Goal: Register for event/course: Sign up to attend an event or enroll in a course

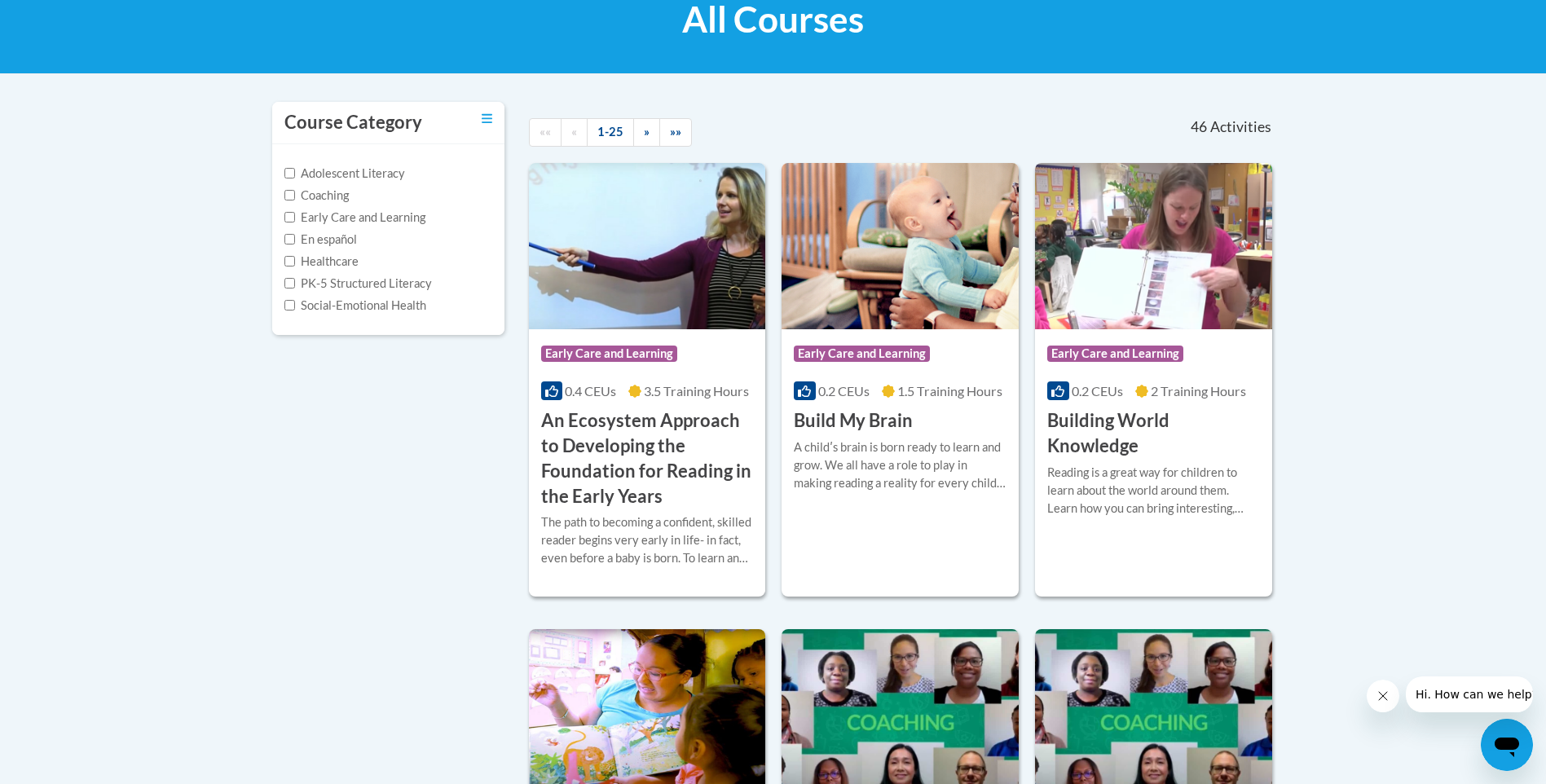
scroll to position [163, 0]
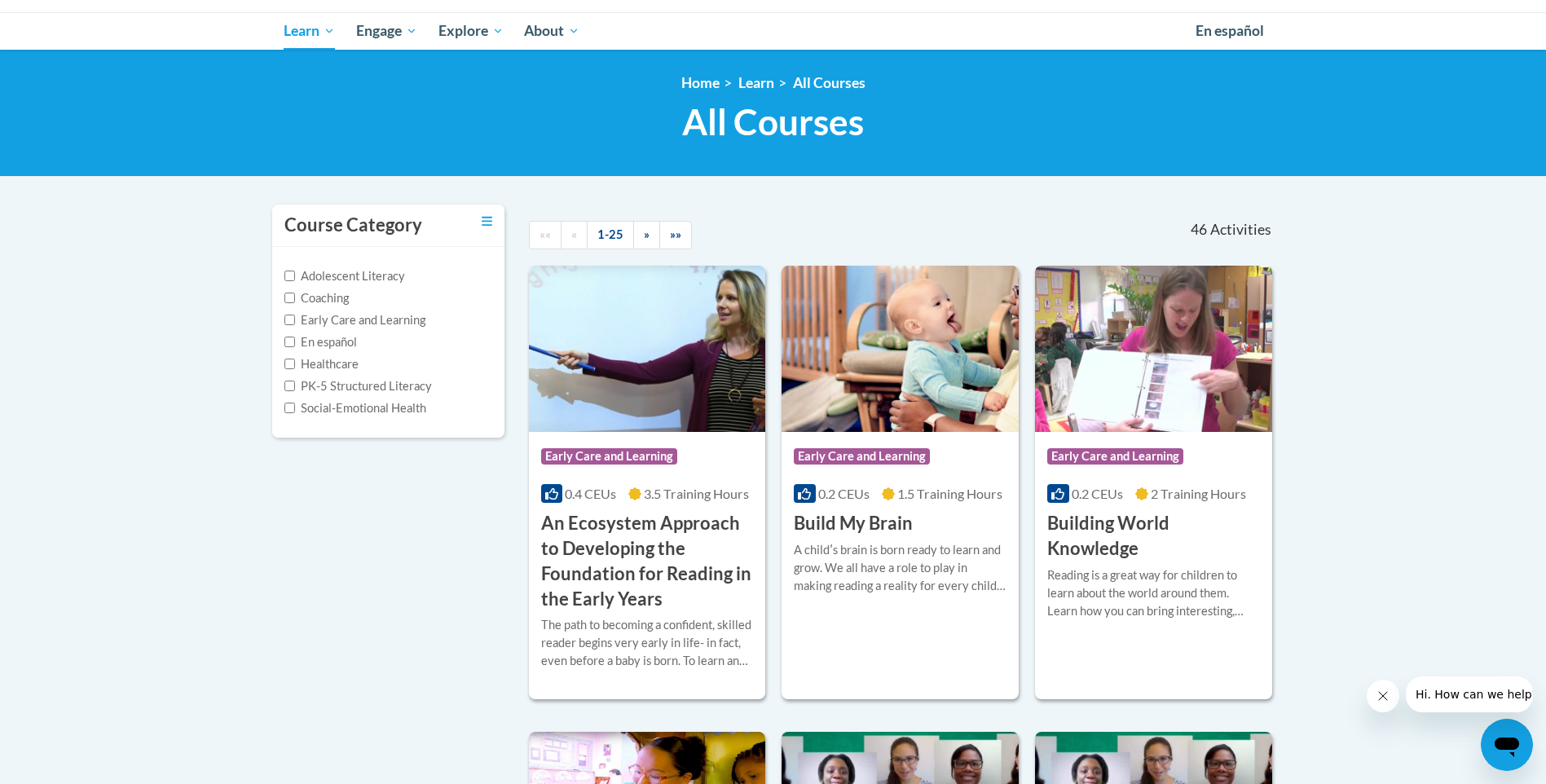
click at [283, 319] on div "Adolescent Literacy Coaching Early Care and Learning En español Healthcare PK-5…" at bounding box center [388, 342] width 233 height 191
click at [290, 320] on input "Early Care and Learning" at bounding box center [289, 320] width 11 height 11
checkbox input "true"
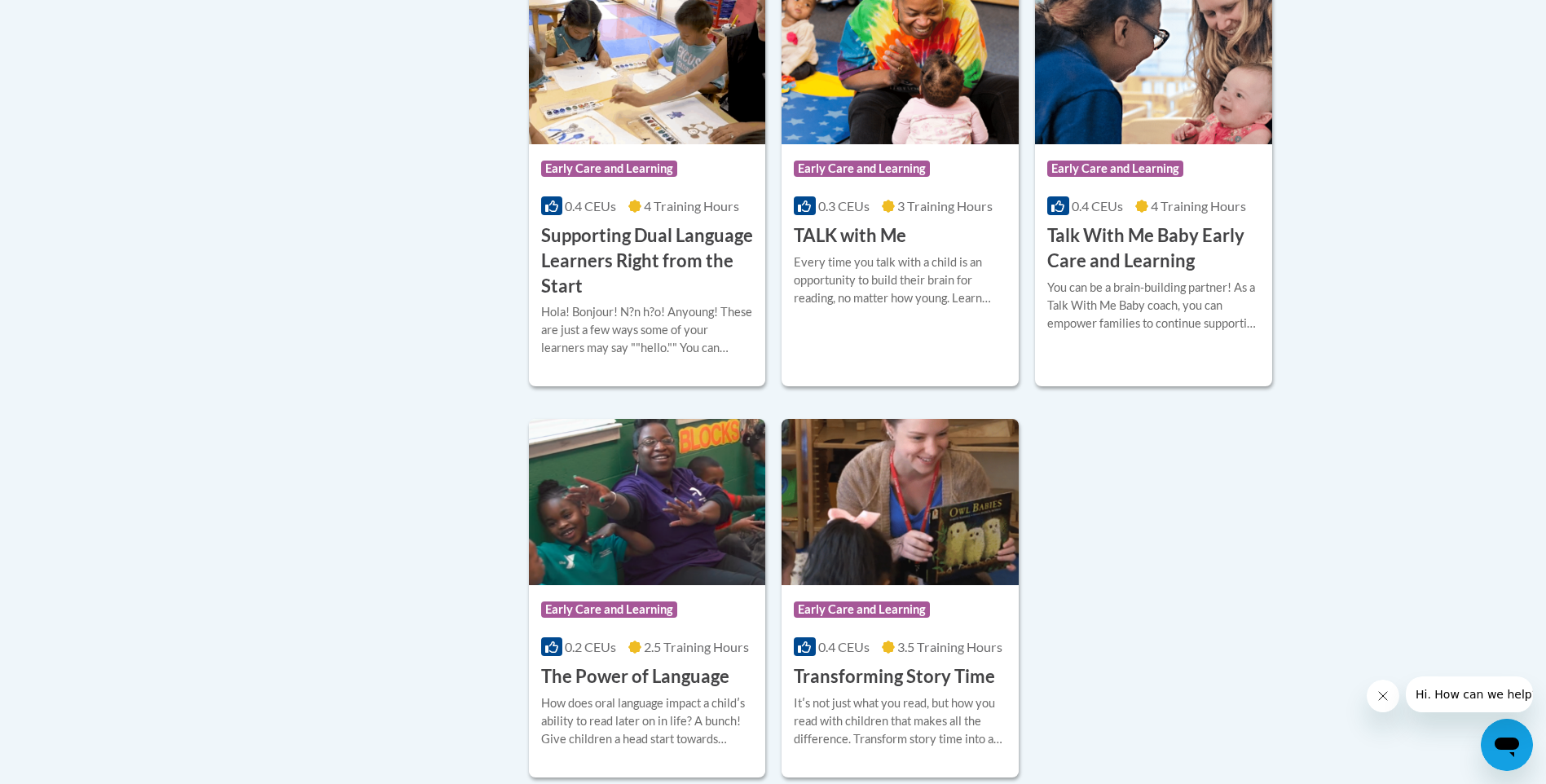
scroll to position [2182, 0]
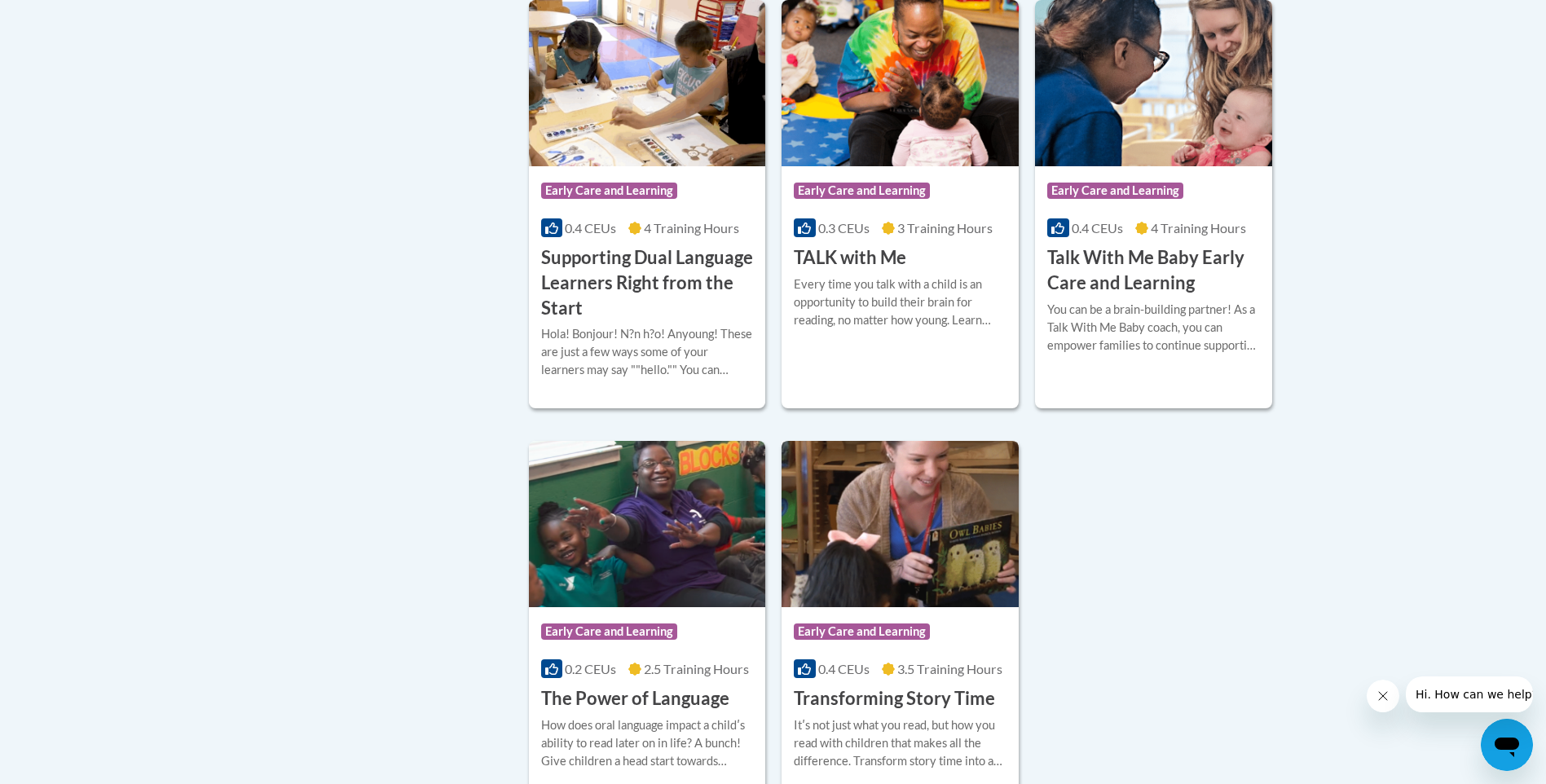
click at [900, 607] on img at bounding box center [900, 524] width 238 height 166
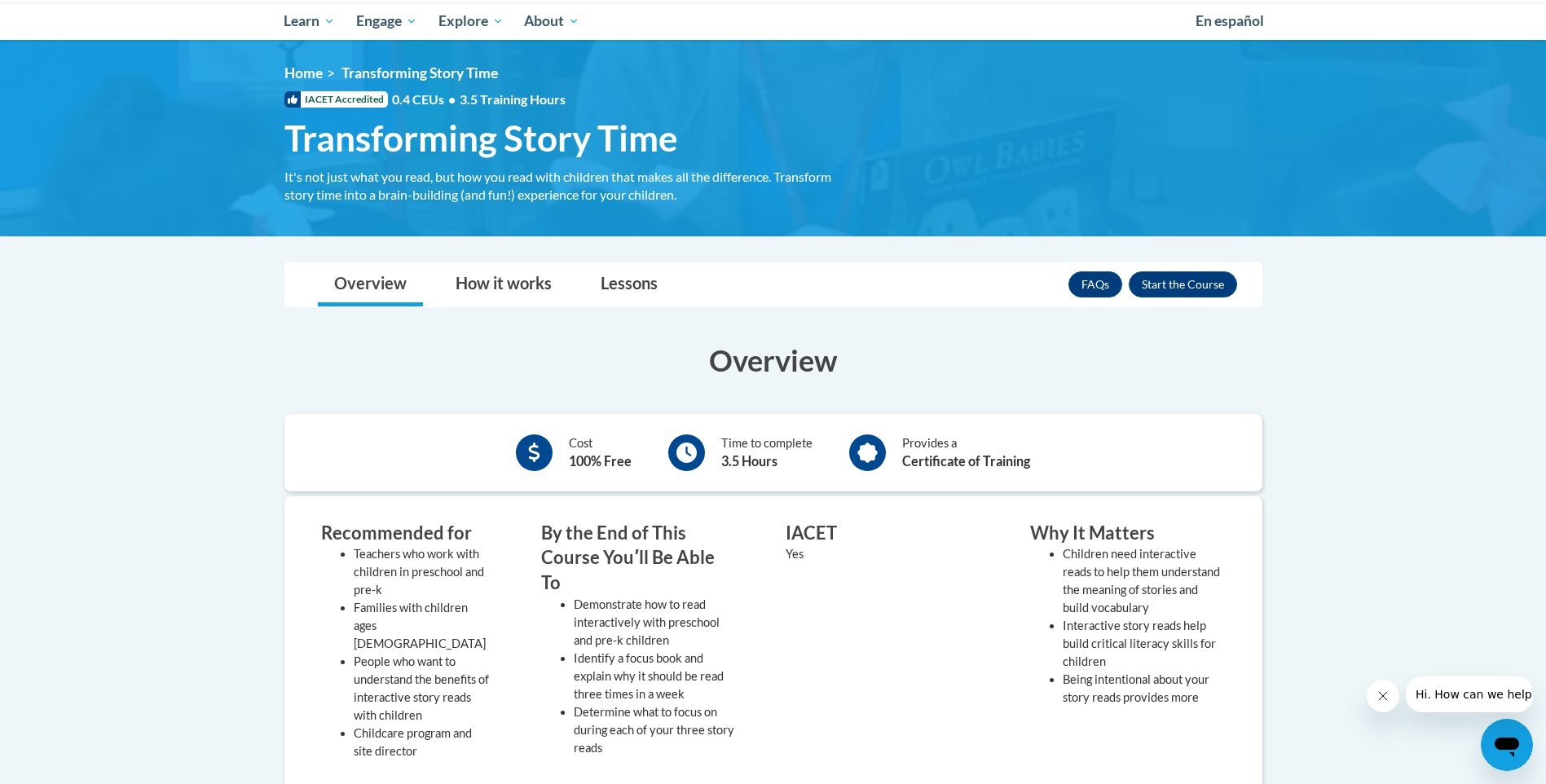
scroll to position [79, 0]
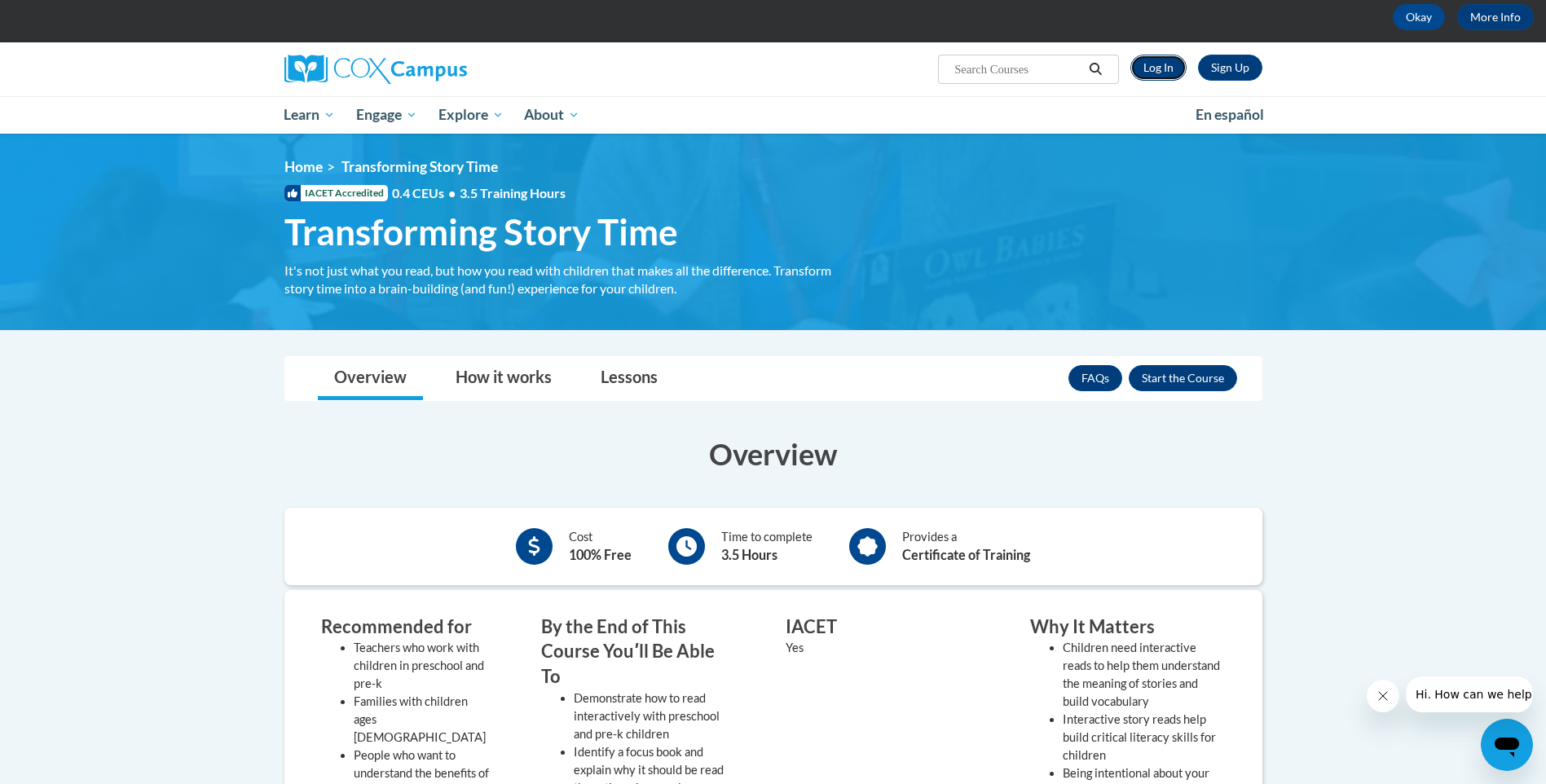
click at [1149, 66] on link "Log In" at bounding box center [1159, 67] width 56 height 26
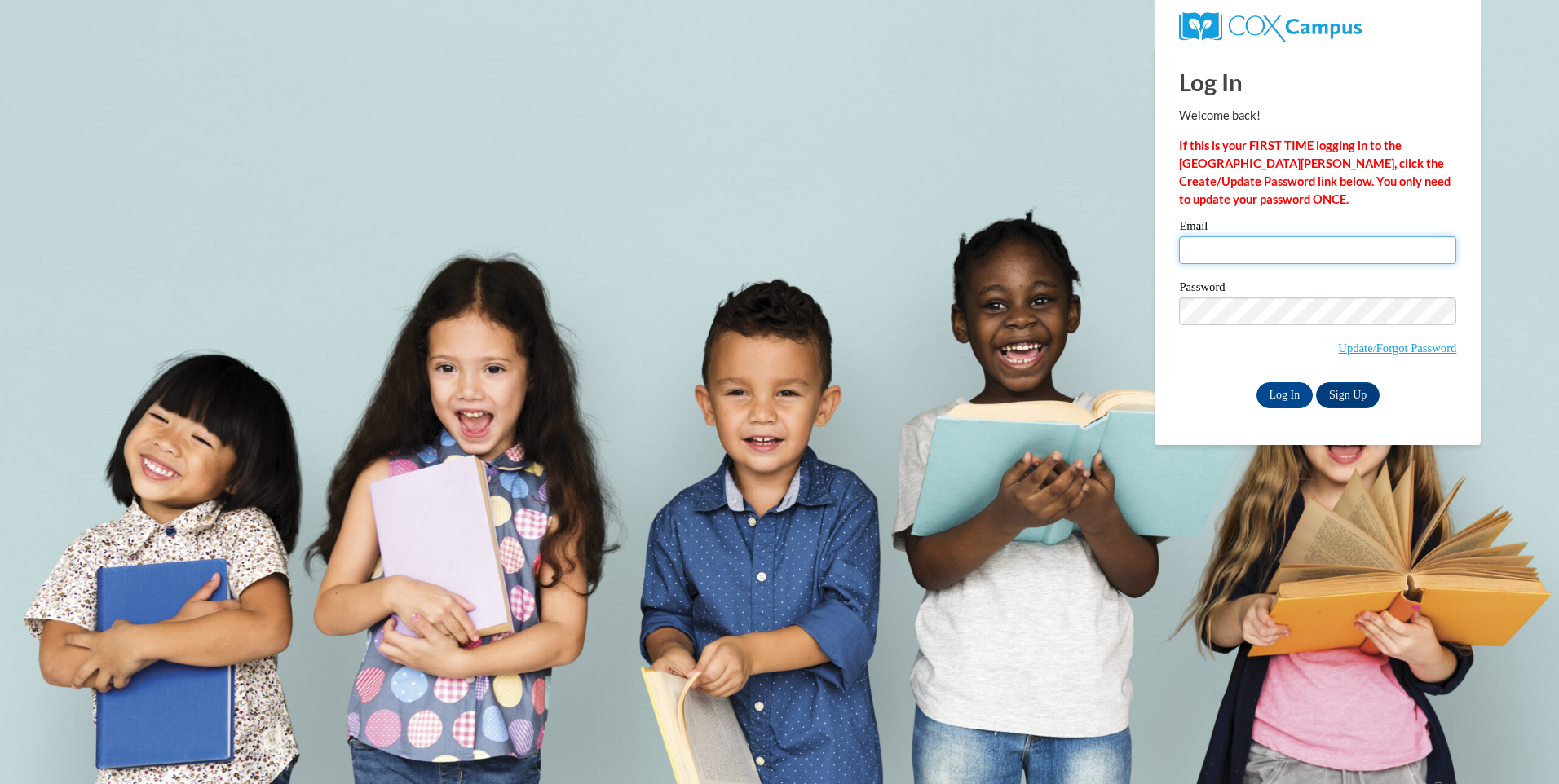
click at [1223, 250] on input "Email" at bounding box center [1317, 250] width 277 height 28
type input "danielle@jellybeanjunctions.com"
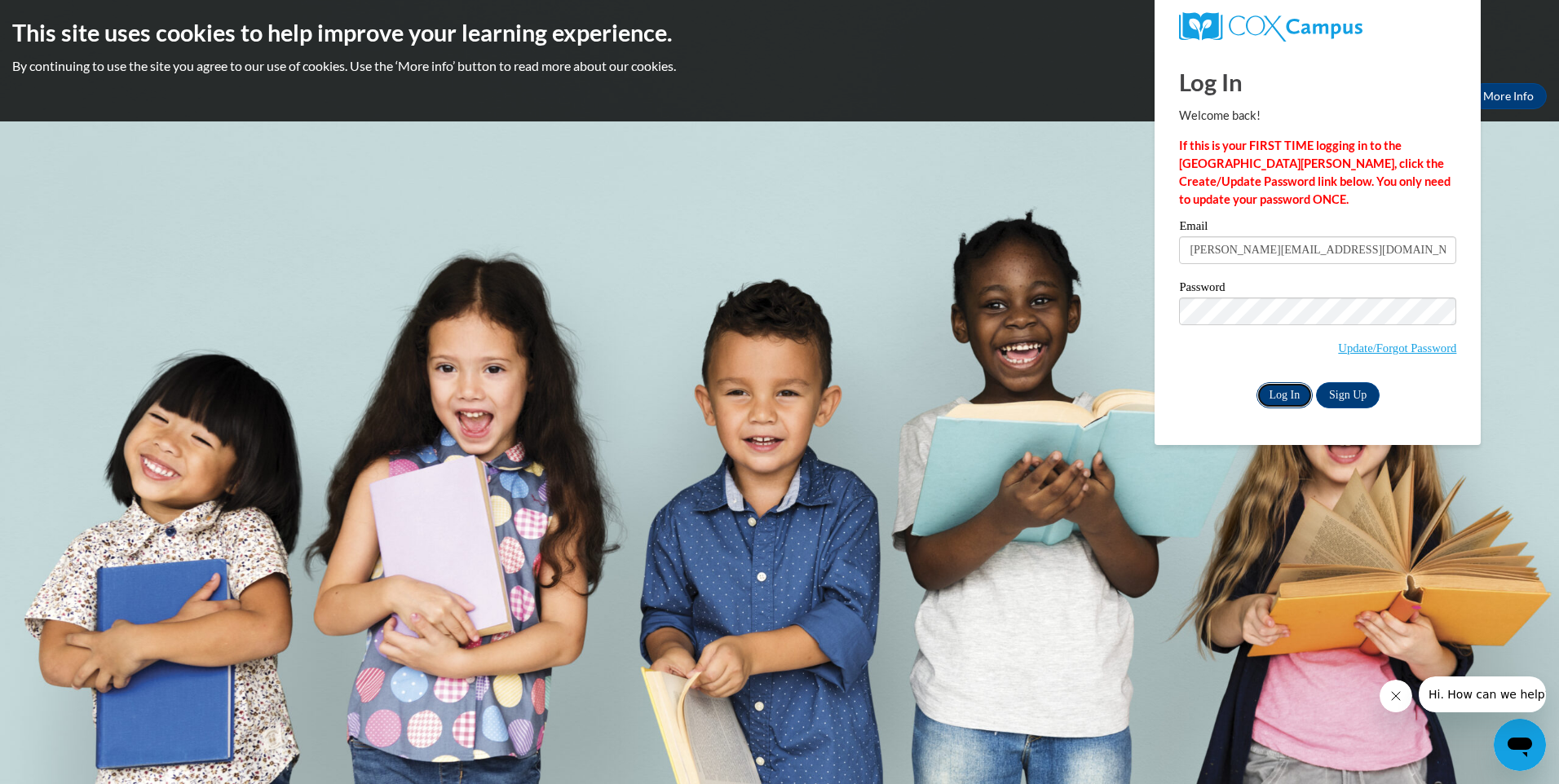
click at [1279, 400] on input "Log In" at bounding box center [1285, 395] width 57 height 26
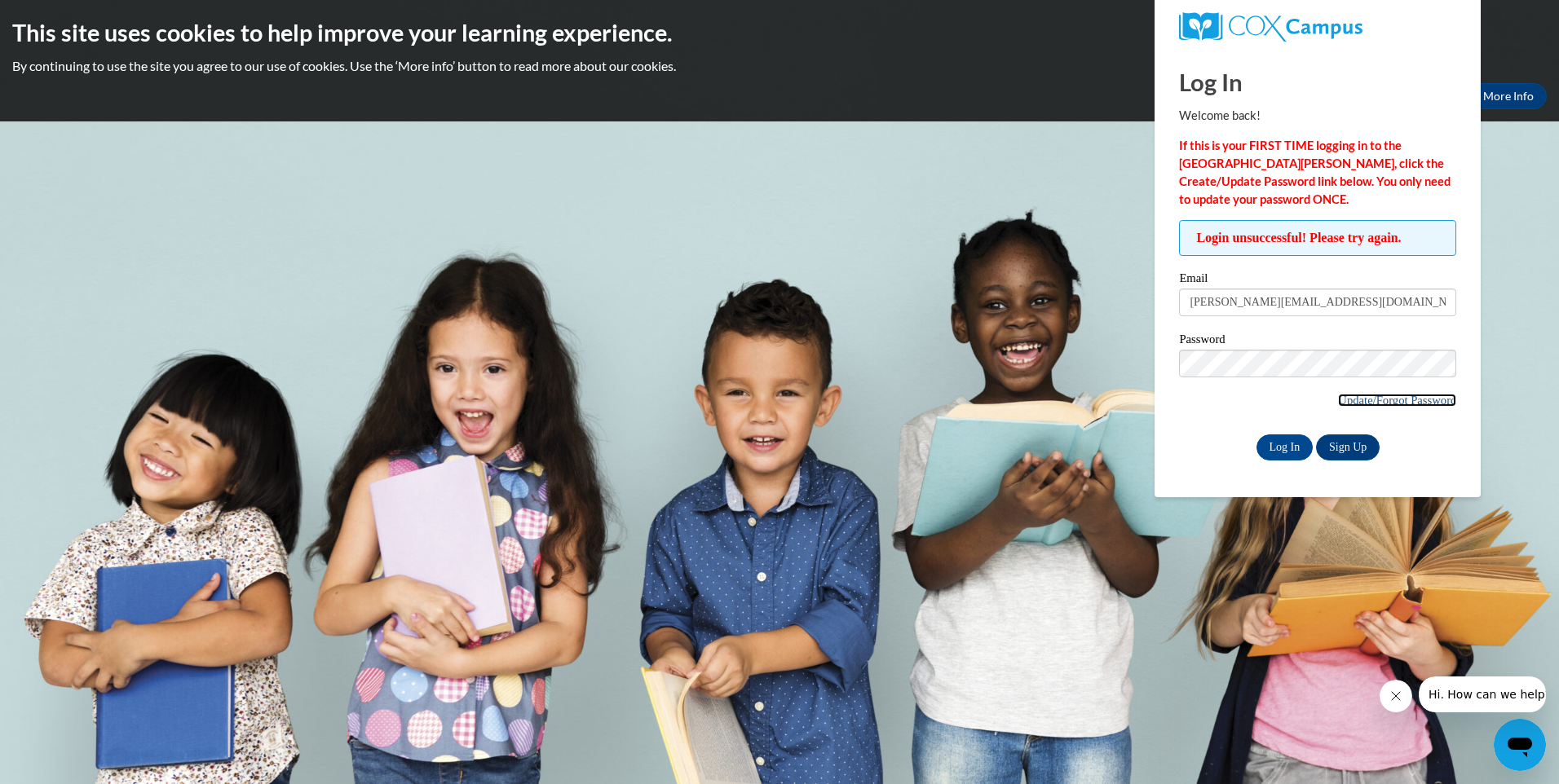
click at [1398, 394] on link "Update/Forgot Password" at bounding box center [1397, 400] width 118 height 13
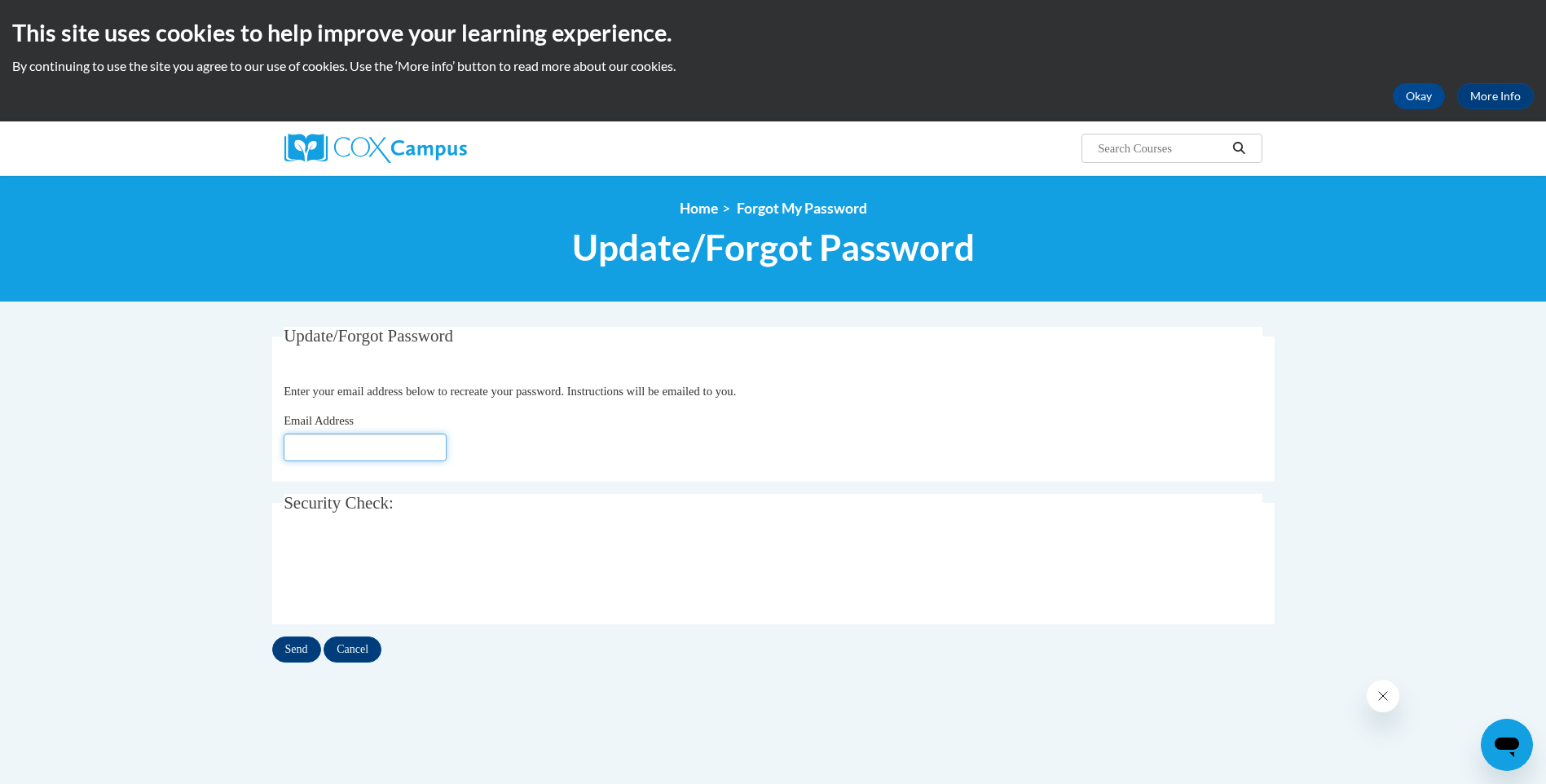
click at [339, 449] on input "Email Address" at bounding box center [364, 447] width 163 height 28
type input "danielle@jellybeanjunctions.com"
click at [300, 648] on input "Send" at bounding box center [296, 649] width 49 height 26
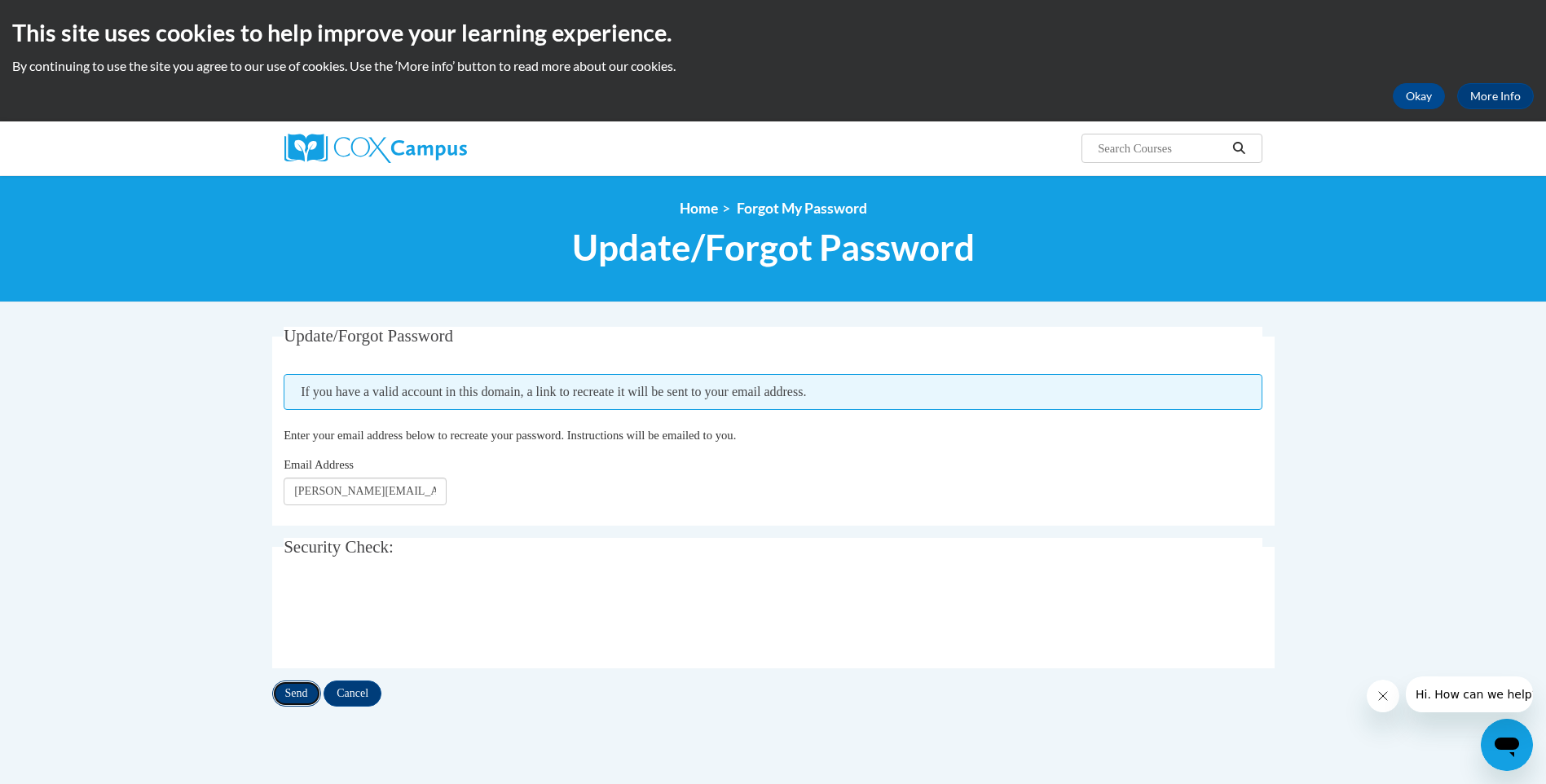
click at [290, 696] on input "Send" at bounding box center [296, 693] width 49 height 26
click at [399, 150] on img at bounding box center [375, 148] width 182 height 30
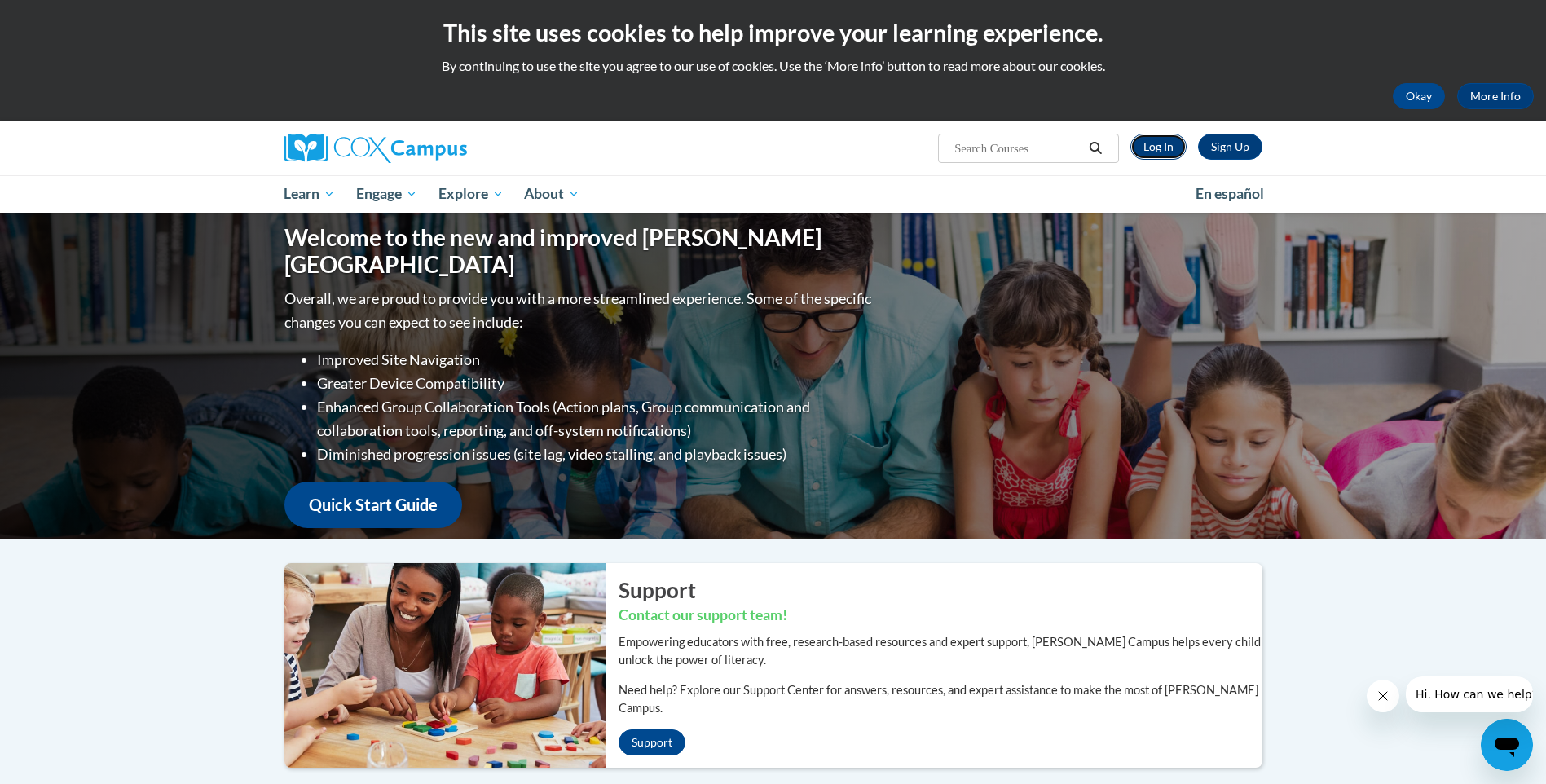
click at [1162, 146] on link "Log In" at bounding box center [1159, 147] width 56 height 26
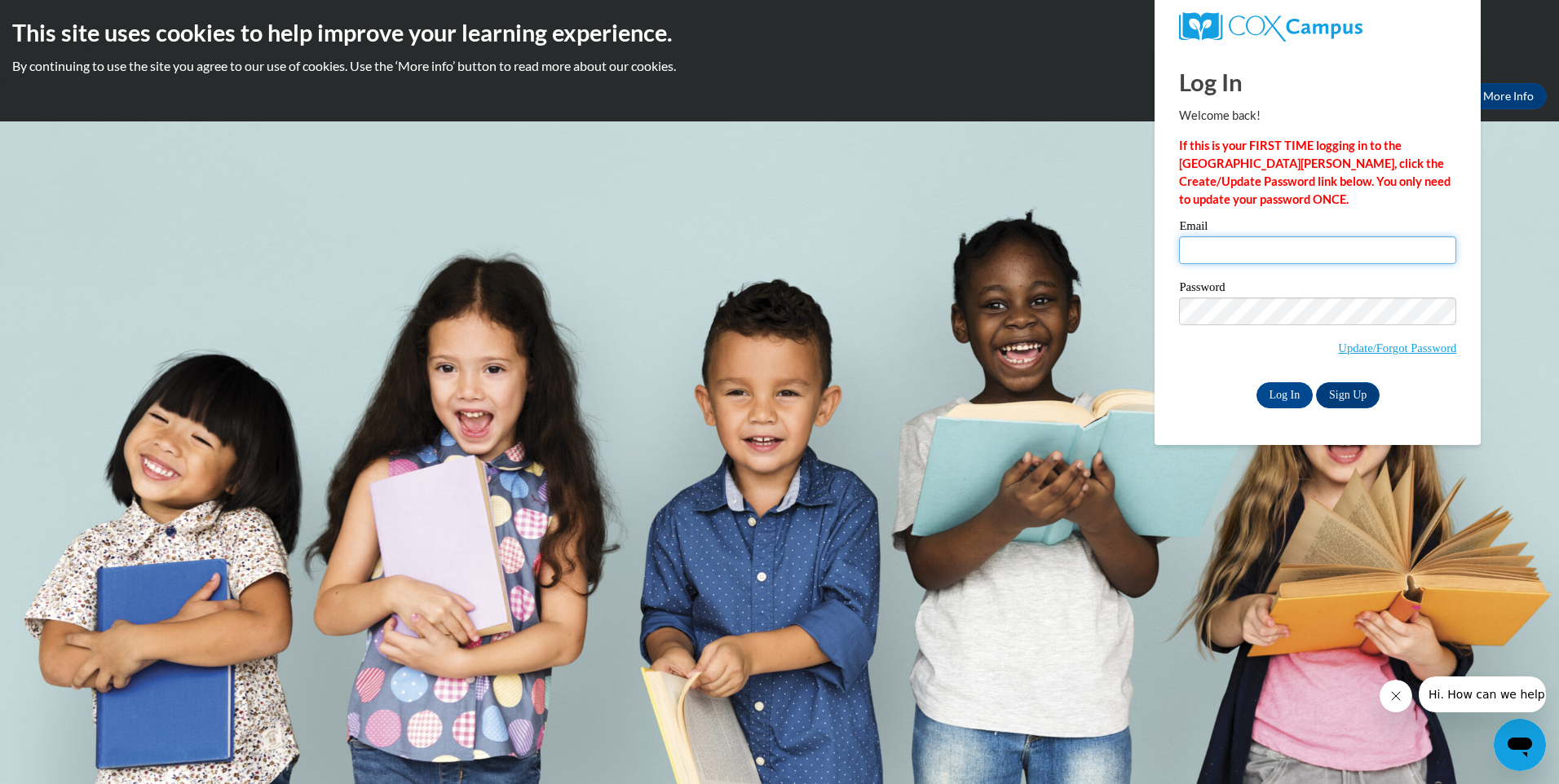
click at [1246, 247] on input "Email" at bounding box center [1317, 250] width 277 height 28
type input "[PERSON_NAME][EMAIL_ADDRESS][DOMAIN_NAME]"
click at [1265, 390] on input "Log In" at bounding box center [1285, 395] width 57 height 26
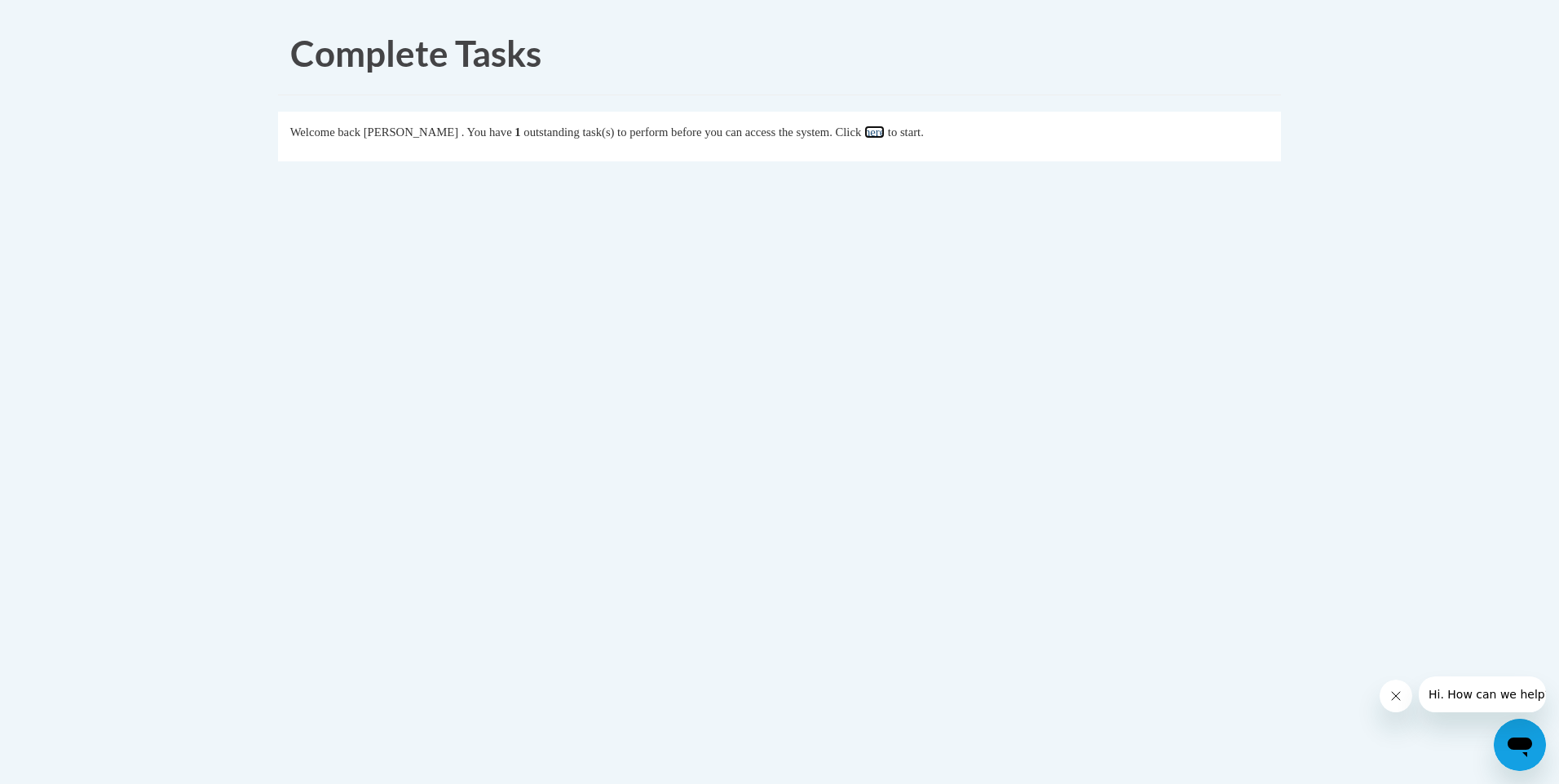
click at [884, 134] on link "here" at bounding box center [874, 132] width 21 height 13
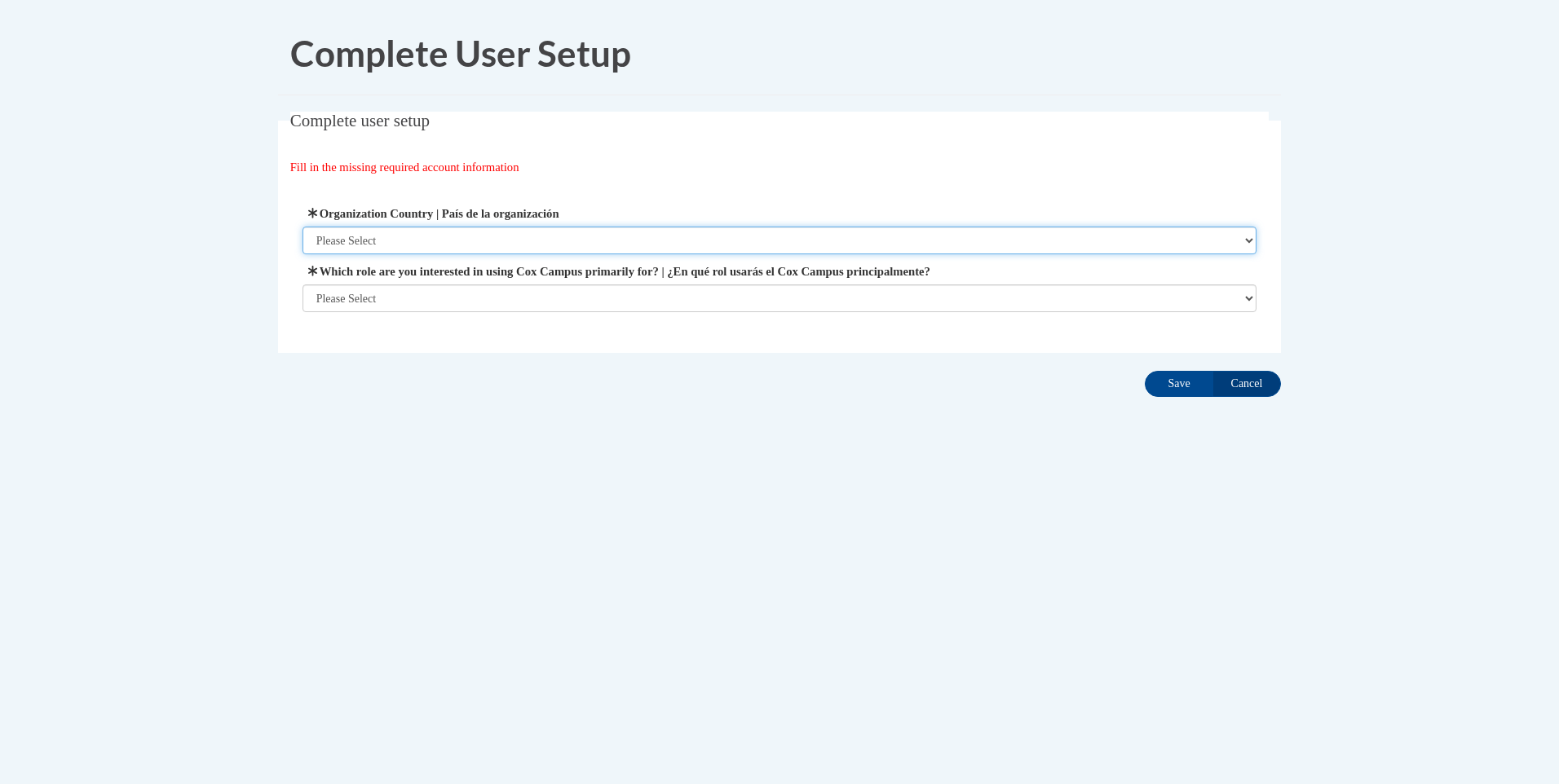
click at [575, 238] on select "Please Select [GEOGRAPHIC_DATA] | [GEOGRAPHIC_DATA] Outside of [GEOGRAPHIC_DATA…" at bounding box center [780, 241] width 955 height 28
select select "ad49bcad-a171-4b2e-b99c-48b446064914"
click at [302, 227] on select "Please Select [GEOGRAPHIC_DATA] | [GEOGRAPHIC_DATA] Outside of [GEOGRAPHIC_DATA…" at bounding box center [780, 241] width 955 height 28
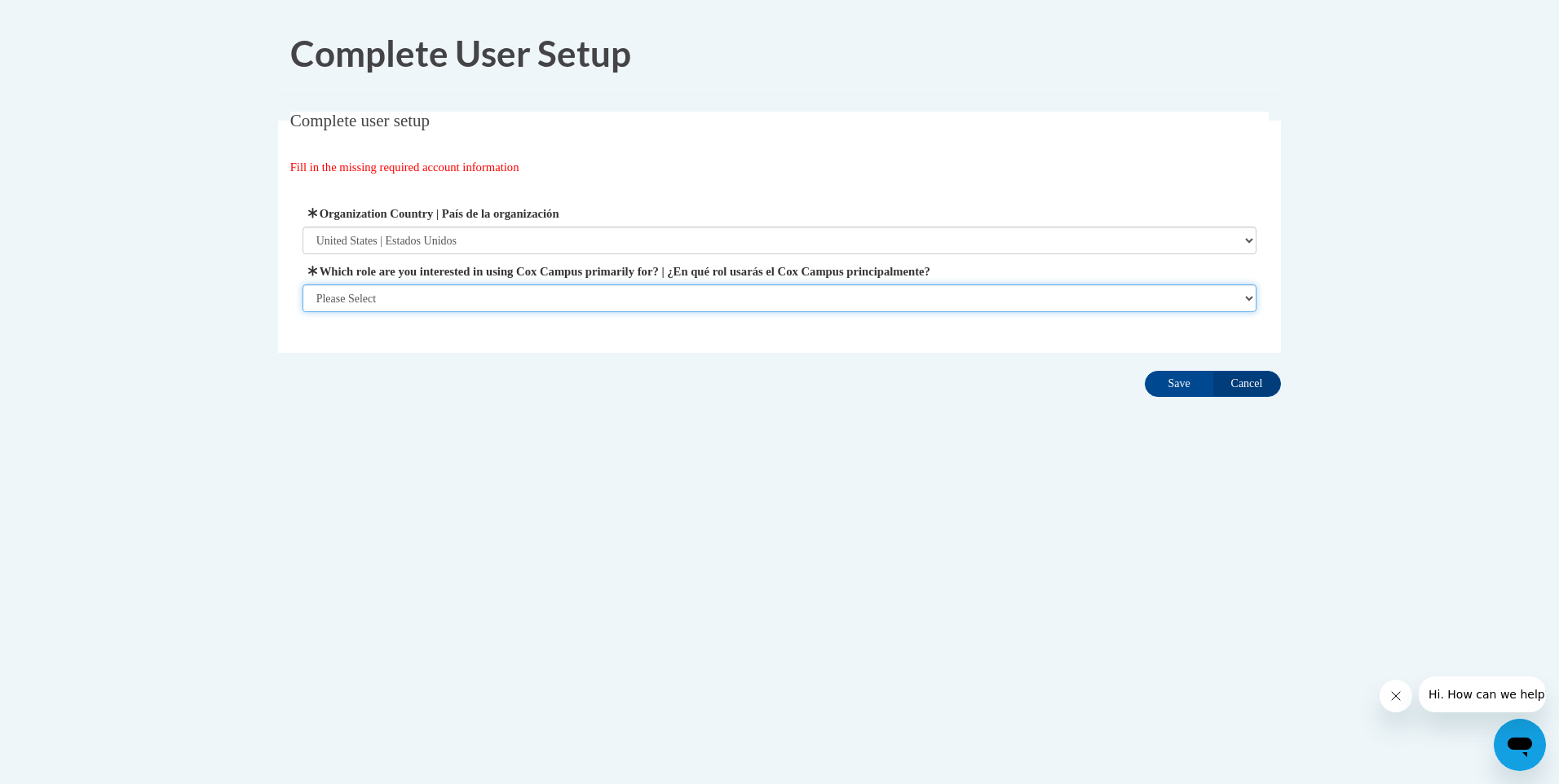
click at [418, 303] on select "Please Select College/University | Colegio/Universidad Community/Nonprofit Part…" at bounding box center [780, 298] width 955 height 28
select select "fbf2d438-af2f-41f8-98f1-81c410e29de3"
click at [302, 312] on select "Please Select College/University | Colegio/Universidad Community/Nonprofit Part…" at bounding box center [780, 298] width 955 height 28
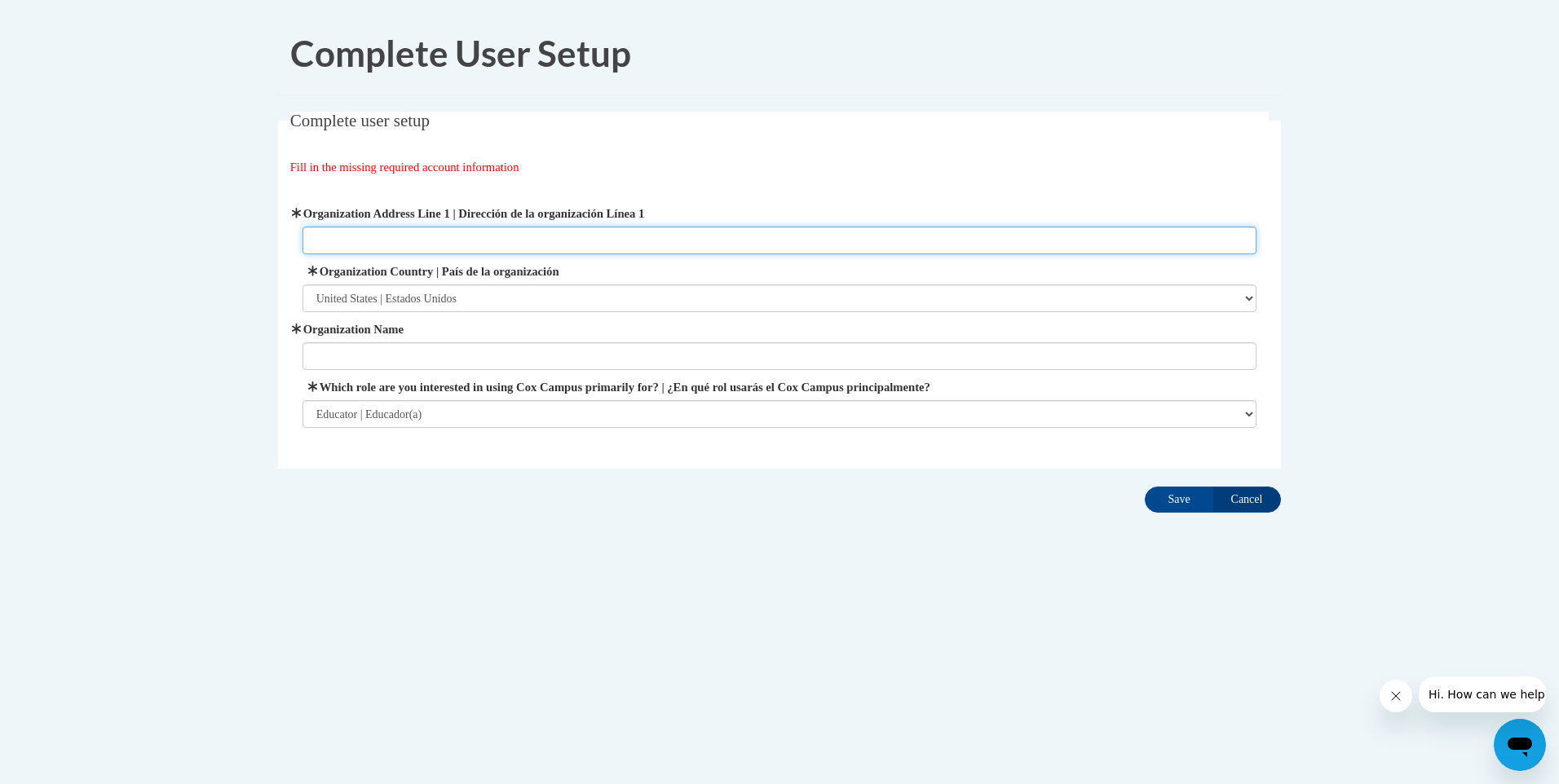
click at [419, 246] on input "Organization Address Line 1 | Dirección de la organización Línea 1" at bounding box center [780, 241] width 955 height 28
type input "[STREET_ADDRESS][US_STATE]"
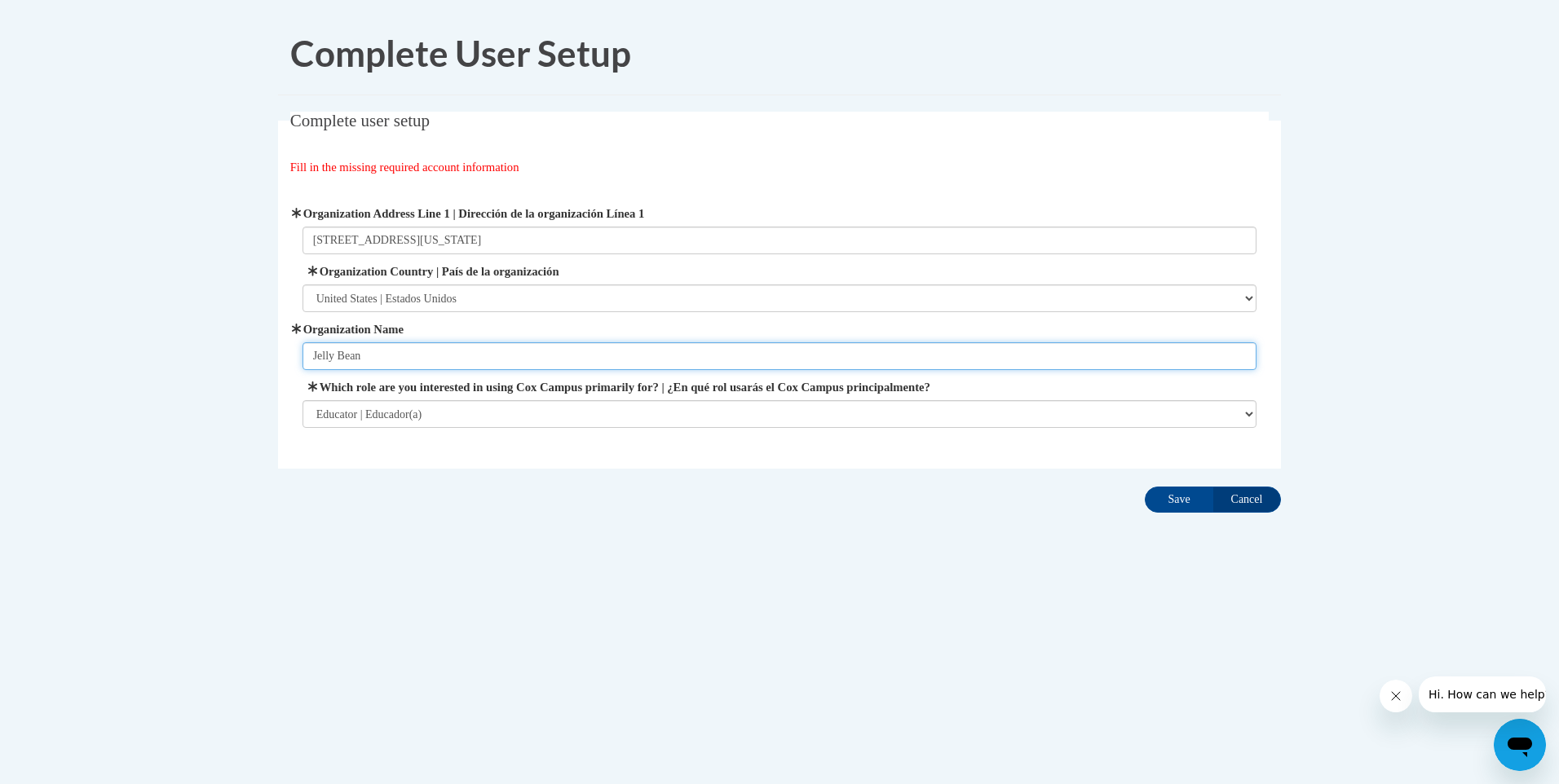
type input "Jelly Bean Junction"
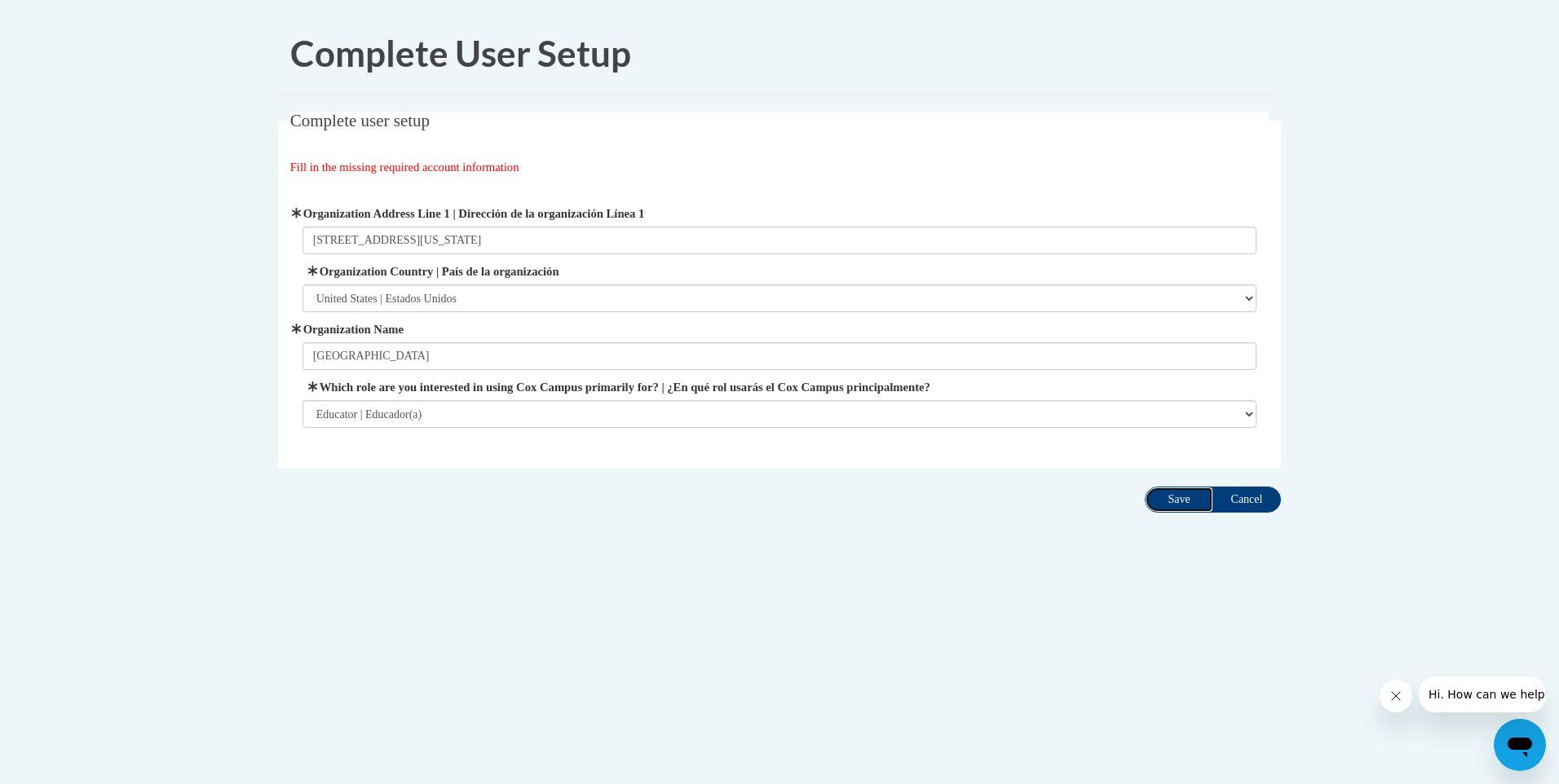
click at [1168, 500] on input "Save" at bounding box center [1179, 499] width 68 height 26
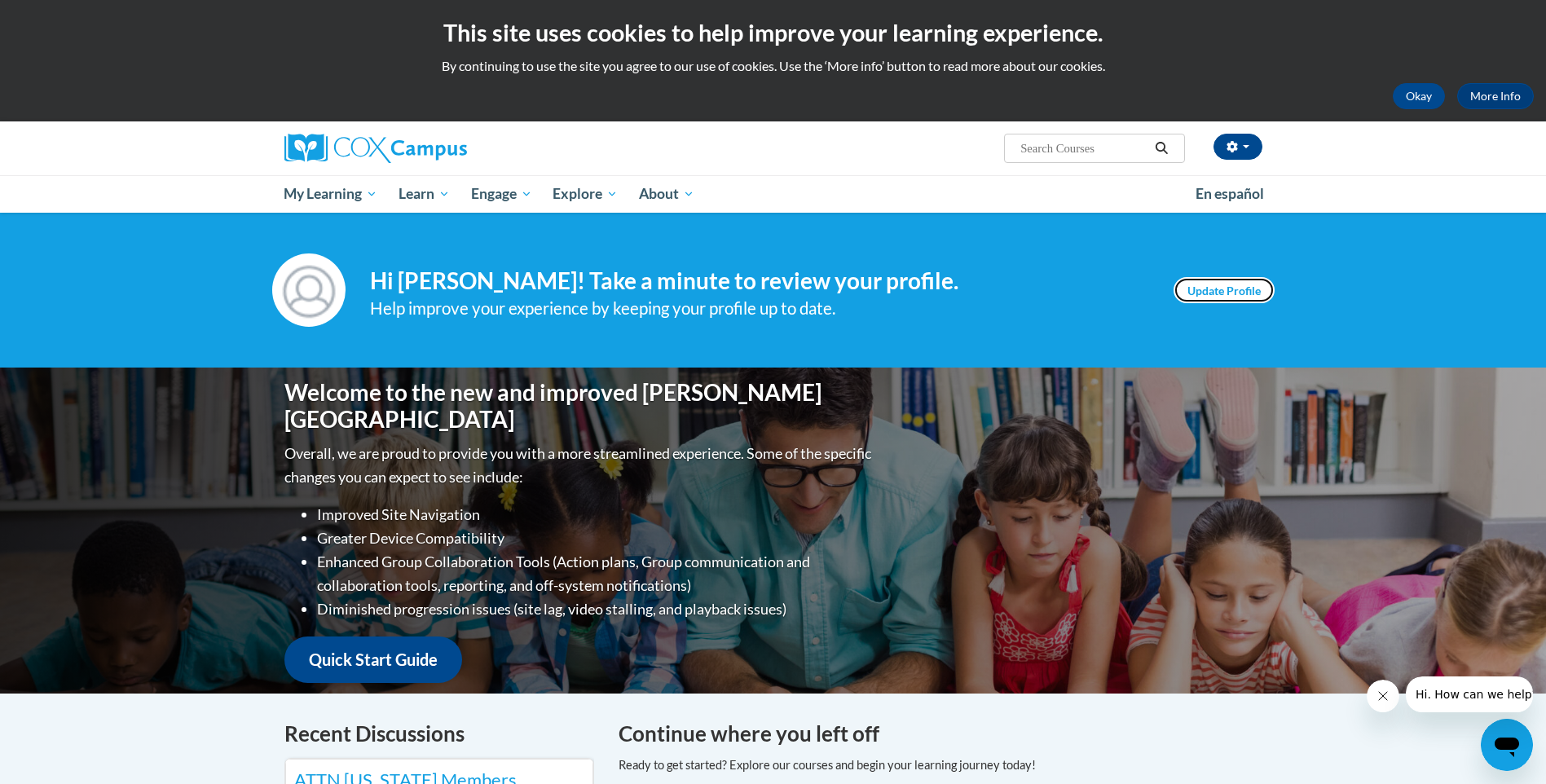
click at [1201, 297] on link "Update Profile" at bounding box center [1224, 290] width 101 height 26
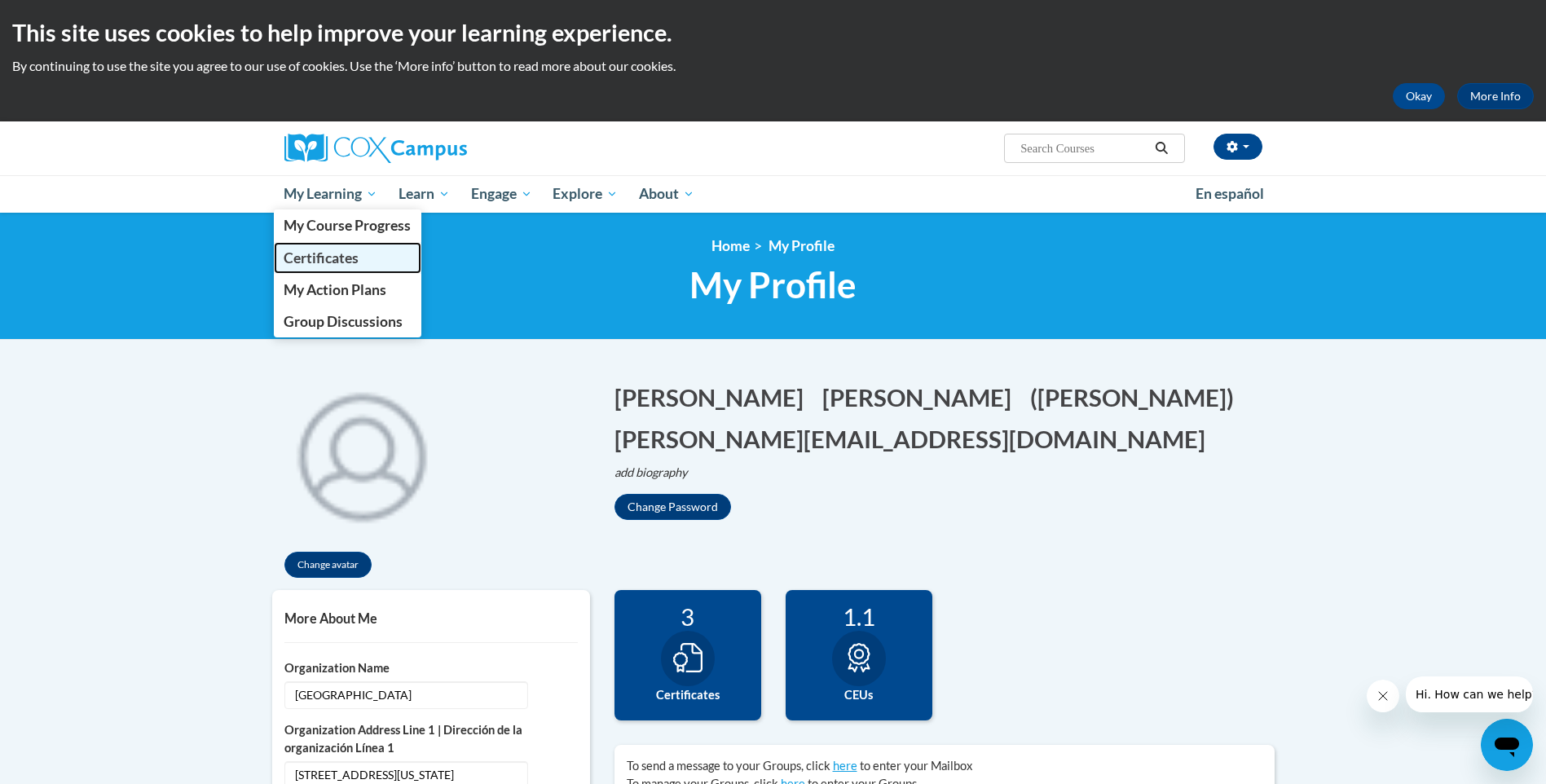
click at [321, 256] on span "Certificates" at bounding box center [321, 257] width 75 height 17
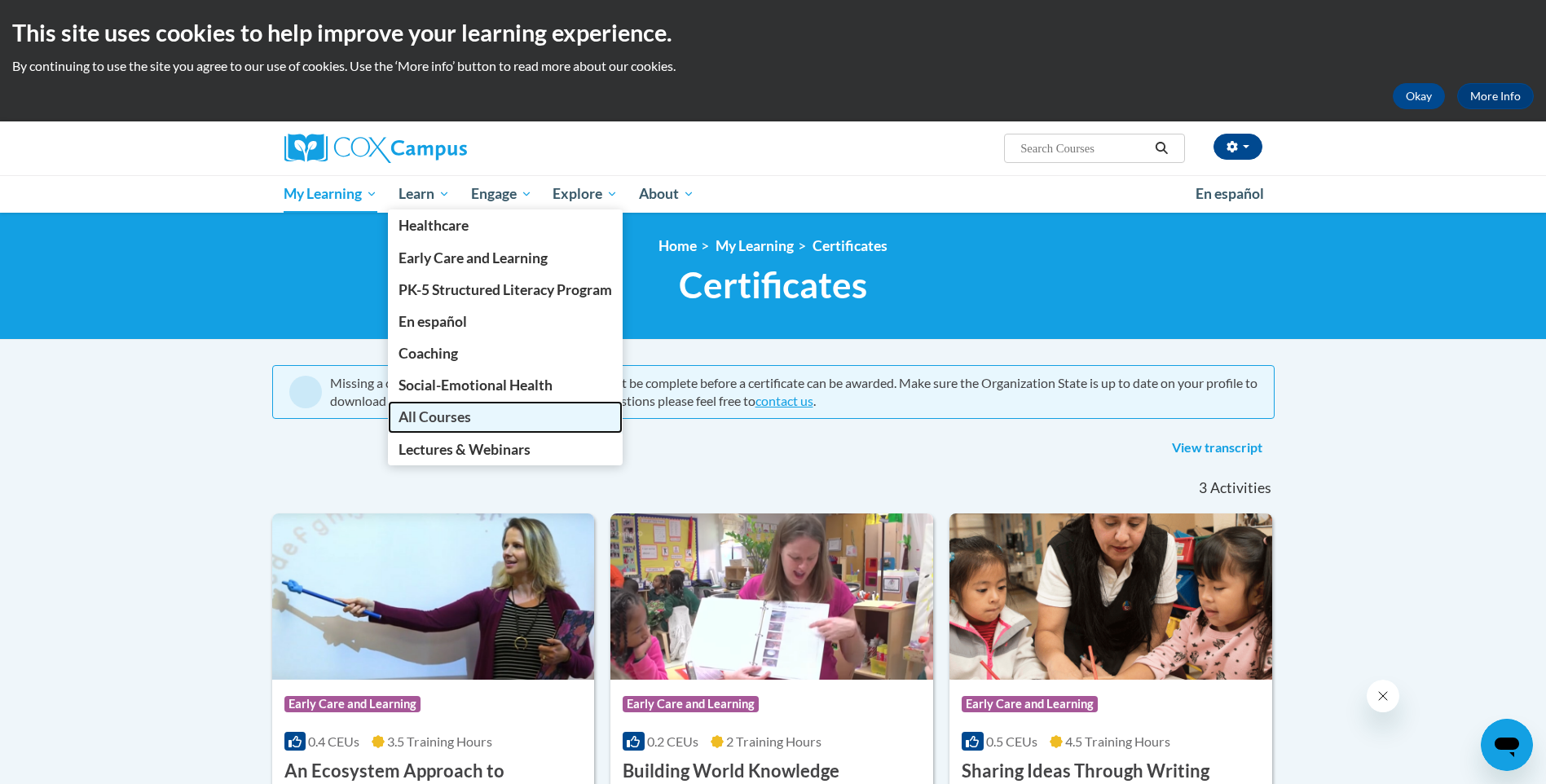
click at [457, 421] on span "All Courses" at bounding box center [434, 416] width 72 height 17
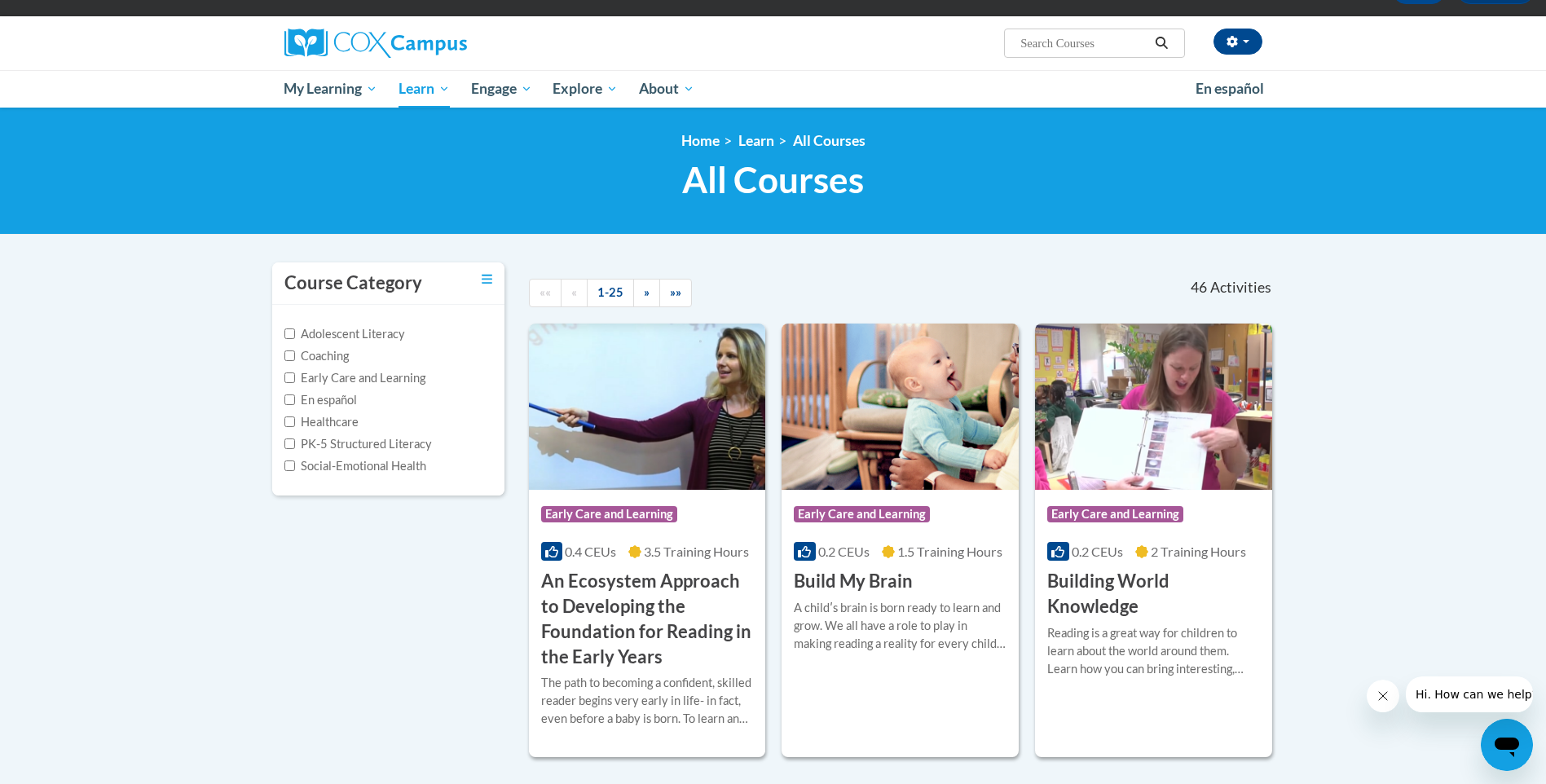
scroll to position [81, 0]
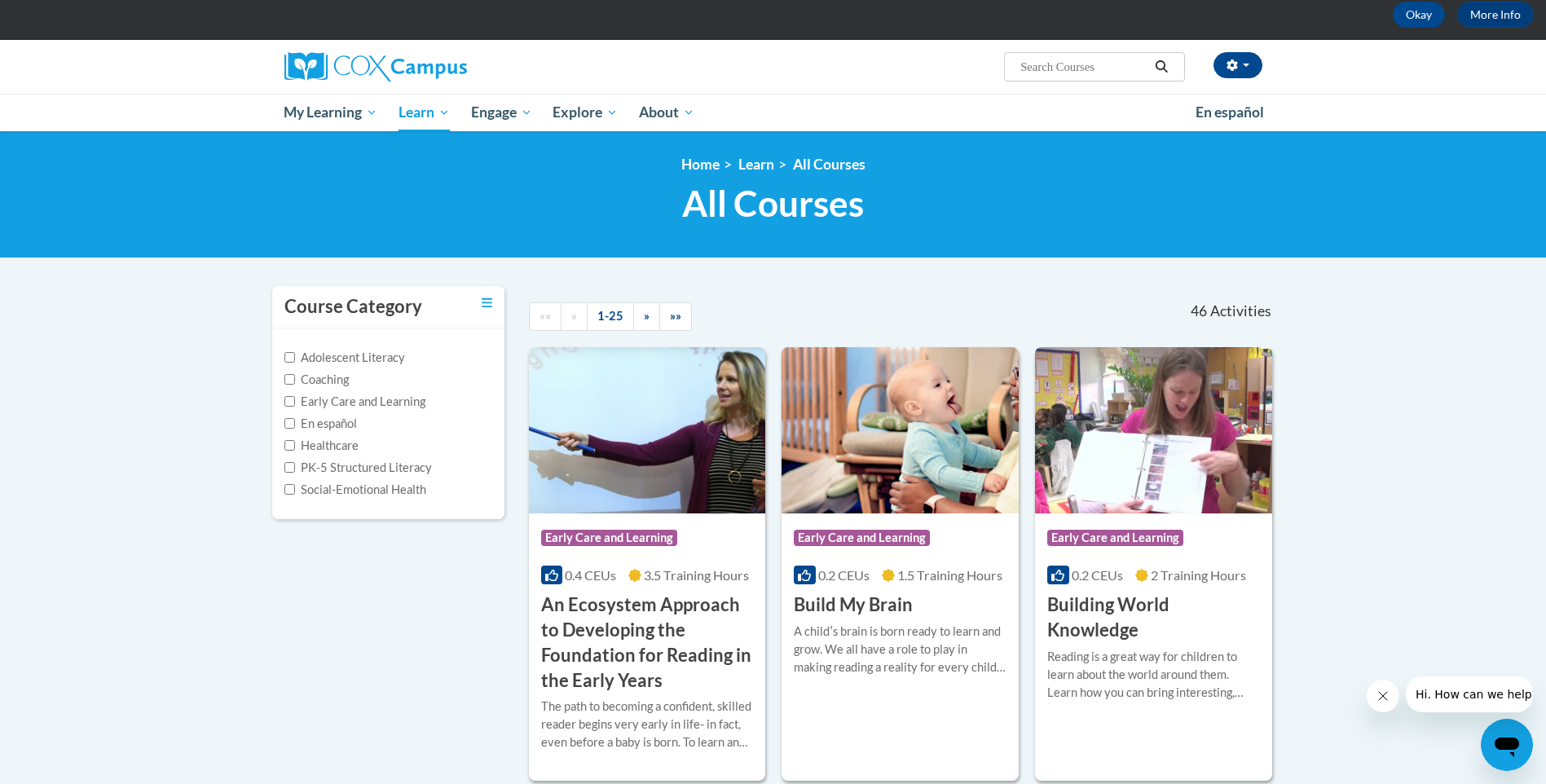
click at [1048, 77] on span "Search Search..." at bounding box center [1094, 67] width 180 height 30
click at [1048, 65] on input "Search..." at bounding box center [1084, 67] width 131 height 20
type input "transforming story time"
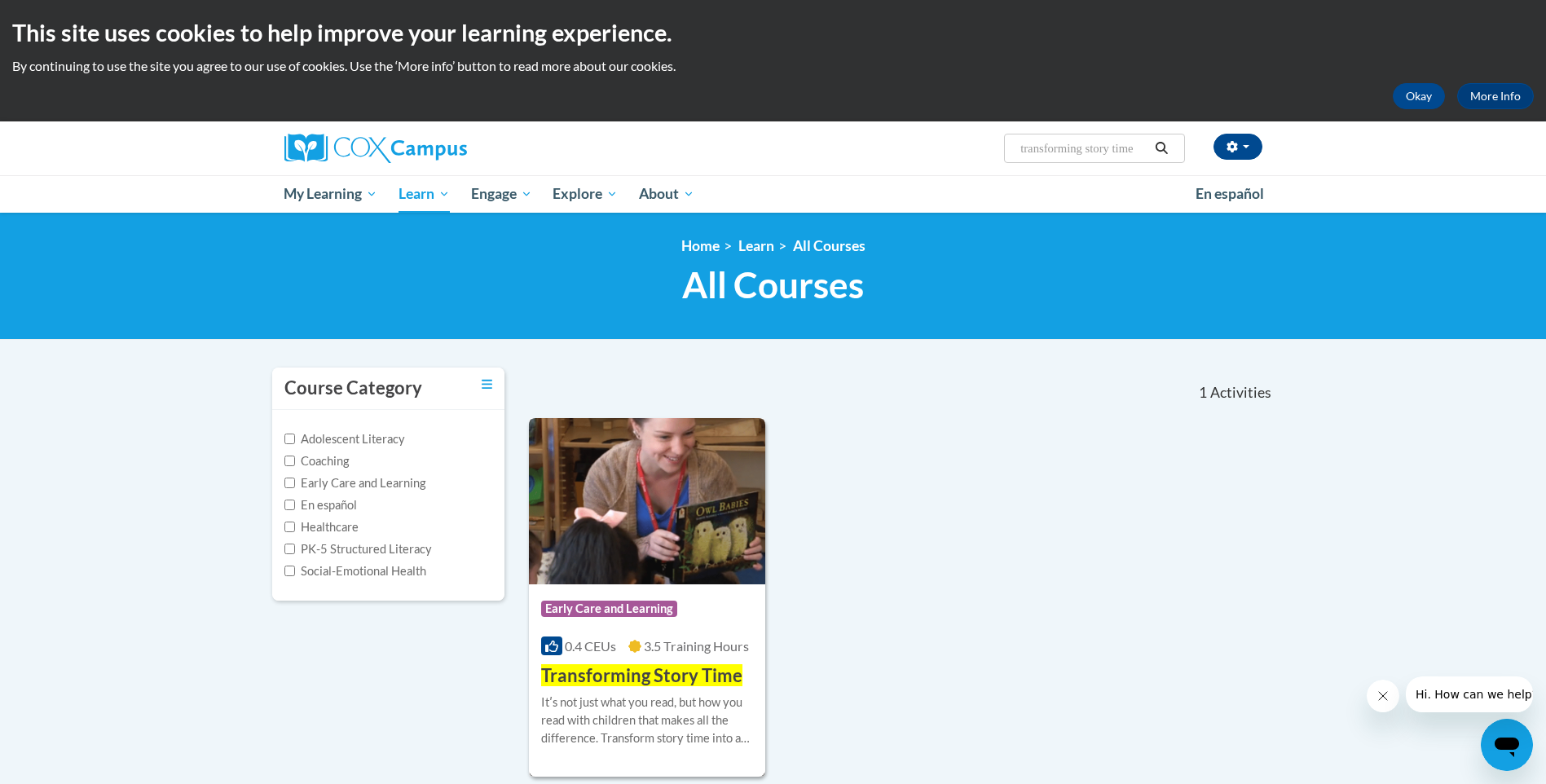
click at [621, 671] on span "Transforming Story Time" at bounding box center [642, 675] width 201 height 22
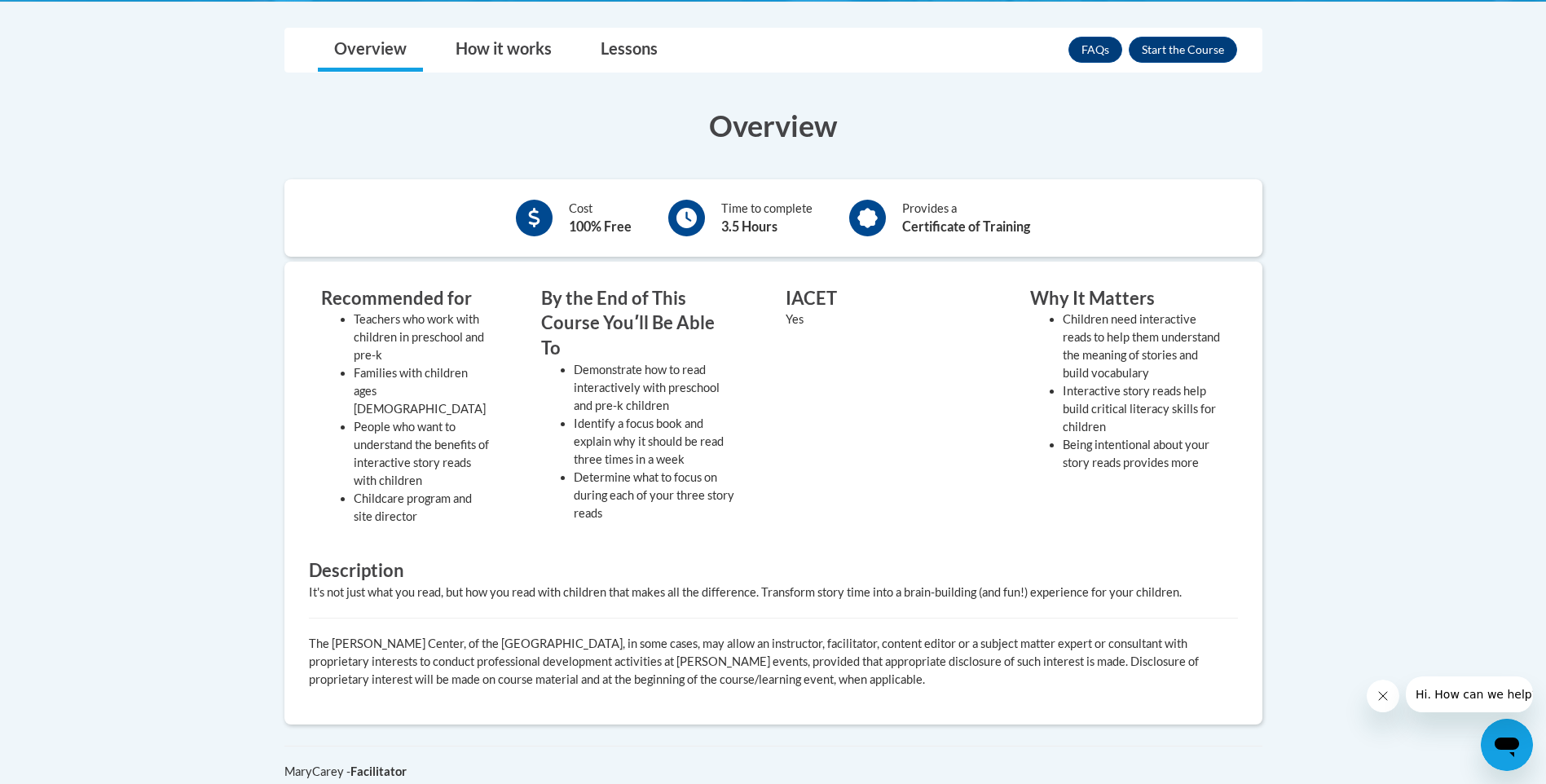
click at [1187, 36] on div "FAQs Enroll" at bounding box center [1153, 49] width 168 height 43
click at [1182, 44] on button "Enroll" at bounding box center [1183, 49] width 108 height 26
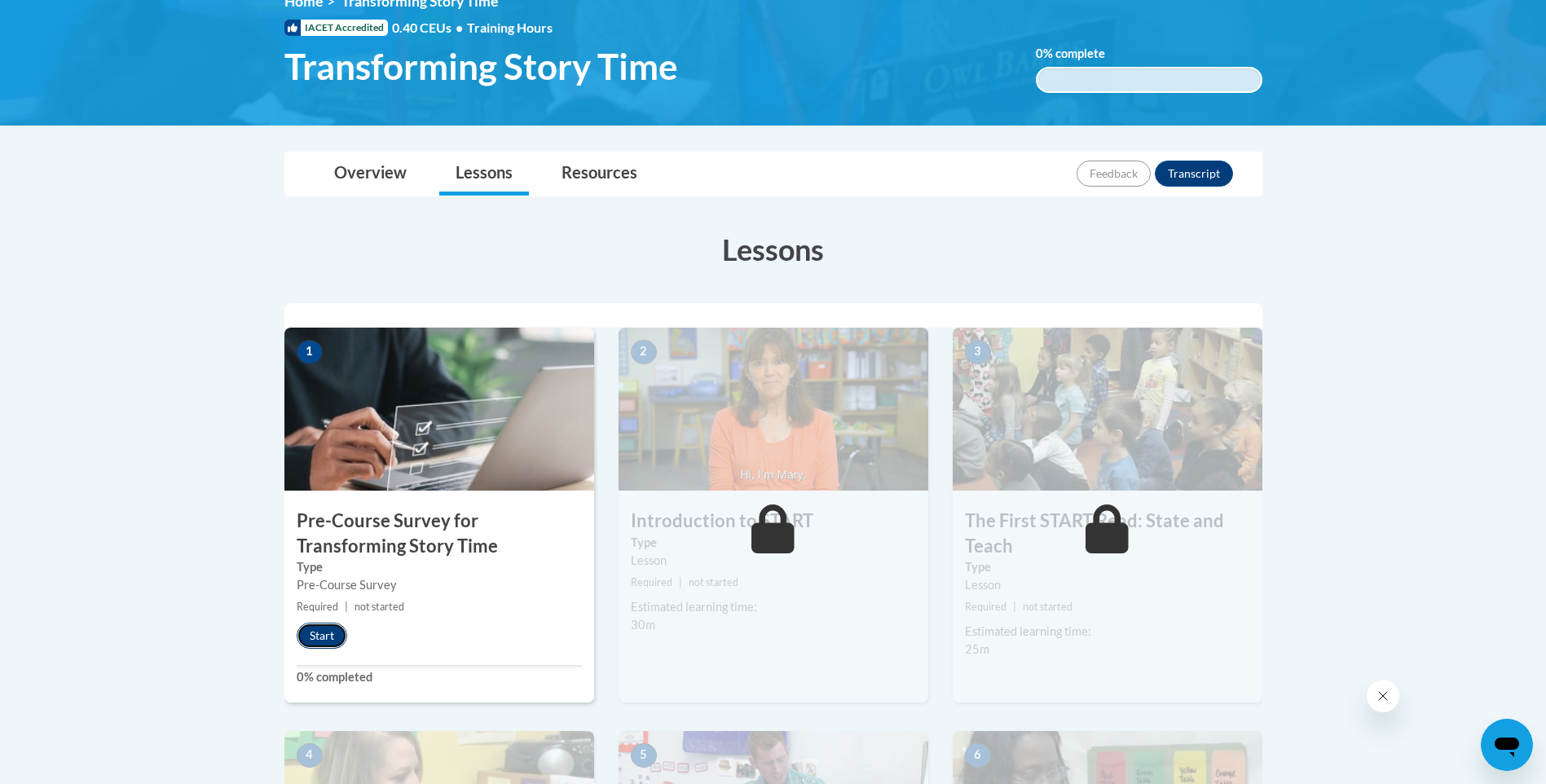
click at [327, 629] on button "Start" at bounding box center [322, 636] width 51 height 26
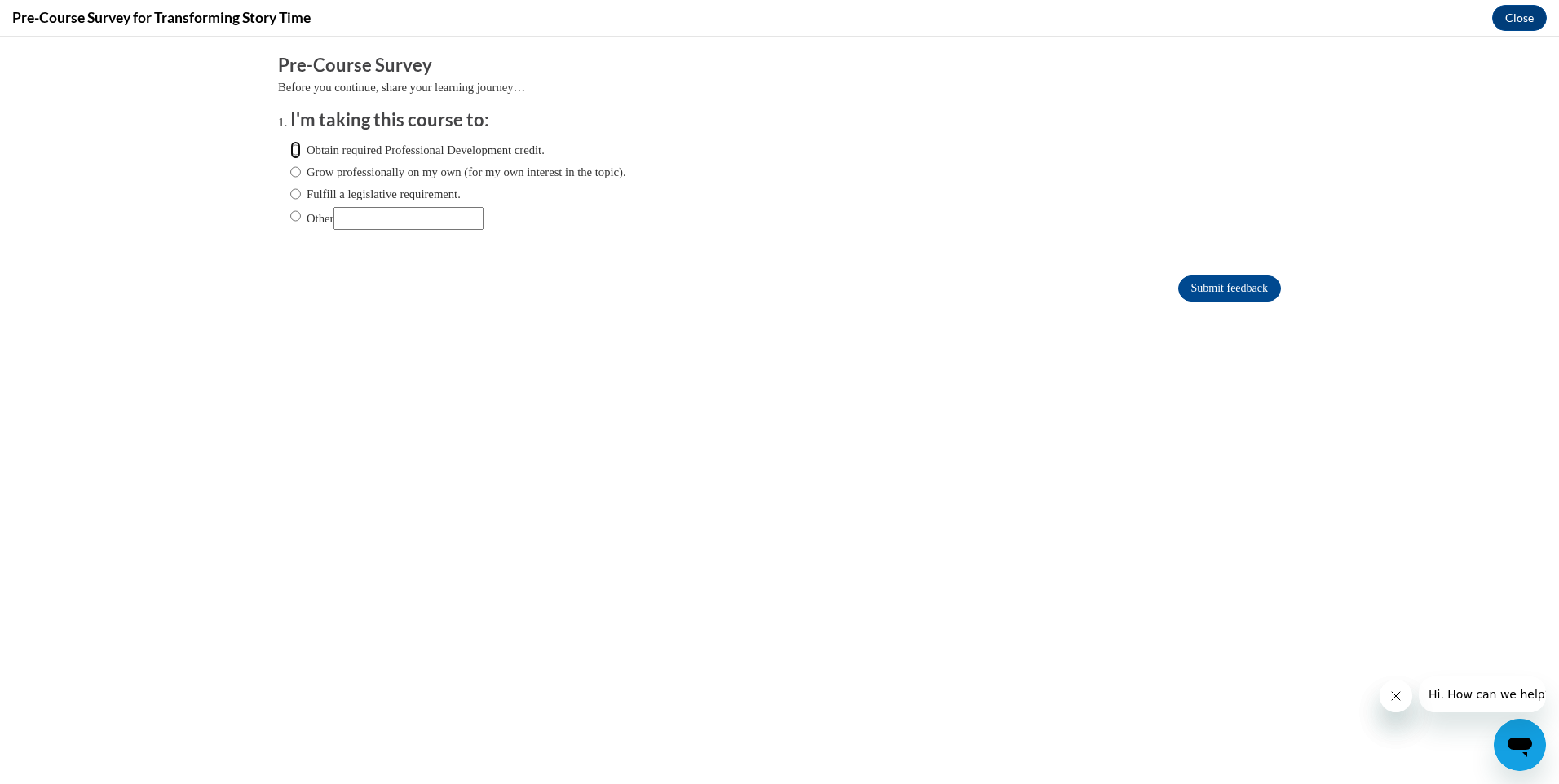
click at [290, 147] on input "Obtain required Professional Development credit." at bounding box center [295, 149] width 11 height 18
radio input "true"
click at [1235, 283] on input "Submit feedback" at bounding box center [1229, 288] width 103 height 26
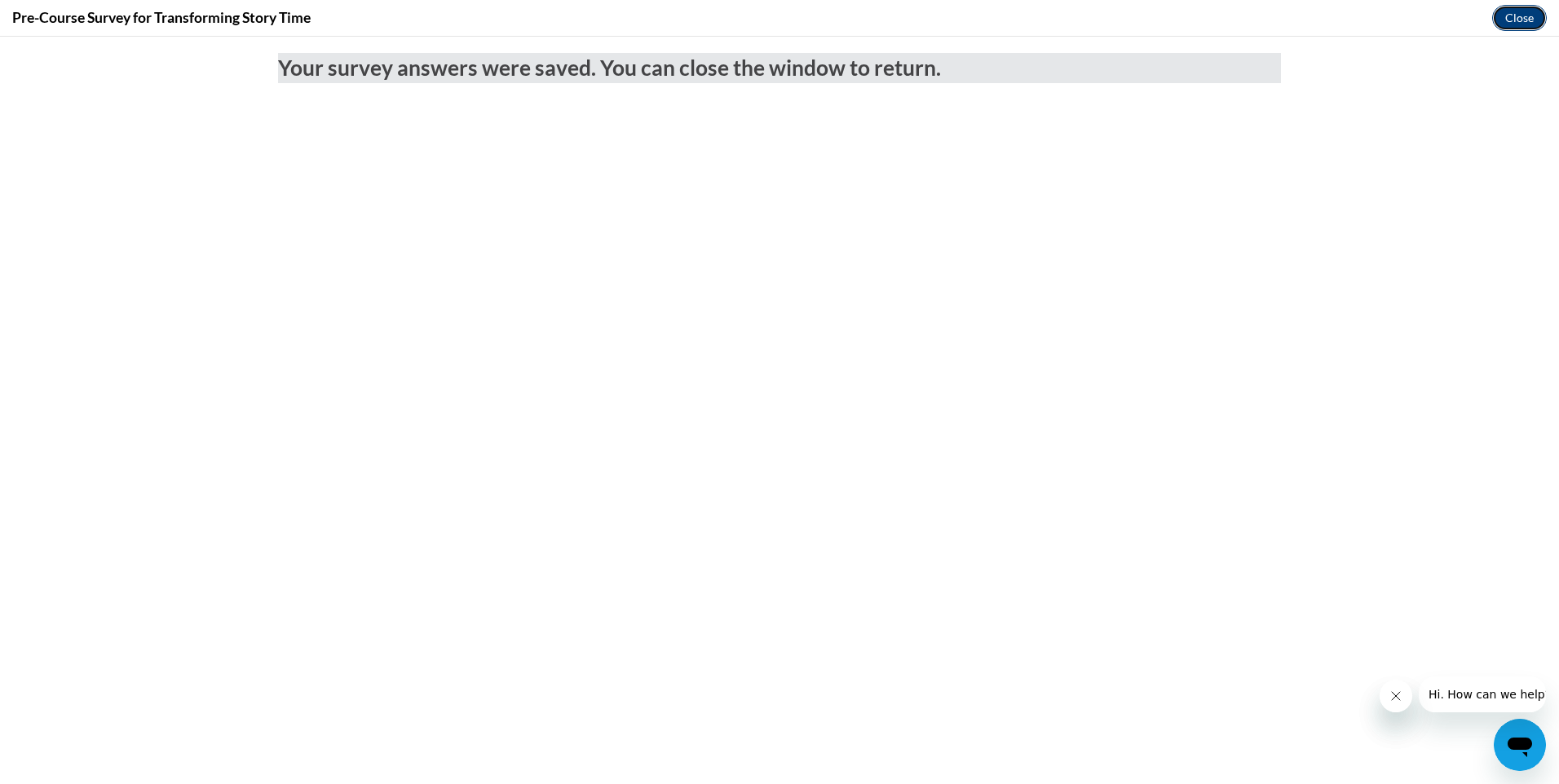
click at [1522, 7] on button "Close" at bounding box center [1518, 18] width 54 height 26
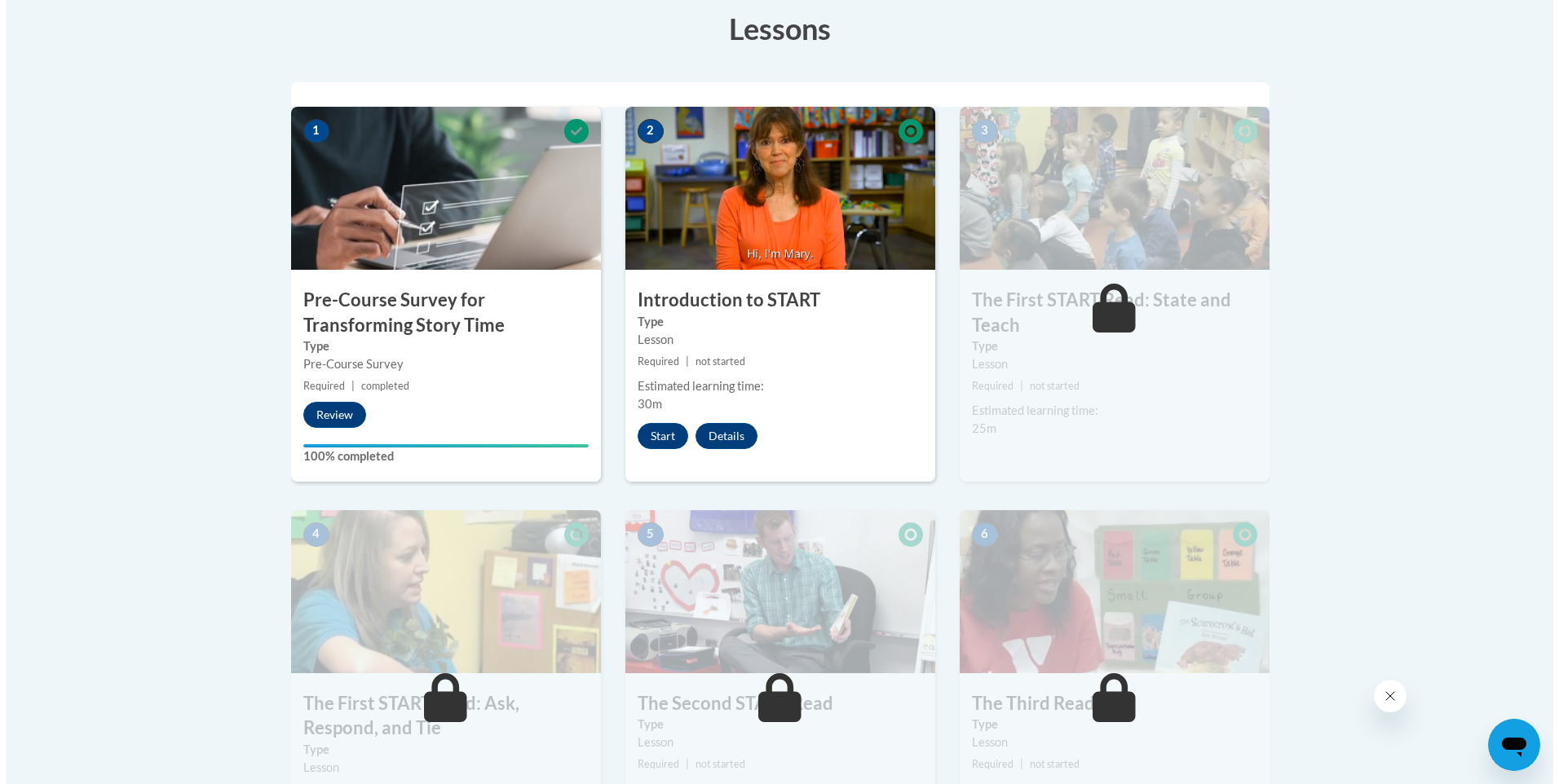
scroll to position [408, 0]
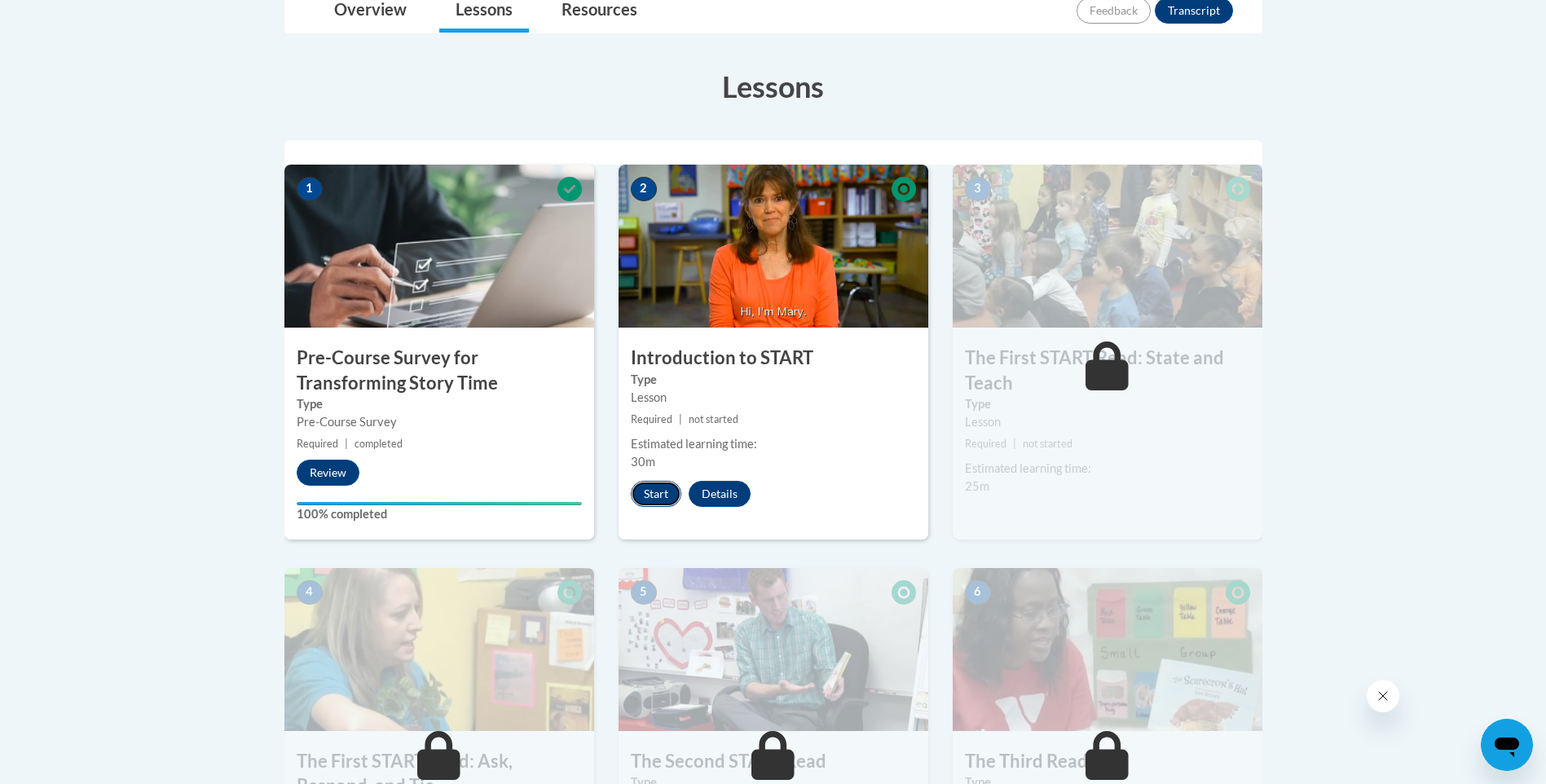
click at [653, 492] on button "Start" at bounding box center [656, 494] width 51 height 26
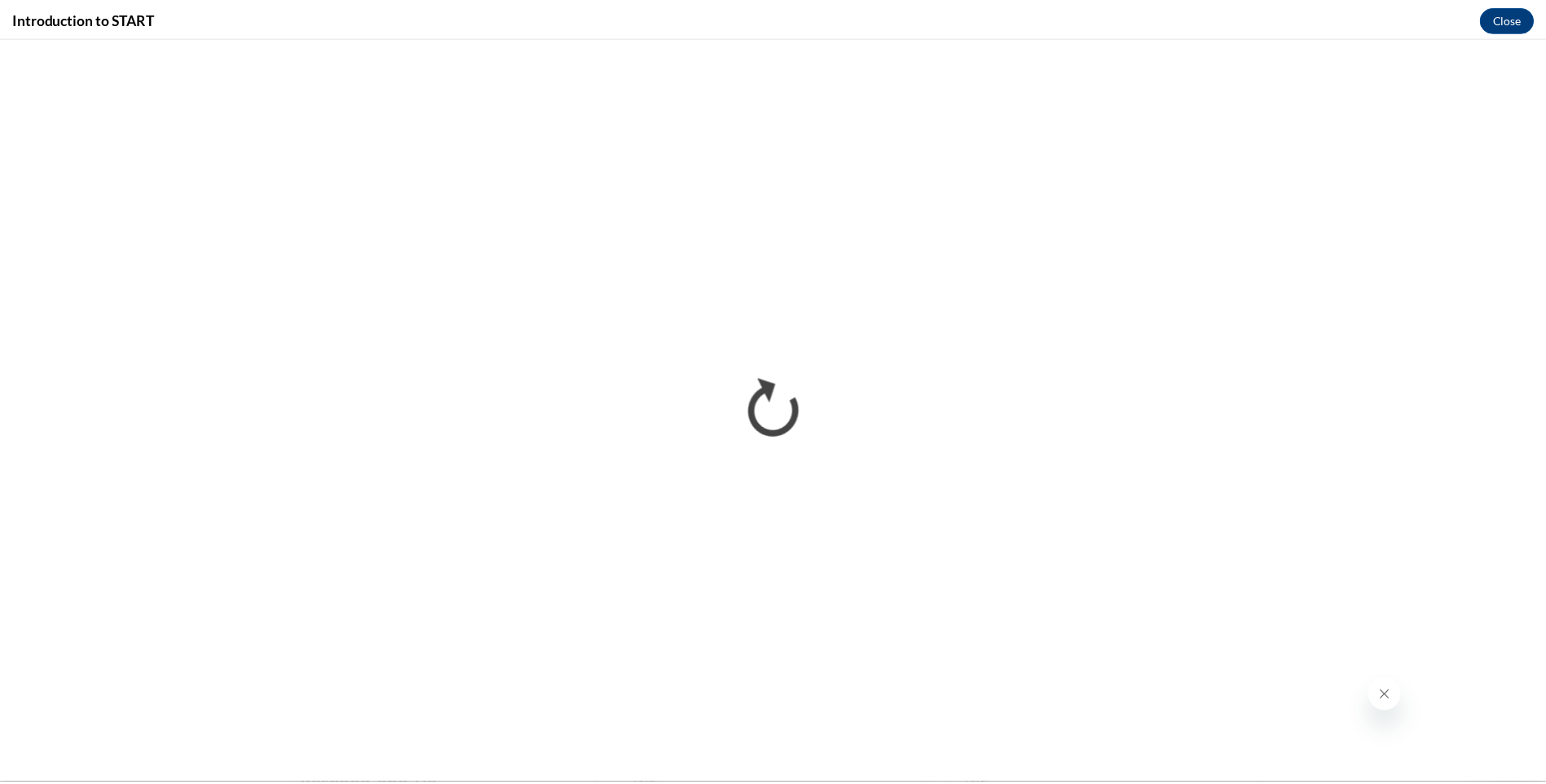
scroll to position [0, 0]
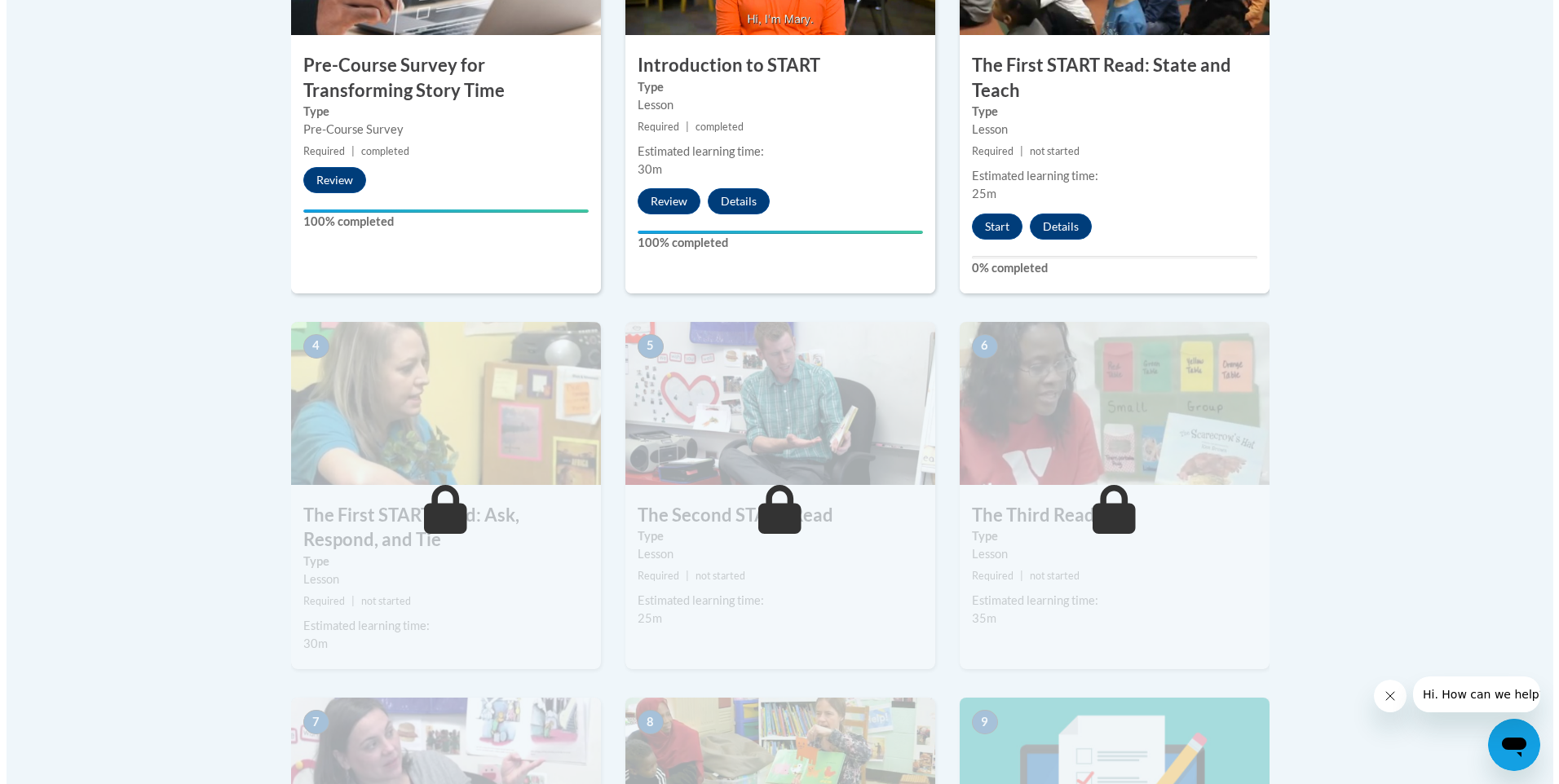
scroll to position [644, 0]
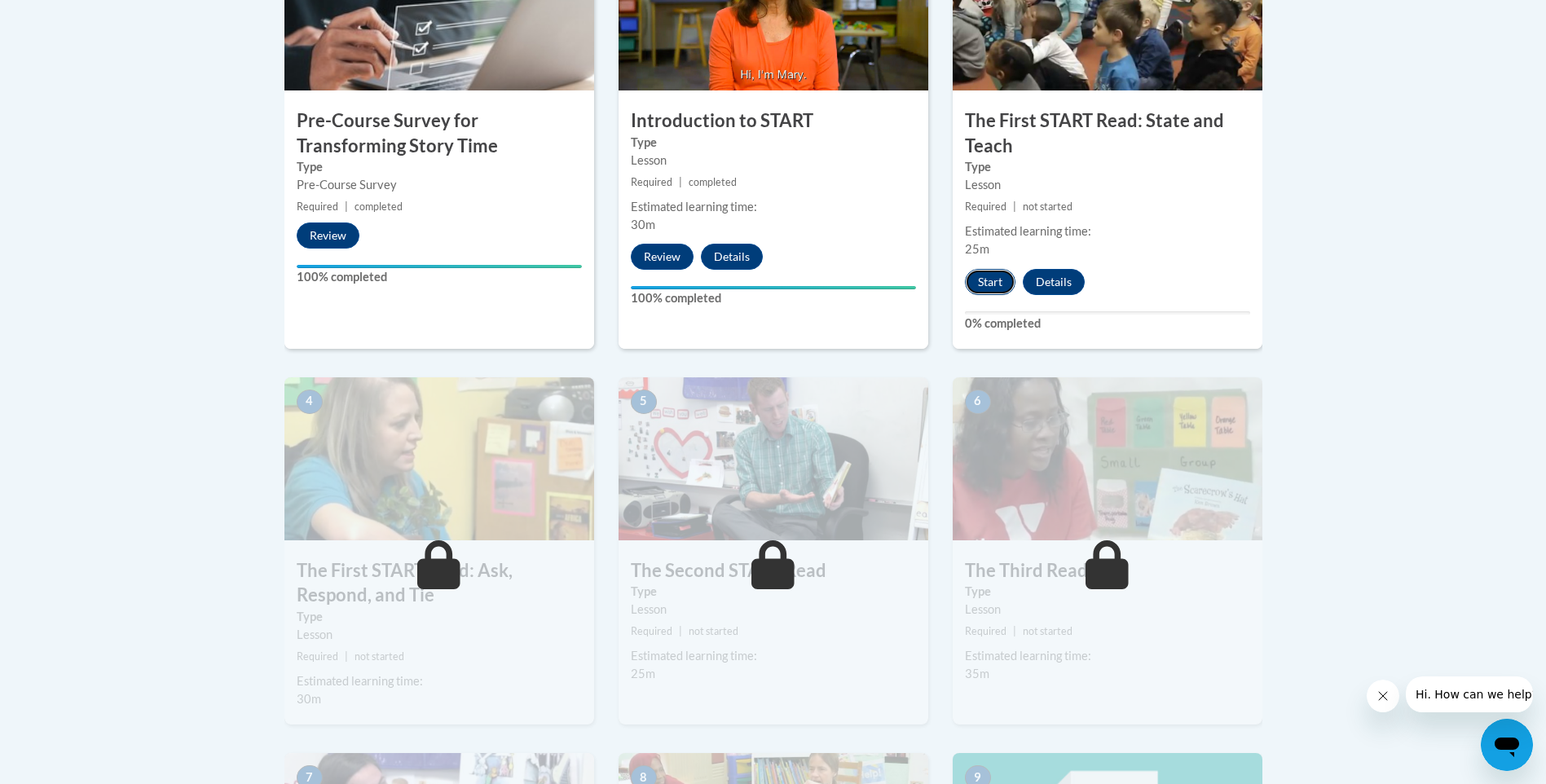
click at [996, 280] on button "Start" at bounding box center [989, 282] width 51 height 26
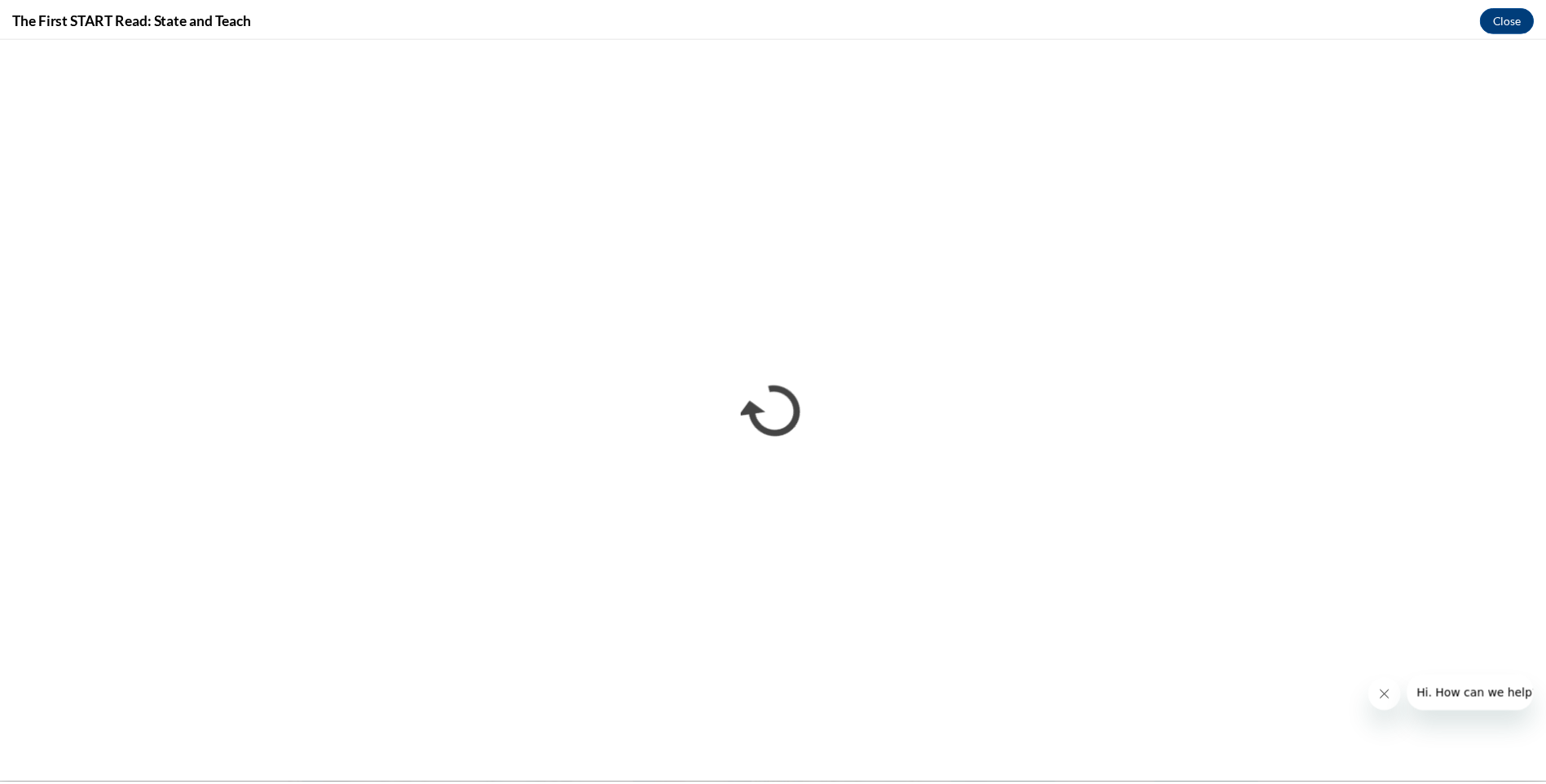
scroll to position [0, 0]
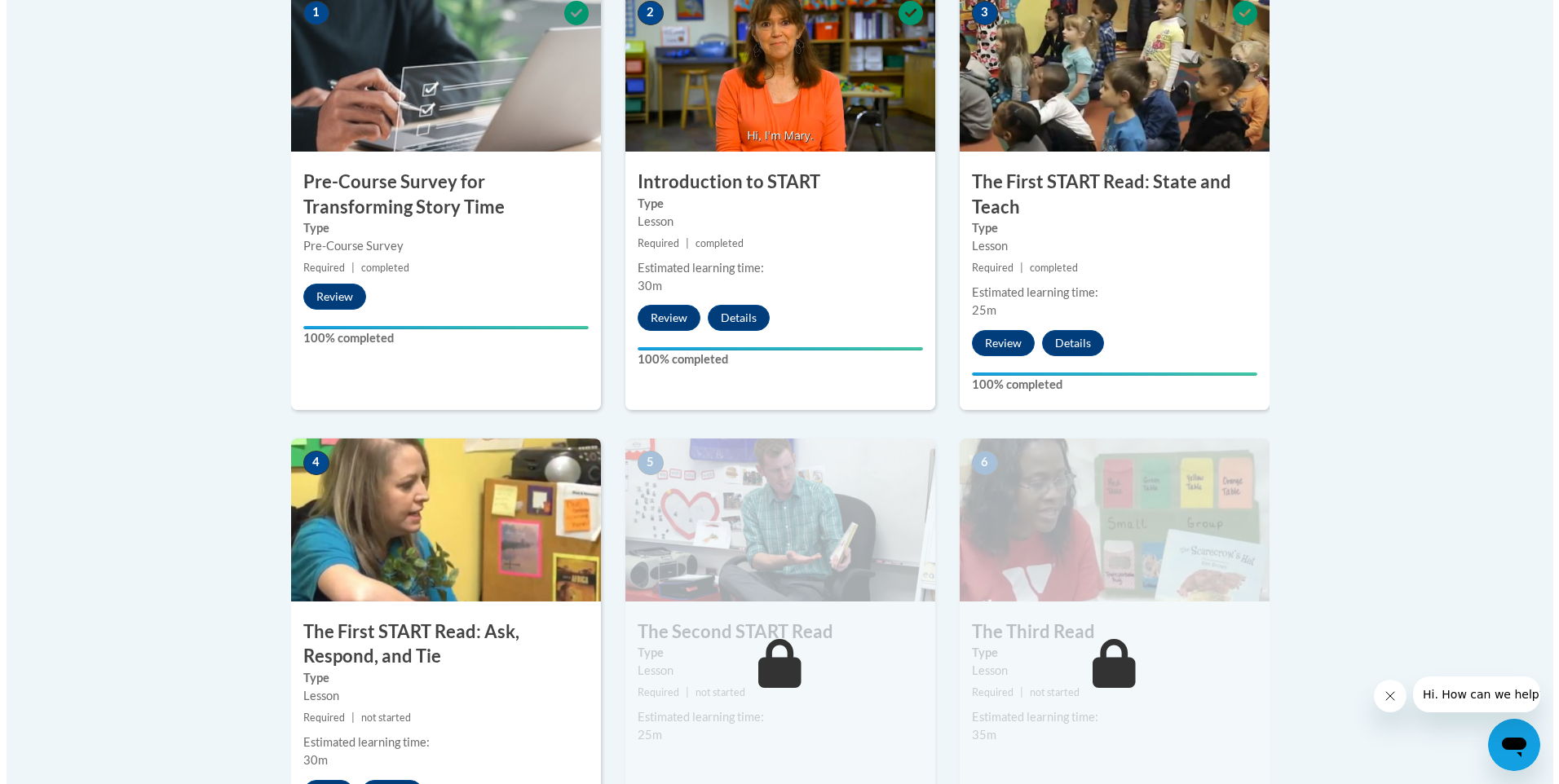
scroll to position [910, 0]
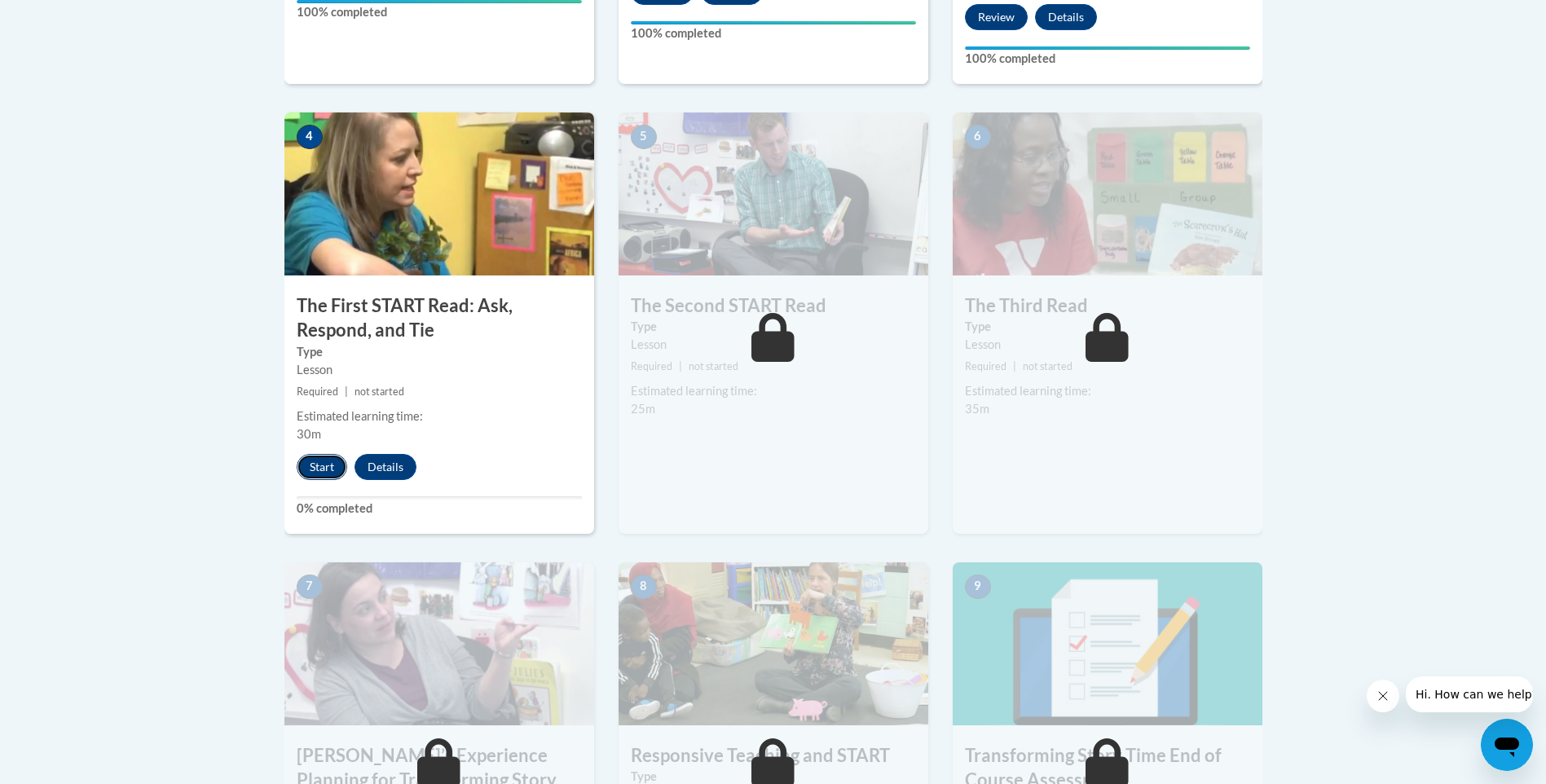
click at [325, 464] on button "Start" at bounding box center [322, 466] width 51 height 26
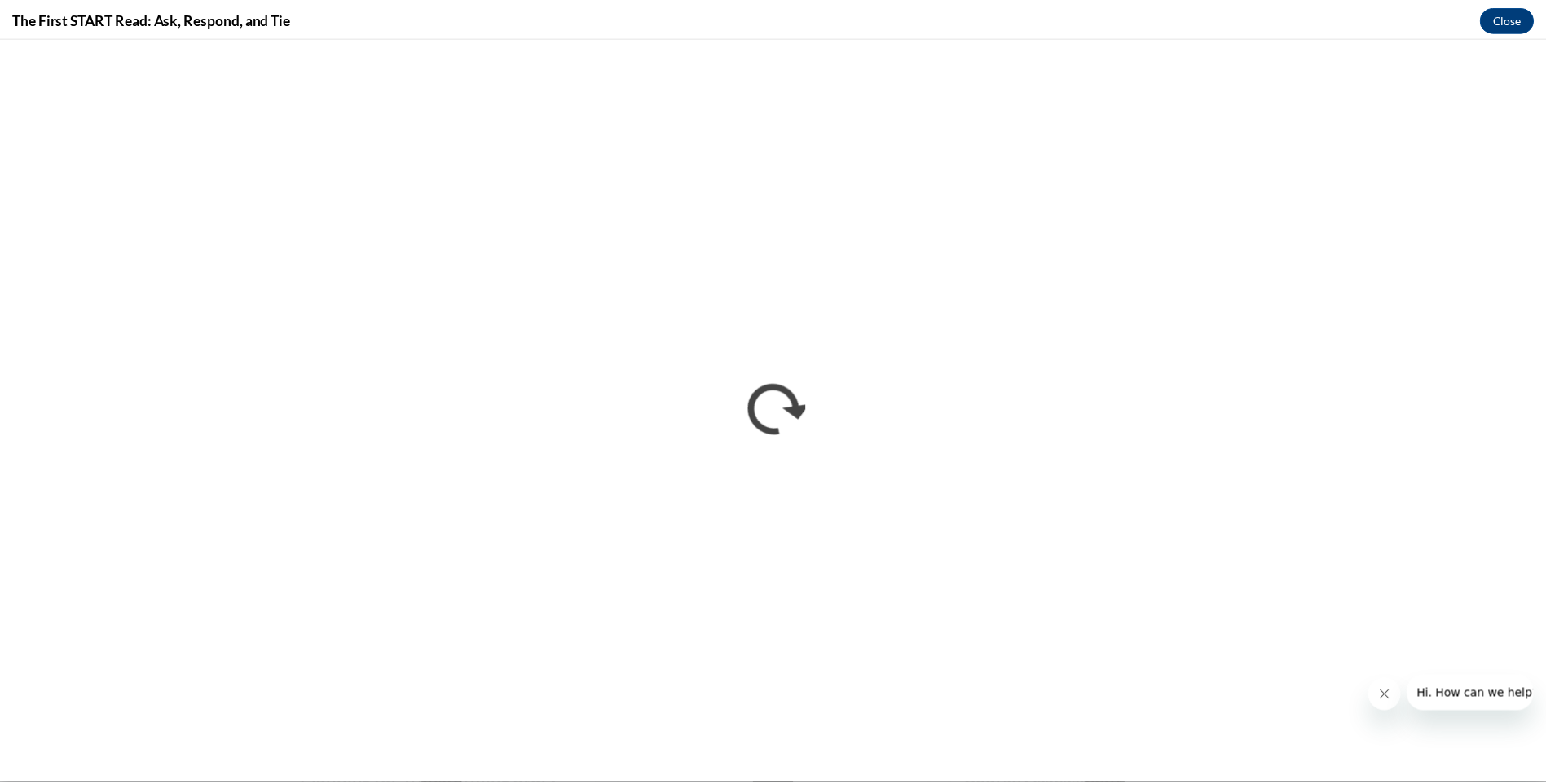
scroll to position [0, 0]
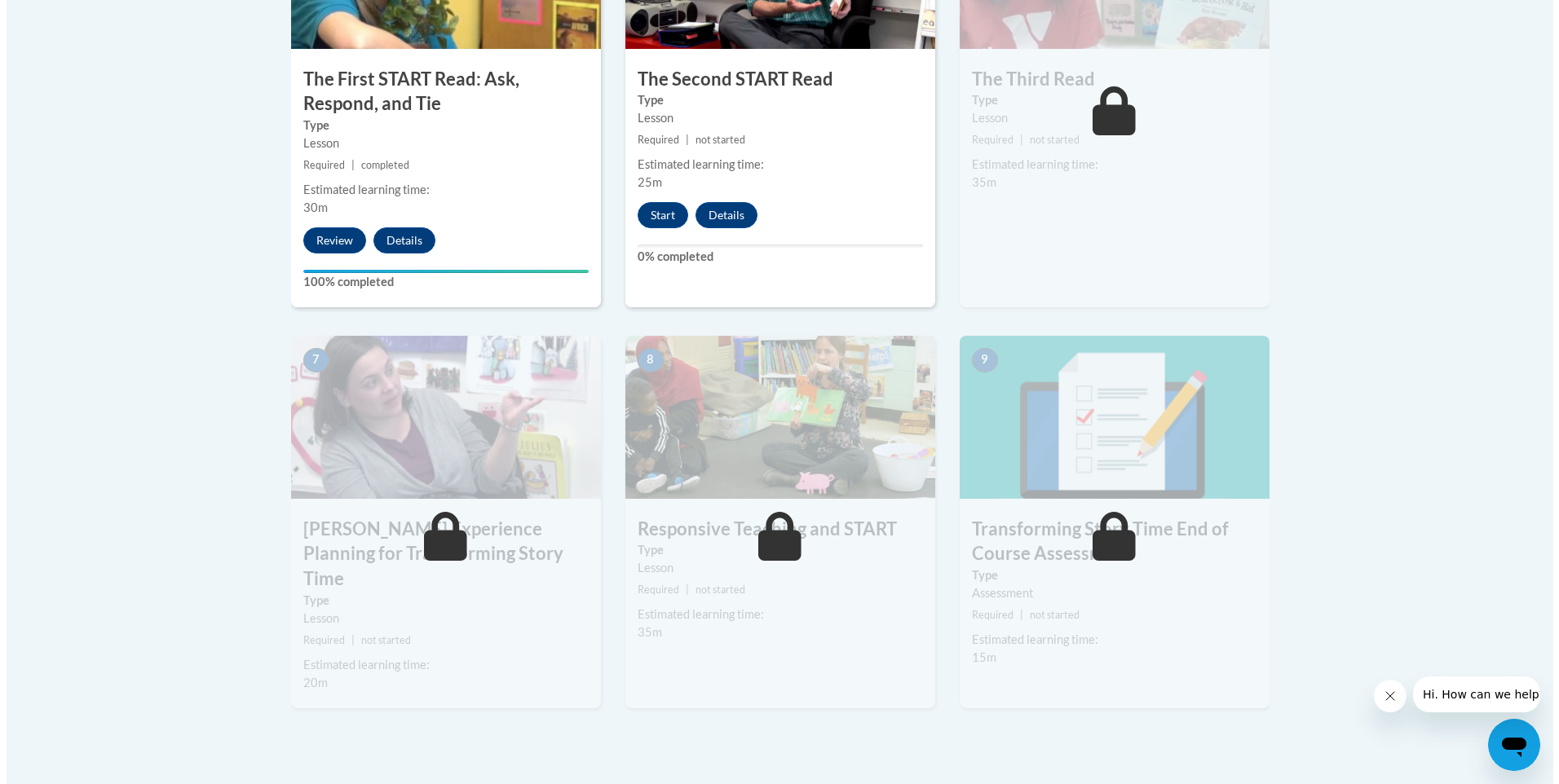
scroll to position [1140, 0]
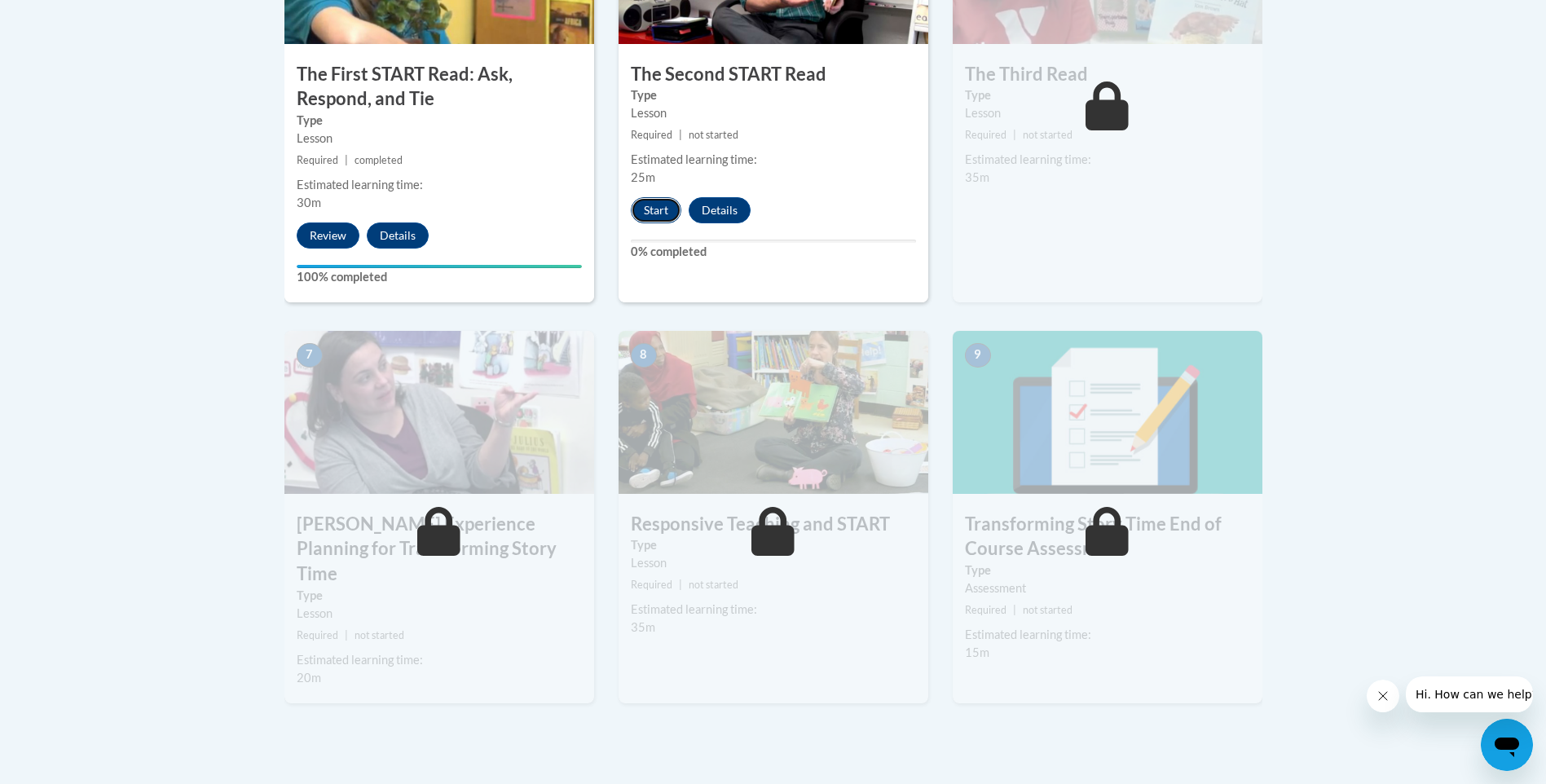
click at [670, 211] on button "Start" at bounding box center [656, 210] width 51 height 26
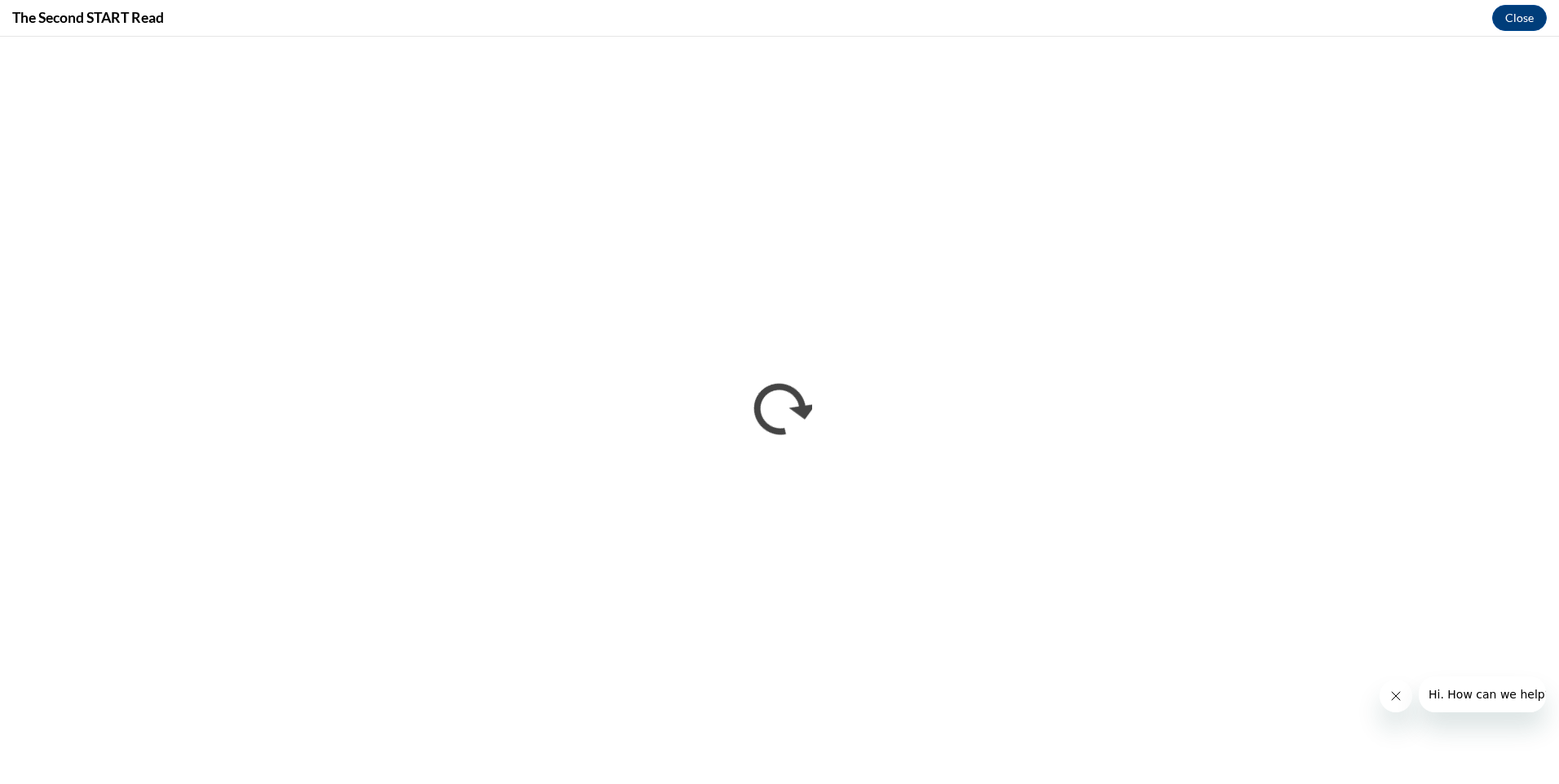
scroll to position [0, 0]
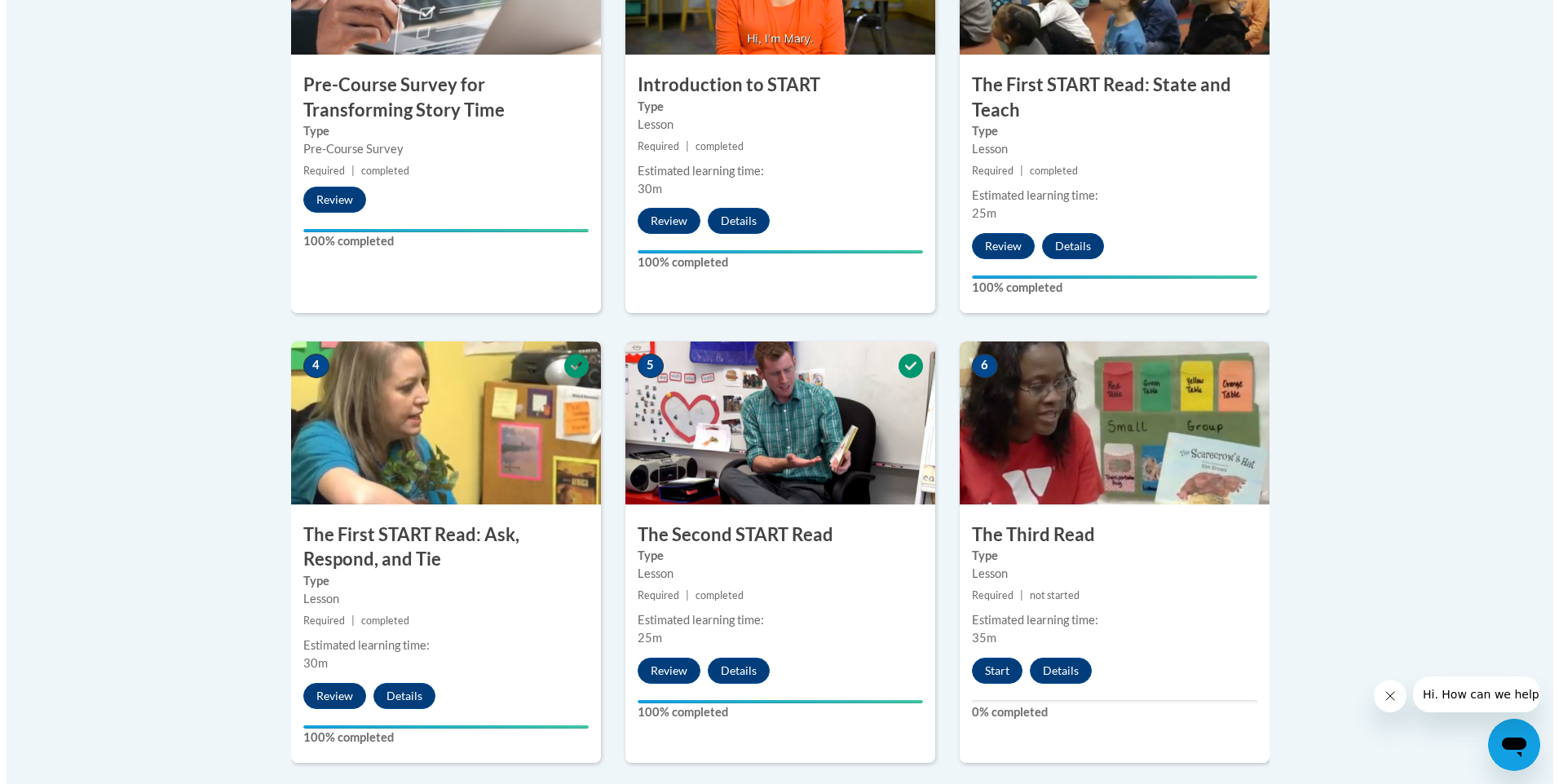
scroll to position [762, 0]
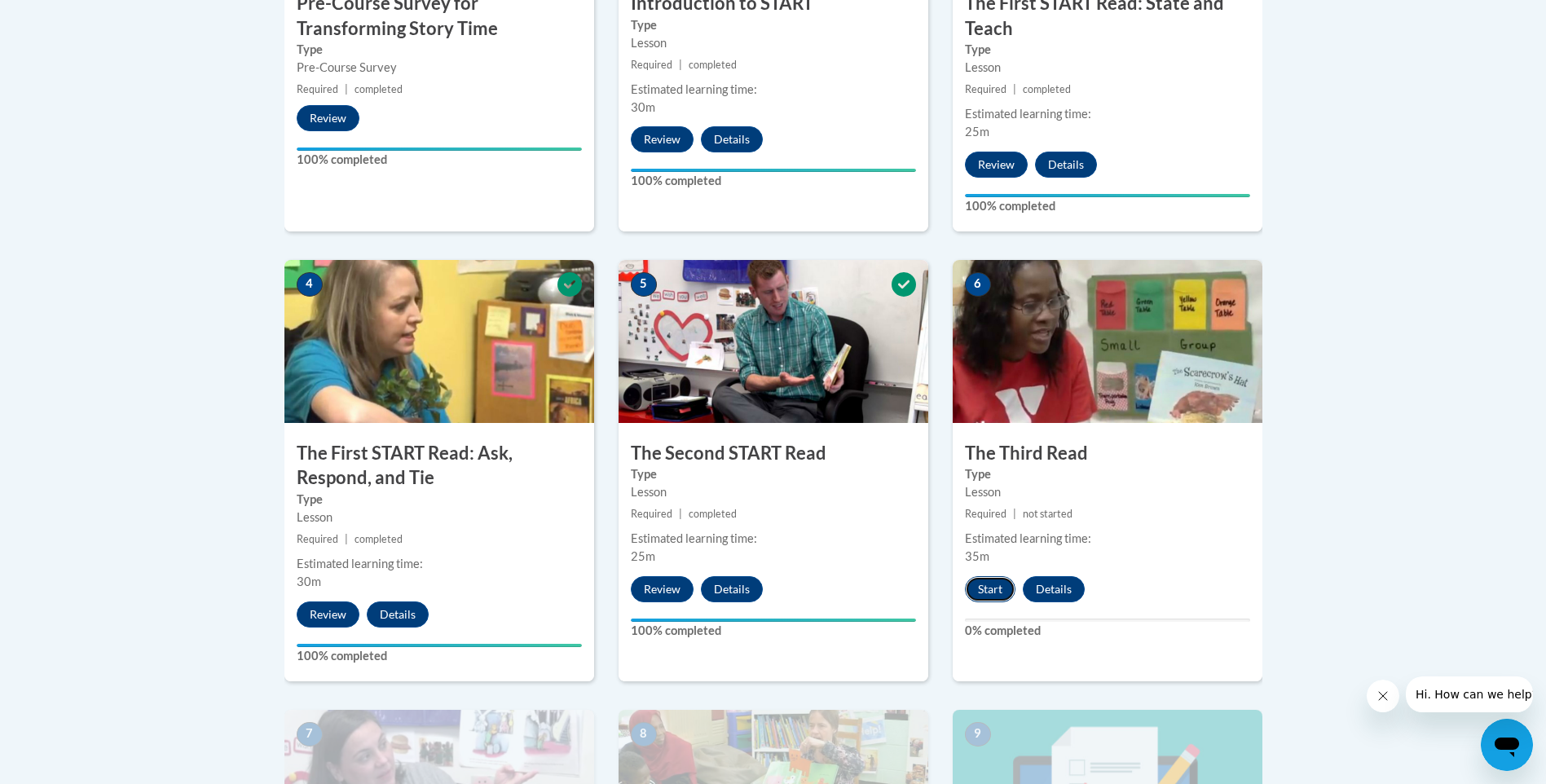
click at [979, 586] on button "Start" at bounding box center [989, 589] width 51 height 26
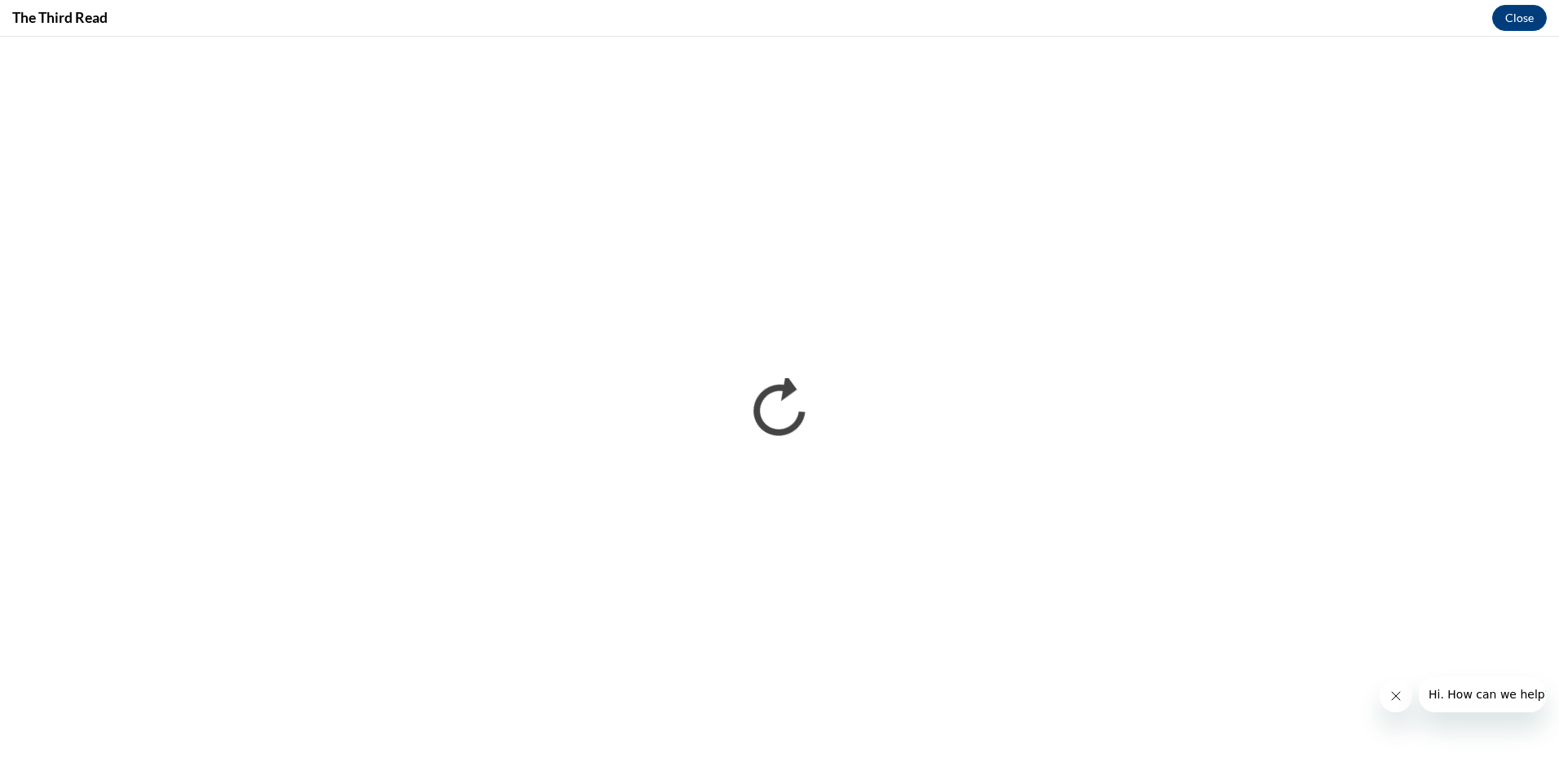
scroll to position [0, 0]
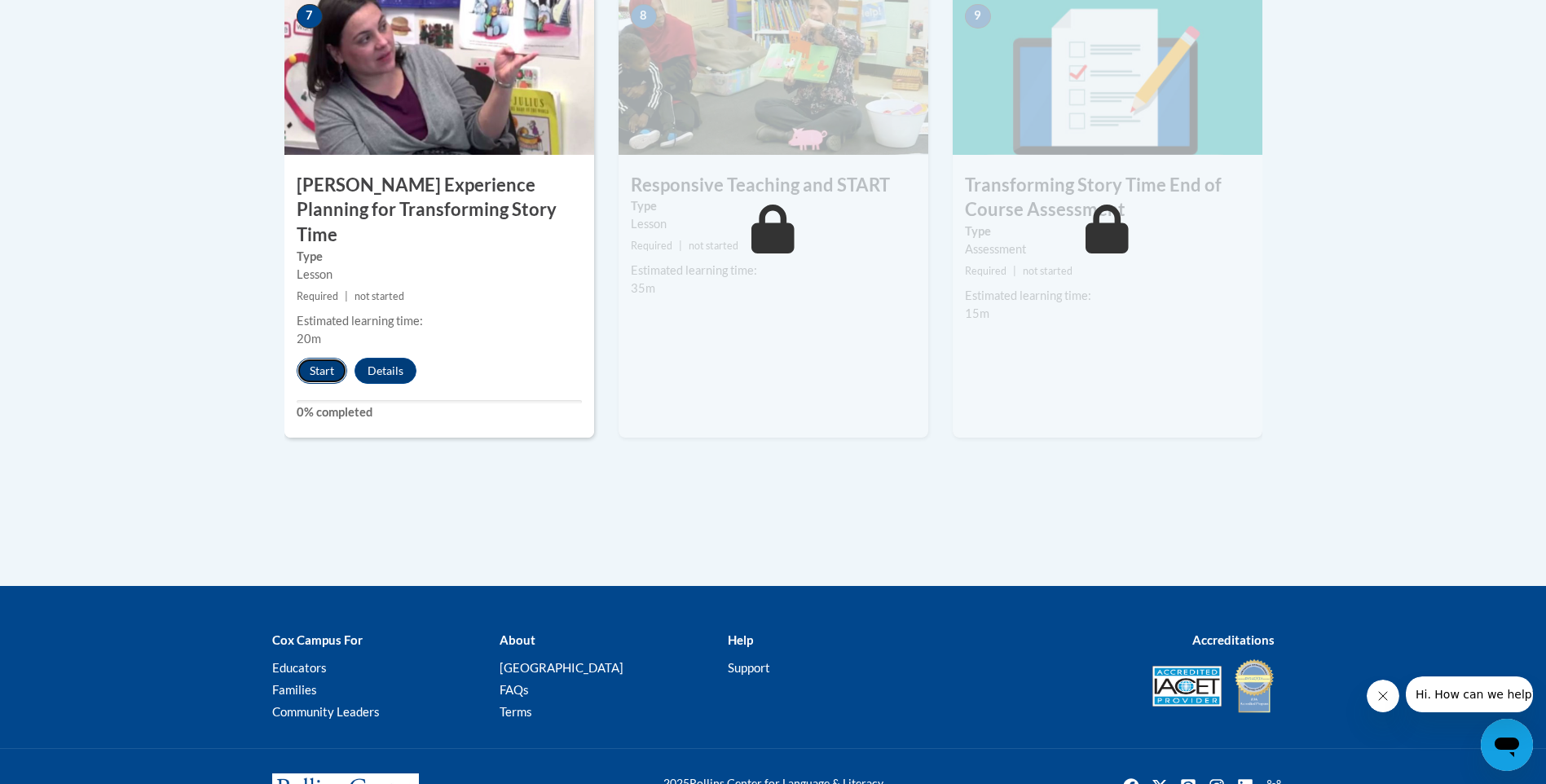
click at [338, 357] on button "Start" at bounding box center [322, 370] width 51 height 26
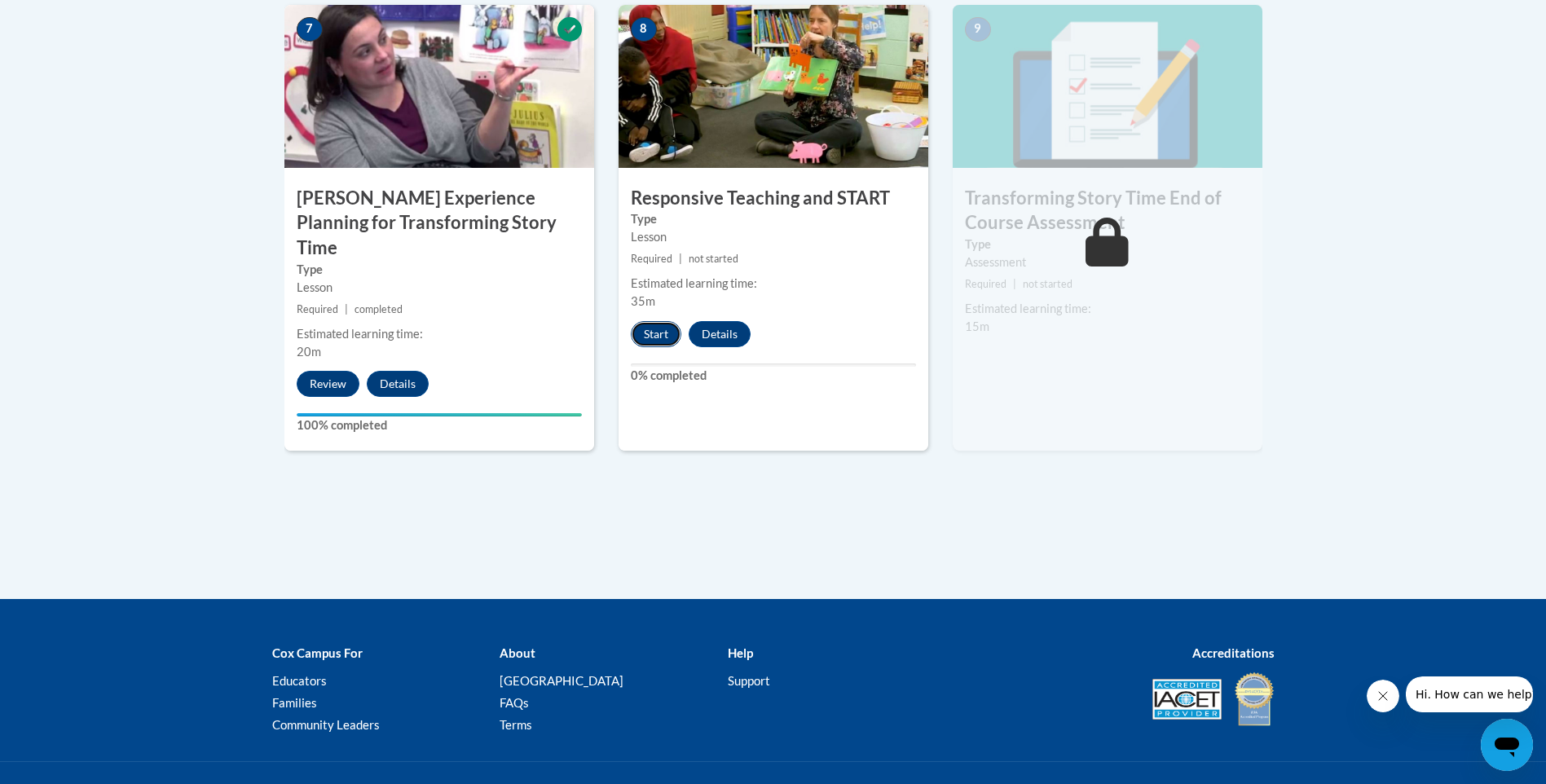
click at [648, 331] on button "Start" at bounding box center [656, 334] width 51 height 26
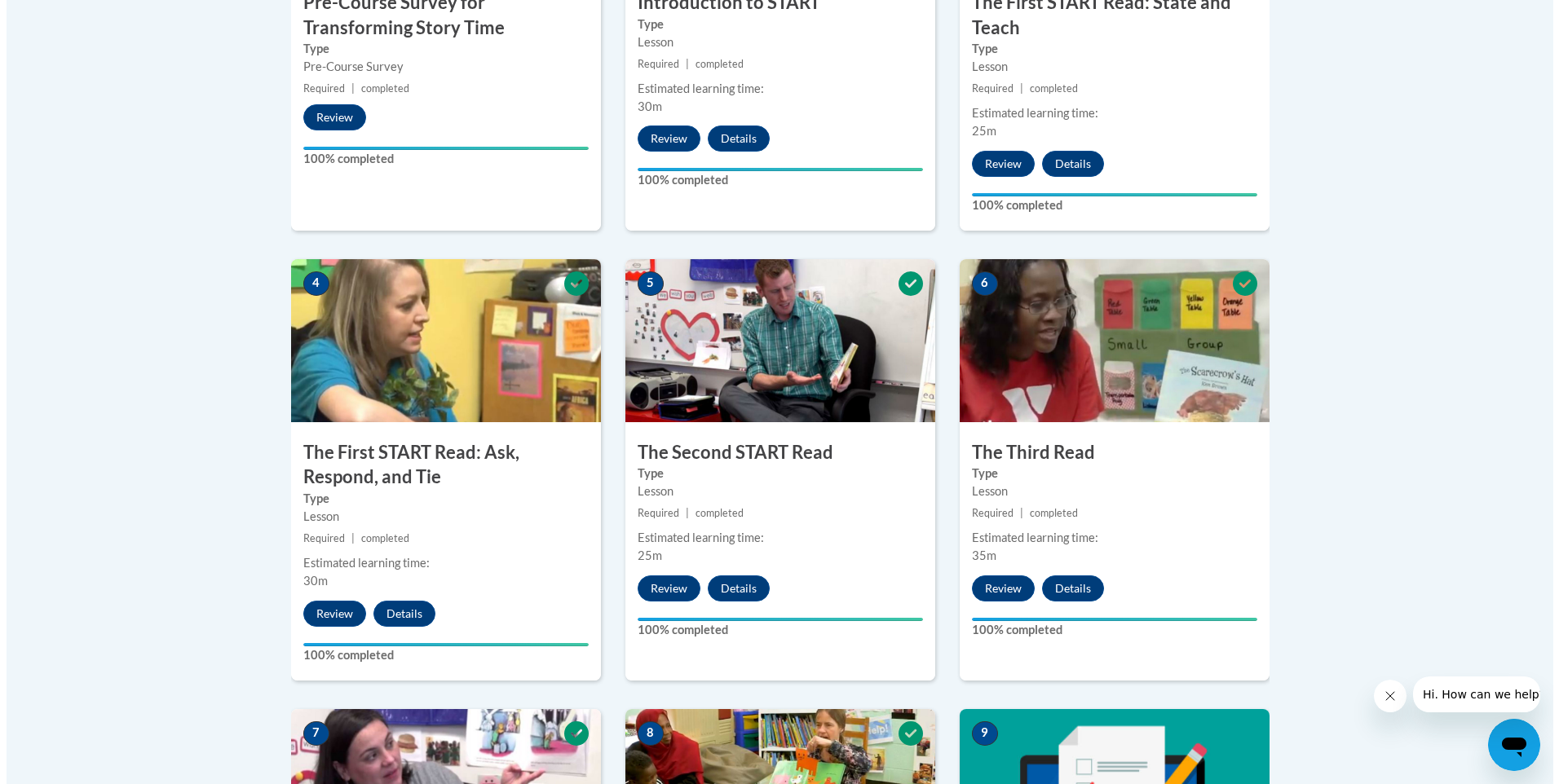
scroll to position [1276, 0]
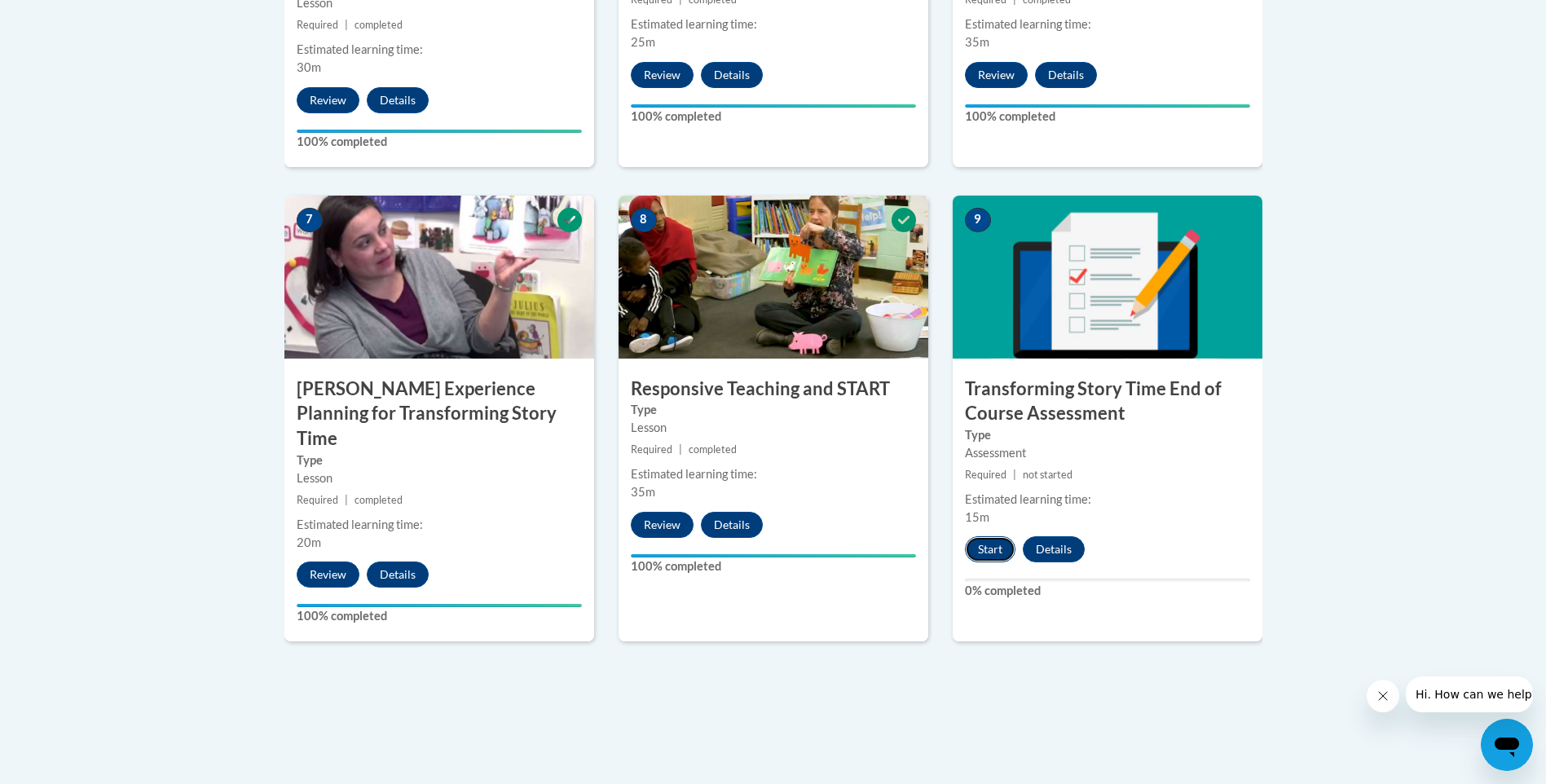
click at [982, 545] on button "Start" at bounding box center [989, 549] width 51 height 26
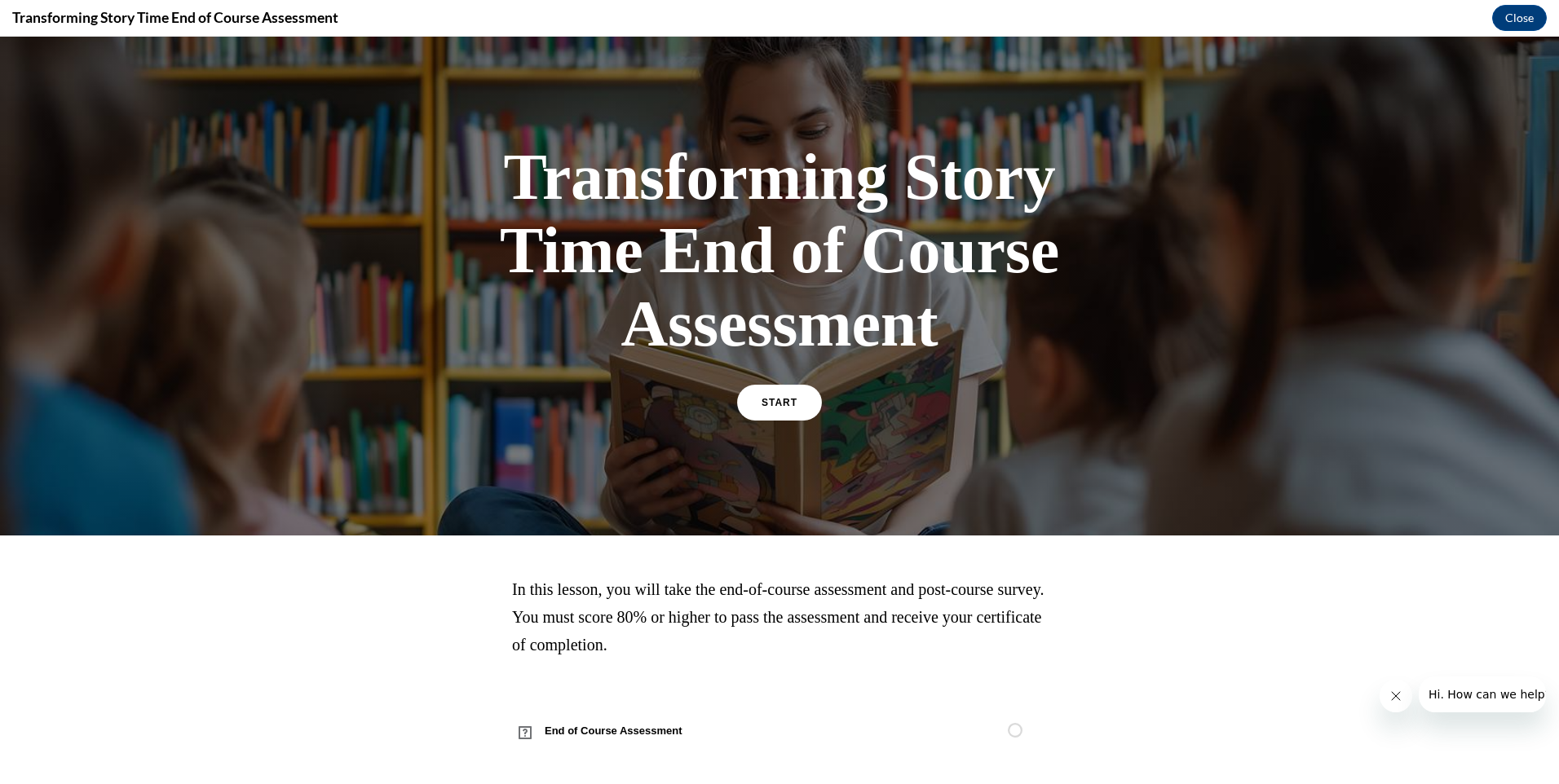
scroll to position [25, 0]
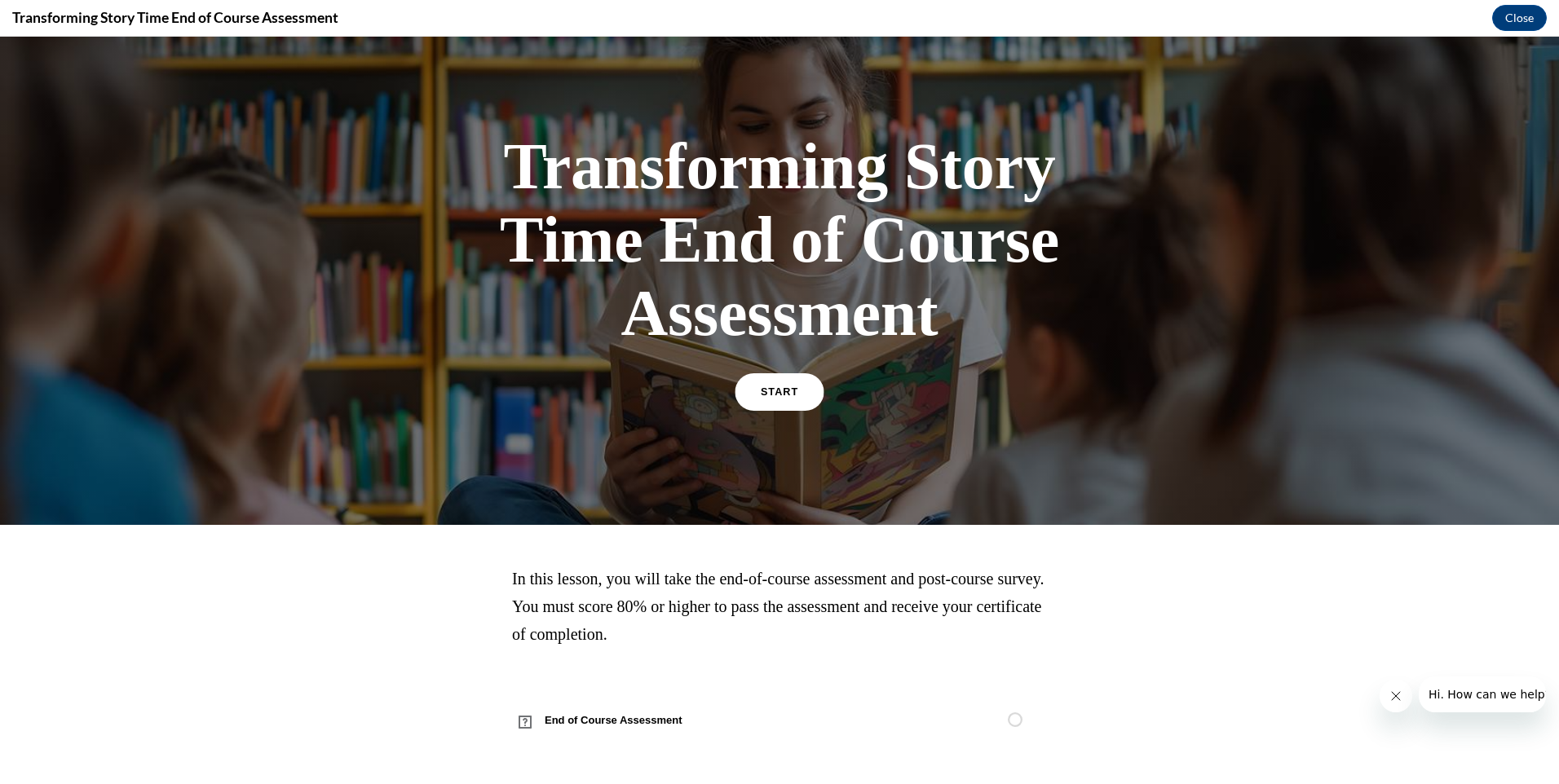
click at [770, 398] on link "START" at bounding box center [780, 392] width 89 height 38
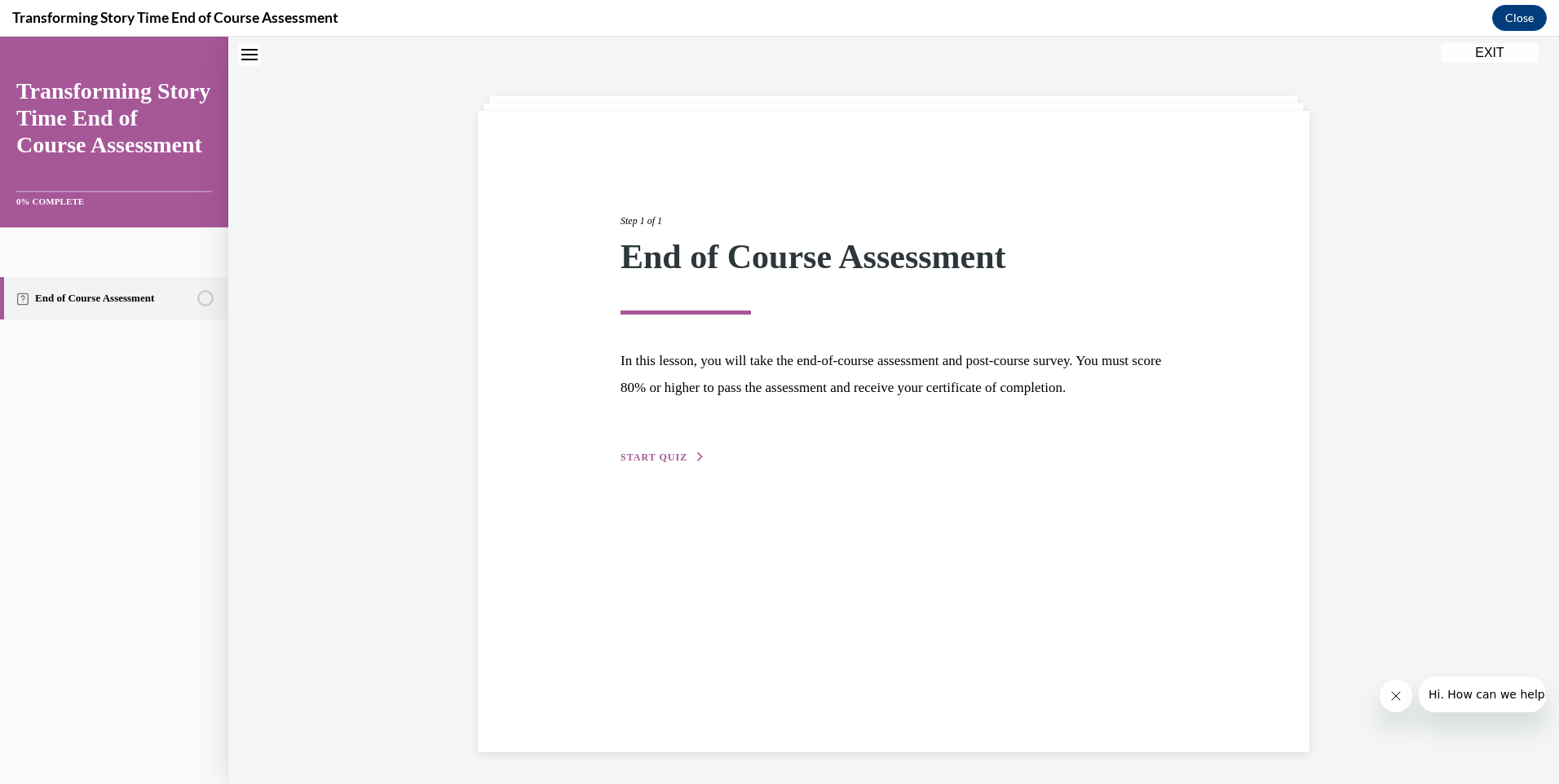
scroll to position [51, 0]
click at [662, 463] on button "START QUIZ" at bounding box center [663, 456] width 85 height 15
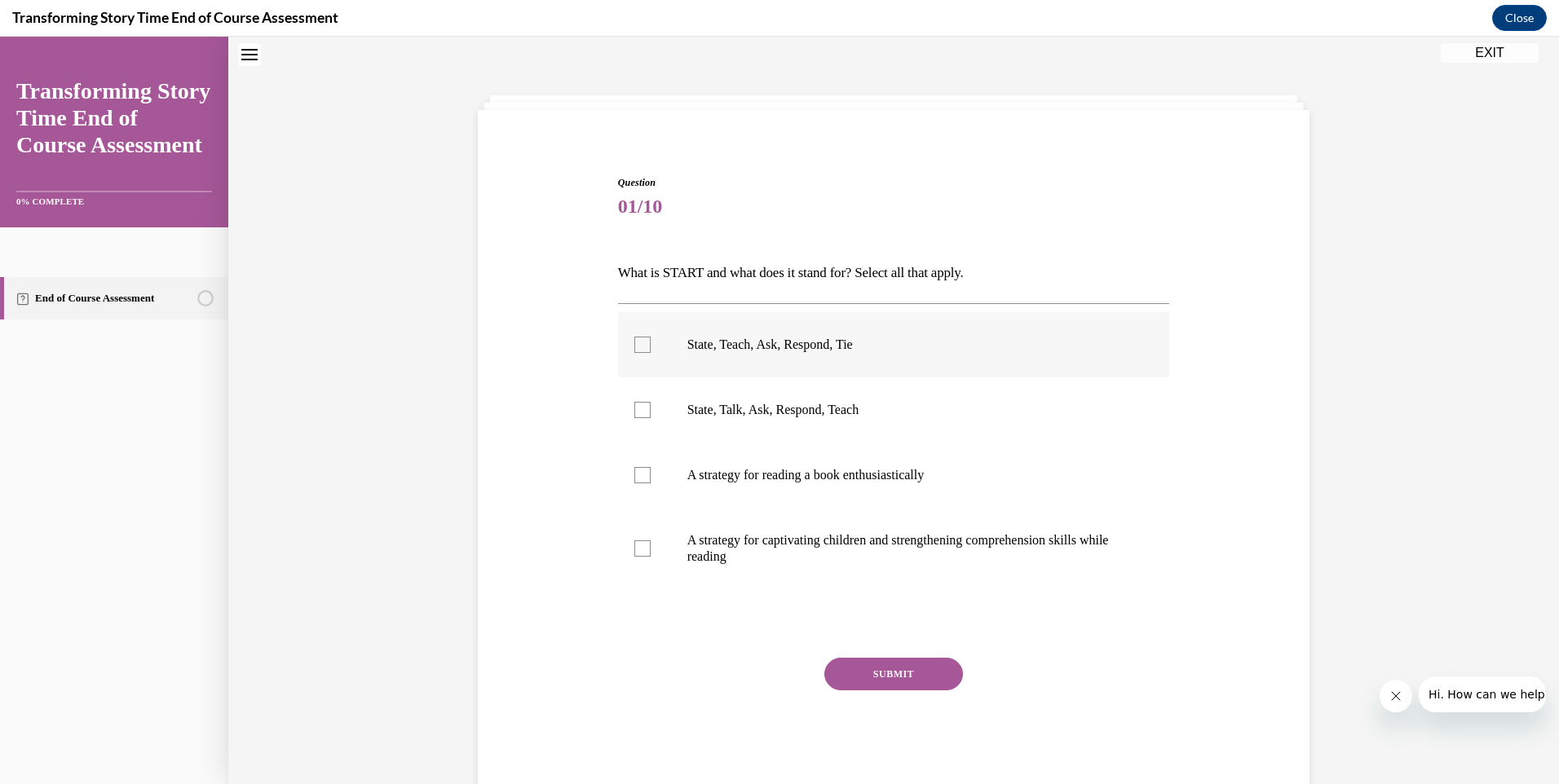
click at [638, 343] on div at bounding box center [642, 344] width 16 height 16
click at [638, 343] on input "State, Teach, Ask, Respond, Tie" at bounding box center [642, 344] width 16 height 16
checkbox input "true"
click at [891, 673] on button "SUBMIT" at bounding box center [893, 673] width 139 height 33
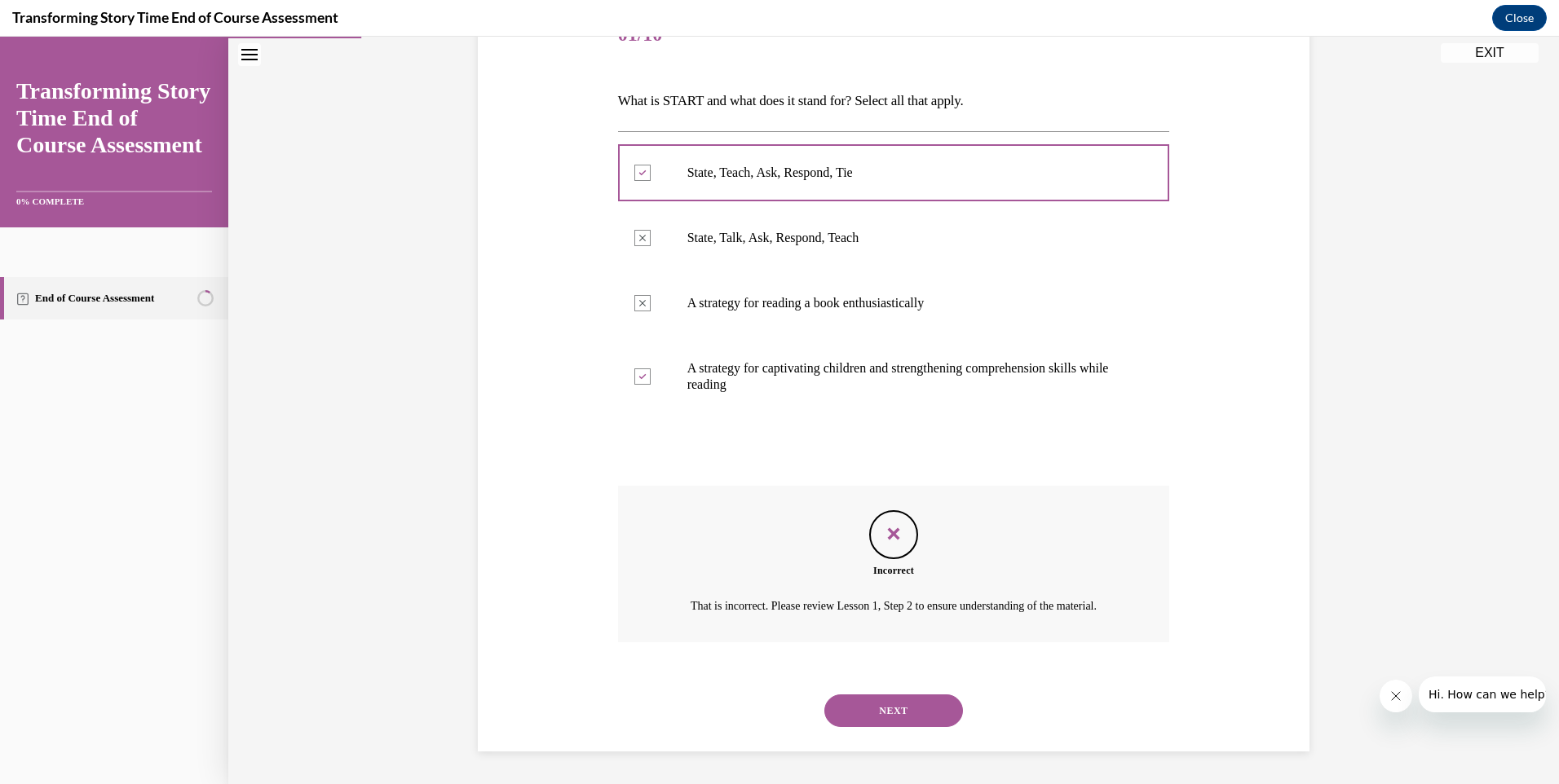
scroll to position [243, 0]
click at [883, 522] on icon "Feedback" at bounding box center [893, 534] width 25 height 25
click at [627, 351] on label "A strategy for captivating children and strengthening comprehension skills whil…" at bounding box center [893, 376] width 552 height 81
click at [634, 368] on div at bounding box center [642, 376] width 16 height 16
click at [913, 702] on button "NEXT" at bounding box center [893, 710] width 139 height 33
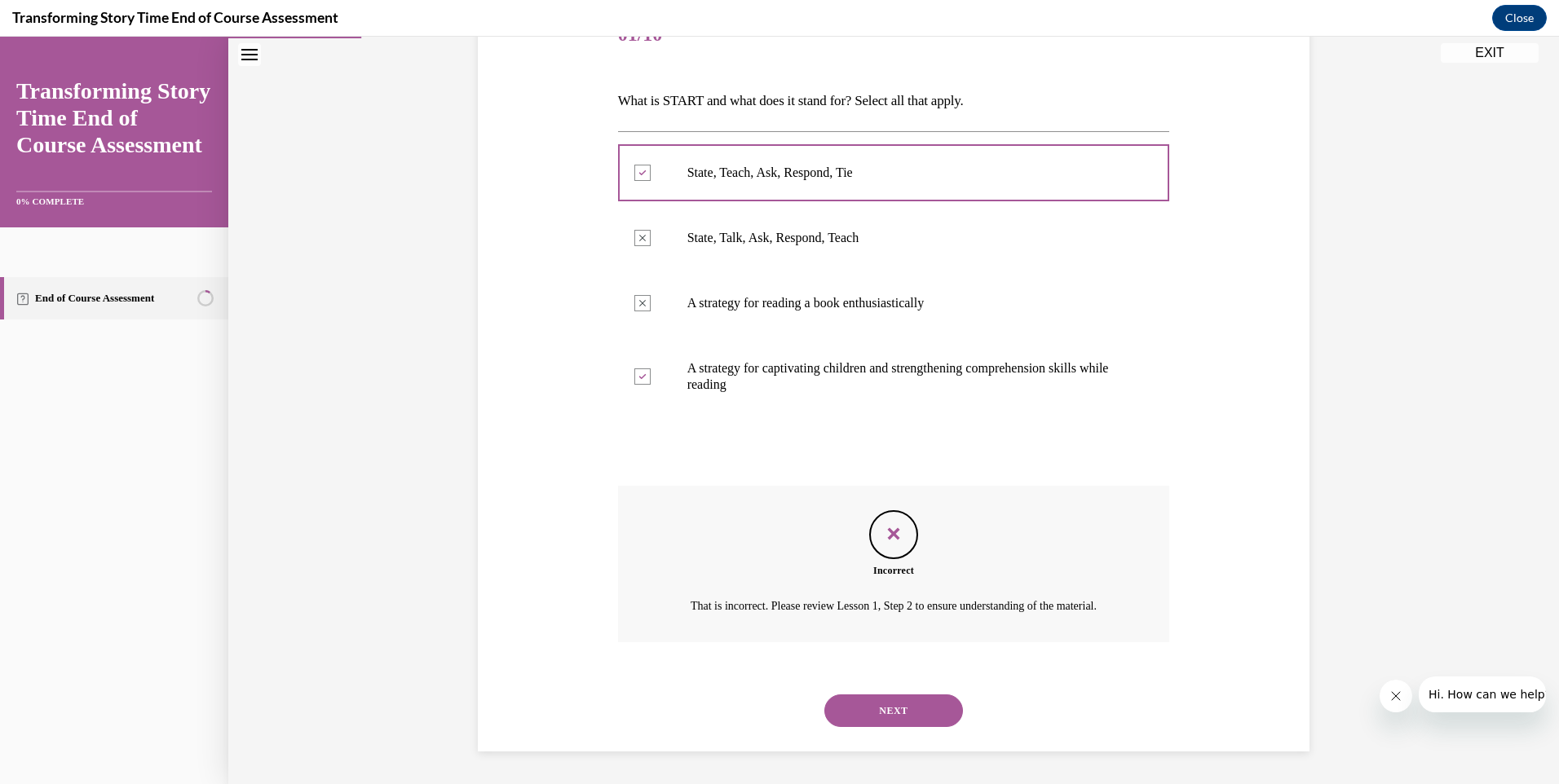
scroll to position [51, 0]
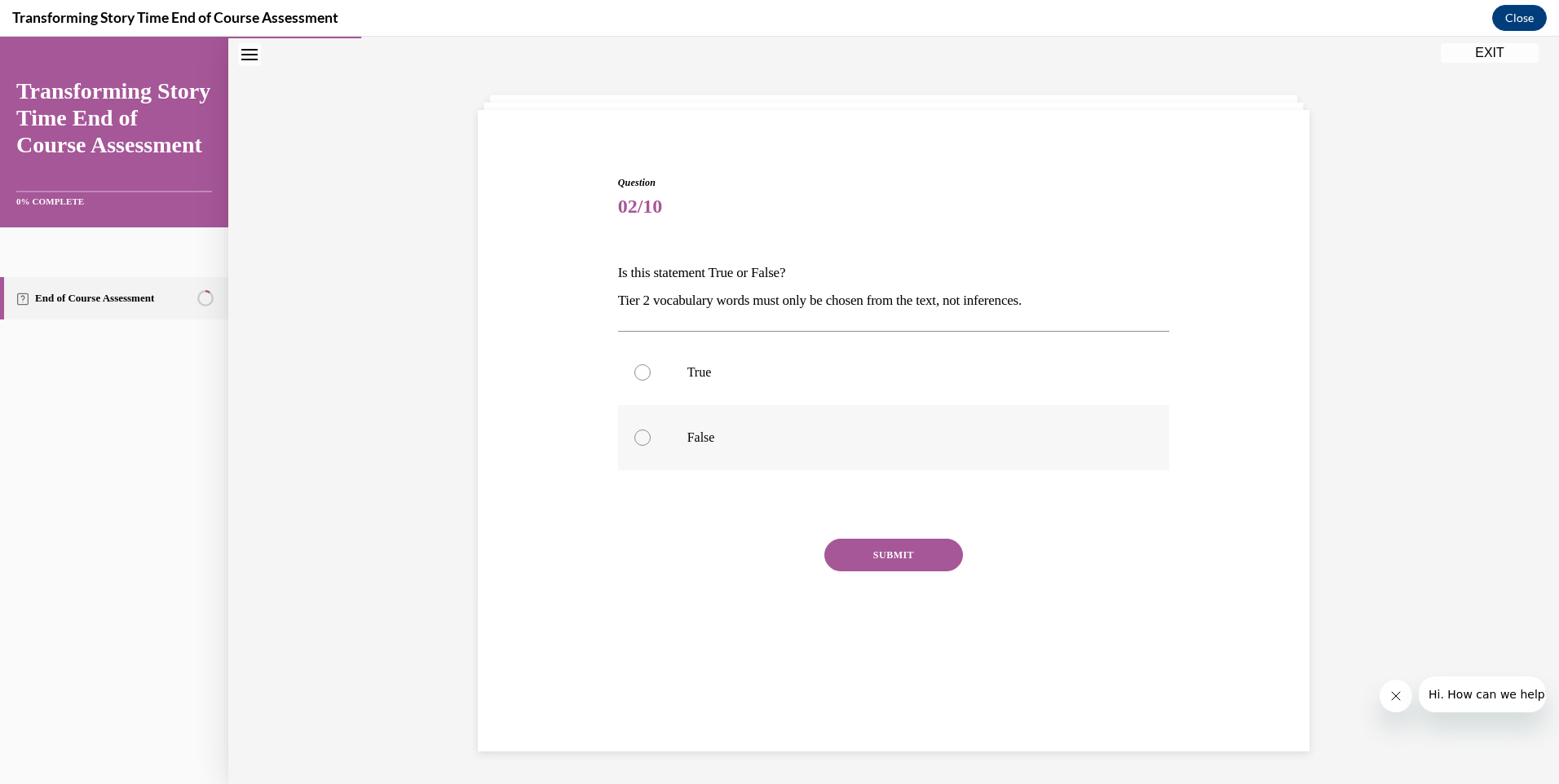
click at [626, 438] on label "False" at bounding box center [893, 438] width 552 height 65
click at [634, 438] on input "False" at bounding box center [642, 438] width 16 height 16
radio input "true"
click at [893, 556] on button "SUBMIT" at bounding box center [893, 554] width 139 height 33
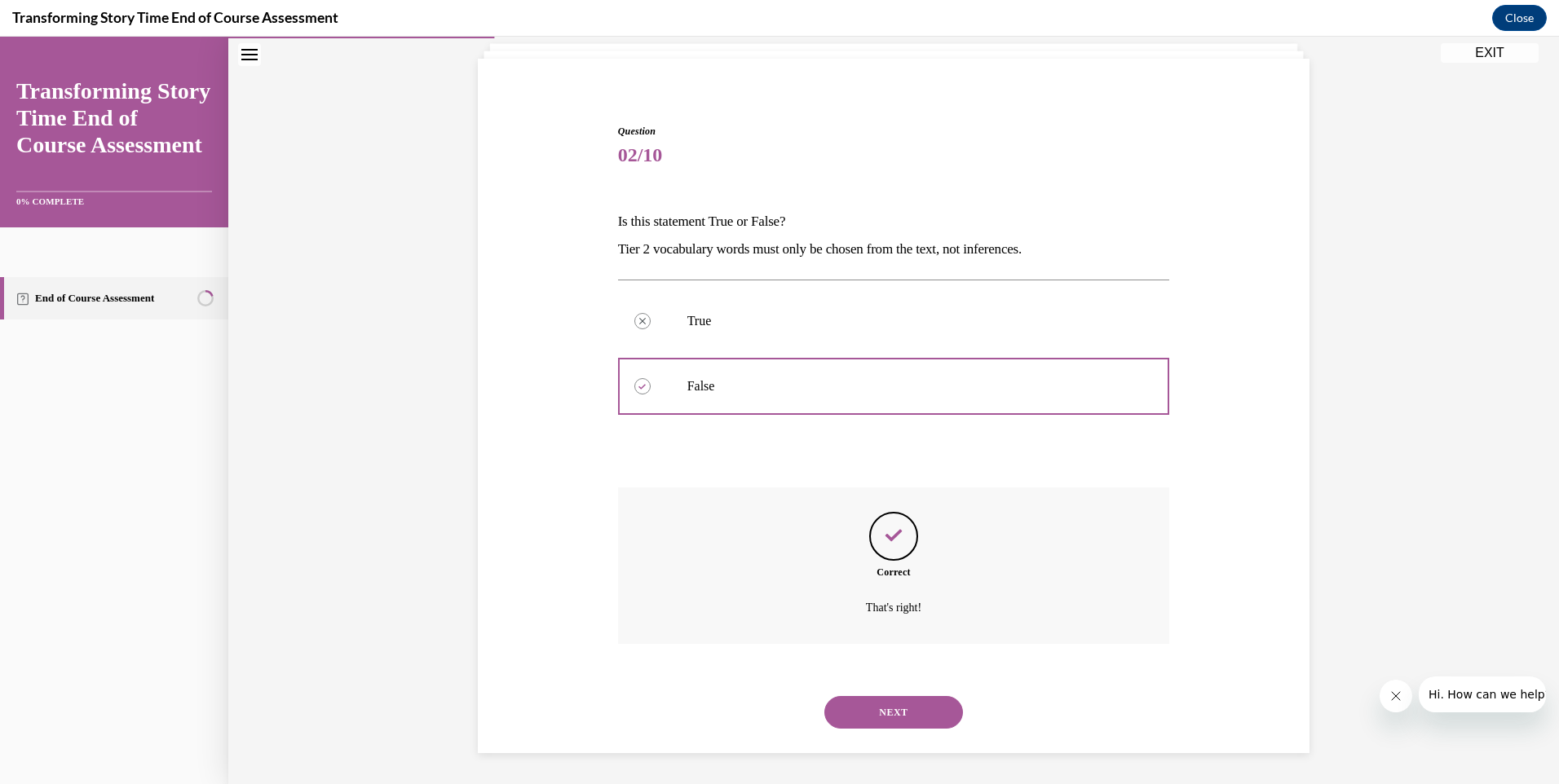
scroll to position [104, 0]
click at [938, 704] on button "NEXT" at bounding box center [893, 710] width 139 height 33
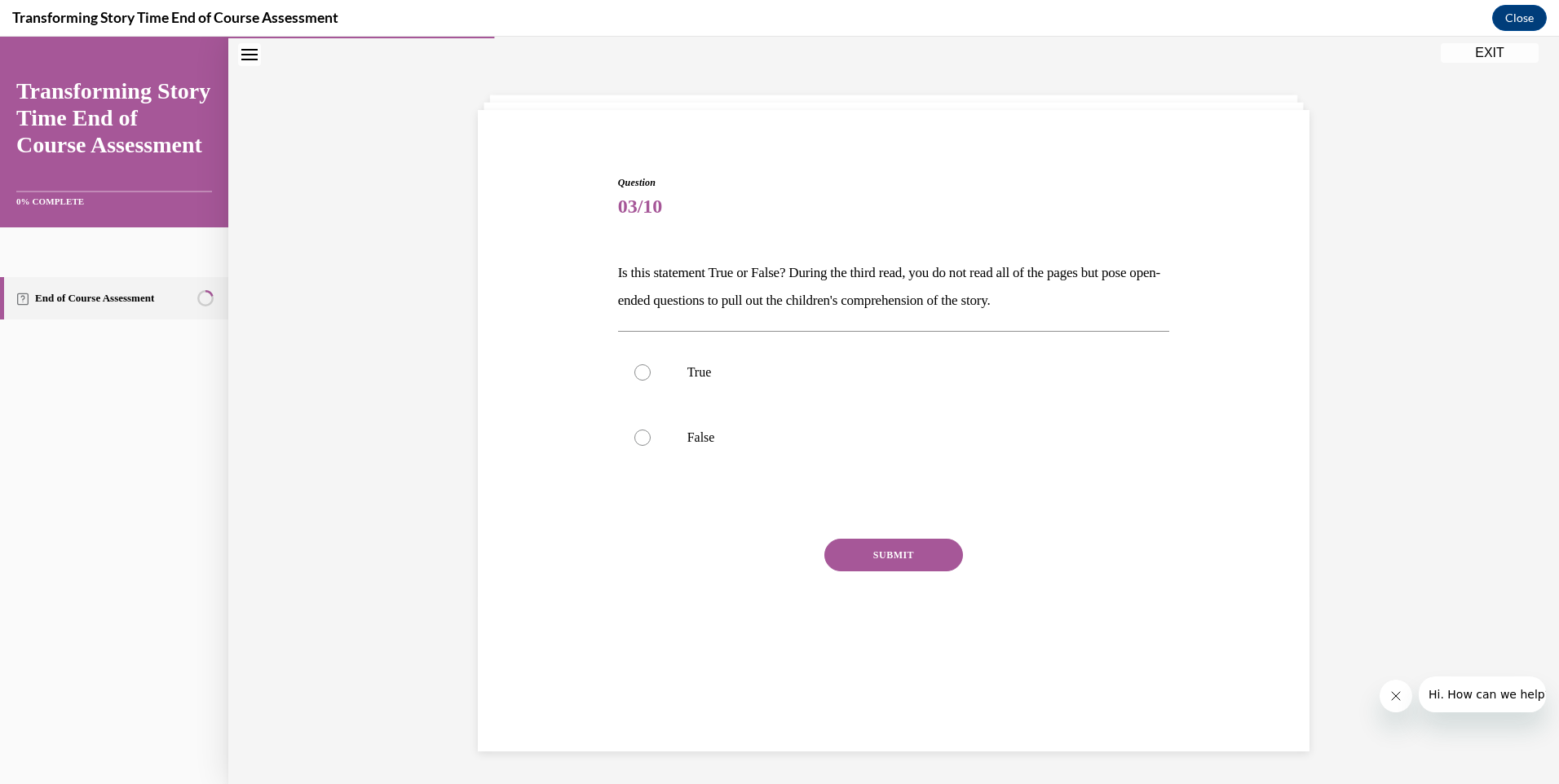
scroll to position [51, 0]
click at [636, 375] on div at bounding box center [642, 372] width 16 height 16
click at [636, 375] on input "True" at bounding box center [642, 372] width 16 height 16
radio input "true"
click at [861, 542] on button "SUBMIT" at bounding box center [893, 554] width 139 height 33
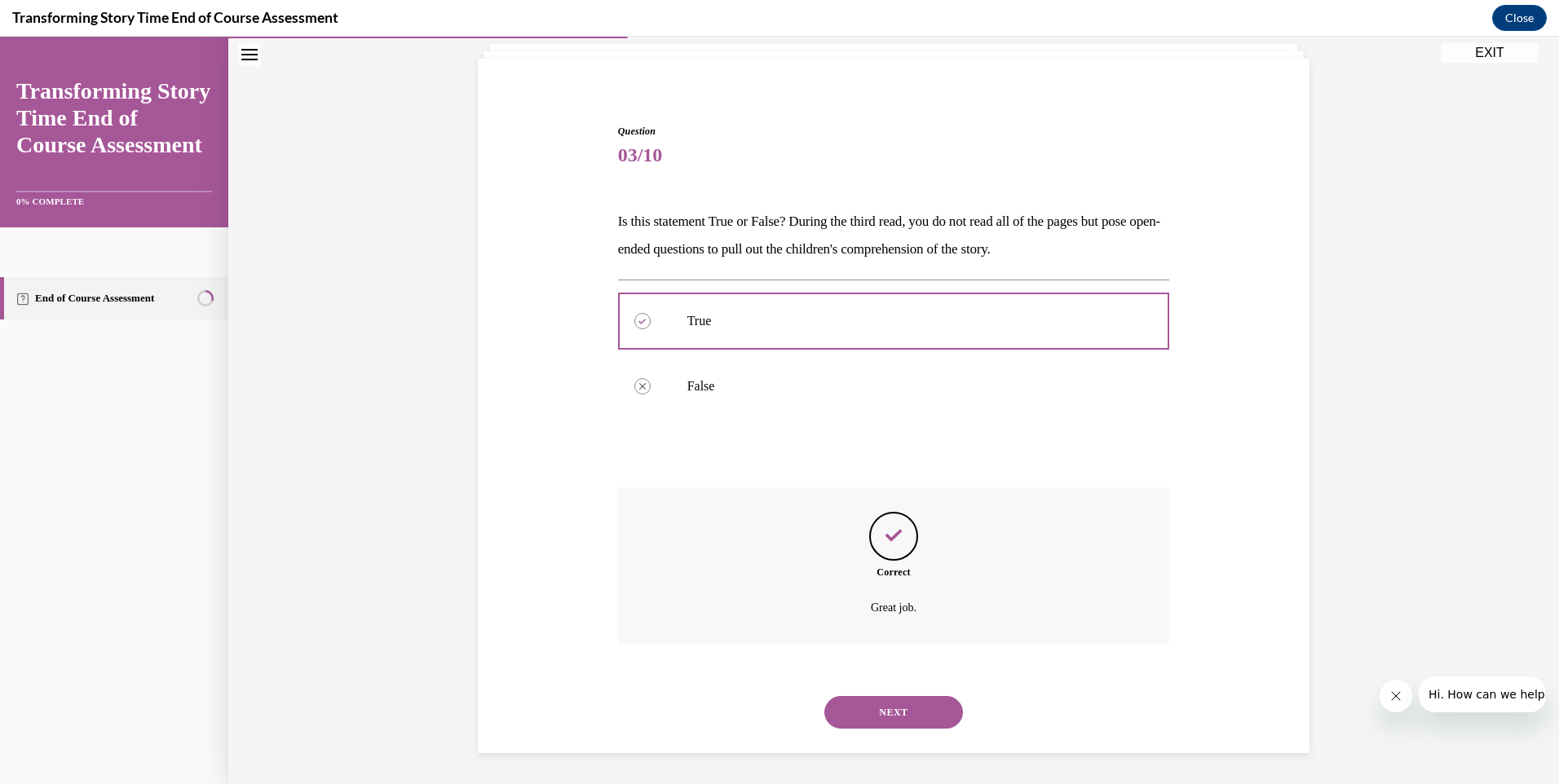
scroll to position [104, 0]
click at [904, 701] on button "NEXT" at bounding box center [893, 710] width 139 height 33
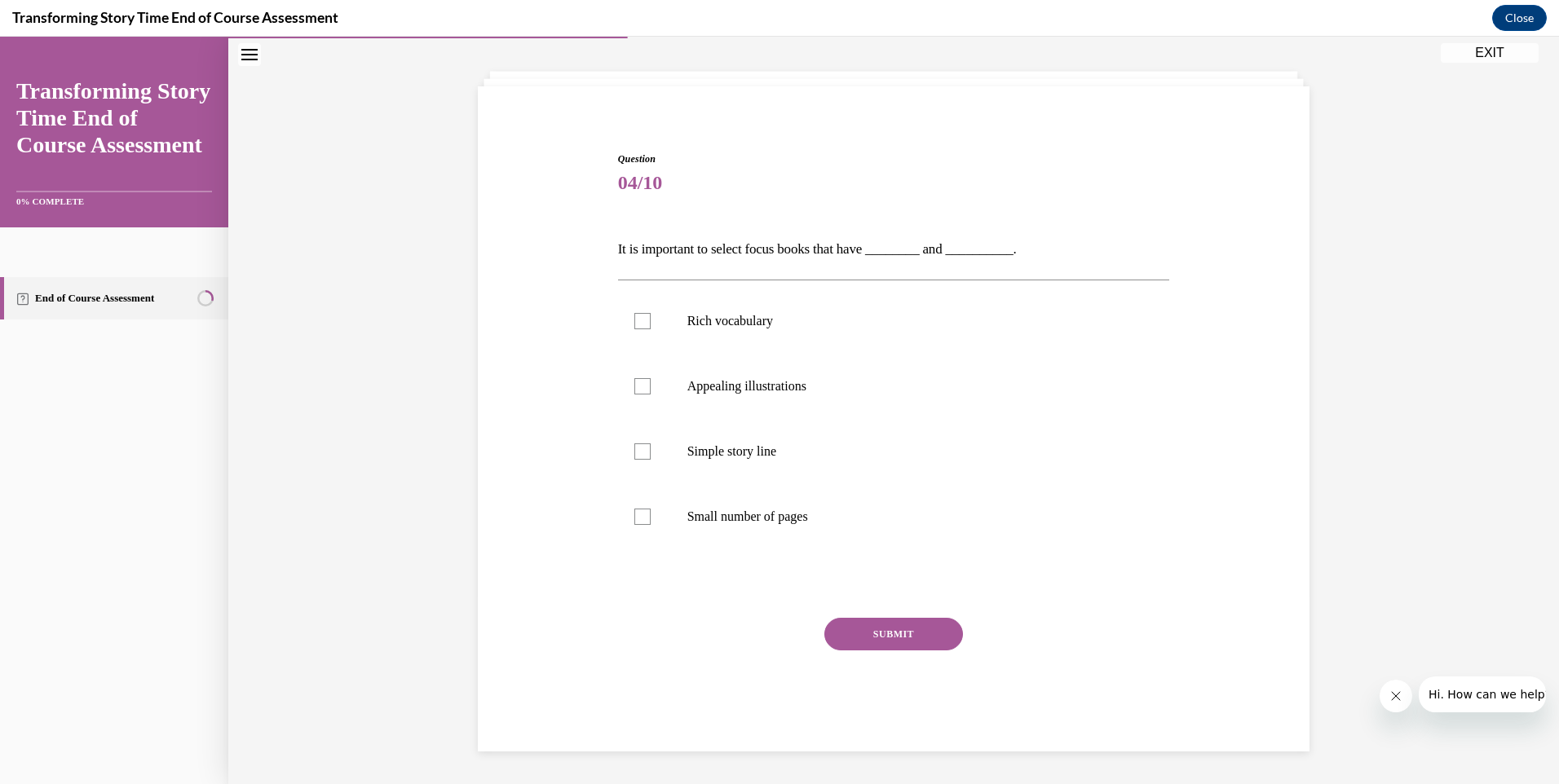
scroll to position [56, 0]
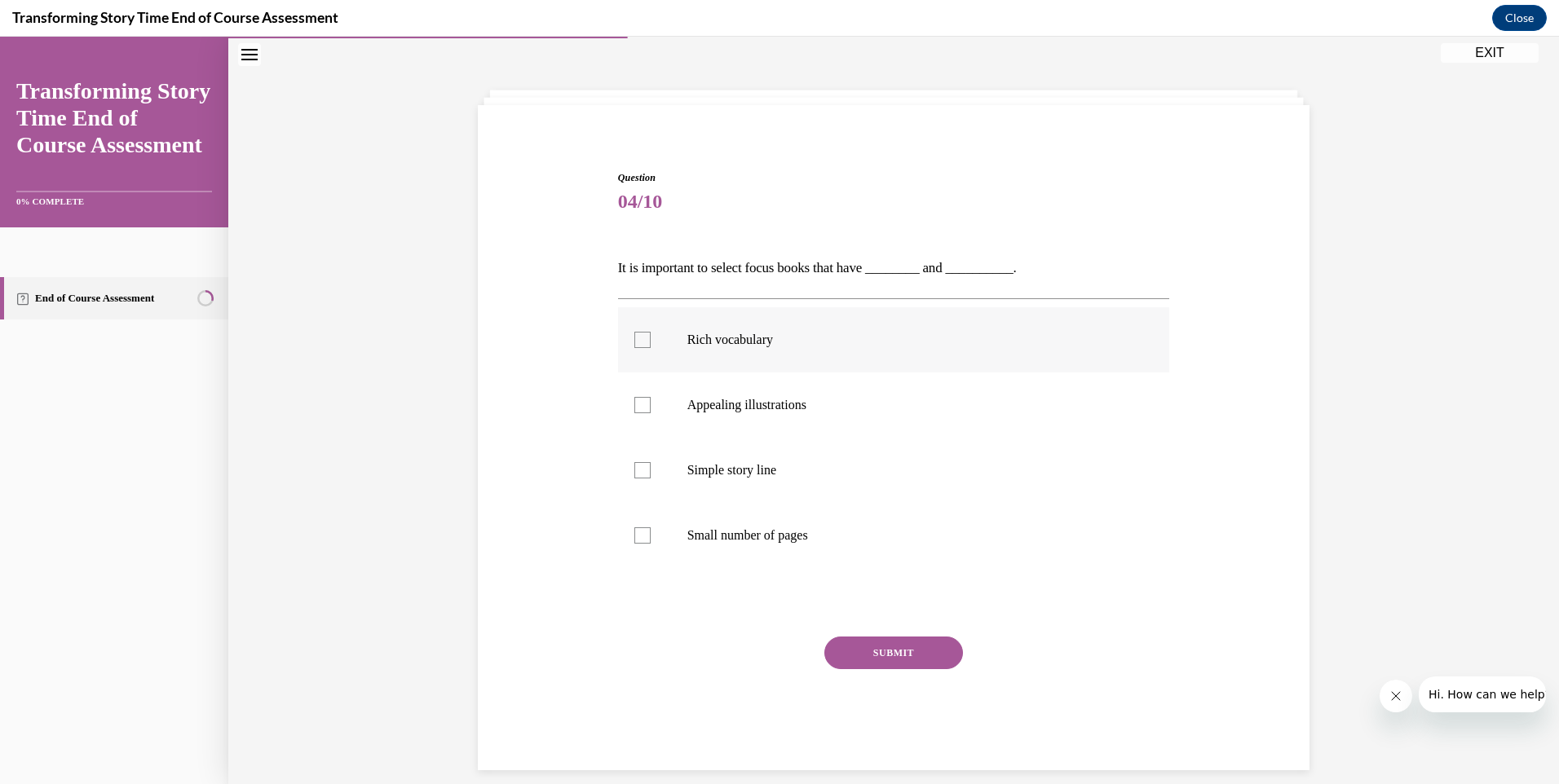
click at [637, 340] on div at bounding box center [642, 340] width 16 height 16
click at [637, 340] on input "Rich vocabulary" at bounding box center [642, 340] width 16 height 16
checkbox input "true"
click at [627, 398] on label "Appealing illustrations" at bounding box center [893, 405] width 552 height 65
click at [634, 398] on input "Appealing illustrations" at bounding box center [642, 405] width 16 height 16
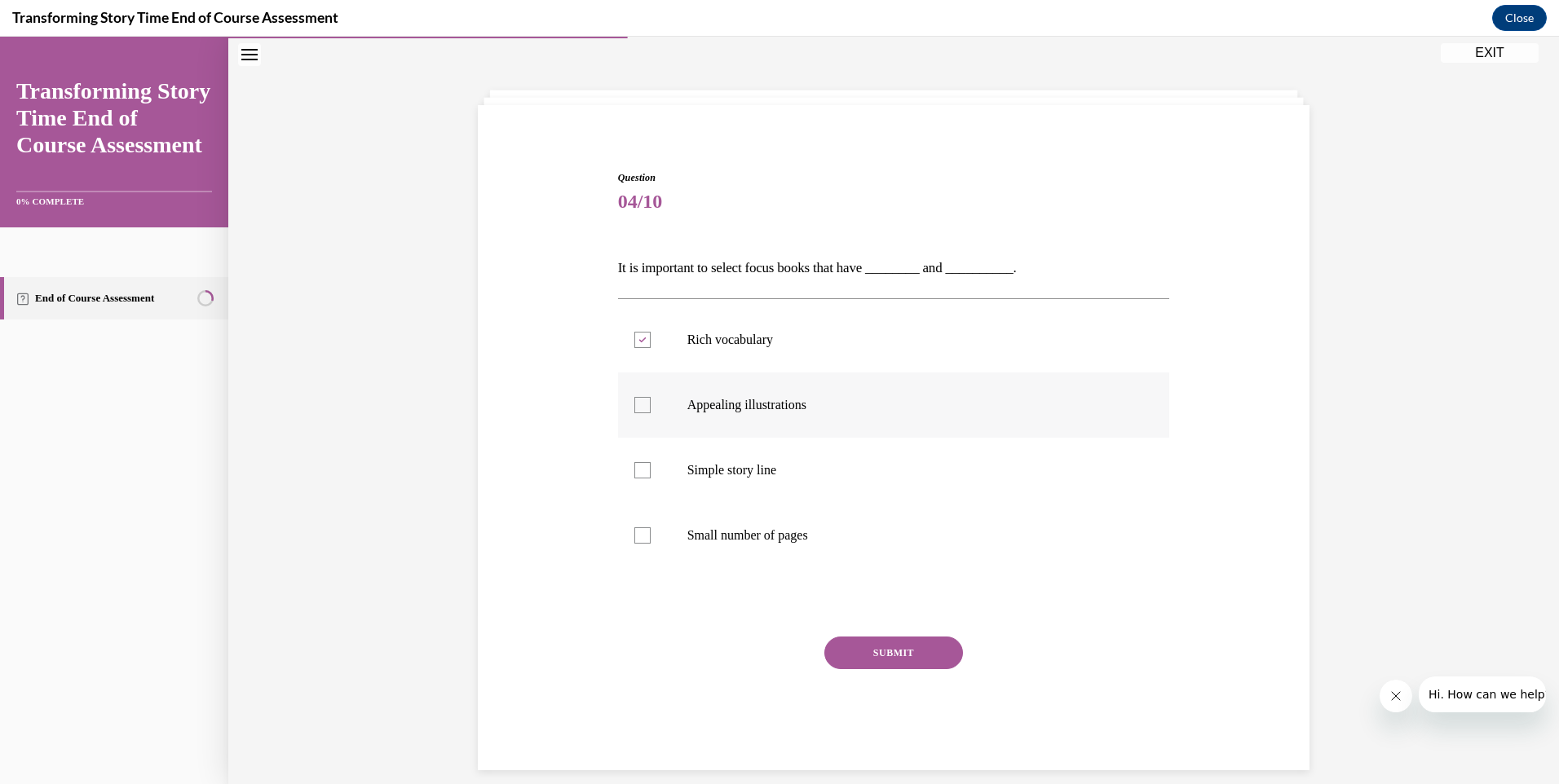
checkbox input "true"
click at [903, 657] on button "SUBMIT" at bounding box center [893, 652] width 139 height 33
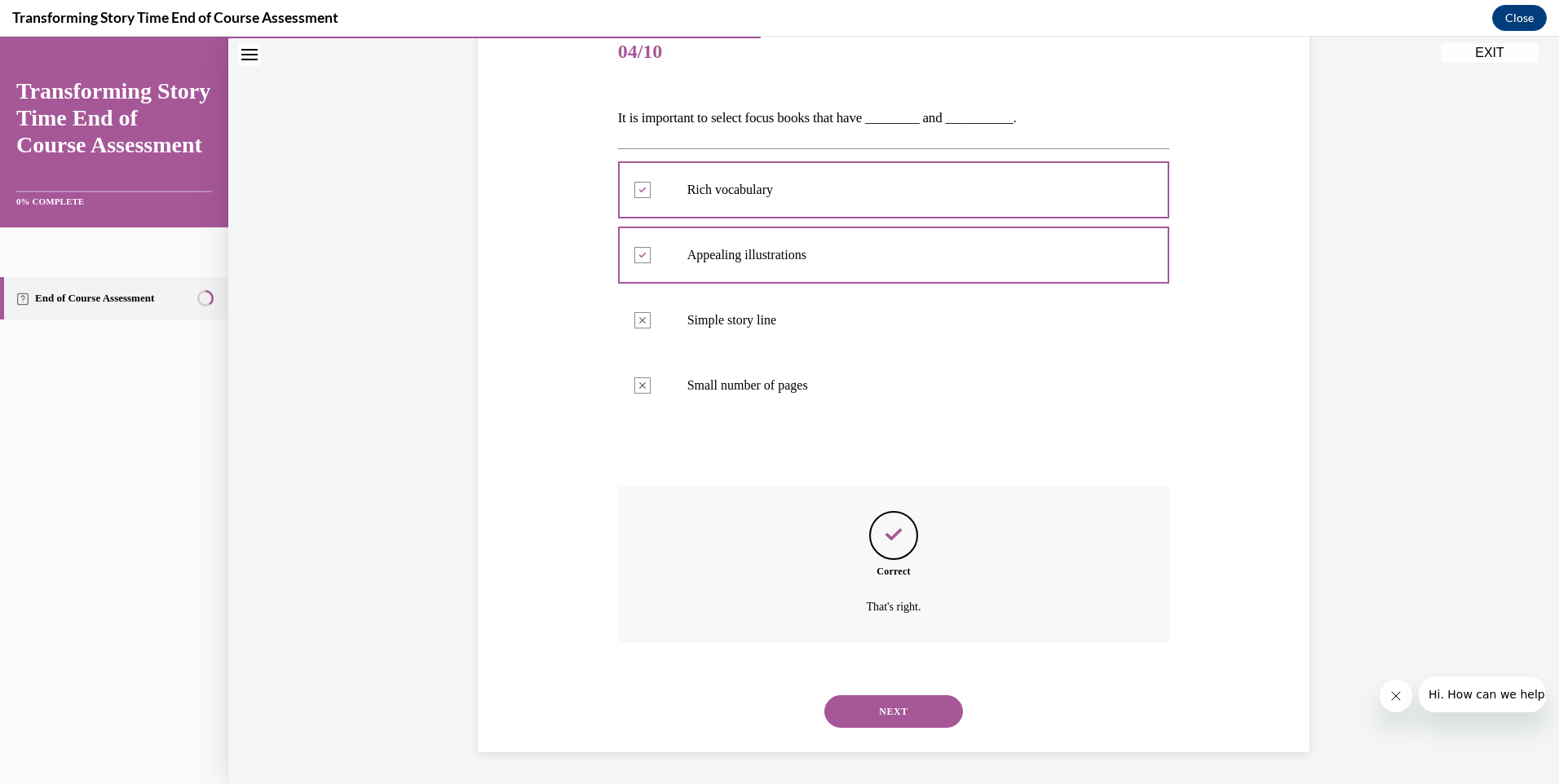
scroll to position [207, 0]
click at [906, 713] on button "NEXT" at bounding box center [893, 710] width 139 height 33
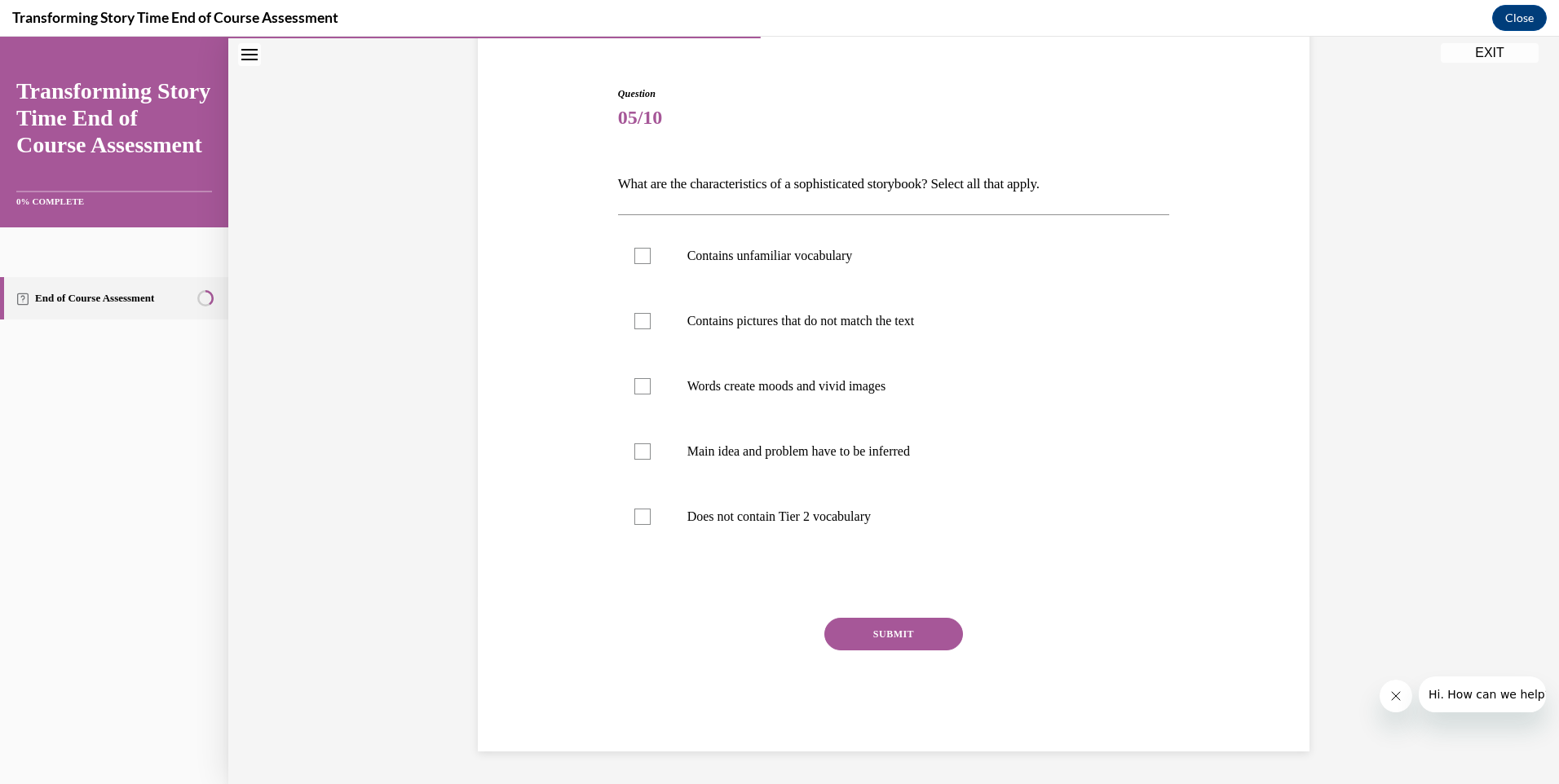
scroll to position [141, 0]
click at [634, 384] on div at bounding box center [642, 386] width 16 height 16
click at [634, 384] on input "Words create moods and vivid images" at bounding box center [642, 386] width 16 height 16
checkbox input "true"
click at [634, 318] on div at bounding box center [642, 321] width 16 height 16
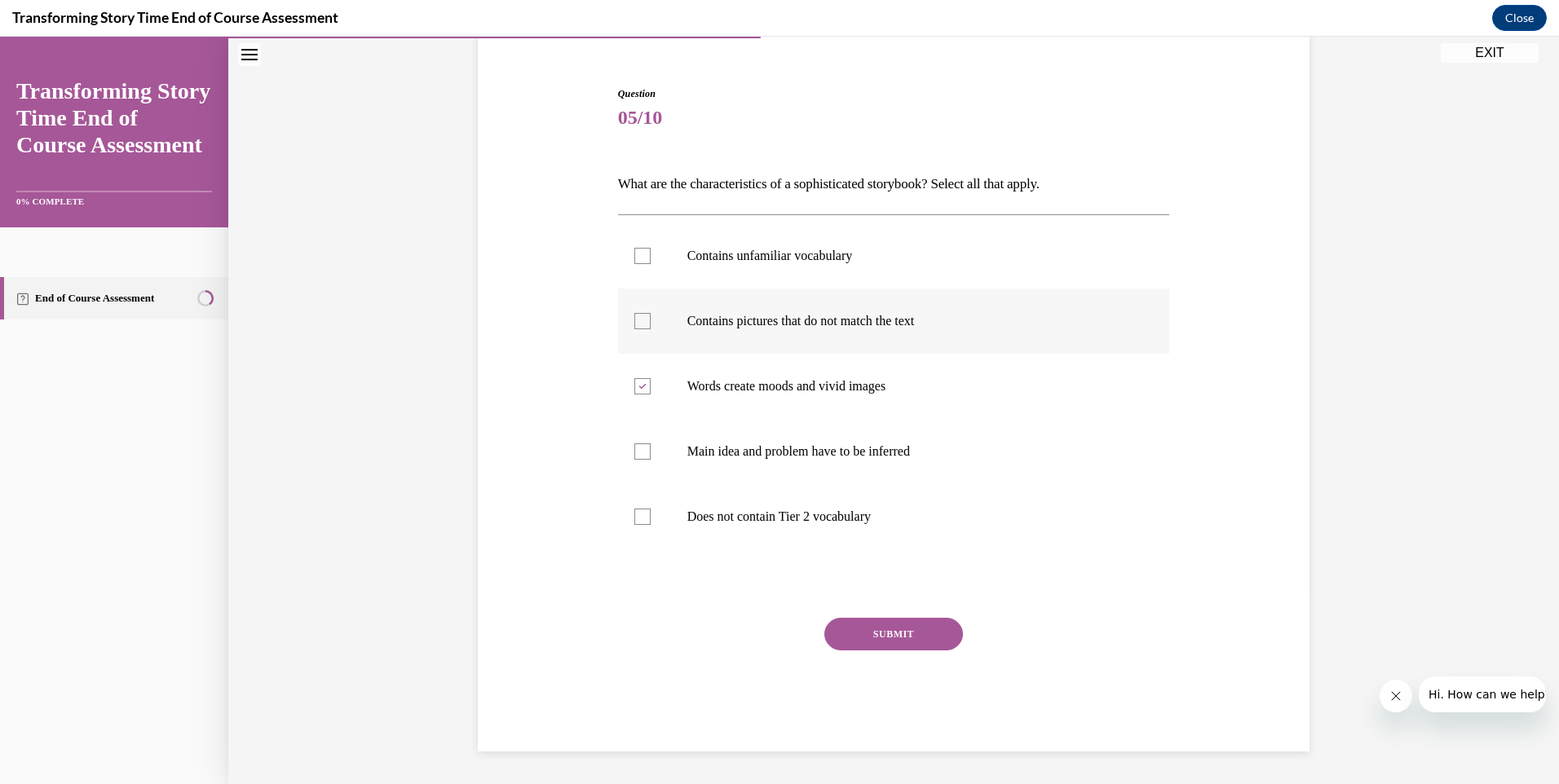
click at [634, 318] on input "Contains pictures that do not match the text" at bounding box center [642, 321] width 16 height 16
click at [638, 322] on icon at bounding box center [641, 322] width 7 height 6
click at [638, 322] on input "Contains pictures that do not match the text" at bounding box center [642, 321] width 16 height 16
checkbox input "false"
drag, startPoint x: 640, startPoint y: 254, endPoint x: 642, endPoint y: 265, distance: 11.2
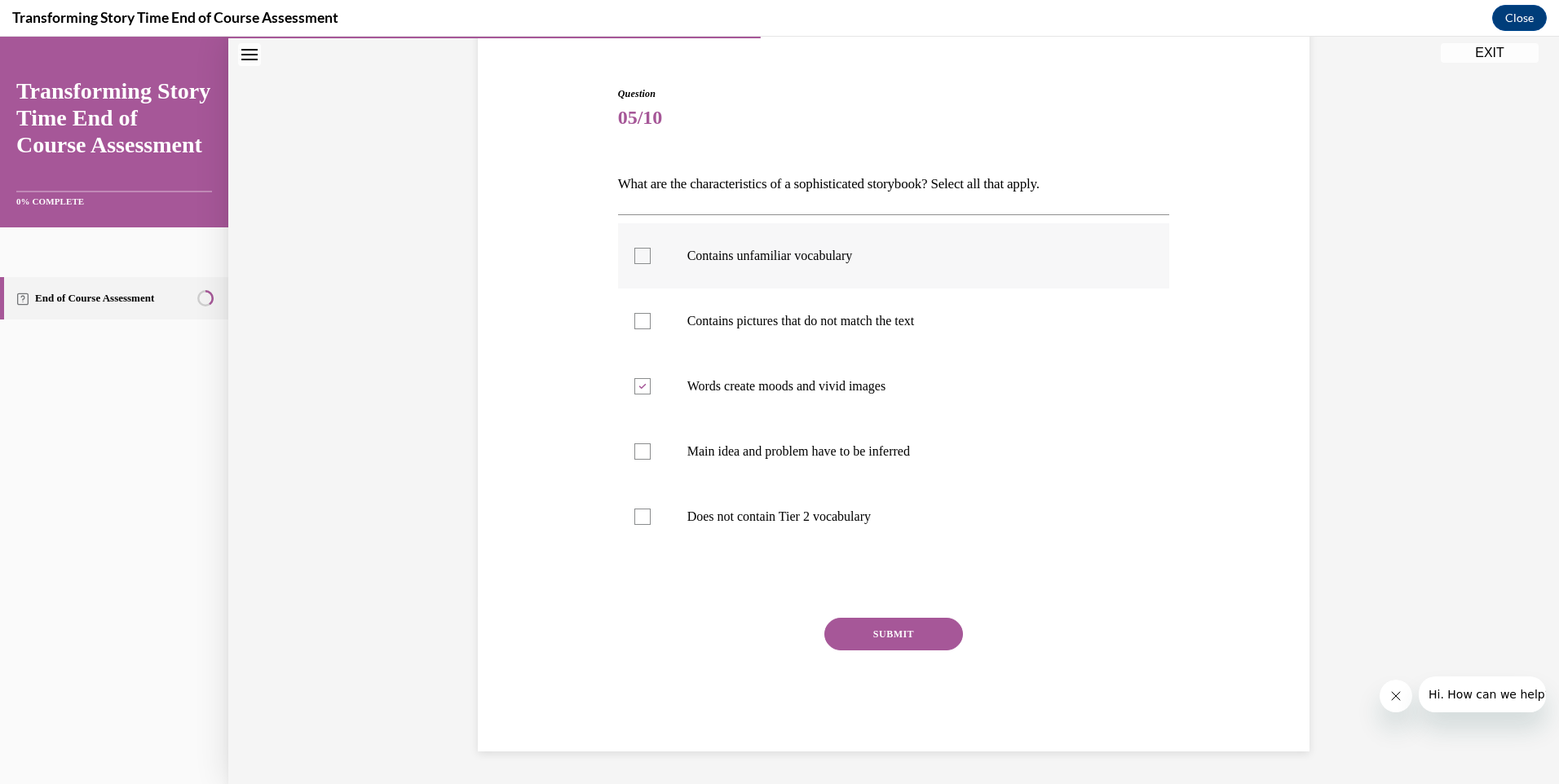
click at [640, 253] on div at bounding box center [642, 255] width 16 height 16
click at [640, 253] on input "Contains unfamiliar vocabulary" at bounding box center [642, 255] width 16 height 16
checkbox input "true"
click at [634, 446] on div at bounding box center [642, 451] width 16 height 16
click at [634, 446] on input "Main idea and problem have to be inferred" at bounding box center [642, 451] width 16 height 16
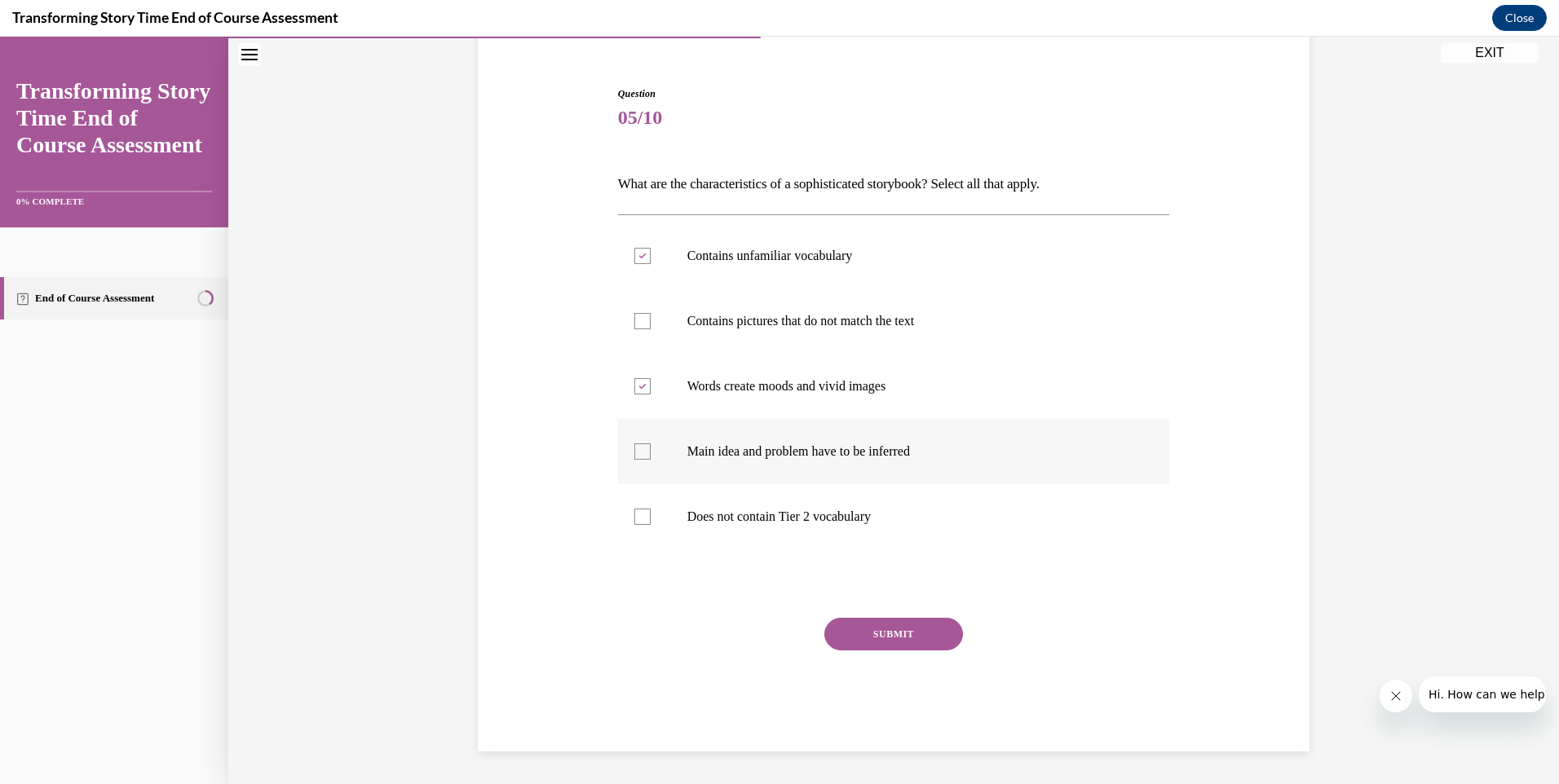
checkbox input "true"
click at [887, 643] on button "SUBMIT" at bounding box center [893, 634] width 139 height 33
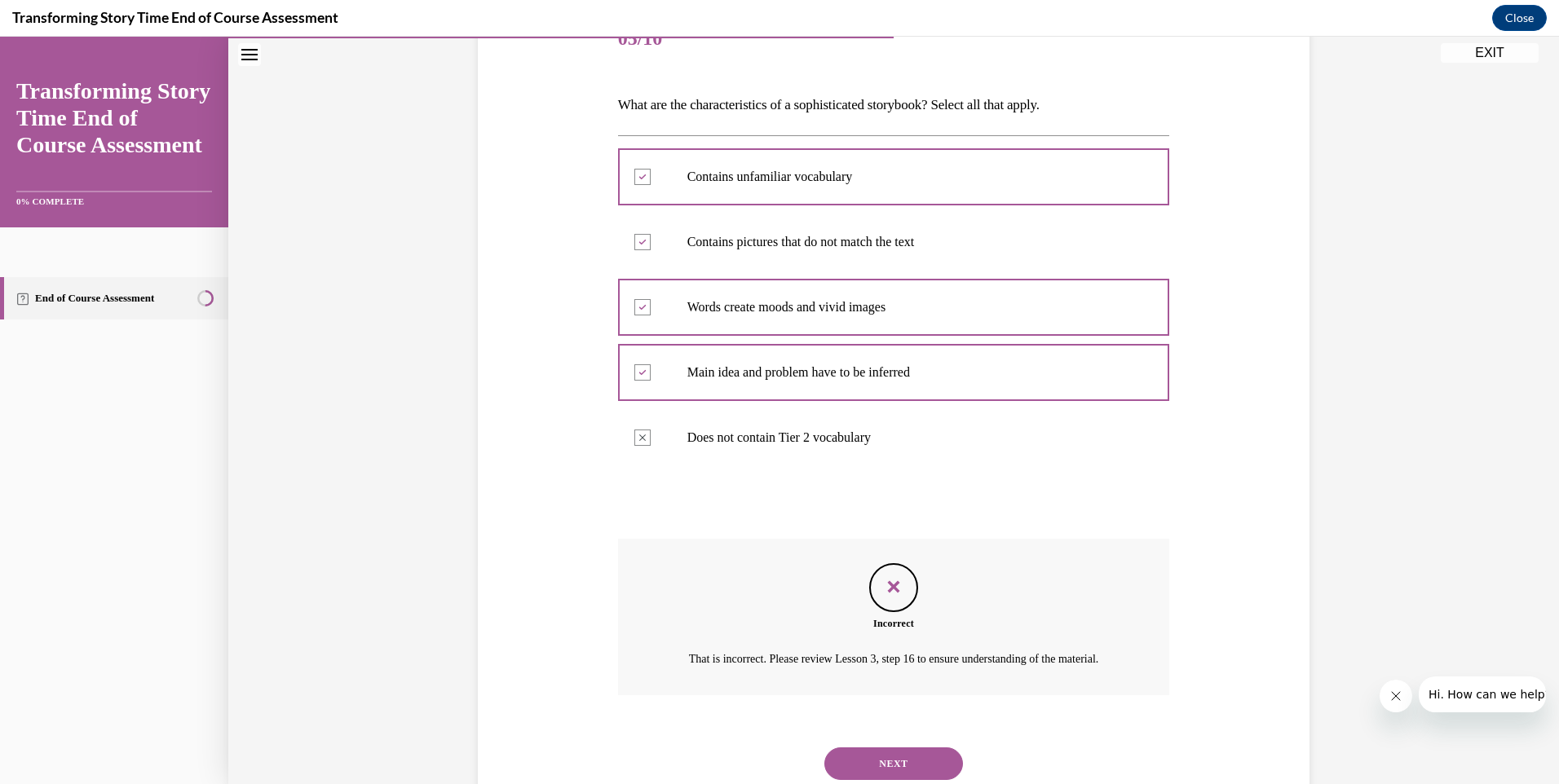
scroll to position [292, 0]
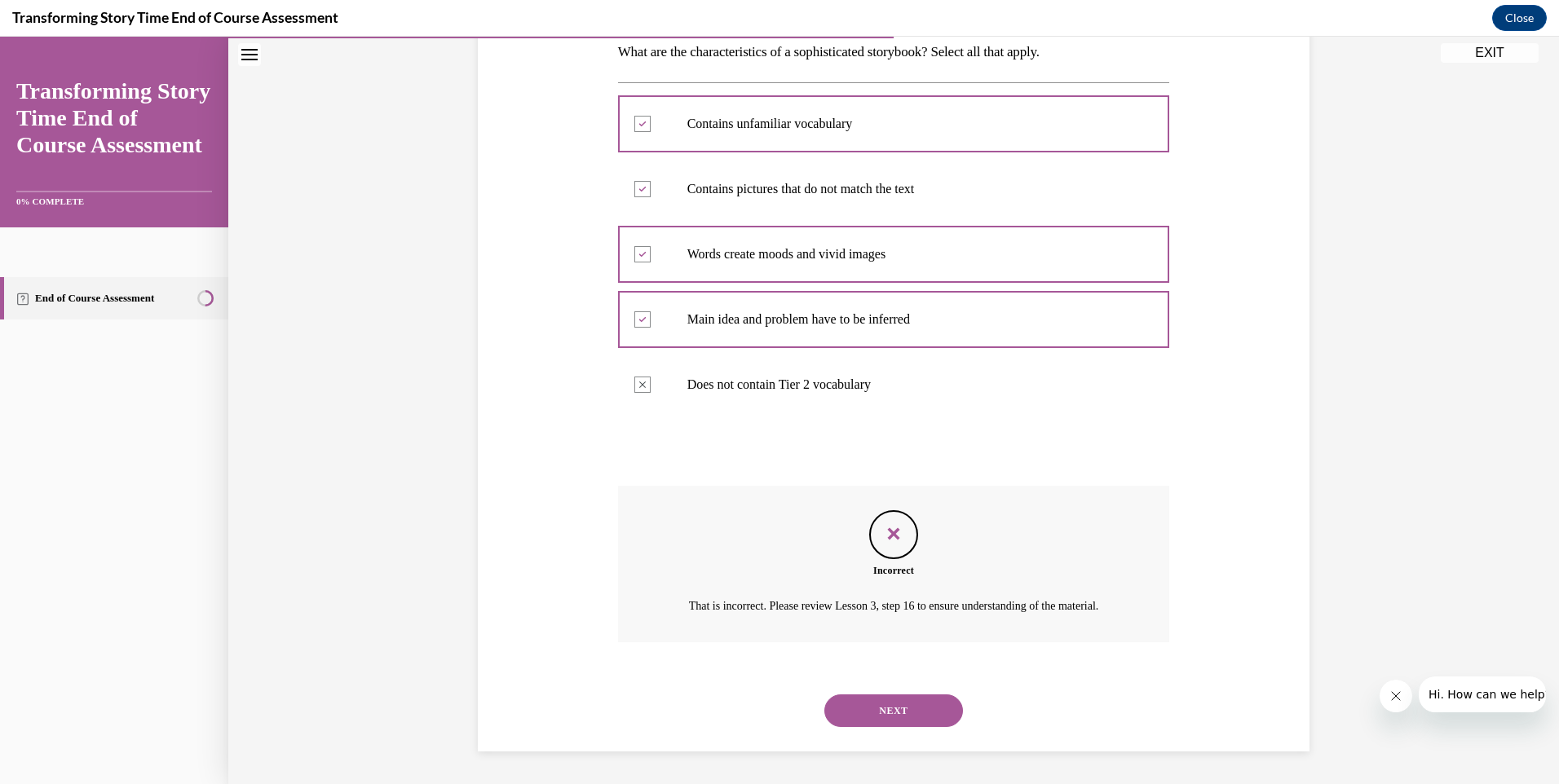
click at [884, 713] on button "NEXT" at bounding box center [893, 710] width 139 height 33
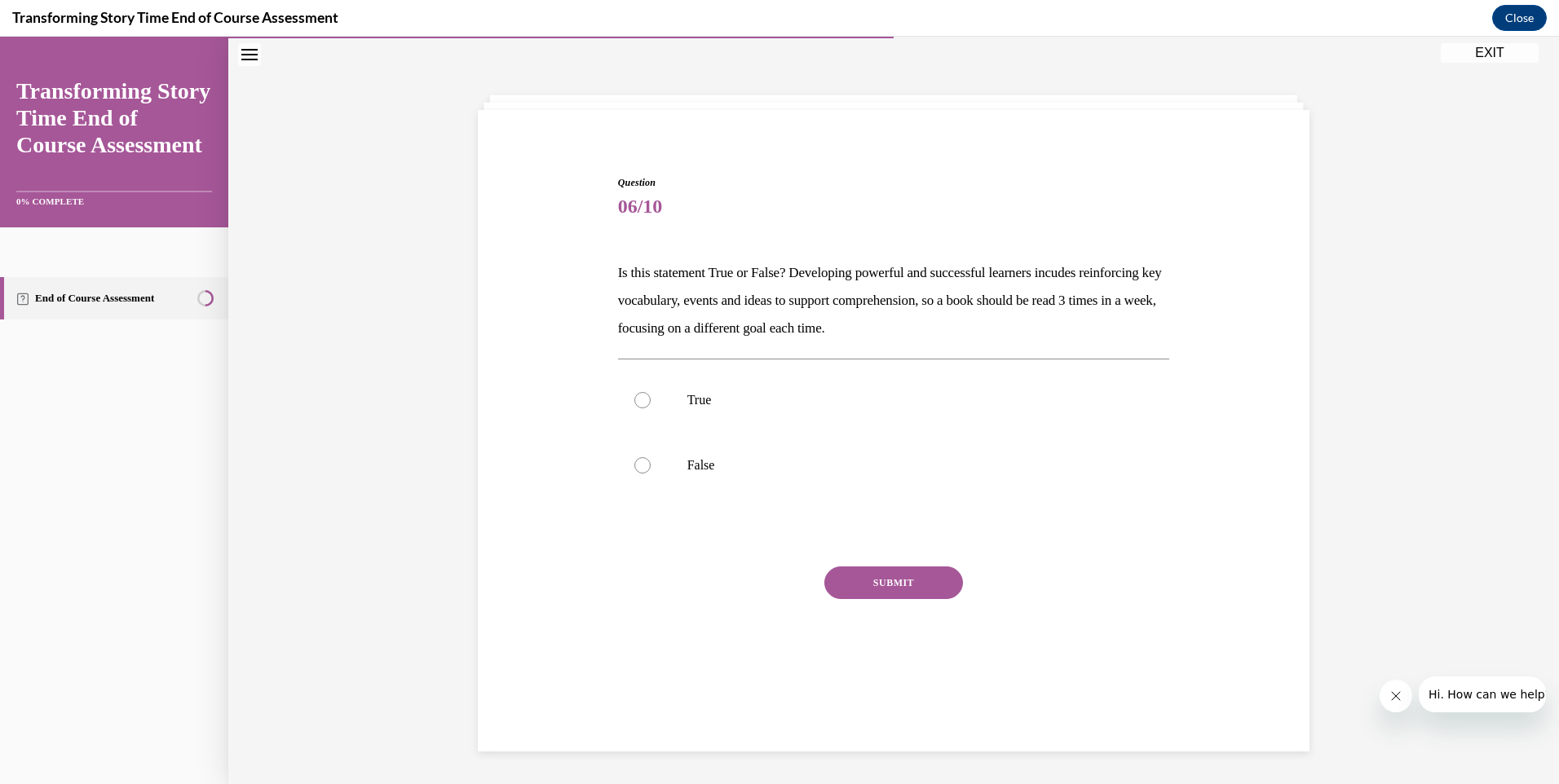
scroll to position [51, 0]
click at [635, 394] on label "True" at bounding box center [893, 400] width 552 height 65
click at [635, 394] on input "True" at bounding box center [642, 400] width 16 height 16
radio input "true"
click at [873, 582] on button "SUBMIT" at bounding box center [893, 582] width 139 height 33
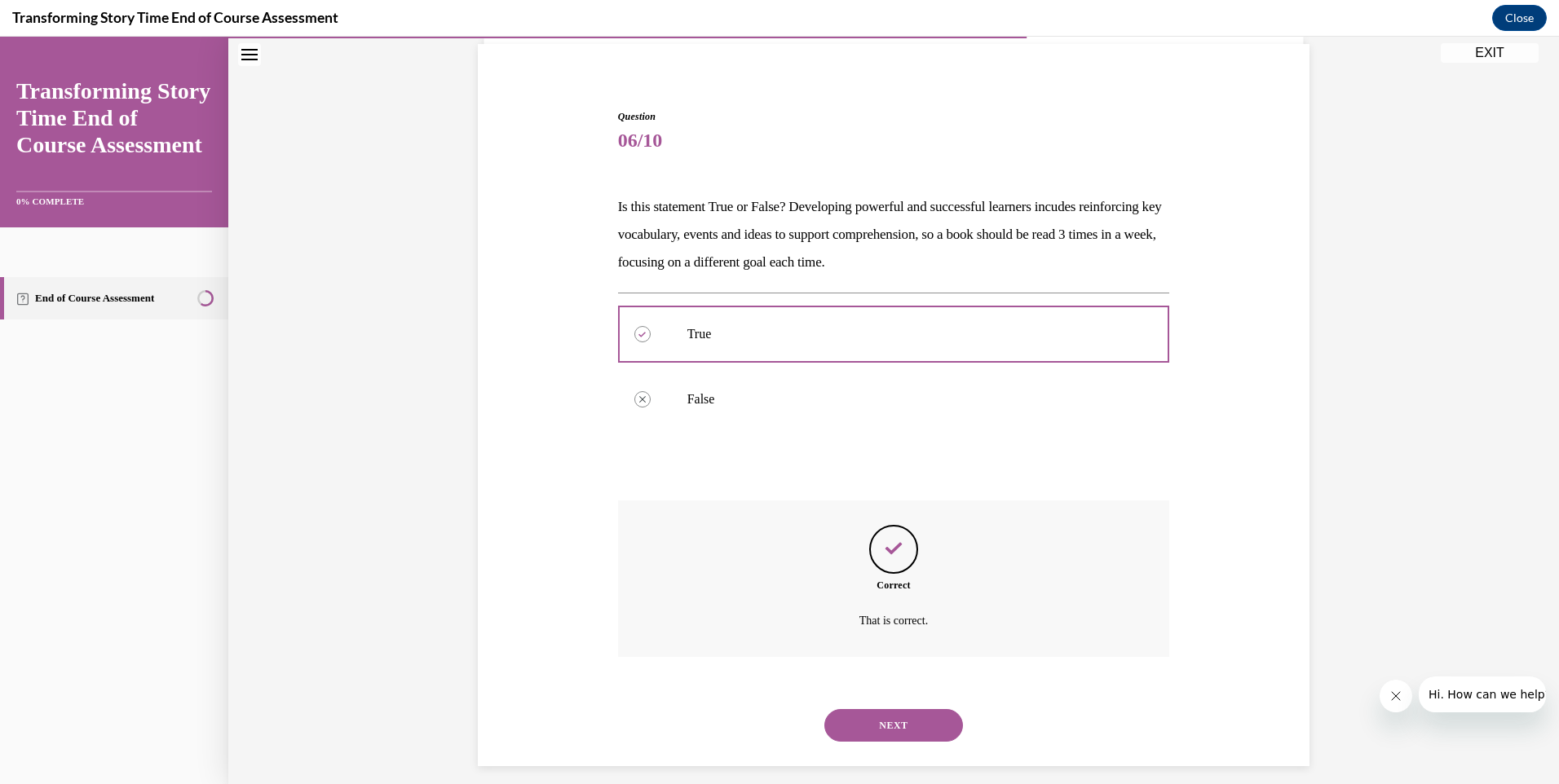
scroll to position [132, 0]
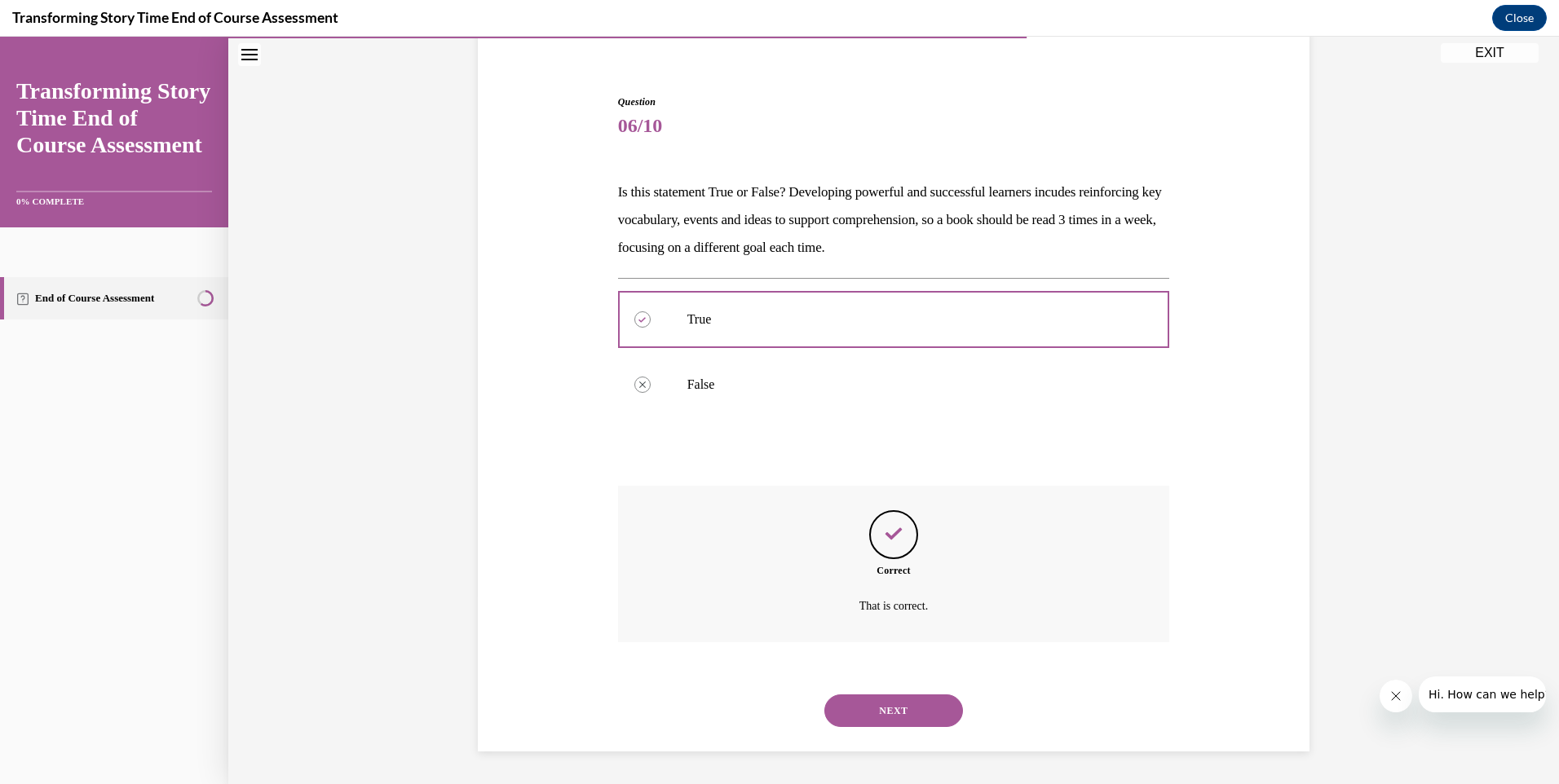
click at [903, 710] on button "NEXT" at bounding box center [893, 710] width 139 height 33
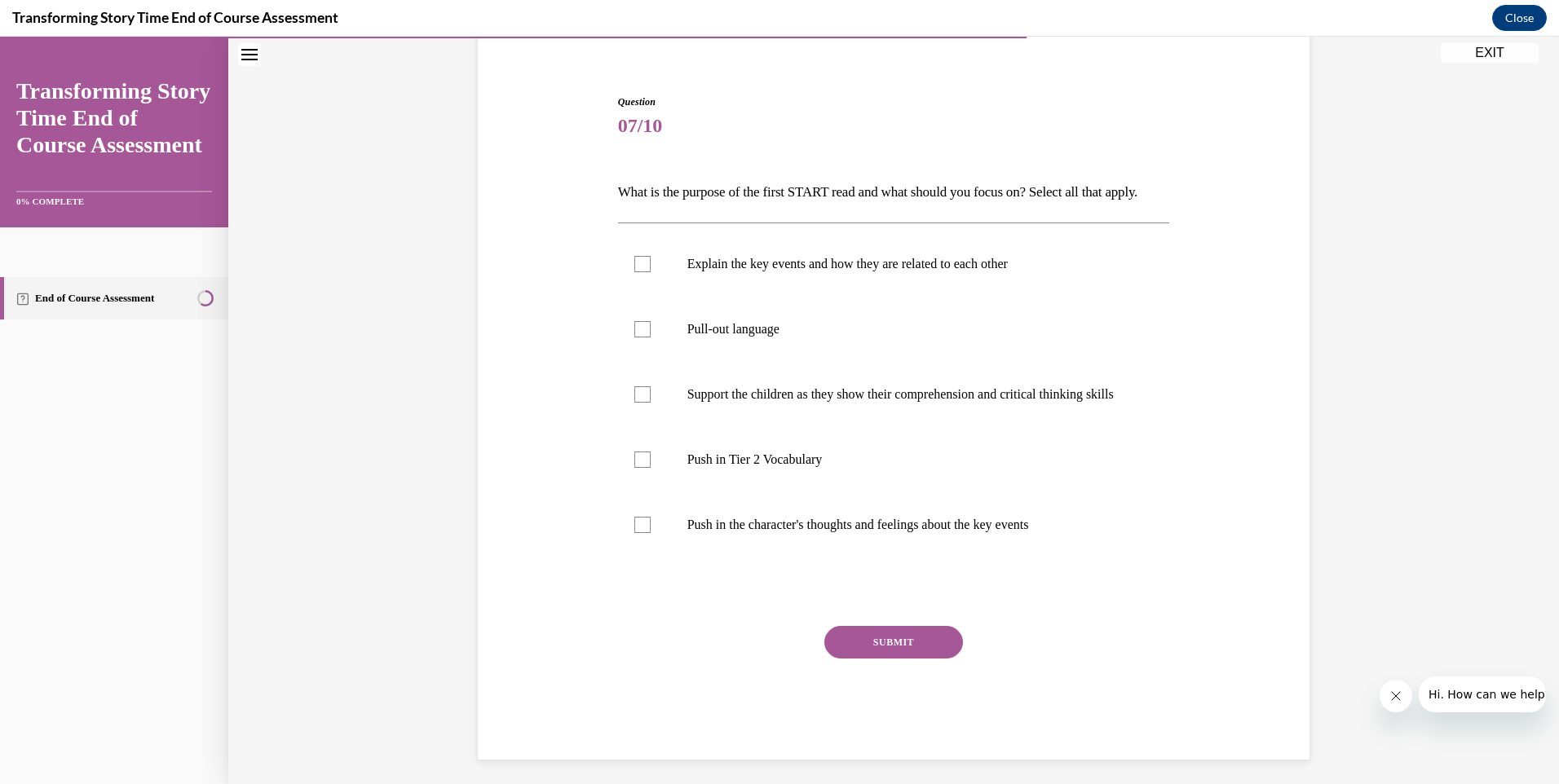
scroll to position [85, 0]
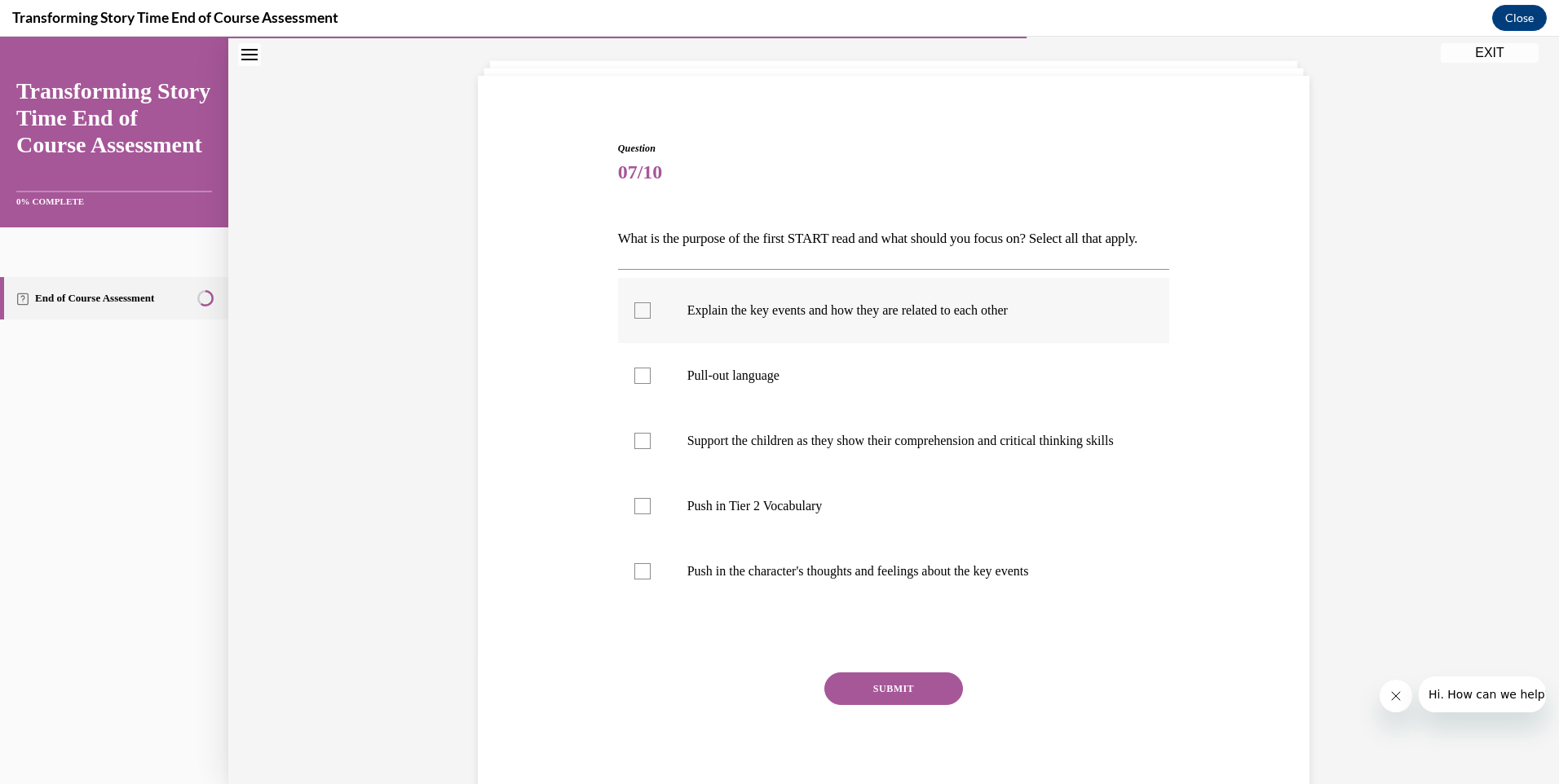
click at [634, 319] on div at bounding box center [642, 310] width 16 height 16
click at [634, 319] on input "Explain the key events and how they are related to each other" at bounding box center [642, 310] width 16 height 16
checkbox input "true"
click at [638, 449] on div at bounding box center [642, 441] width 16 height 16
click at [638, 449] on input "Support the children as they show their comprehension and critical thinking ski…" at bounding box center [642, 441] width 16 height 16
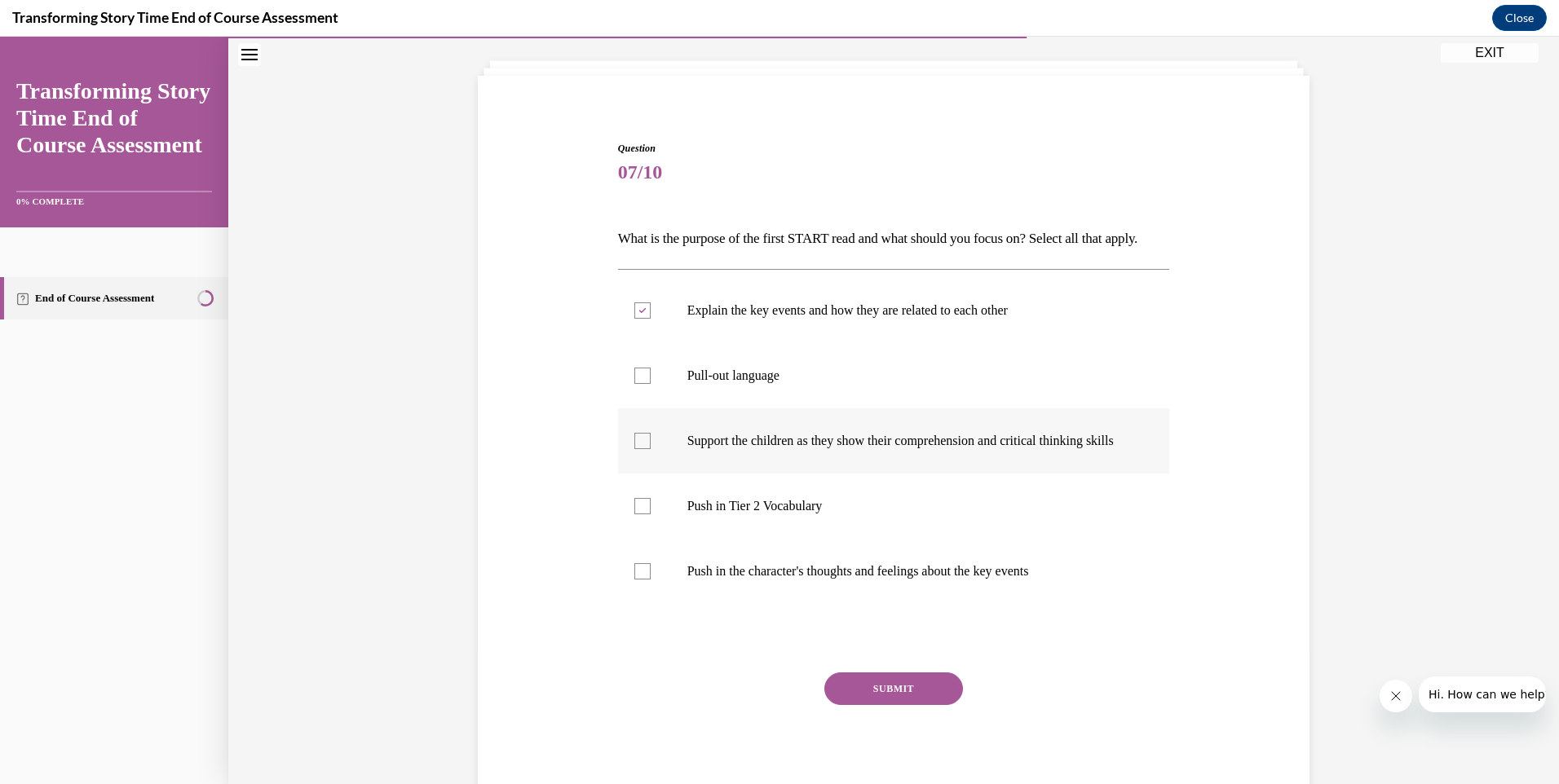
checkbox input "true"
click at [643, 514] on div at bounding box center [642, 506] width 16 height 16
click at [643, 514] on input "Push in Tier 2 Vocabulary" at bounding box center [642, 506] width 16 height 16
checkbox input "true"
click at [637, 384] on div at bounding box center [642, 375] width 16 height 16
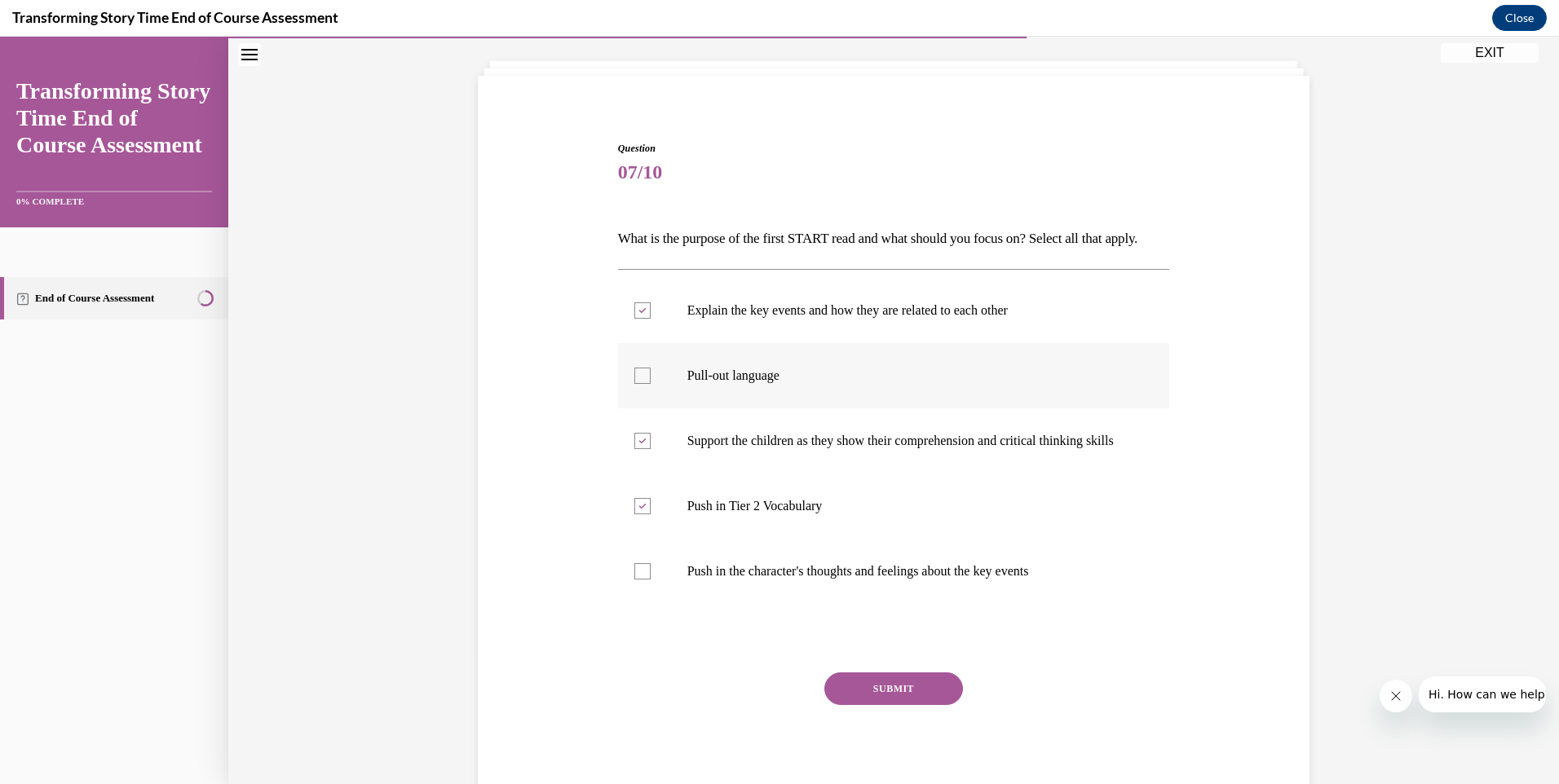
click at [637, 384] on input "Pull-out language" at bounding box center [642, 375] width 16 height 16
checkbox input "true"
click at [638, 514] on div at bounding box center [642, 506] width 16 height 16
click at [638, 514] on input "Push in Tier 2 Vocabulary" at bounding box center [642, 506] width 16 height 16
checkbox input "false"
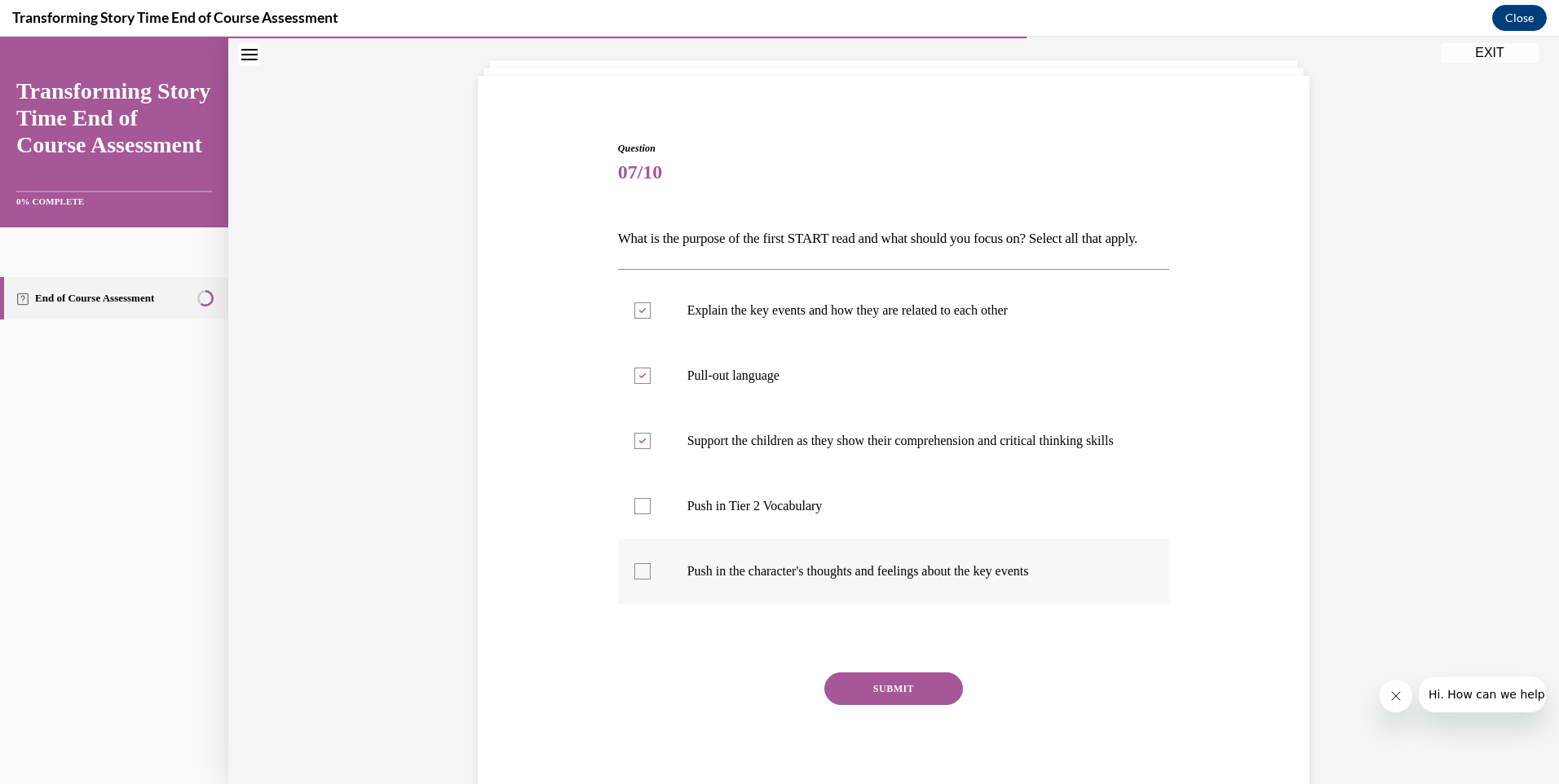
click at [638, 604] on label "Push in the character's thoughts and feelings about the key events" at bounding box center [893, 571] width 552 height 65
click at [638, 579] on input "Push in the character's thoughts and feelings about the key events" at bounding box center [642, 571] width 16 height 16
checkbox input "true"
click at [924, 712] on div "Question 07/10 What is the purpose of the first START read and what should you …" at bounding box center [893, 473] width 552 height 665
click at [924, 705] on button "SUBMIT" at bounding box center [893, 688] width 139 height 33
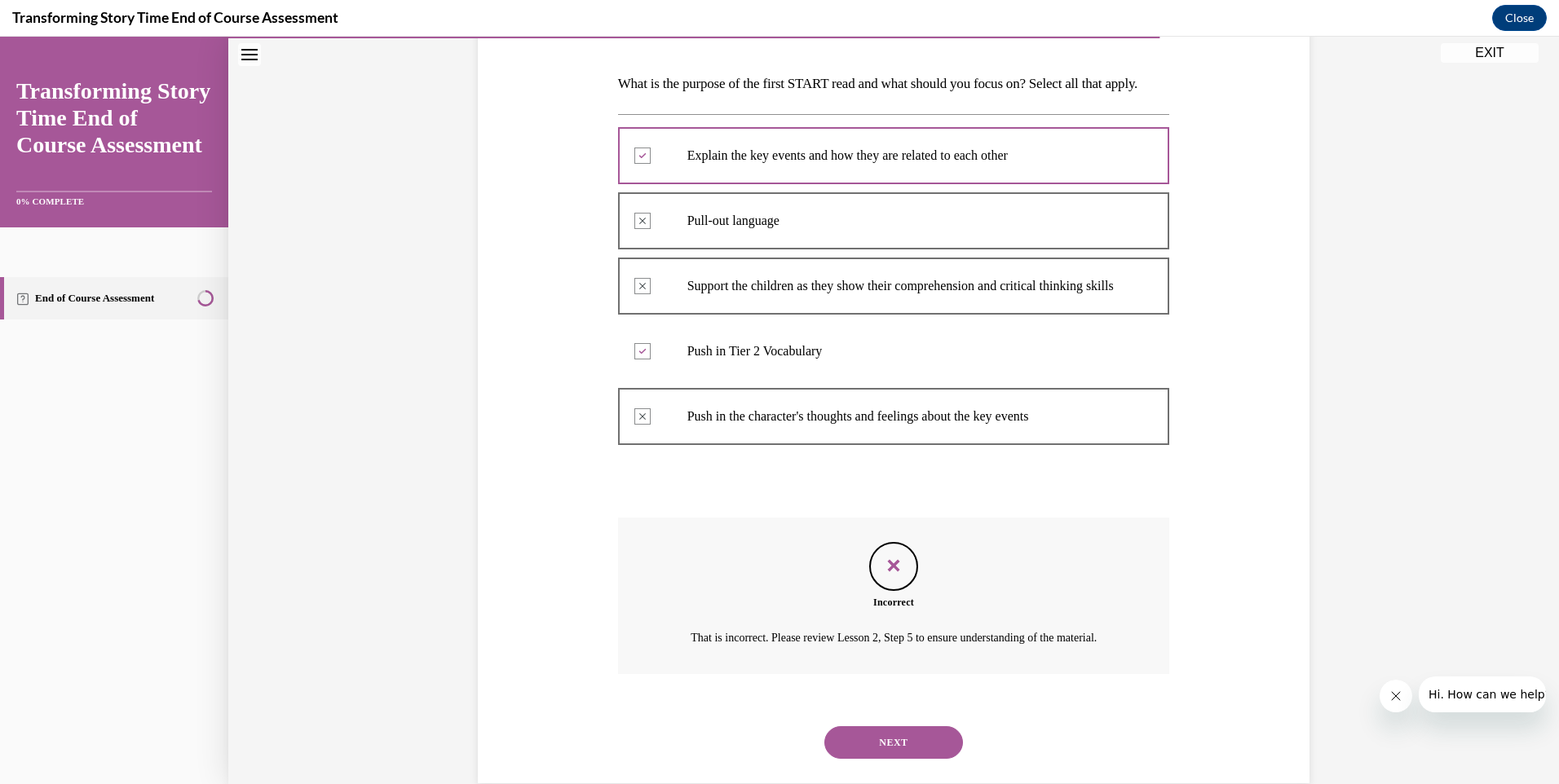
scroll to position [336, 0]
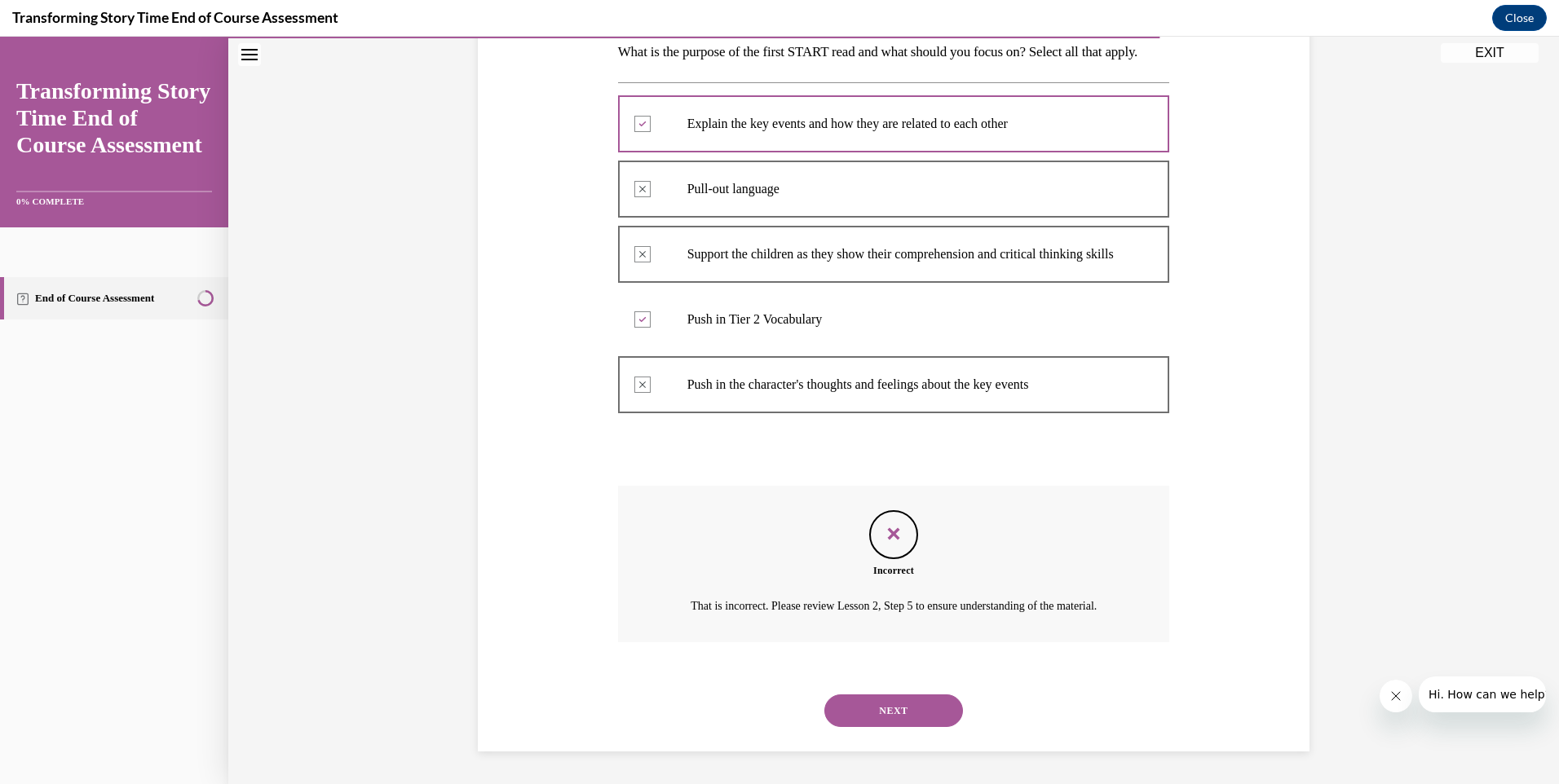
click at [893, 682] on div "NEXT" at bounding box center [893, 711] width 552 height 65
click at [893, 712] on button "NEXT" at bounding box center [893, 710] width 139 height 33
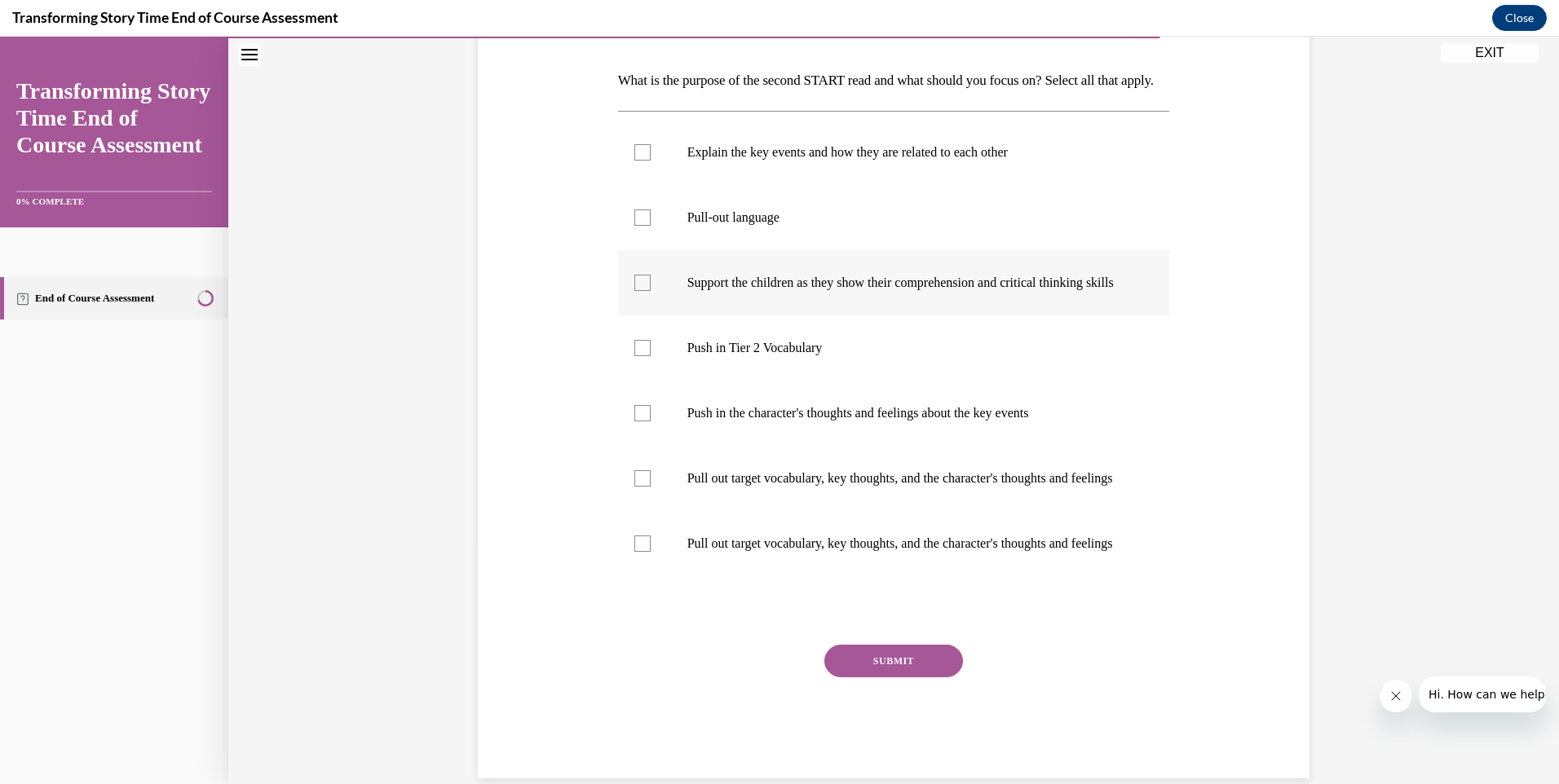
scroll to position [245, 0]
click at [629, 444] on label "Push in the character's thoughts and feelings about the key events" at bounding box center [893, 413] width 552 height 65
click at [634, 421] on input "Push in the character's thoughts and feelings about the key events" at bounding box center [642, 412] width 16 height 16
checkbox input "true"
click at [634, 486] on div at bounding box center [642, 477] width 16 height 16
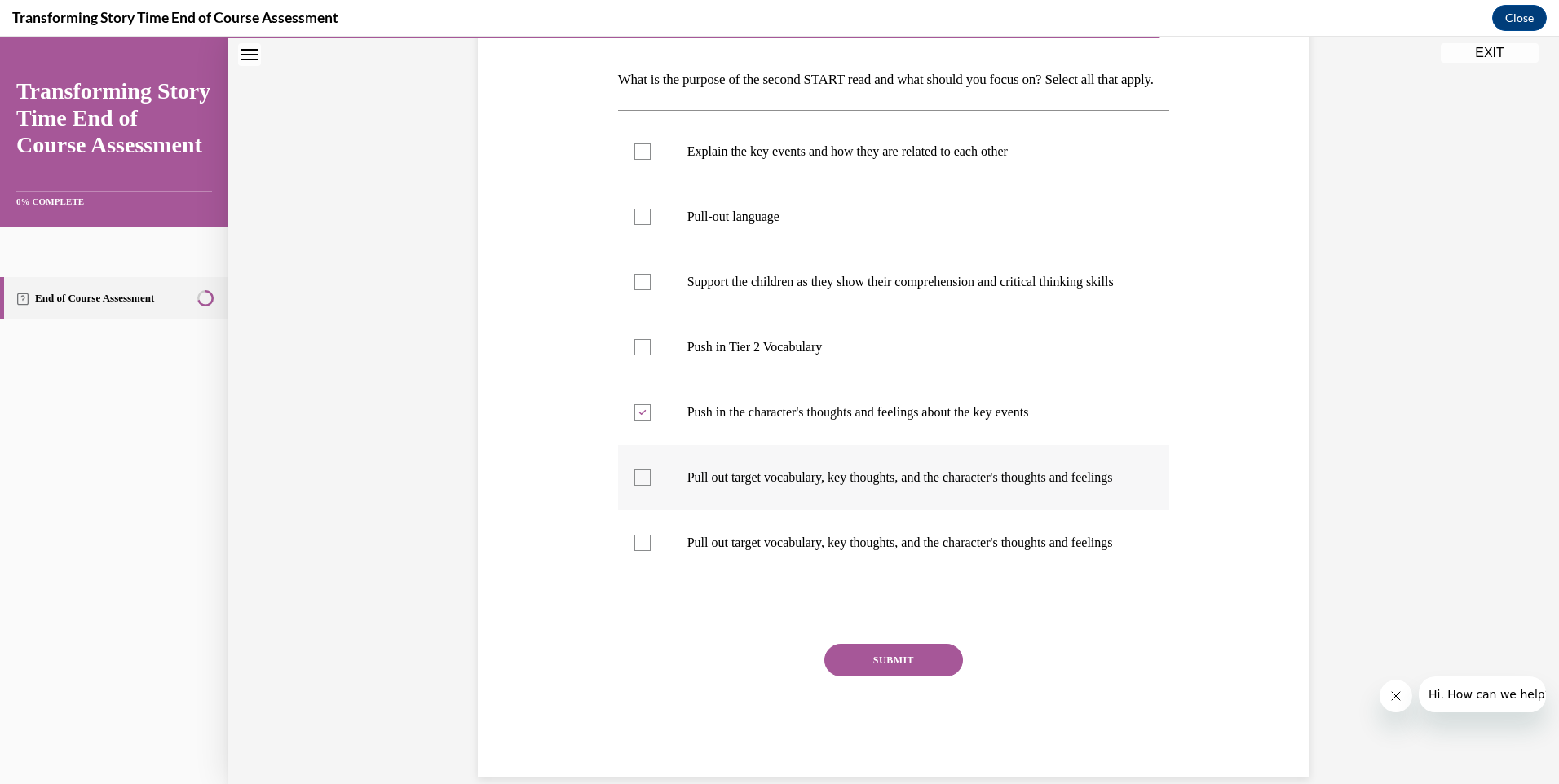
click at [634, 486] on input "Pull out target vocabulary, key thoughts, and the character's thoughts and feel…" at bounding box center [642, 477] width 16 height 16
checkbox input "true"
click at [634, 550] on div at bounding box center [642, 542] width 16 height 16
click at [634, 550] on input "Pull out target vocabulary, key thoughts, and the character's thoughts and feel…" at bounding box center [642, 542] width 16 height 16
checkbox input "true"
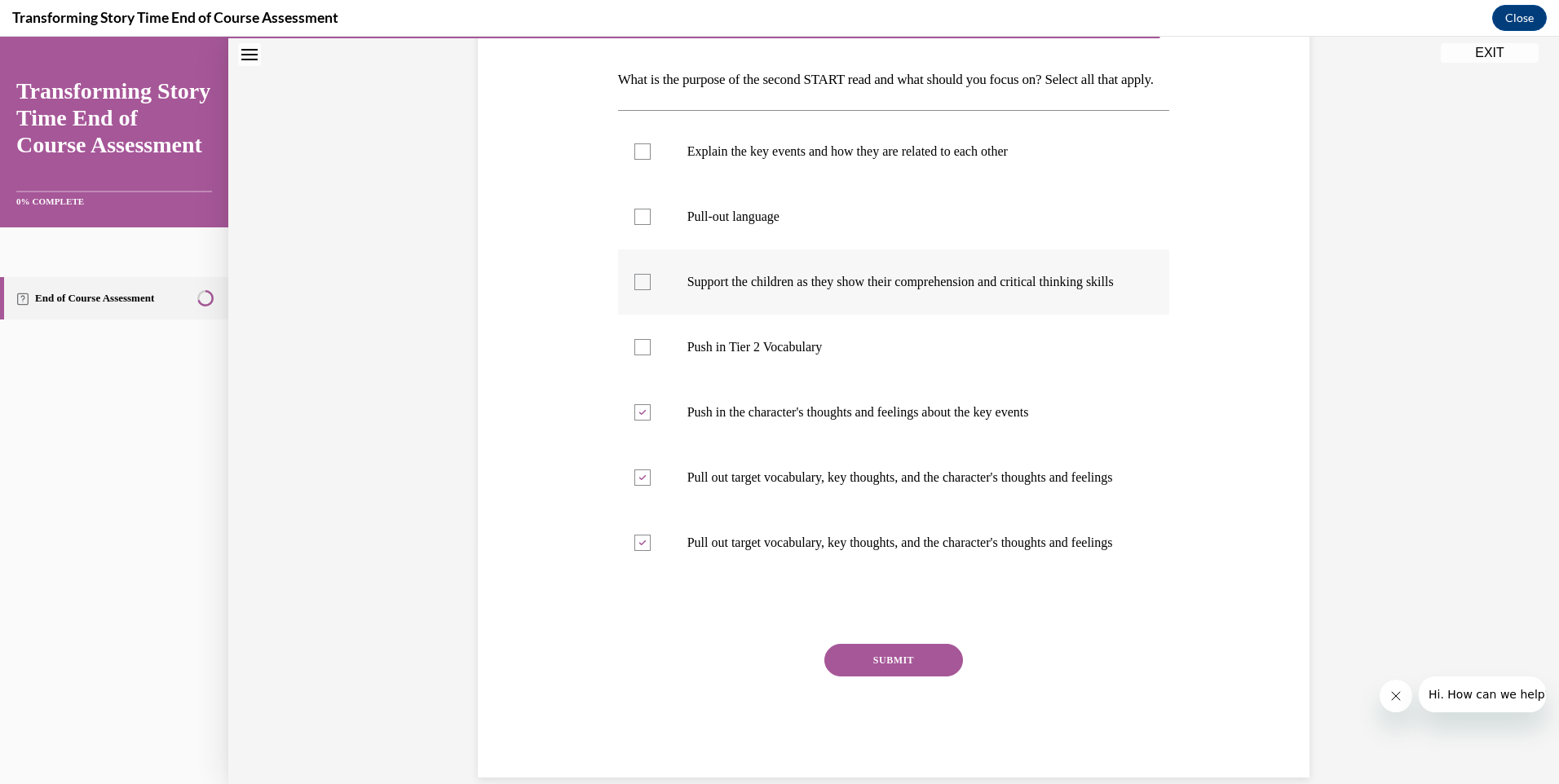
click at [630, 315] on label "Support the children as they show their comprehension and critical thinking ski…" at bounding box center [893, 282] width 552 height 65
click at [634, 290] on input "Support the children as they show their comprehension and critical thinking ski…" at bounding box center [642, 282] width 16 height 16
checkbox input "true"
click at [640, 232] on label "Pull-out language" at bounding box center [893, 217] width 552 height 65
click at [640, 225] on input "Pull-out language" at bounding box center [642, 217] width 16 height 16
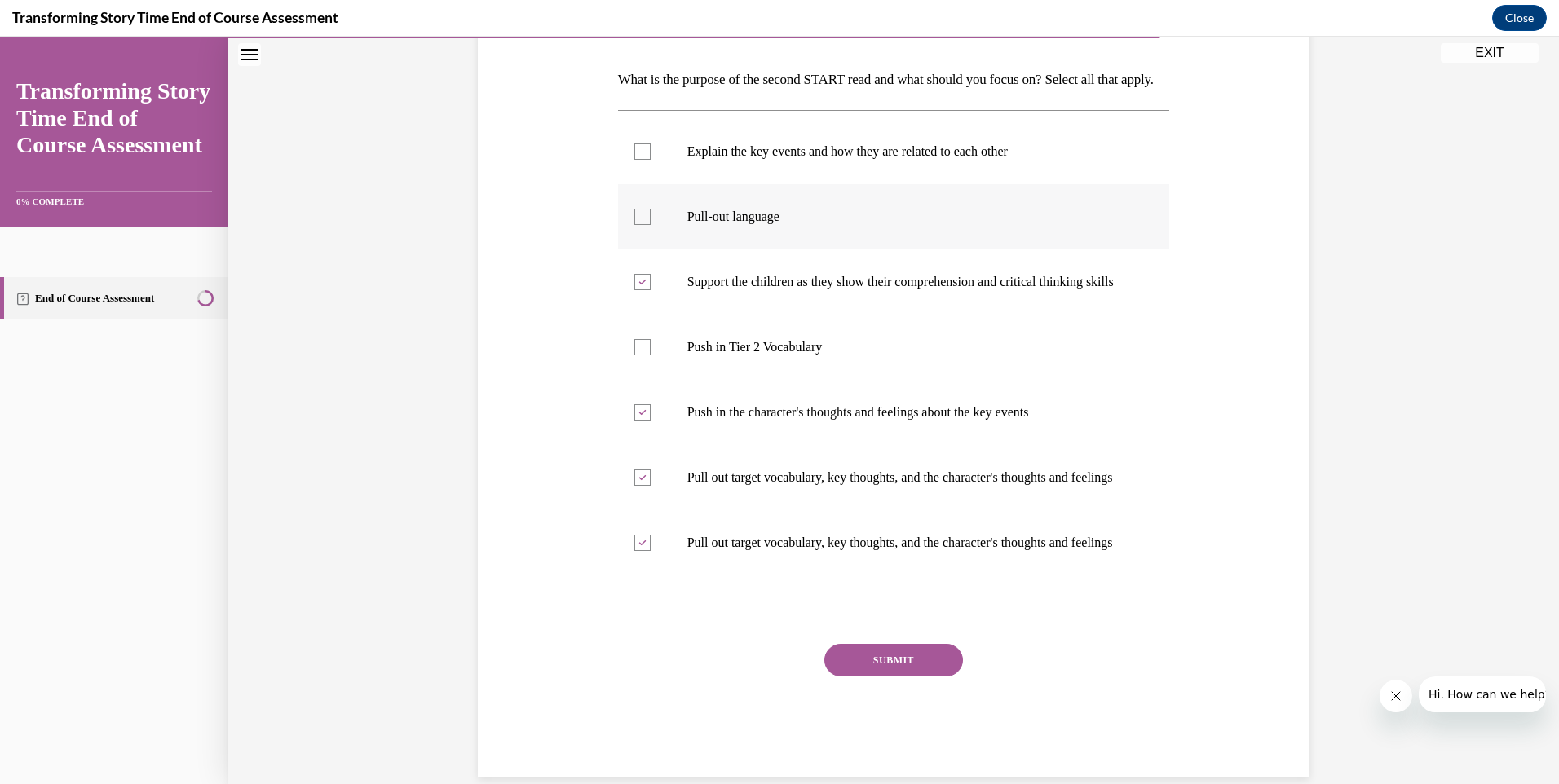
checkbox input "true"
click at [636, 159] on div at bounding box center [642, 151] width 16 height 16
click at [636, 159] on input "Explain the key events and how they are related to each other" at bounding box center [642, 151] width 16 height 16
checkbox input "true"
click at [914, 676] on button "SUBMIT" at bounding box center [893, 659] width 139 height 33
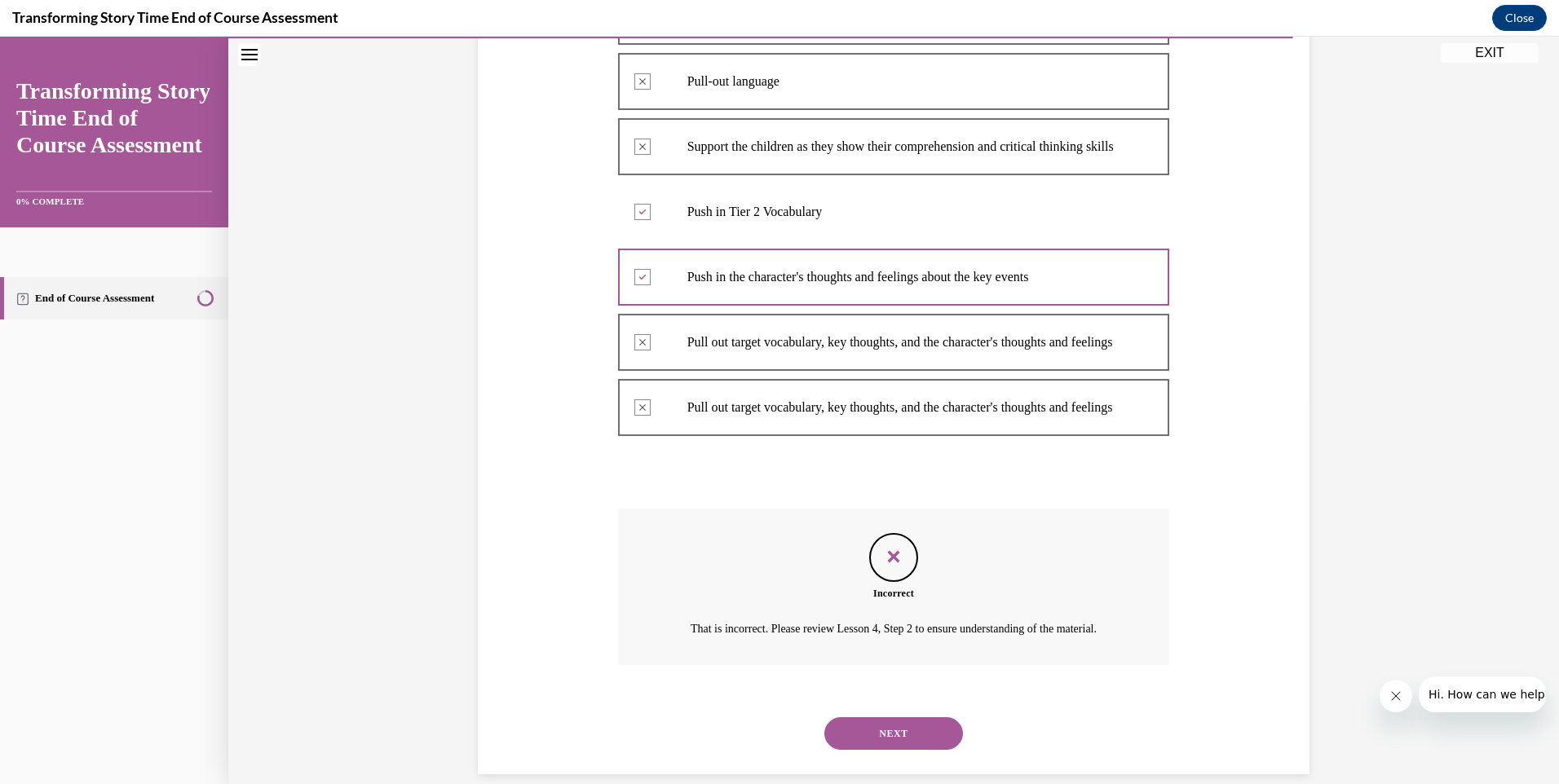
scroll to position [499, 0]
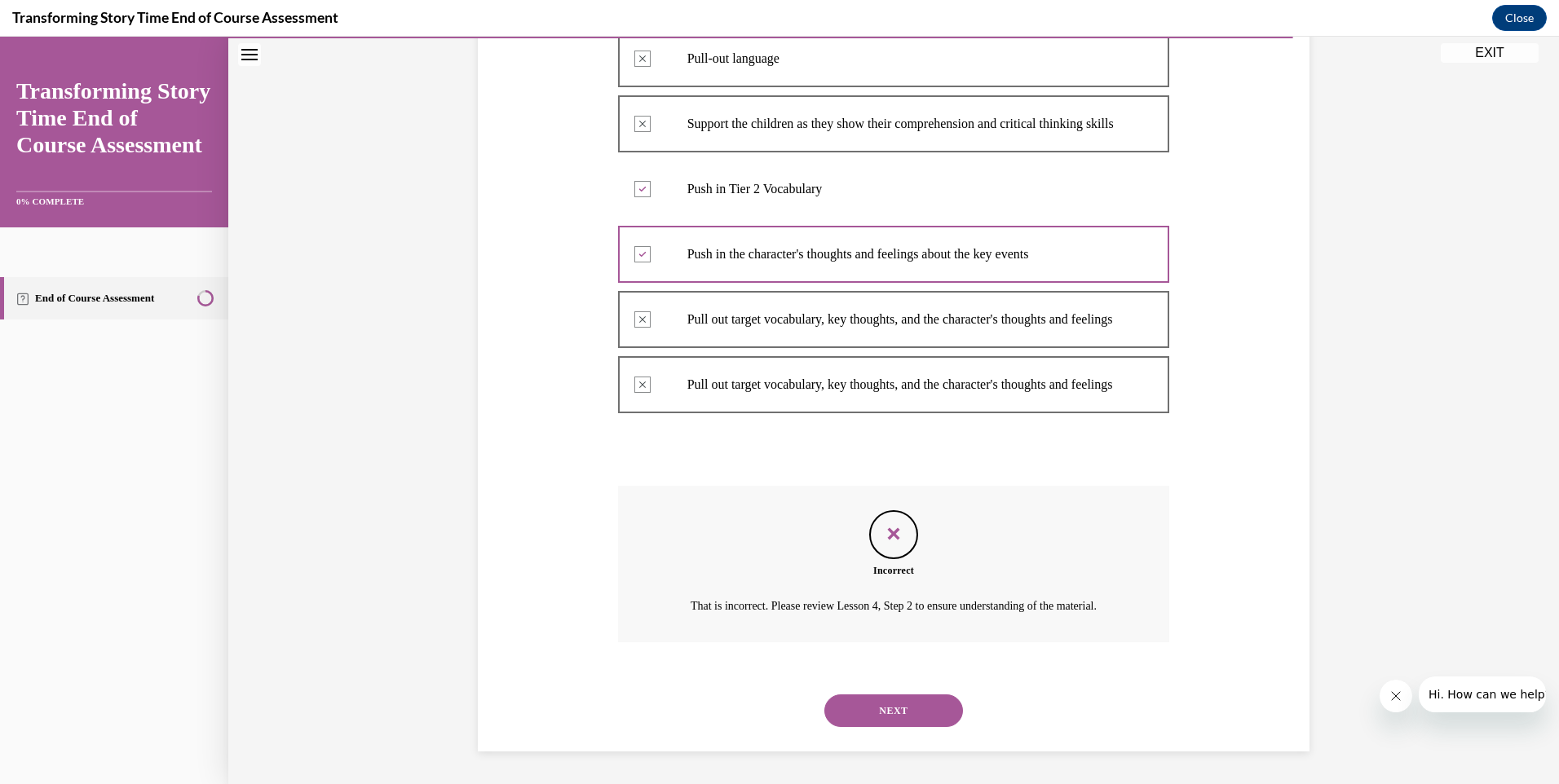
click at [915, 724] on button "NEXT" at bounding box center [893, 710] width 139 height 33
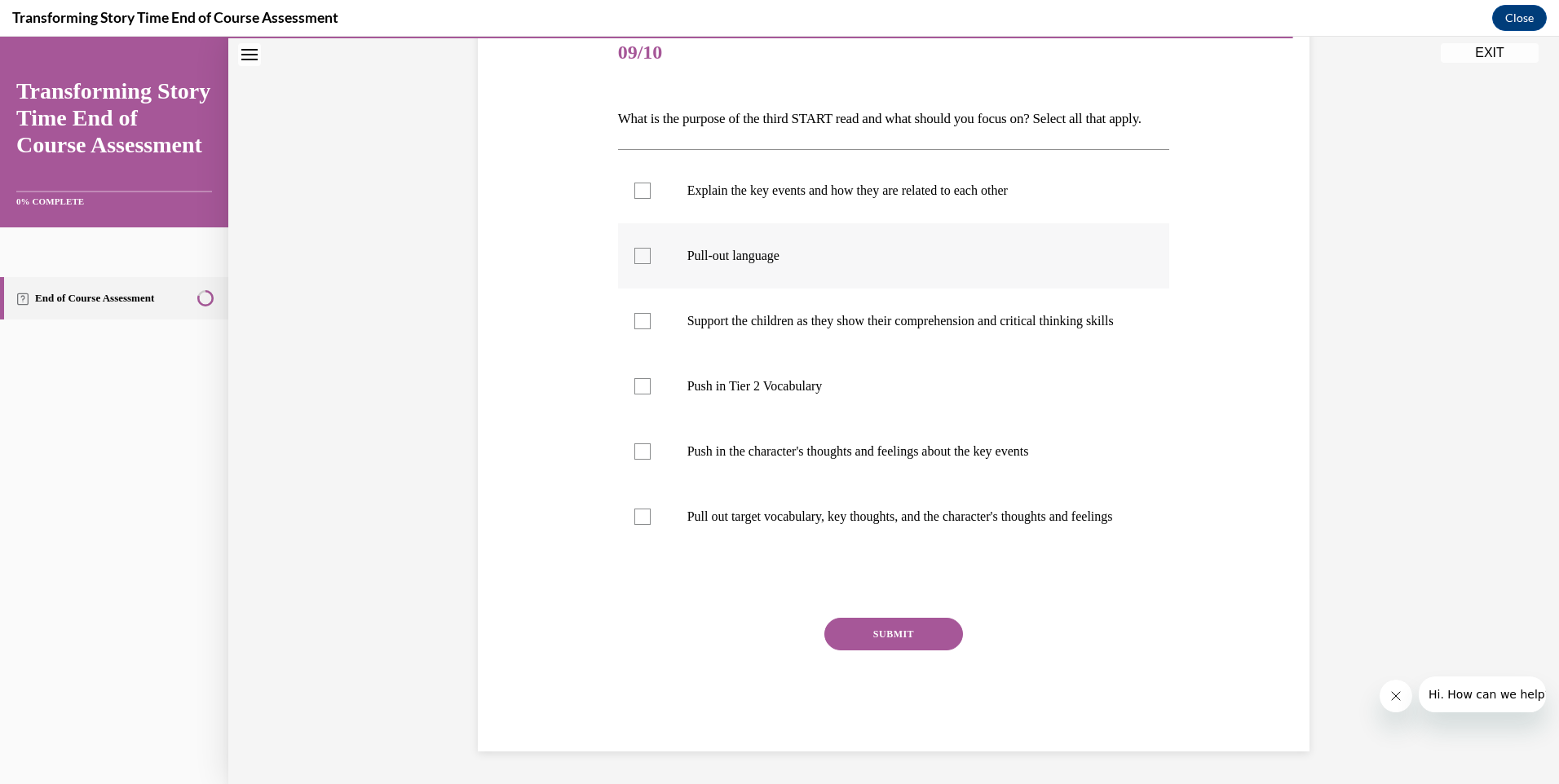
scroll to position [245, 0]
click at [637, 525] on div at bounding box center [642, 517] width 16 height 16
click at [637, 525] on input "Pull out target vocabulary, key thoughts, and the character's thoughts and feel…" at bounding box center [642, 517] width 16 height 16
checkbox input "true"
click at [638, 447] on label "Push in the character's thoughts and feelings about the key events" at bounding box center [893, 451] width 552 height 65
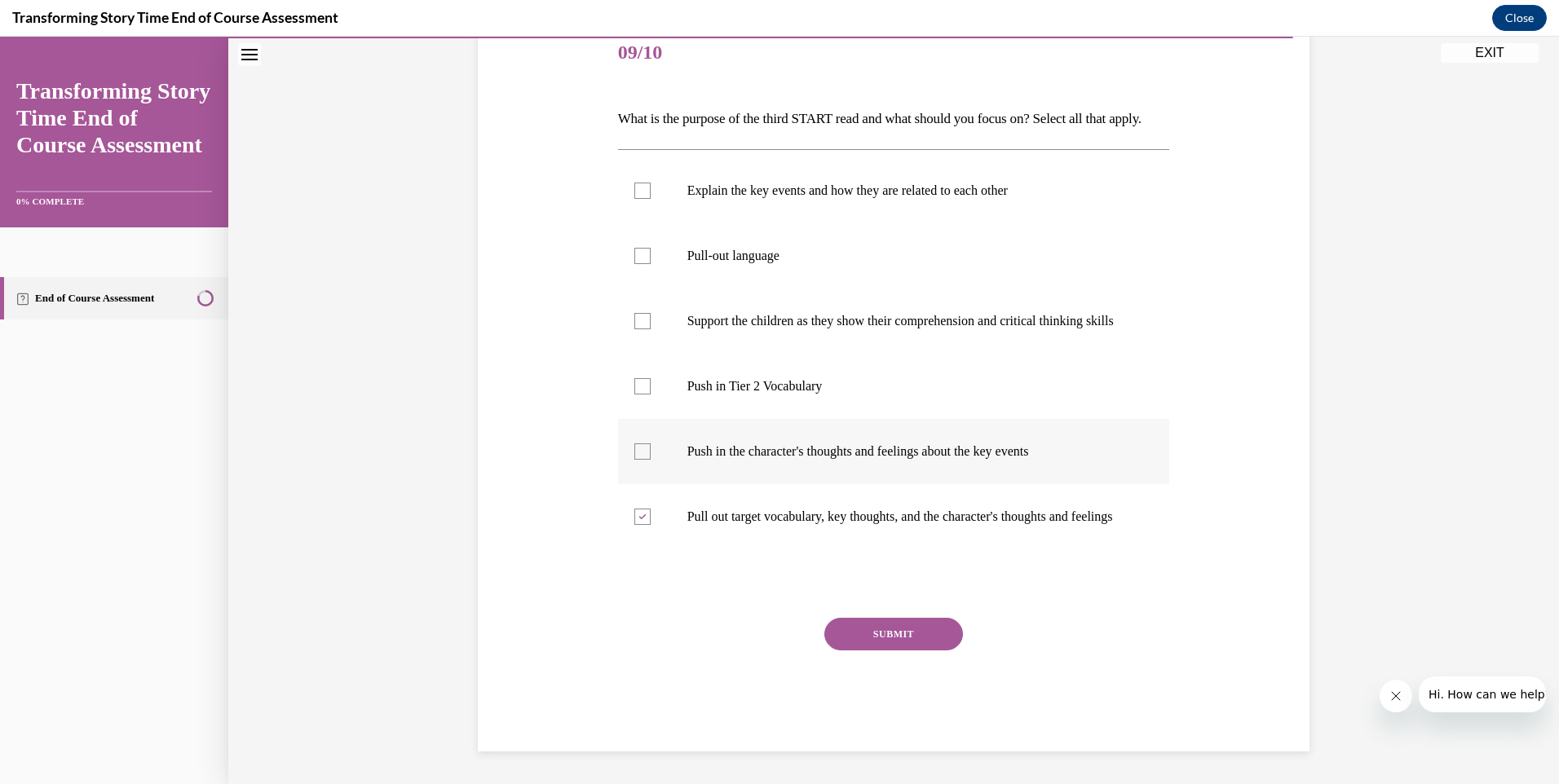
click at [638, 447] on input "Push in the character's thoughts and feelings about the key events" at bounding box center [642, 451] width 16 height 16
checkbox input "true"
click at [638, 316] on div at bounding box center [642, 321] width 16 height 16
click at [638, 316] on input "Support the children as they show their comprehension and critical thinking ski…" at bounding box center [642, 321] width 16 height 16
checkbox input "true"
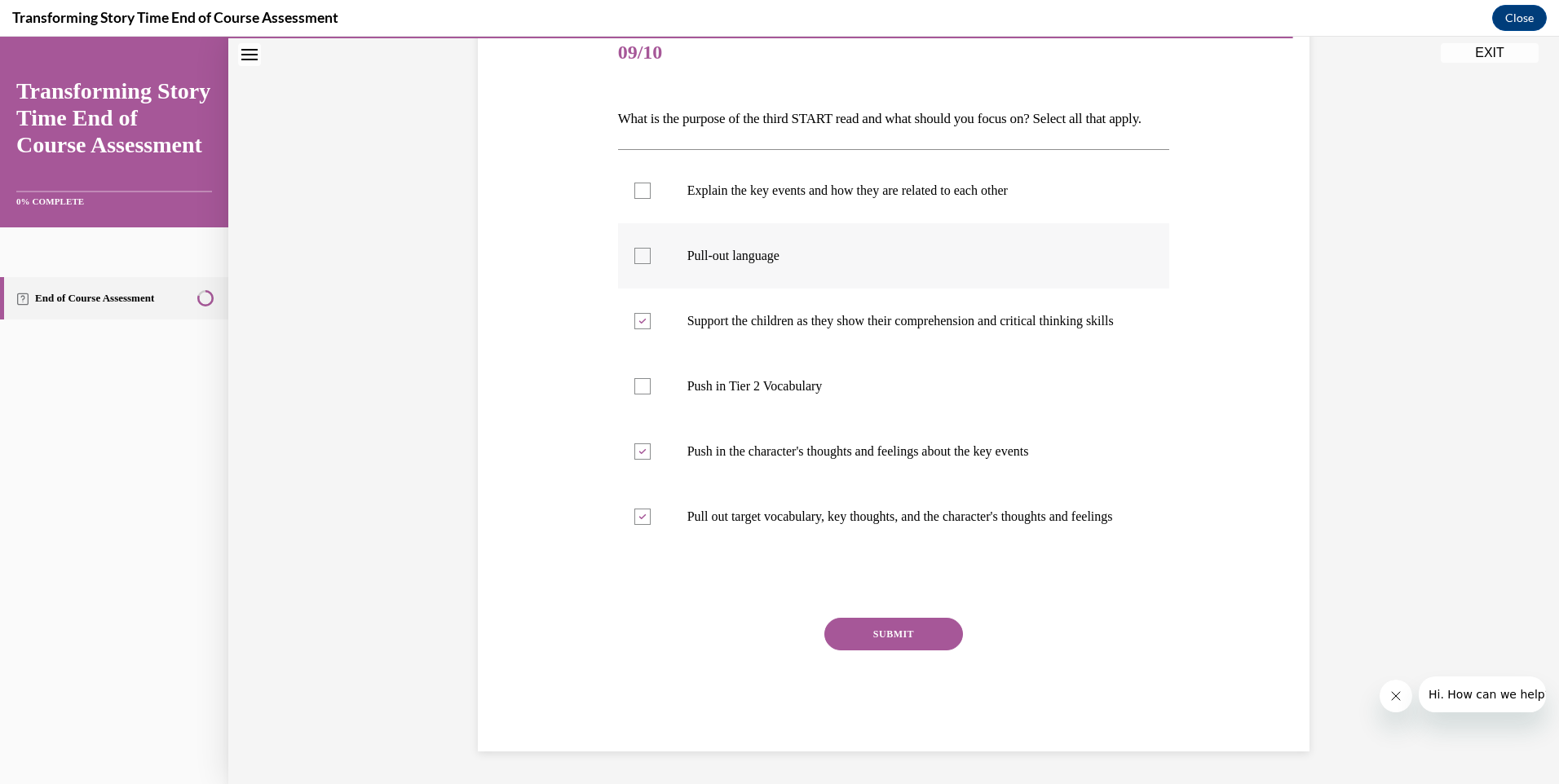
click at [635, 258] on label "Pull-out language" at bounding box center [893, 256] width 552 height 65
click at [635, 258] on input "Pull-out language" at bounding box center [642, 255] width 16 height 16
checkbox input "true"
click at [626, 175] on label "Explain the key events and how they are related to each other" at bounding box center [893, 191] width 552 height 65
click at [634, 182] on input "Explain the key events and how they are related to each other" at bounding box center [642, 190] width 16 height 16
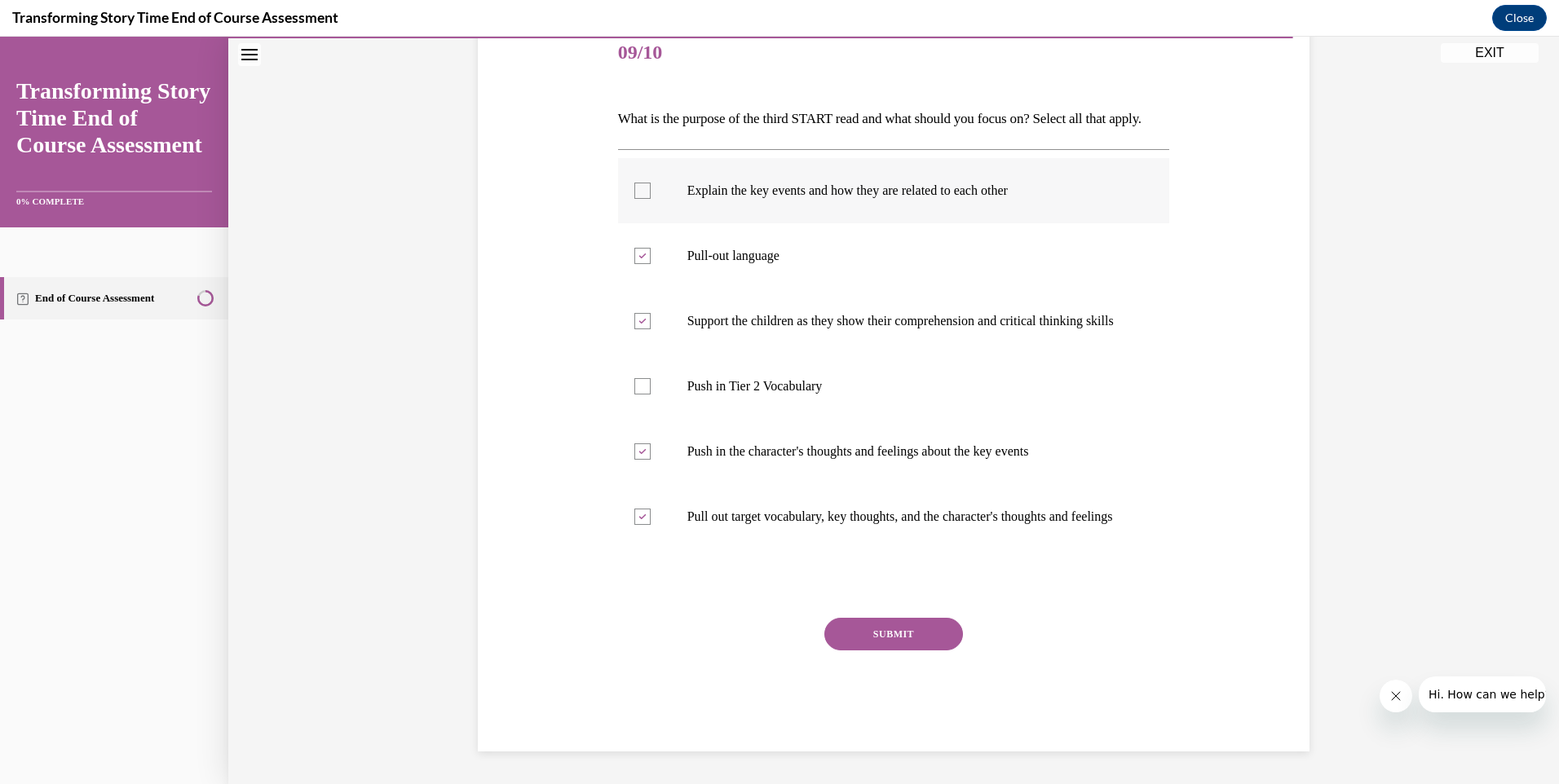
checkbox input "true"
click at [901, 650] on button "SUBMIT" at bounding box center [893, 634] width 139 height 33
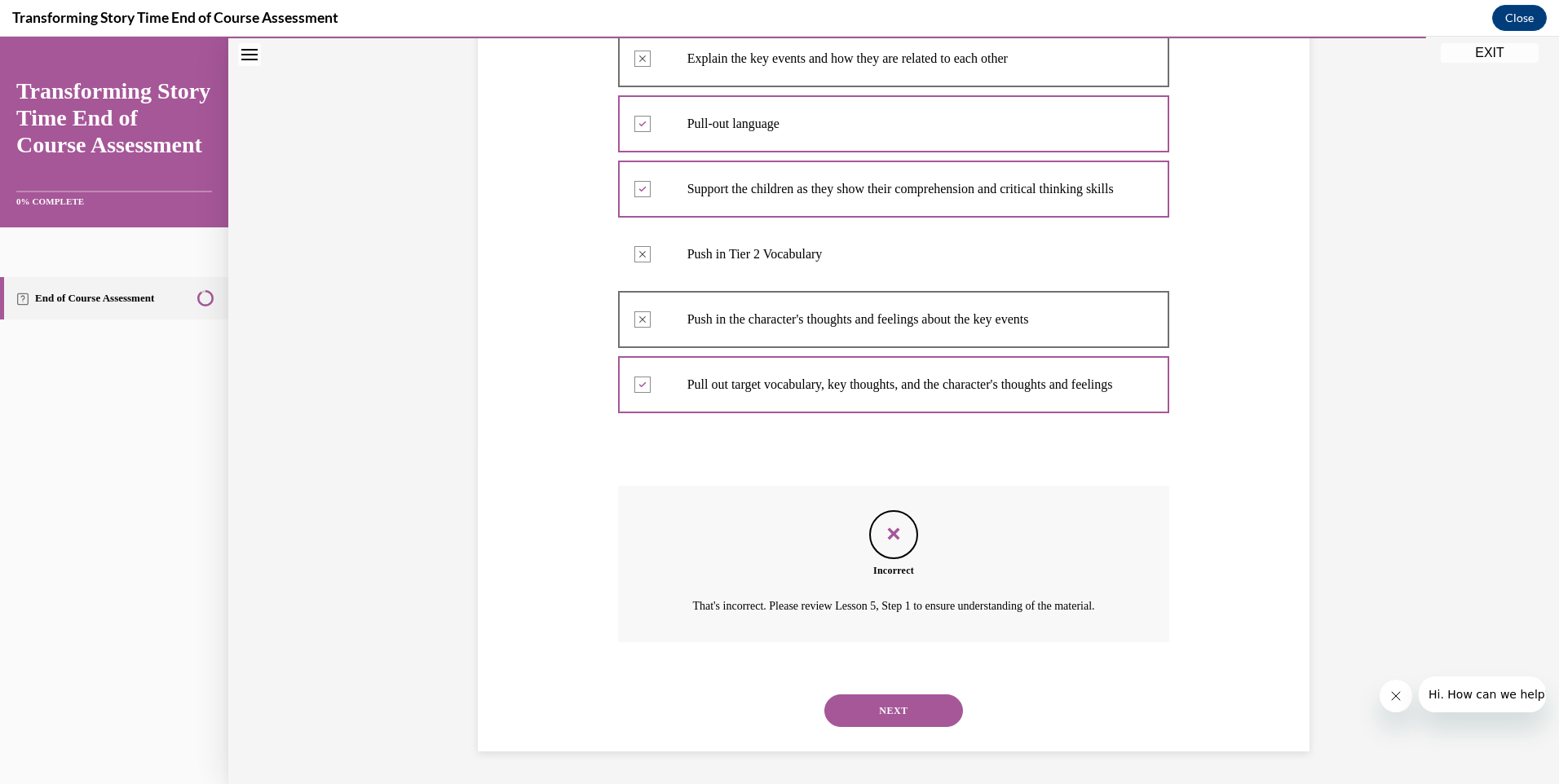
scroll to position [417, 0]
click at [911, 702] on button "NEXT" at bounding box center [893, 710] width 139 height 33
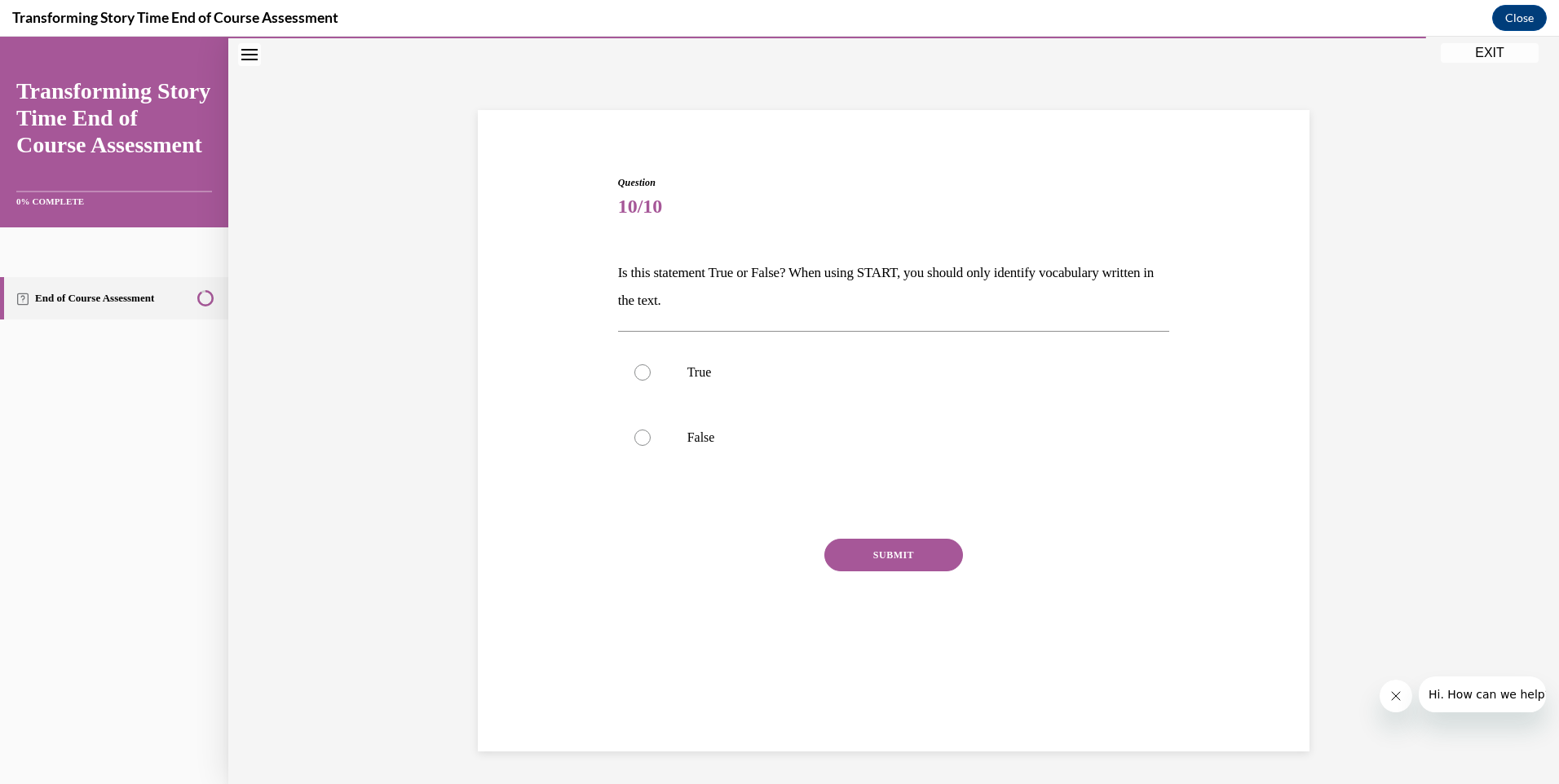
scroll to position [51, 0]
click at [634, 433] on div at bounding box center [642, 438] width 16 height 16
click at [634, 433] on input "False" at bounding box center [642, 438] width 16 height 16
radio input "true"
click at [922, 553] on button "SUBMIT" at bounding box center [893, 554] width 139 height 33
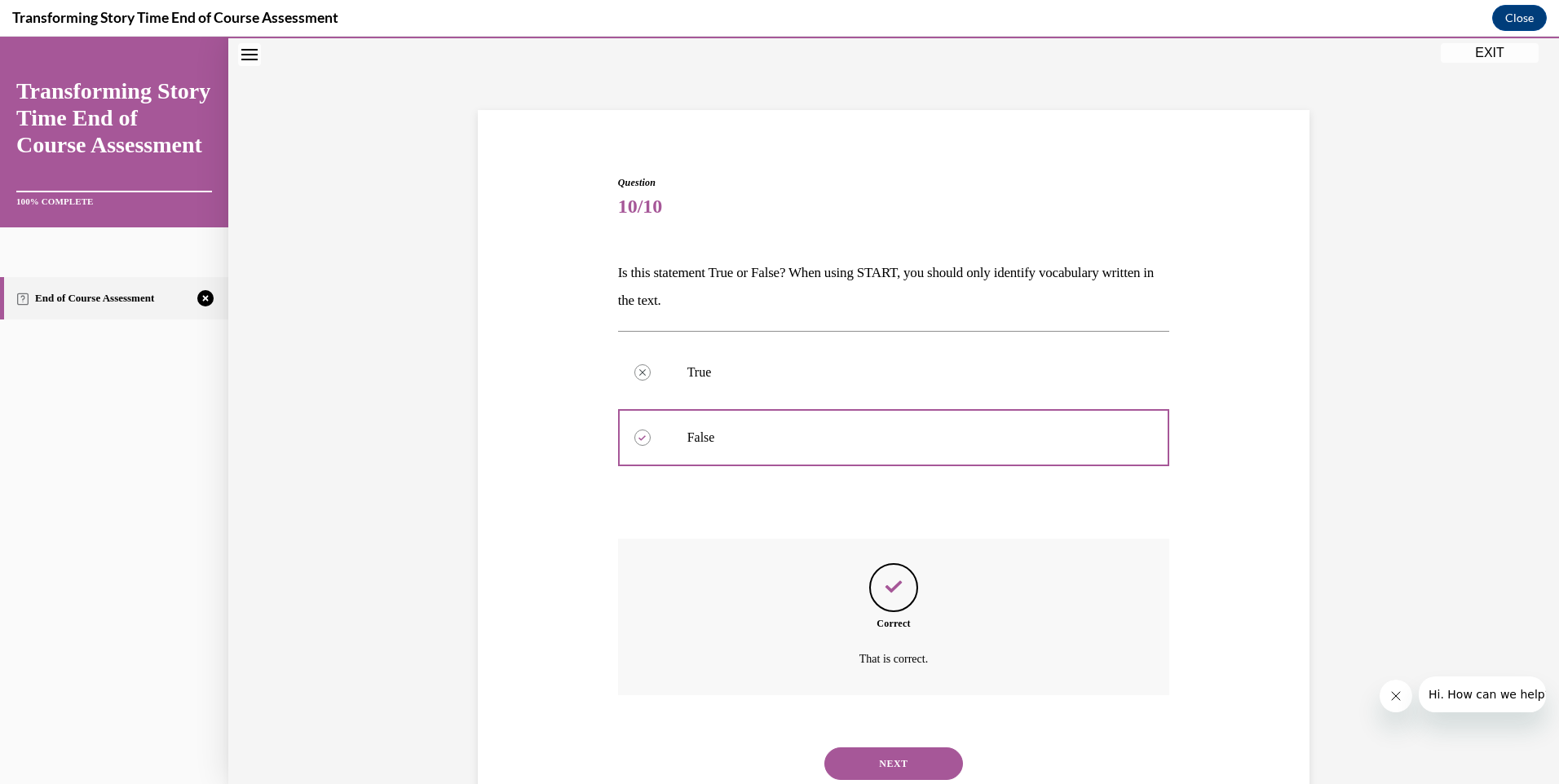
scroll to position [104, 0]
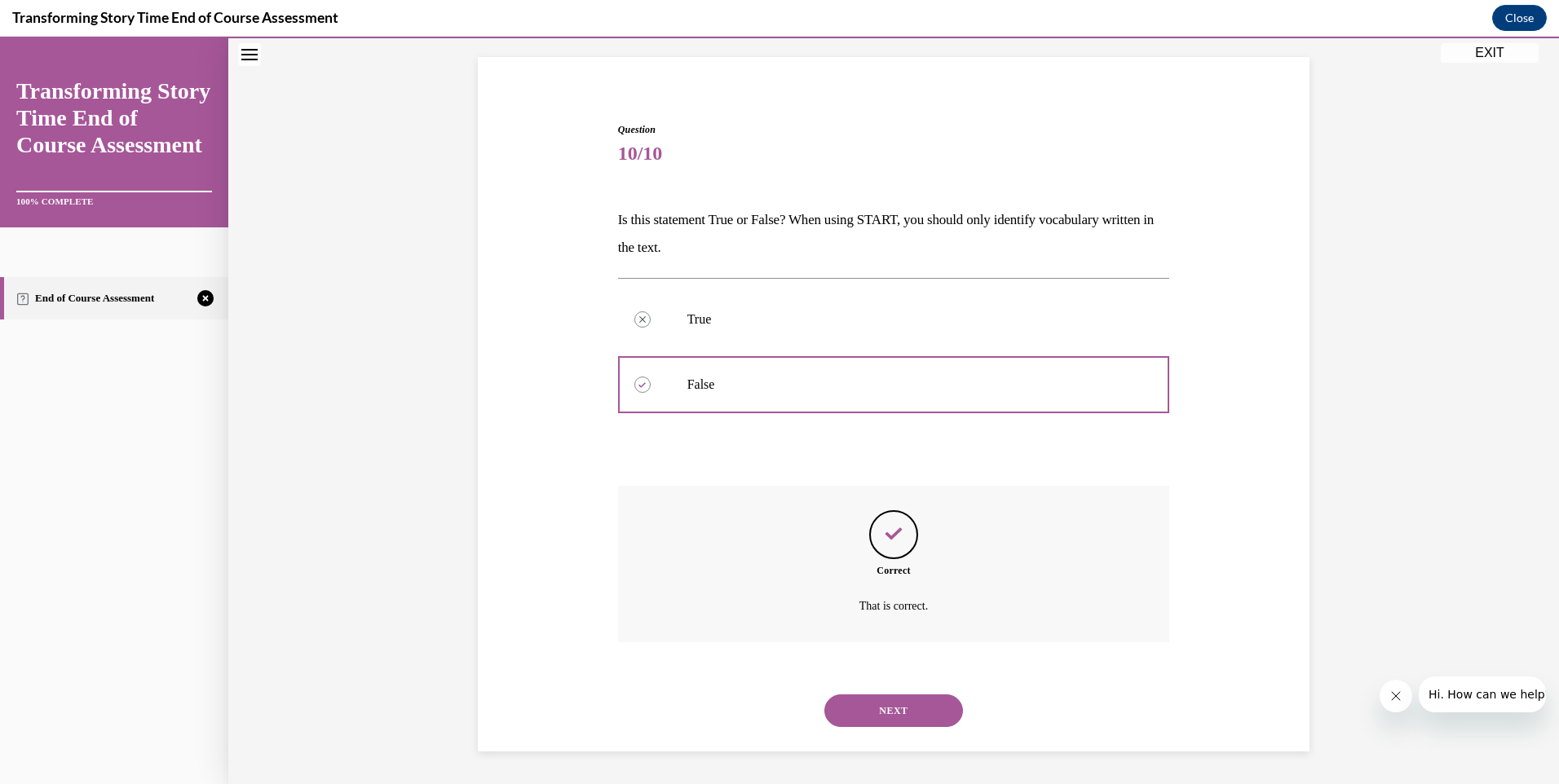
click at [897, 709] on button "NEXT" at bounding box center [893, 710] width 139 height 33
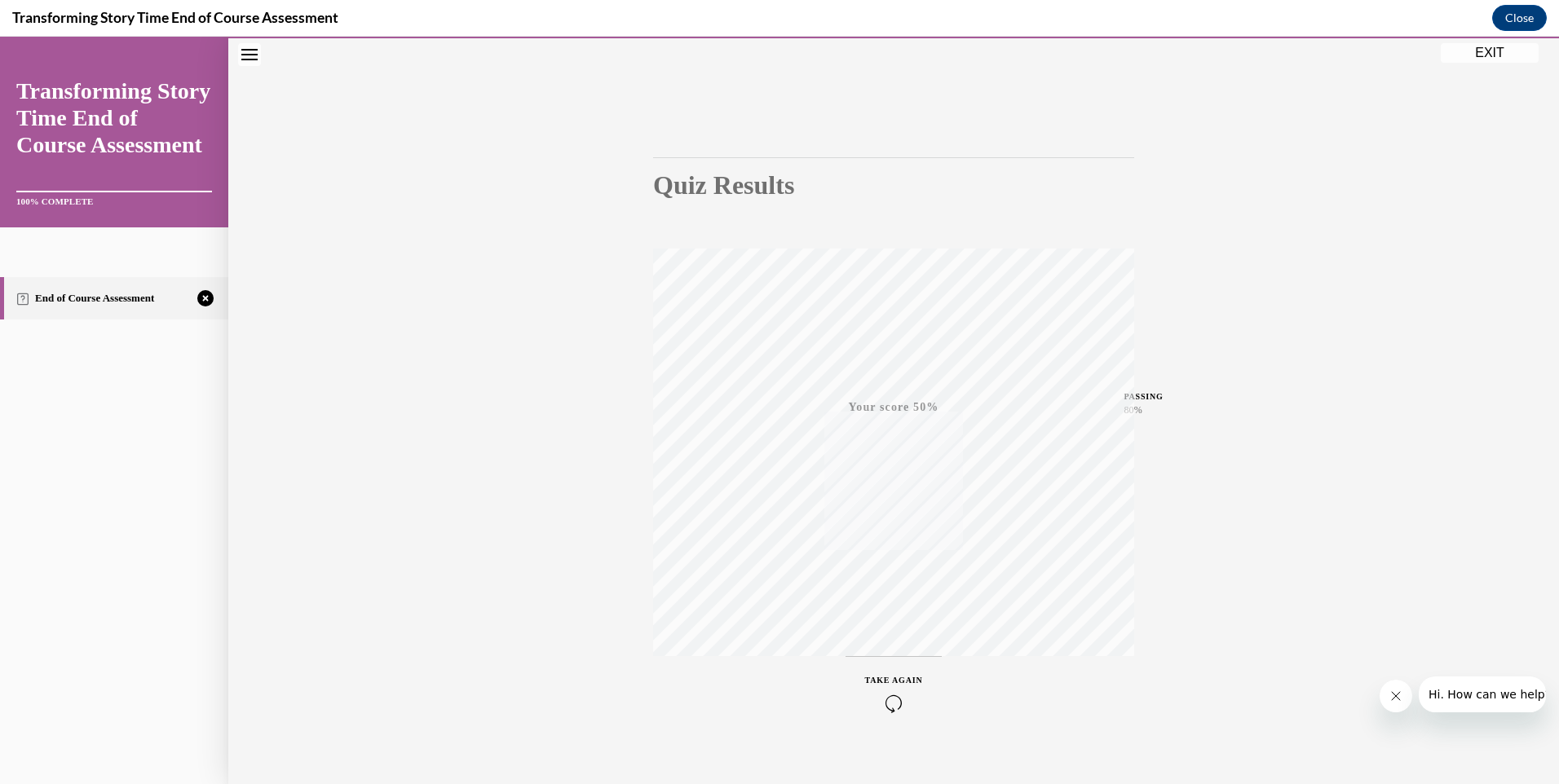
scroll to position [88, 0]
click at [873, 674] on div "TAKE AGAIN" at bounding box center [893, 674] width 57 height 39
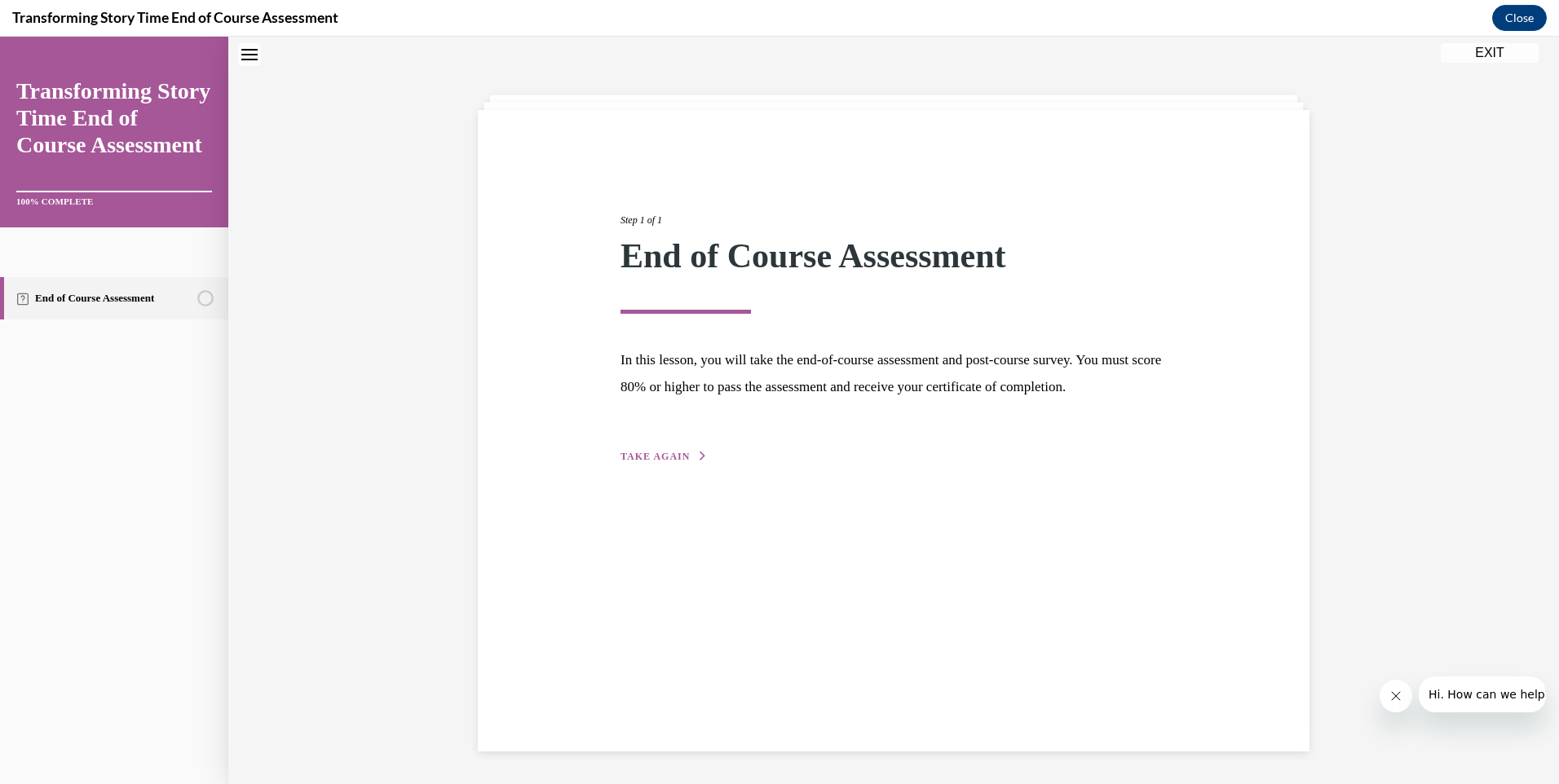
scroll to position [51, 0]
click at [648, 462] on span "TAKE AGAIN" at bounding box center [655, 456] width 69 height 12
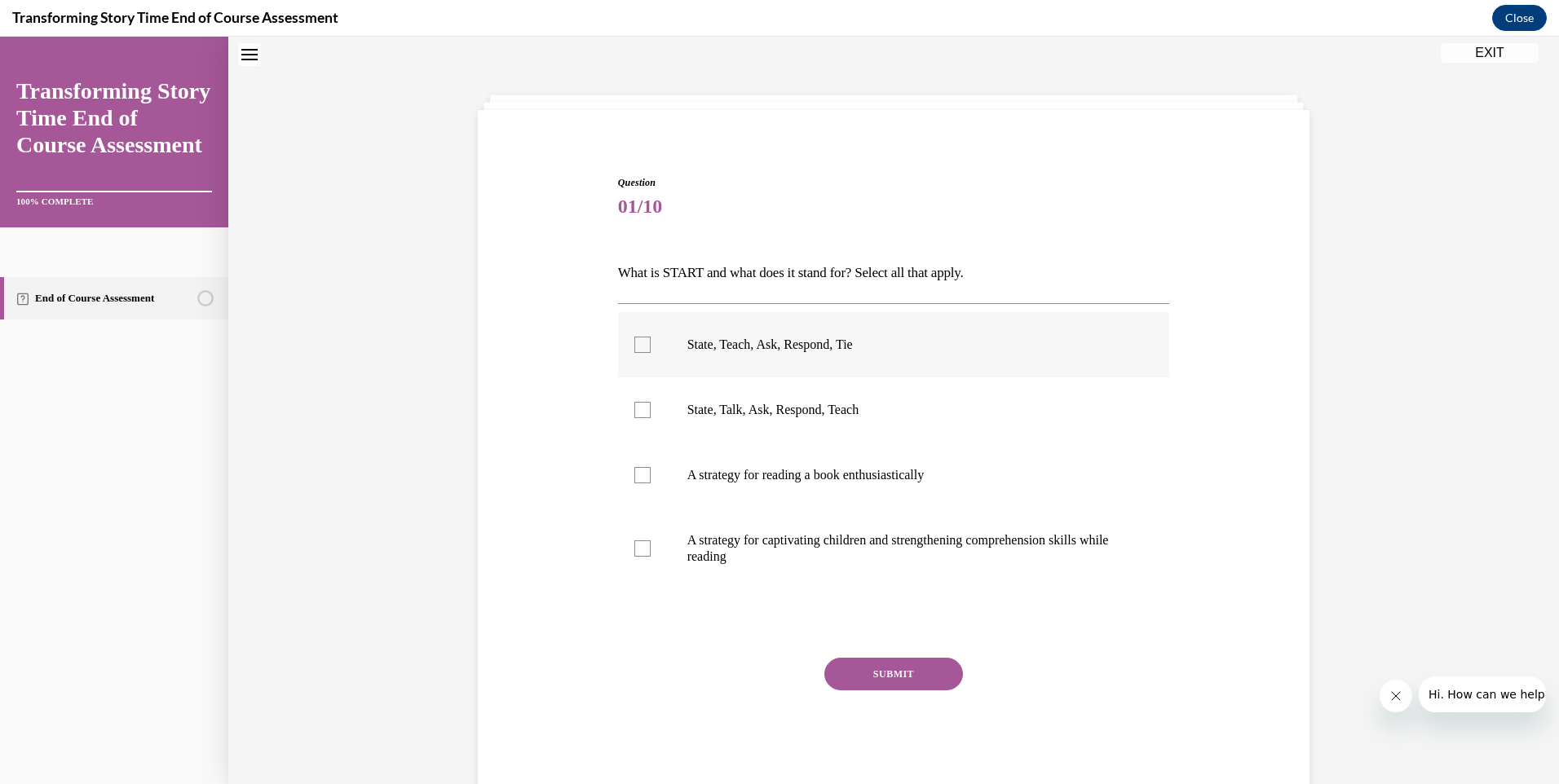
click at [630, 352] on label "State, Teach, Ask, Respond, Tie" at bounding box center [893, 344] width 552 height 65
click at [634, 352] on input "State, Teach, Ask, Respond, Tie" at bounding box center [642, 344] width 16 height 16
checkbox input "true"
click at [887, 672] on button "SUBMIT" at bounding box center [893, 673] width 139 height 33
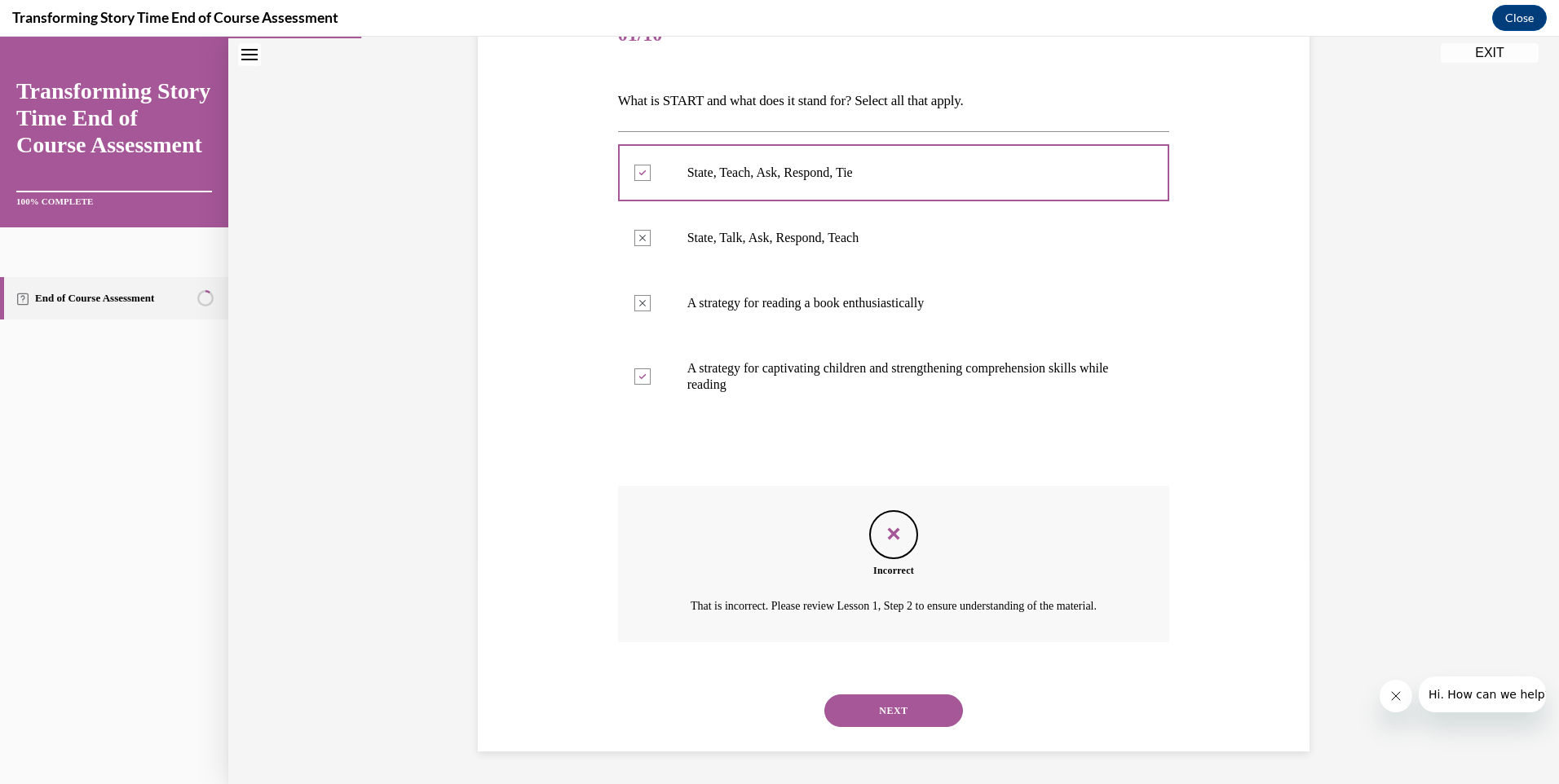
scroll to position [243, 0]
click at [885, 707] on button "NEXT" at bounding box center [893, 710] width 139 height 33
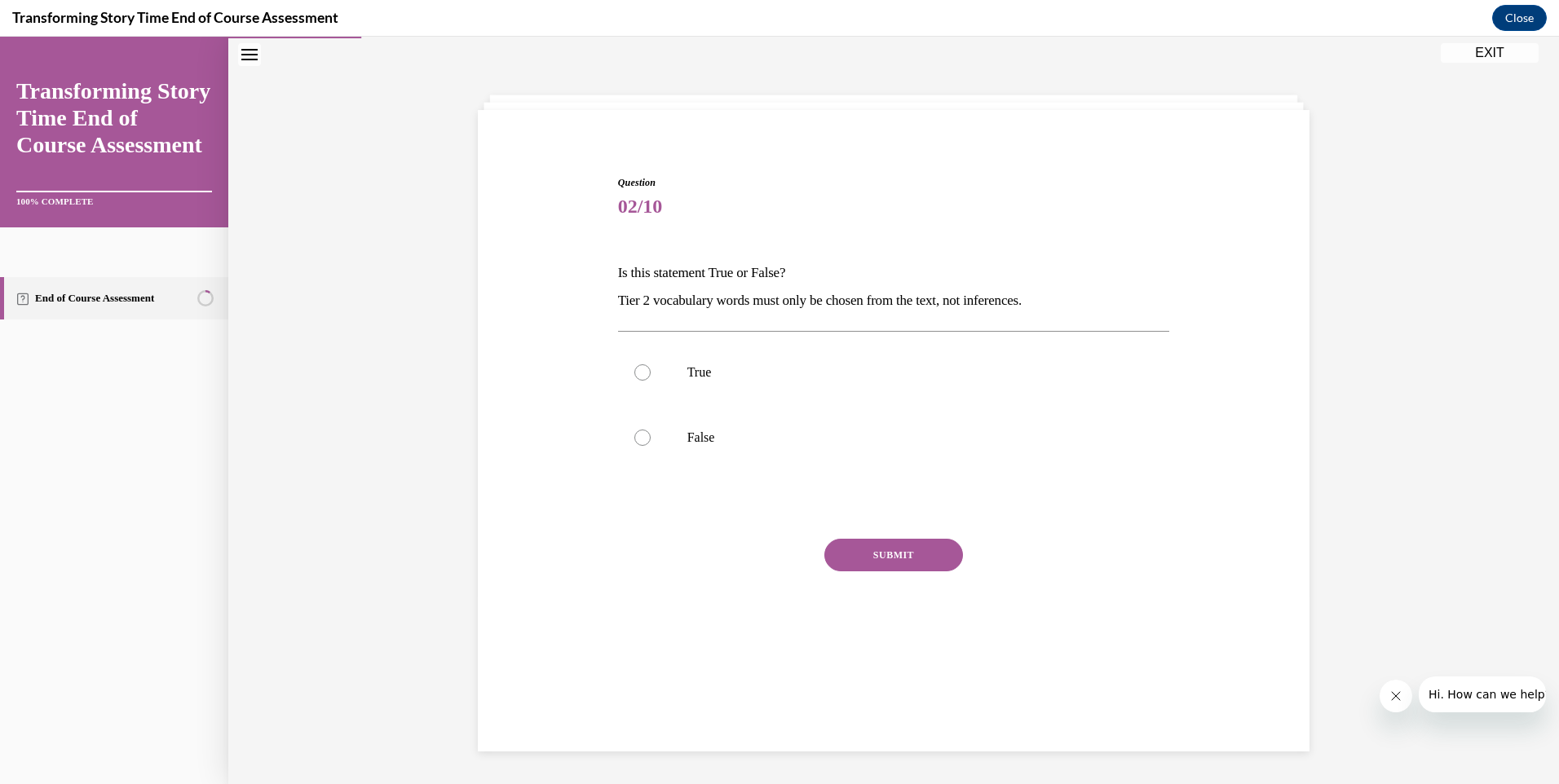
scroll to position [51, 0]
click at [634, 436] on div at bounding box center [642, 438] width 16 height 16
click at [634, 436] on input "False" at bounding box center [642, 438] width 16 height 16
radio input "true"
click at [893, 551] on button "SUBMIT" at bounding box center [893, 554] width 139 height 33
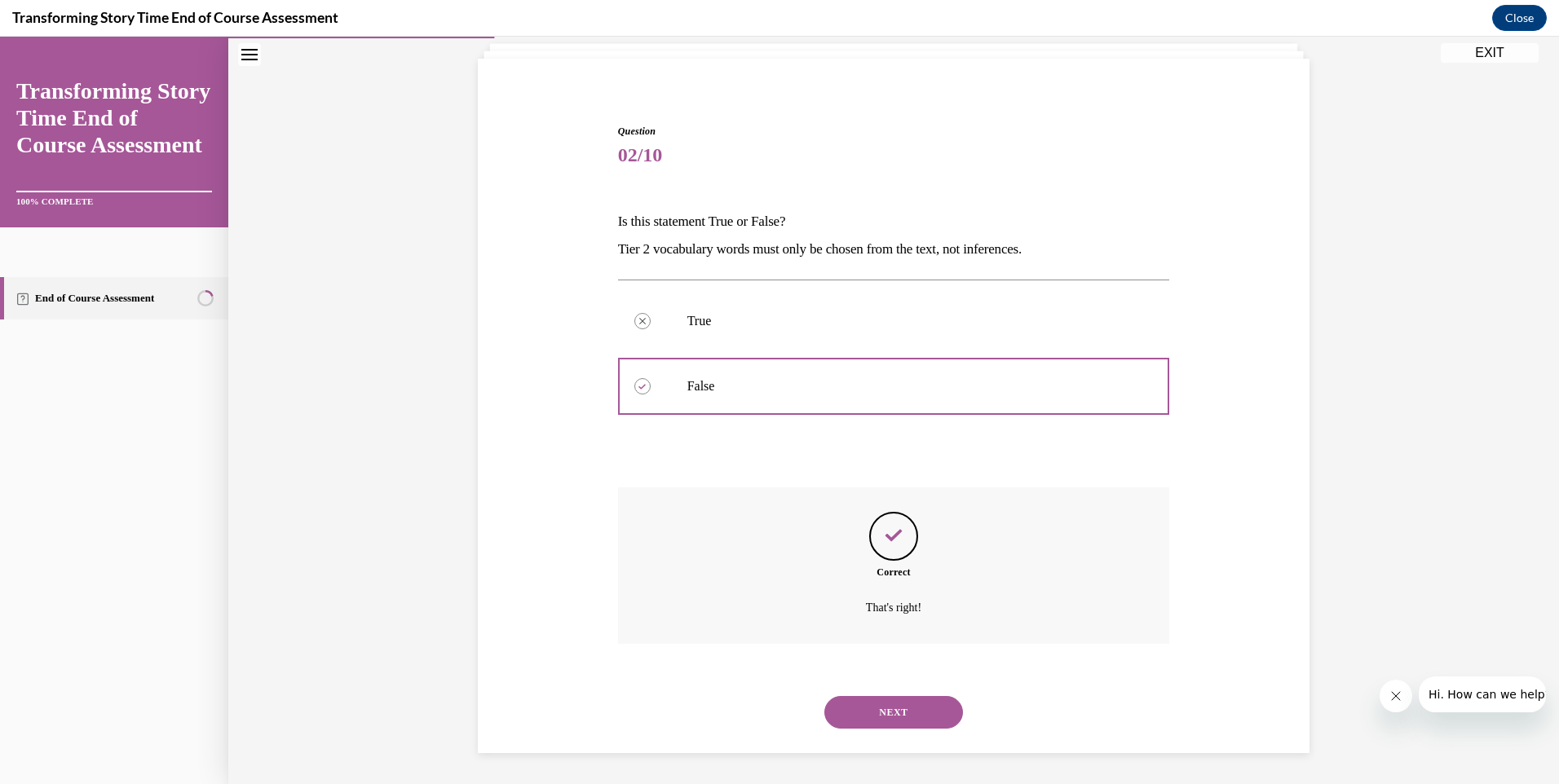
scroll to position [104, 0]
click at [880, 722] on button "NEXT" at bounding box center [893, 710] width 139 height 33
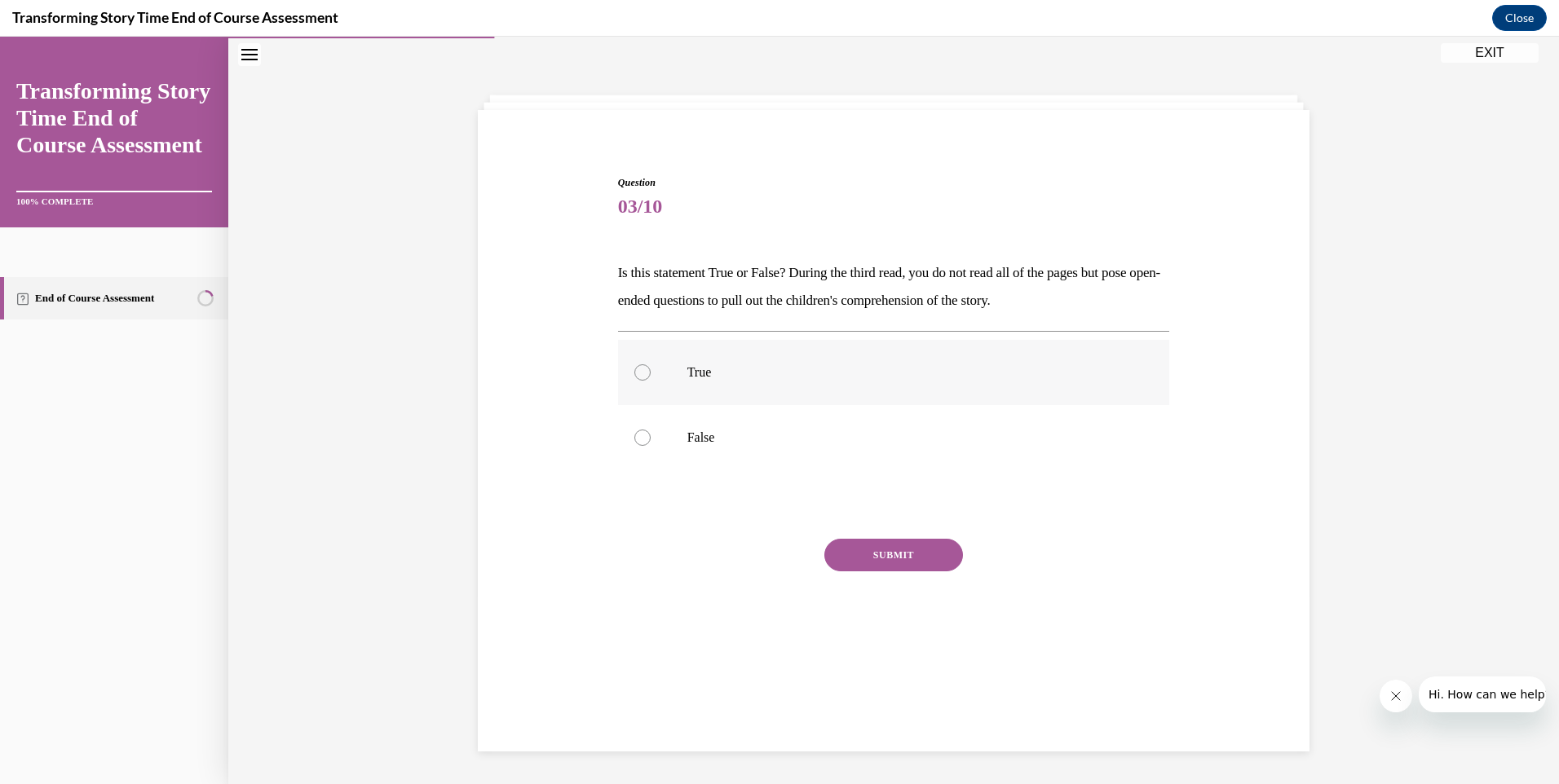
click at [634, 369] on div at bounding box center [642, 372] width 16 height 16
click at [634, 369] on input "True" at bounding box center [642, 372] width 16 height 16
radio input "true"
click at [894, 532] on div "Question 03/10 Is this statement True or False? During the third read, you do n…" at bounding box center [893, 424] width 552 height 497
click at [896, 552] on button "SUBMIT" at bounding box center [893, 554] width 139 height 33
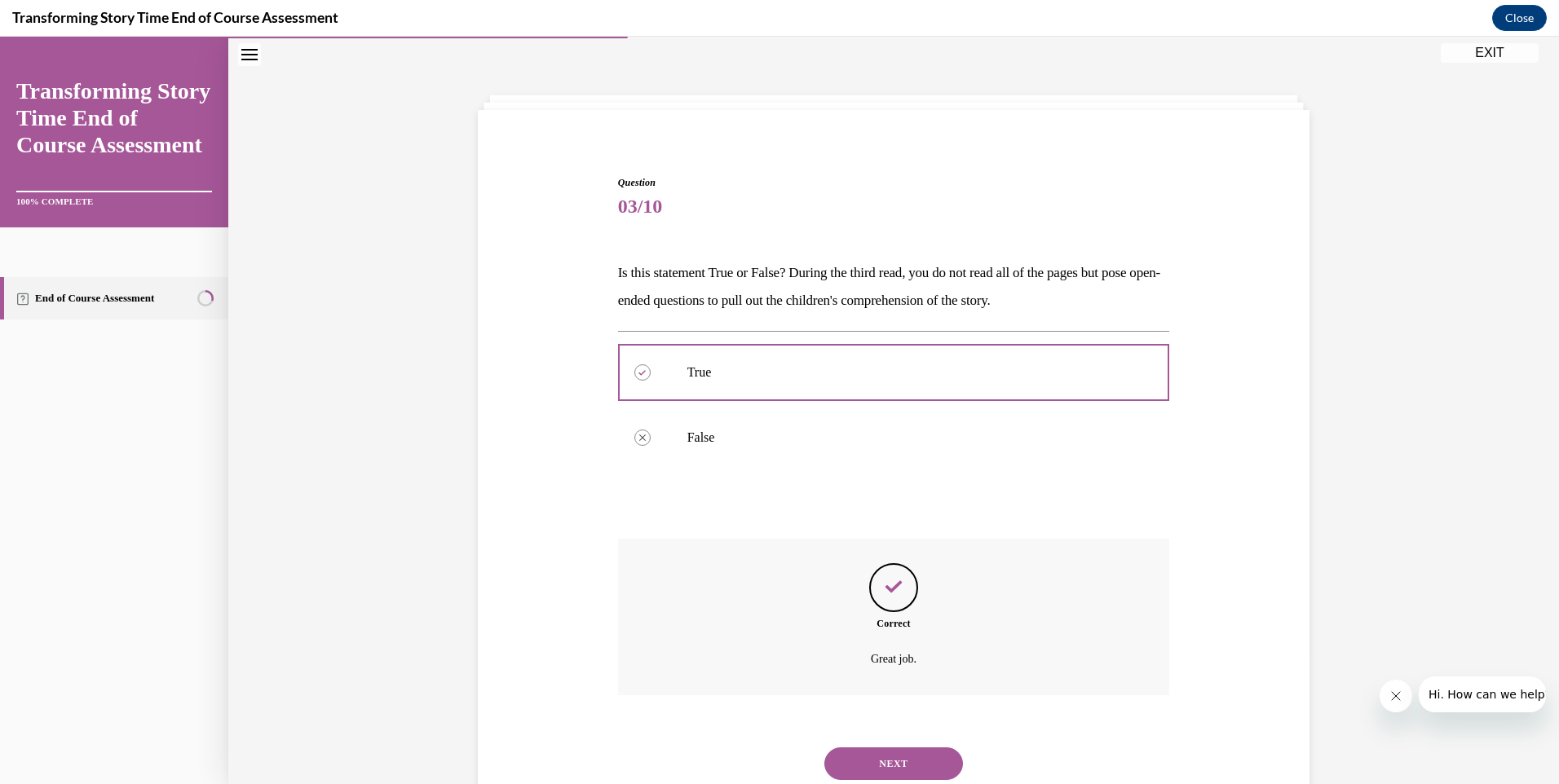
scroll to position [104, 0]
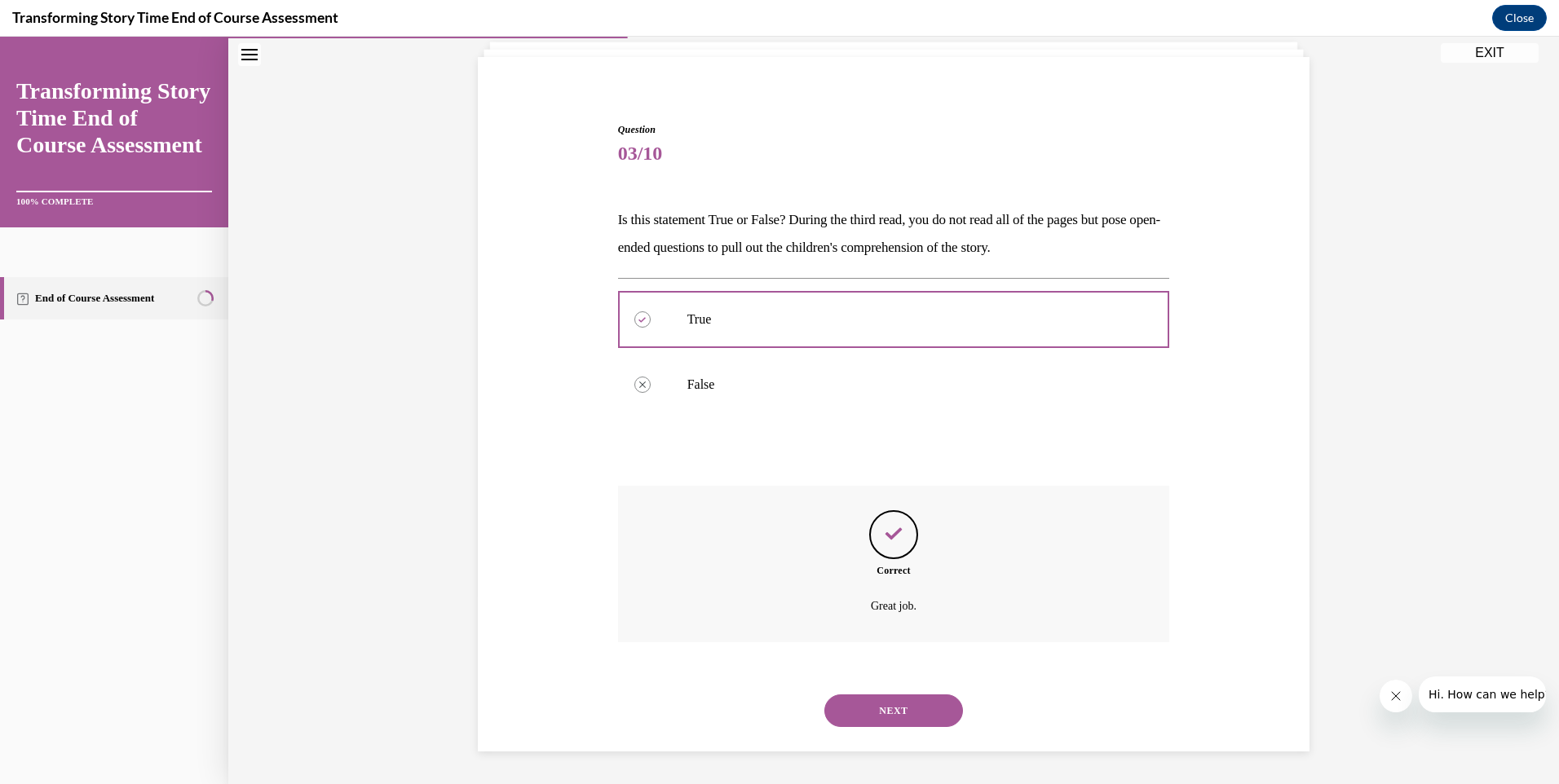
click at [905, 711] on button "NEXT" at bounding box center [893, 710] width 139 height 33
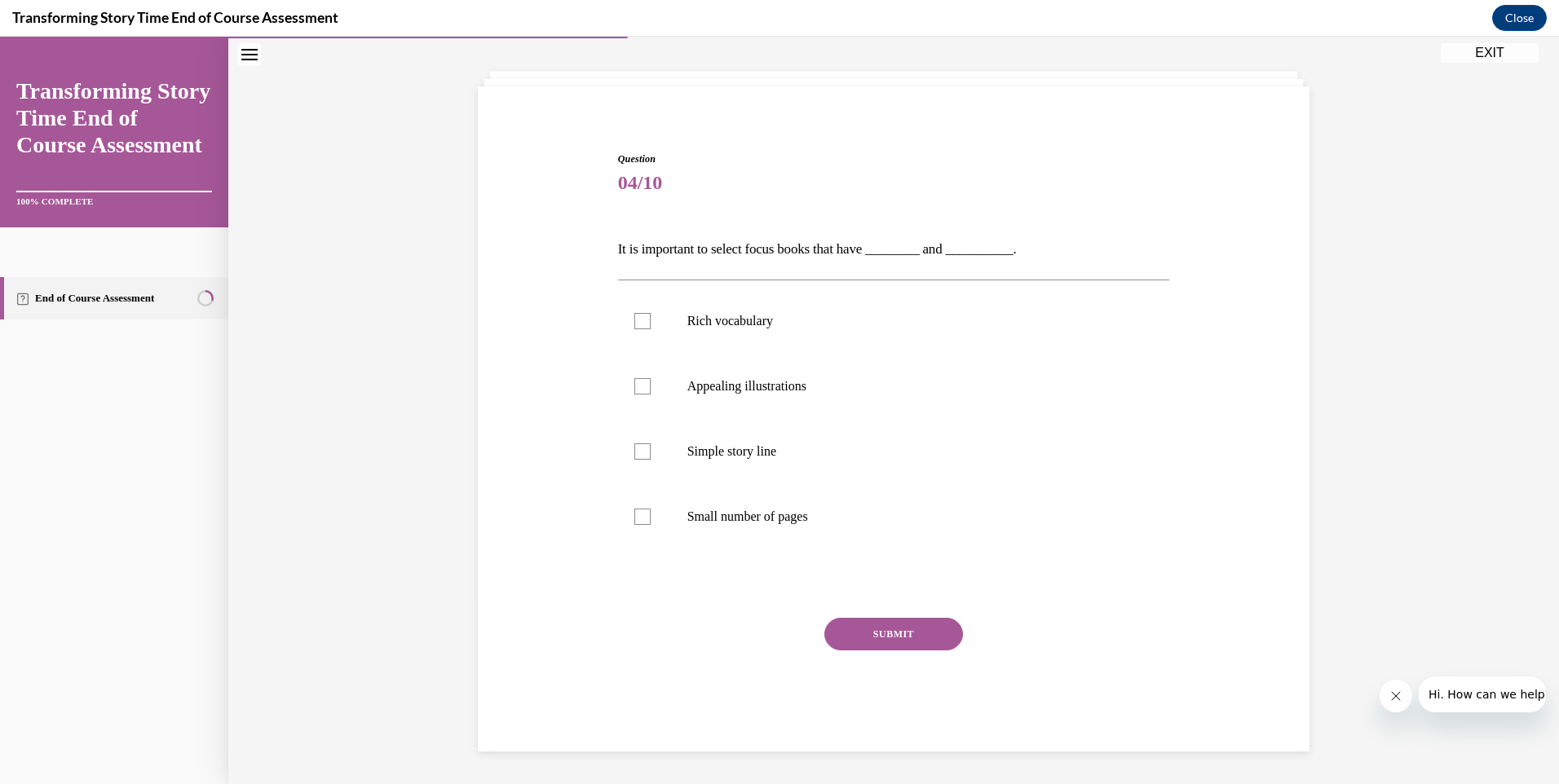
scroll to position [56, 0]
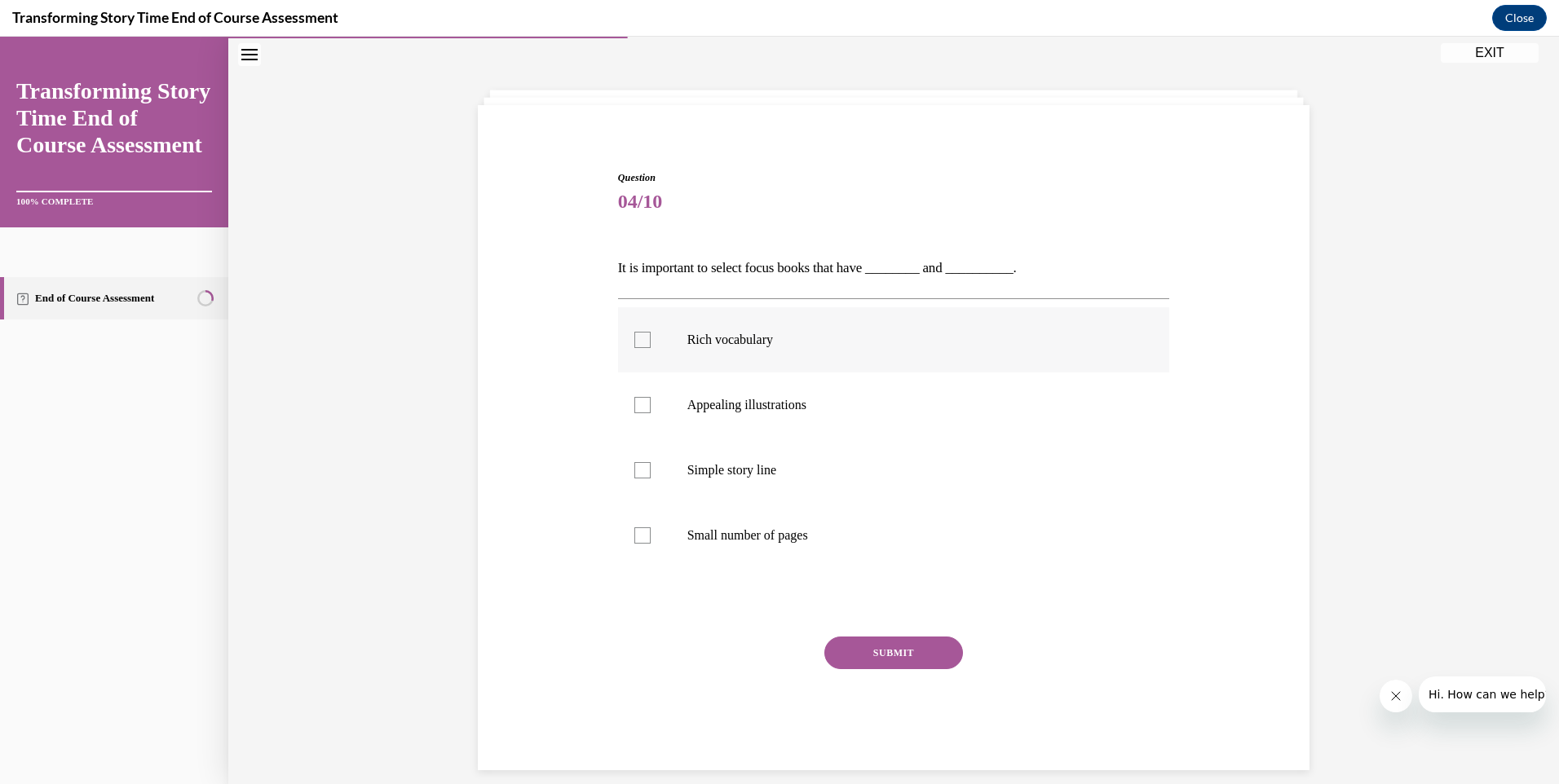
click at [634, 338] on div at bounding box center [642, 340] width 16 height 16
click at [634, 338] on input "Rich vocabulary" at bounding box center [642, 340] width 16 height 16
checkbox input "true"
drag, startPoint x: 632, startPoint y: 393, endPoint x: 639, endPoint y: 400, distance: 9.9
click at [636, 399] on label "Appealing illustrations" at bounding box center [893, 405] width 552 height 65
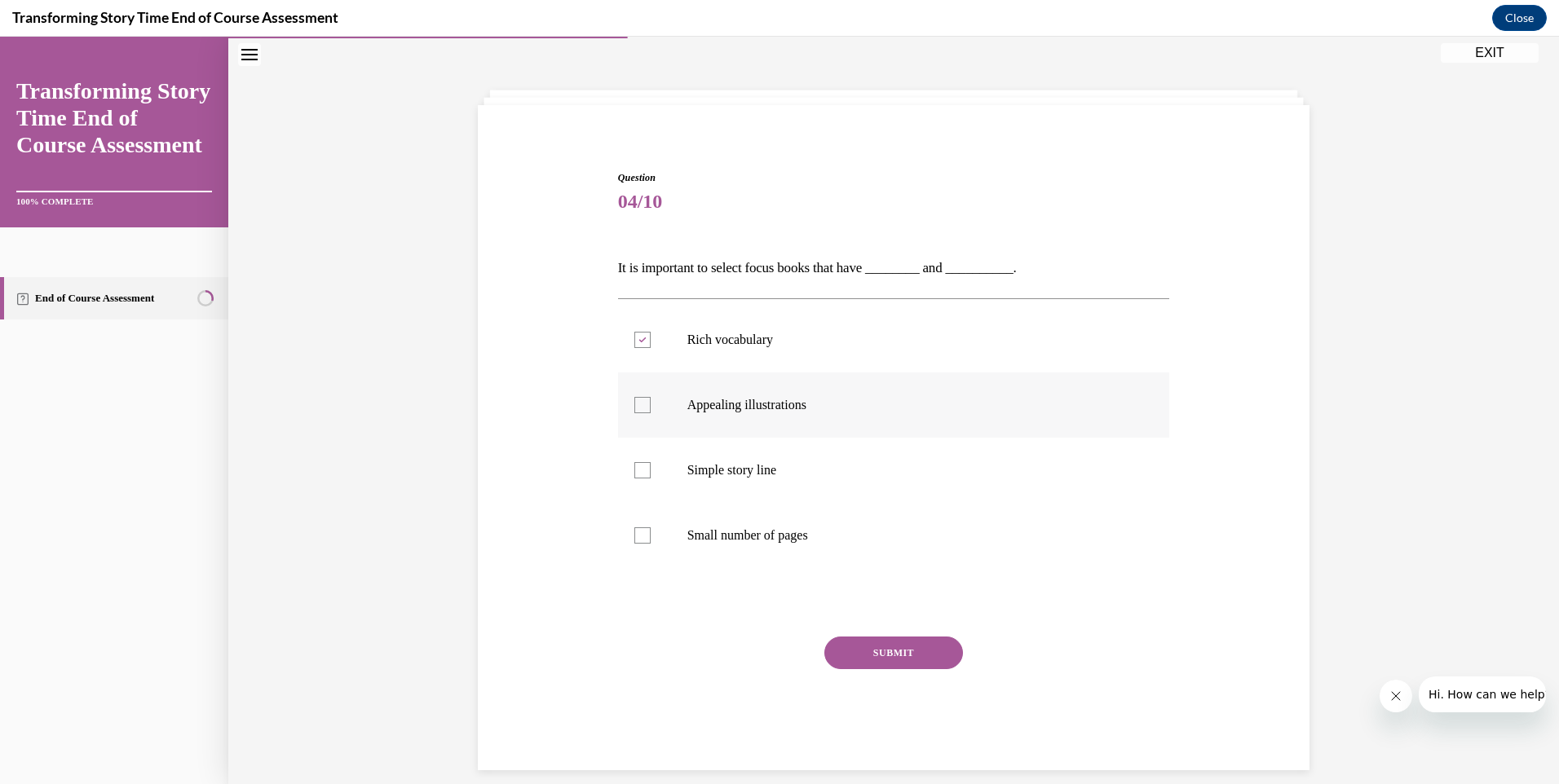
click at [636, 399] on input "Appealing illustrations" at bounding box center [642, 405] width 16 height 16
checkbox input "true"
click at [884, 644] on button "SUBMIT" at bounding box center [893, 652] width 139 height 33
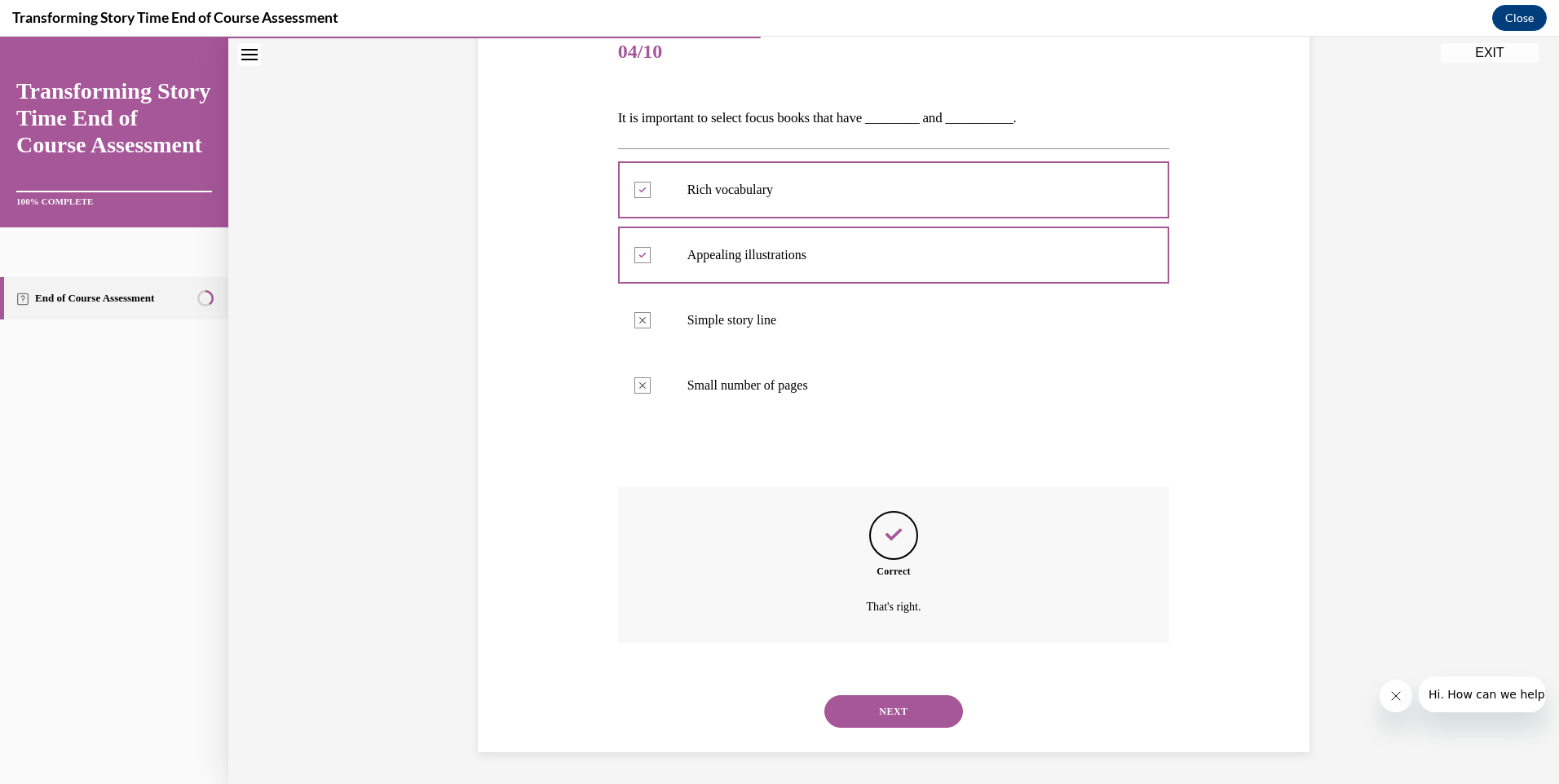
scroll to position [207, 0]
click at [903, 714] on button "NEXT" at bounding box center [893, 710] width 139 height 33
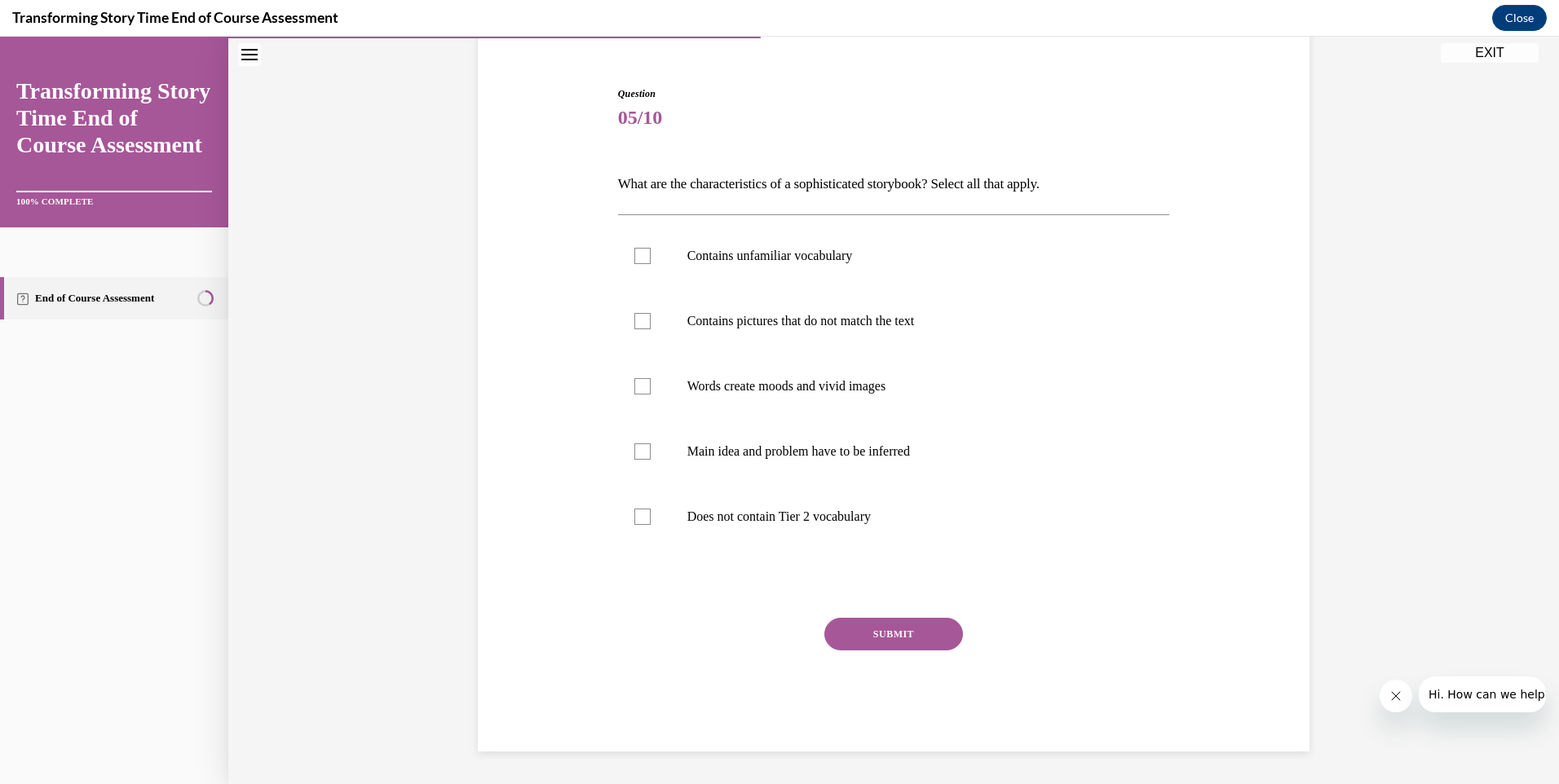
scroll to position [141, 0]
click at [626, 387] on label "Words create moods and vivid images" at bounding box center [893, 386] width 552 height 65
click at [634, 387] on input "Words create moods and vivid images" at bounding box center [642, 386] width 16 height 16
checkbox input "true"
click at [644, 517] on div at bounding box center [642, 517] width 16 height 16
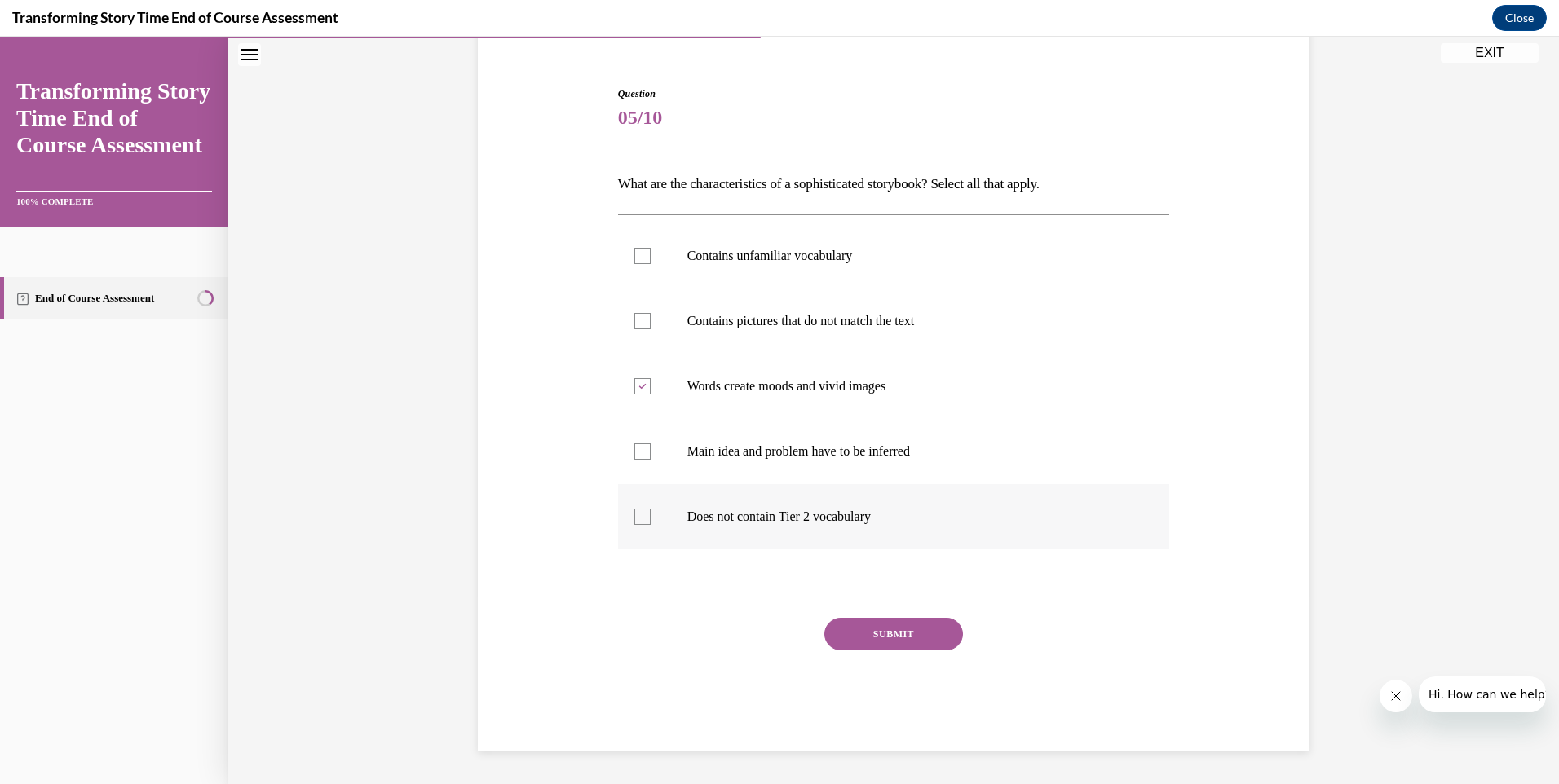
click at [644, 517] on input "Does not contain Tier 2 vocabulary" at bounding box center [642, 517] width 16 height 16
checkbox input "true"
click at [634, 248] on div at bounding box center [642, 255] width 16 height 16
click at [634, 248] on input "Contains unfamiliar vocabulary" at bounding box center [642, 255] width 16 height 16
checkbox input "true"
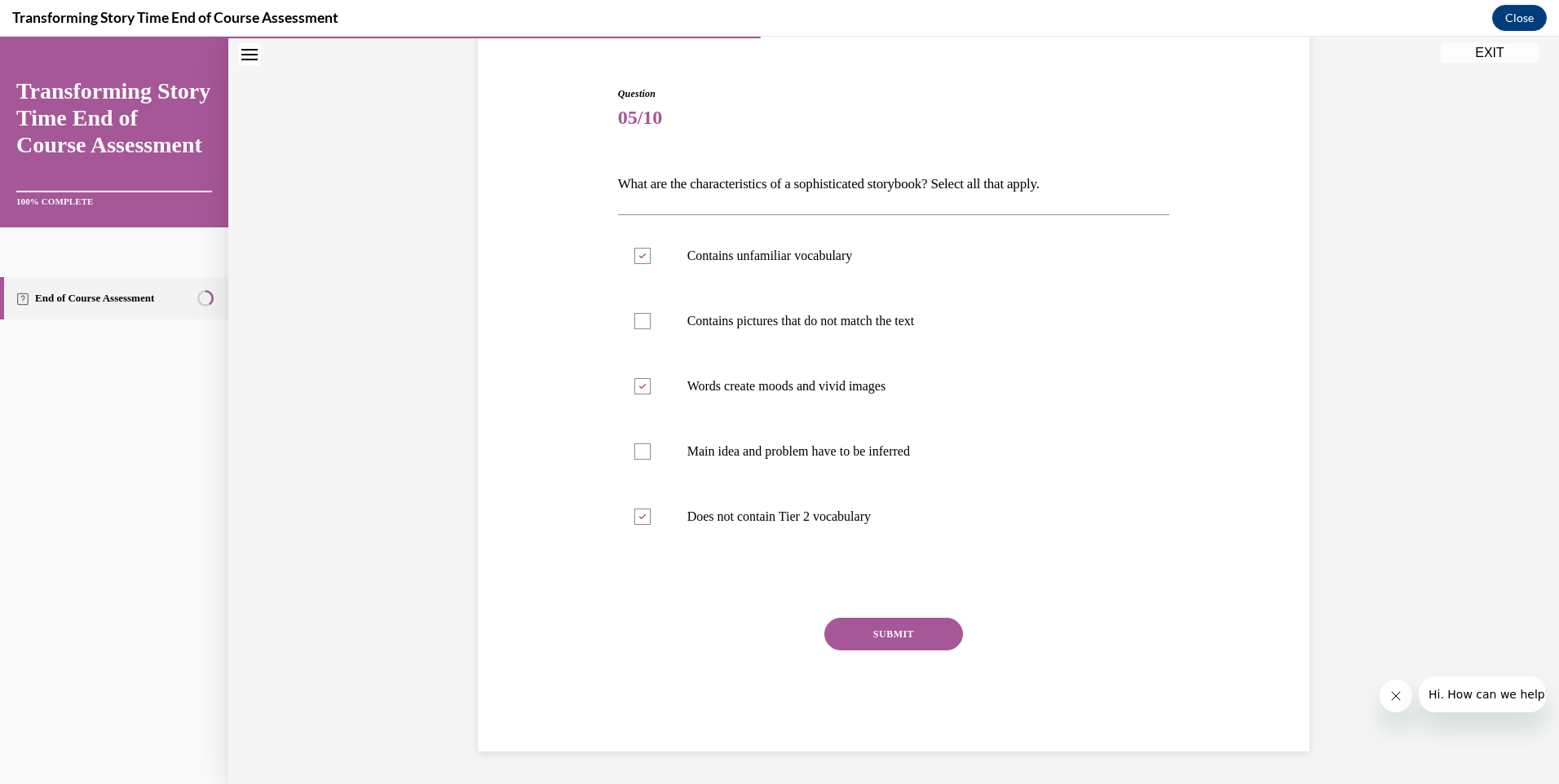
click at [870, 646] on button "SUBMIT" at bounding box center [893, 634] width 139 height 33
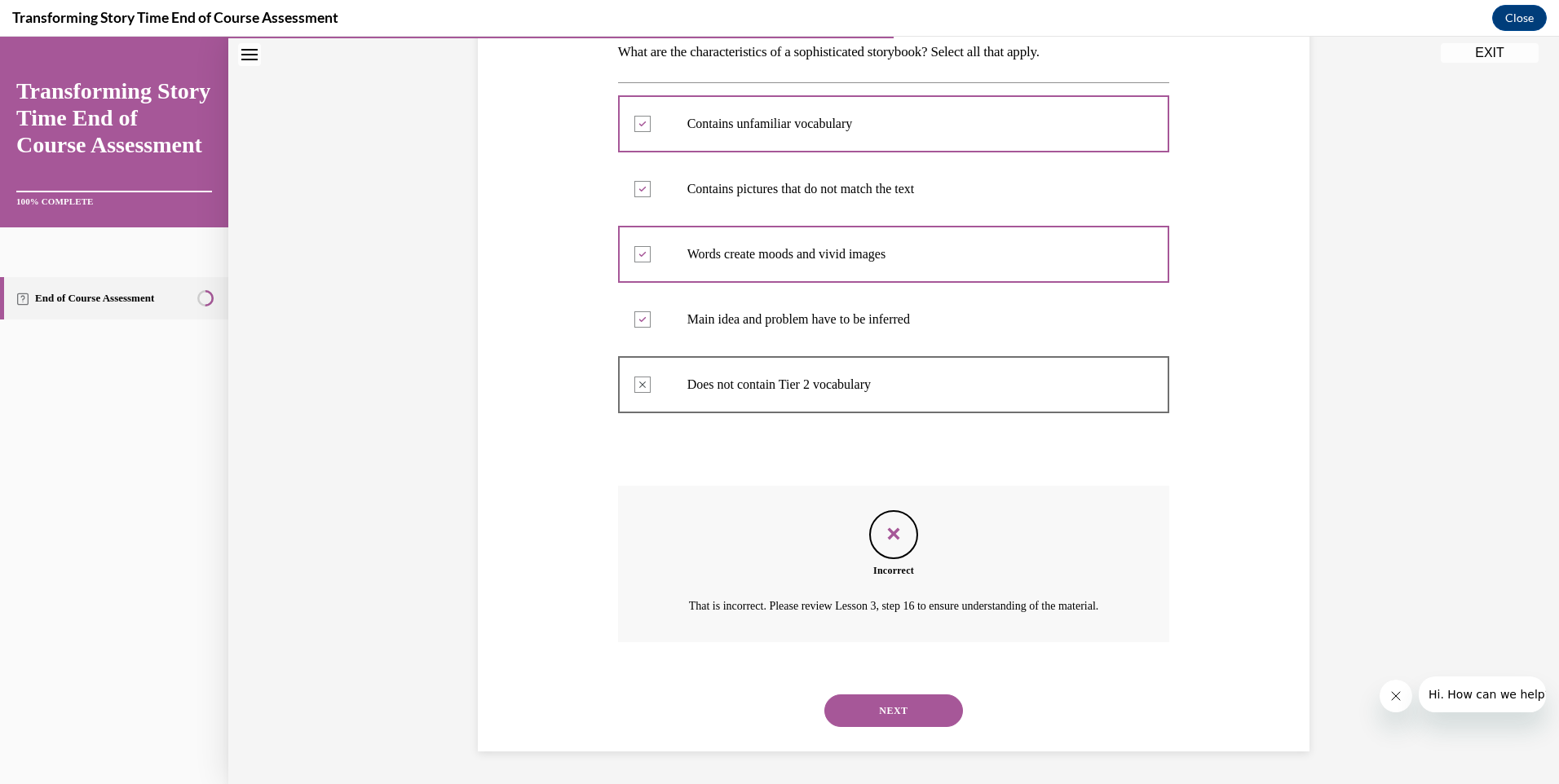
scroll to position [292, 0]
click at [898, 712] on button "NEXT" at bounding box center [893, 710] width 139 height 33
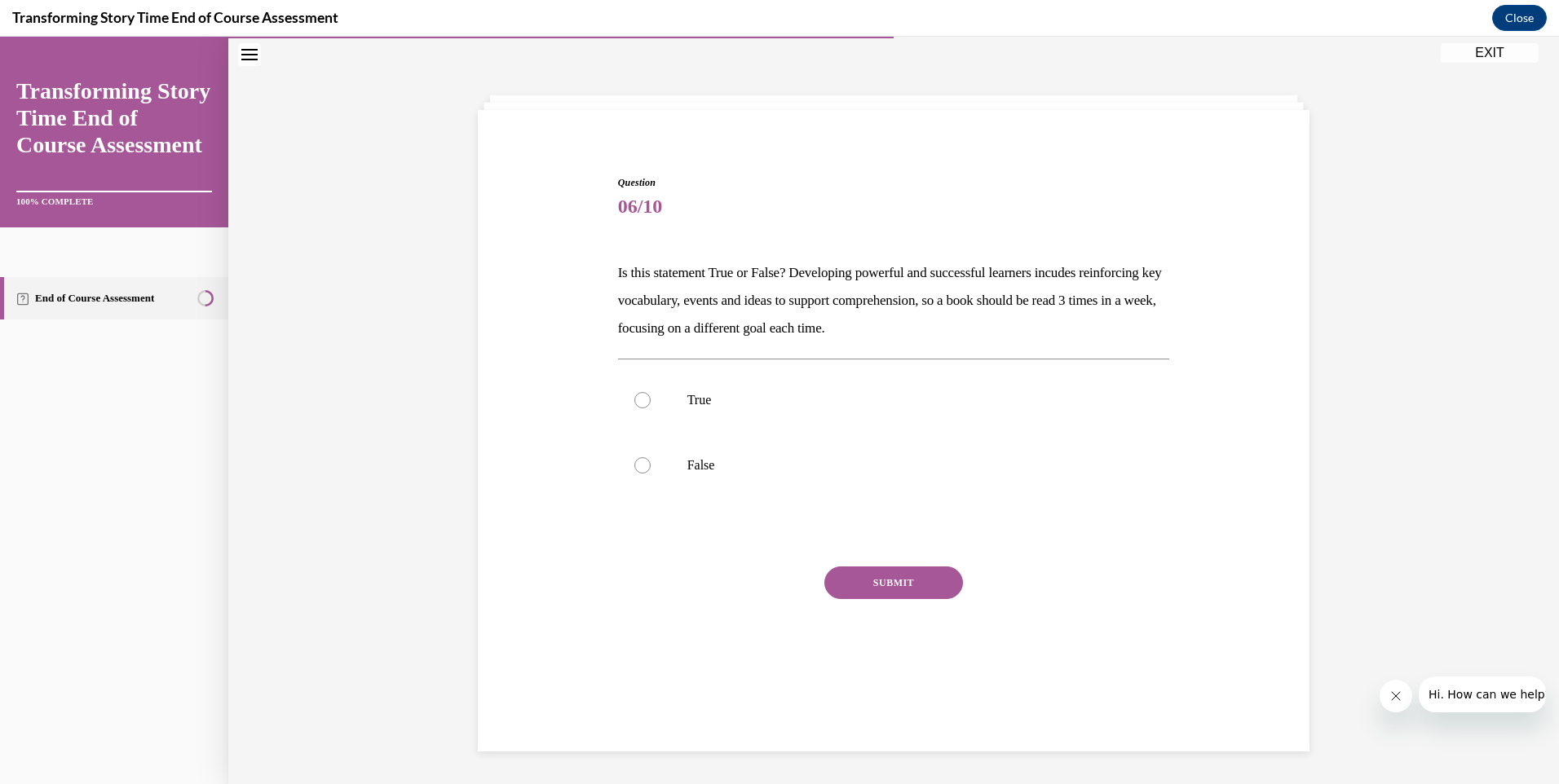
scroll to position [51, 0]
click at [636, 396] on div at bounding box center [642, 400] width 16 height 16
click at [636, 396] on input "True" at bounding box center [642, 400] width 16 height 16
radio input "true"
click at [910, 582] on button "SUBMIT" at bounding box center [893, 582] width 139 height 33
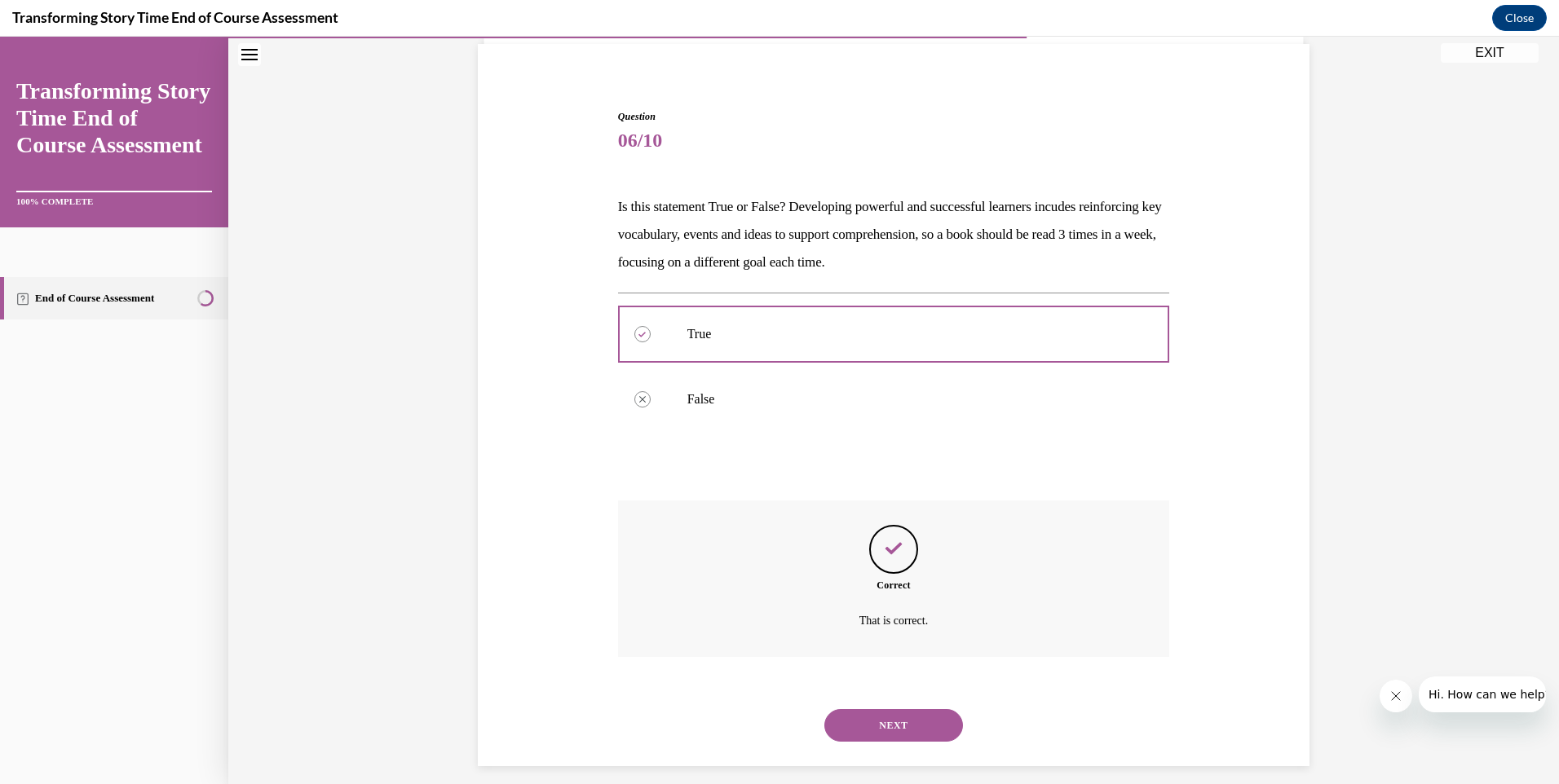
scroll to position [132, 0]
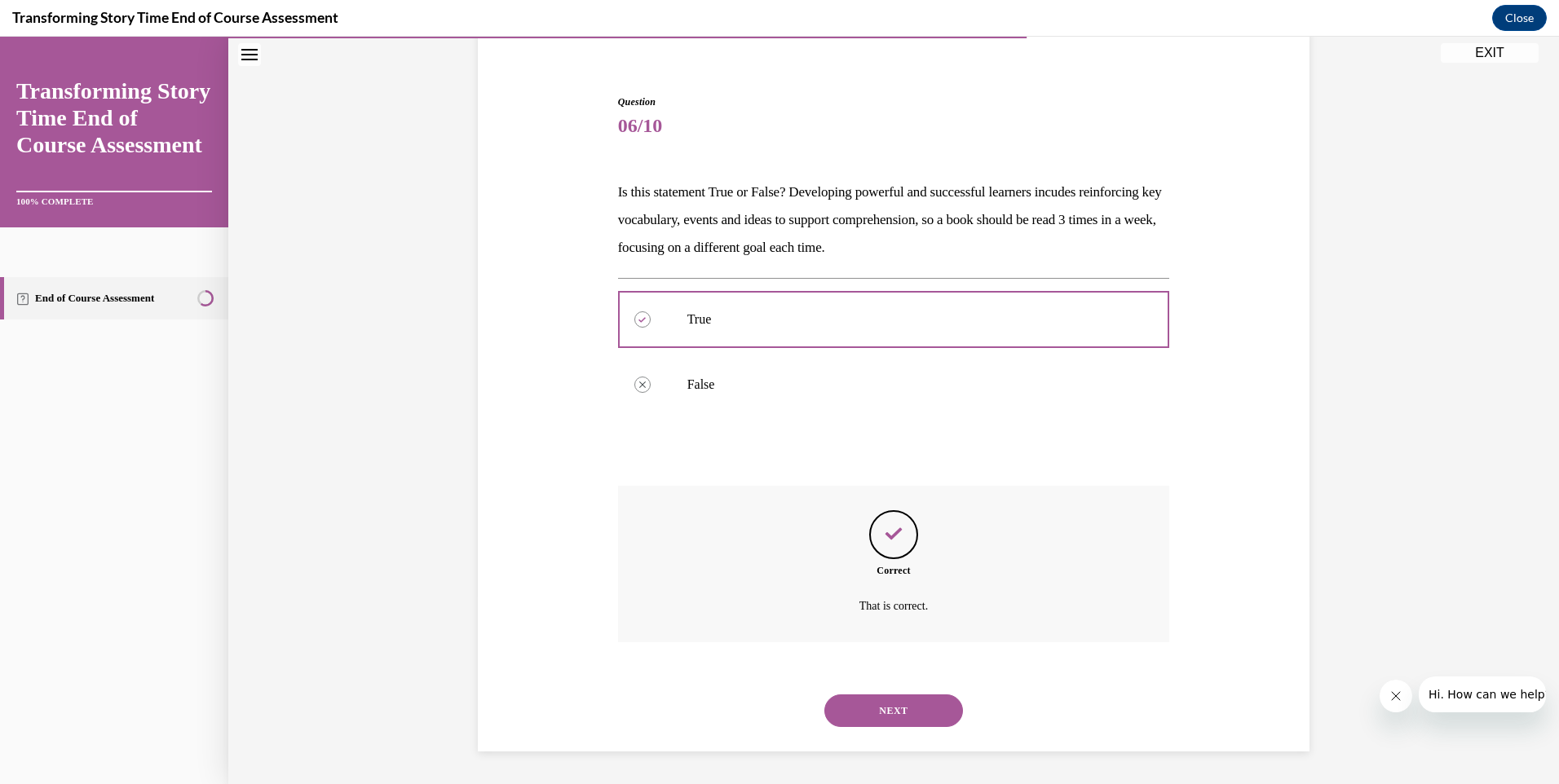
click at [898, 705] on button "NEXT" at bounding box center [893, 710] width 139 height 33
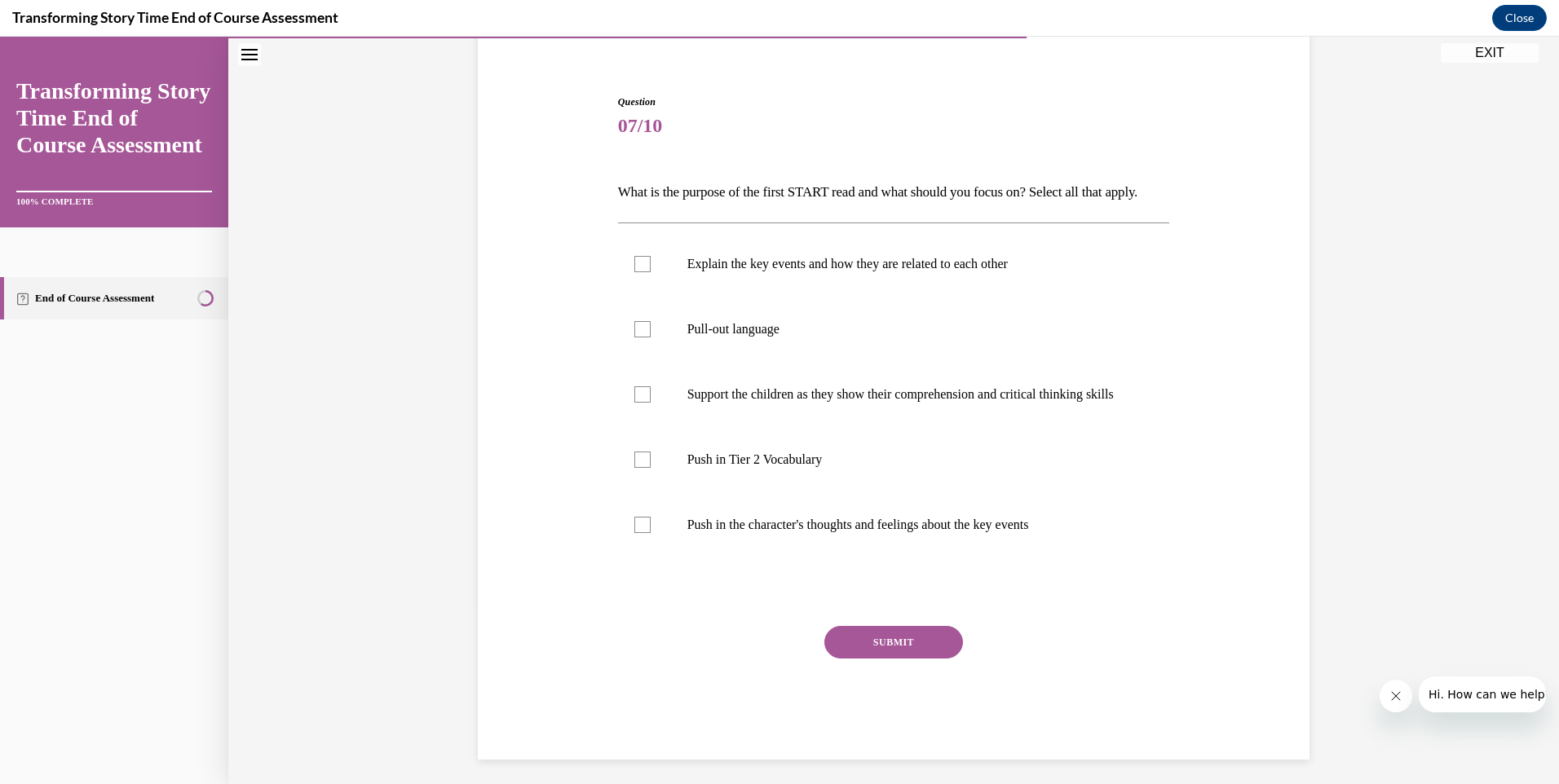
scroll to position [85, 0]
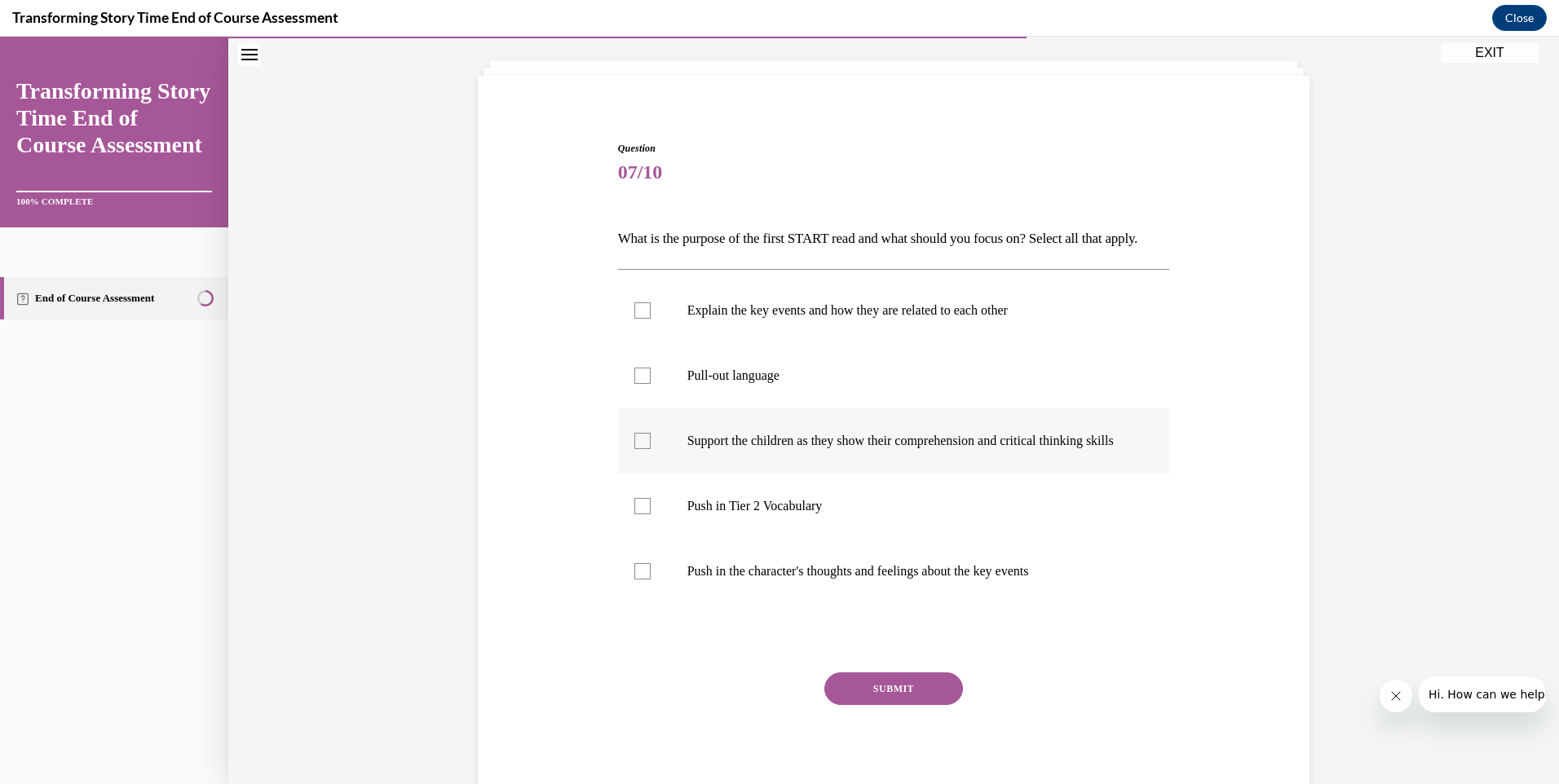
click at [634, 449] on div at bounding box center [642, 441] width 16 height 16
click at [634, 449] on input "Support the children as they show their comprehension and critical thinking ski…" at bounding box center [642, 441] width 16 height 16
checkbox input "true"
click at [638, 579] on div at bounding box center [642, 571] width 16 height 16
click at [638, 579] on input "Push in the character's thoughts and feelings about the key events" at bounding box center [642, 571] width 16 height 16
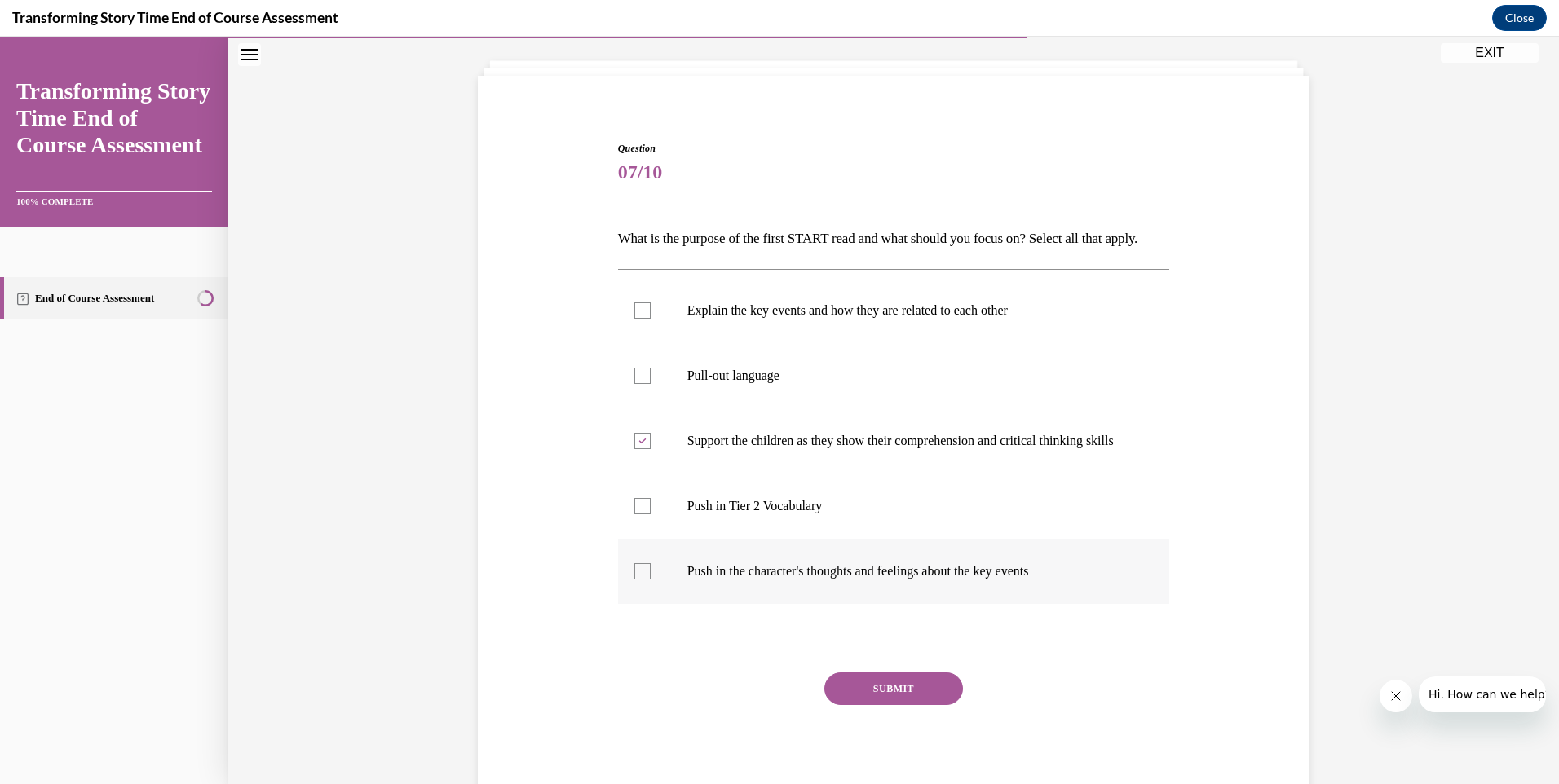
checkbox input "true"
click at [634, 384] on div at bounding box center [642, 375] width 16 height 16
click at [634, 384] on input "Pull-out language" at bounding box center [642, 375] width 16 height 16
checkbox input "true"
click at [627, 343] on label "Explain the key events and how they are related to each other" at bounding box center [893, 311] width 552 height 65
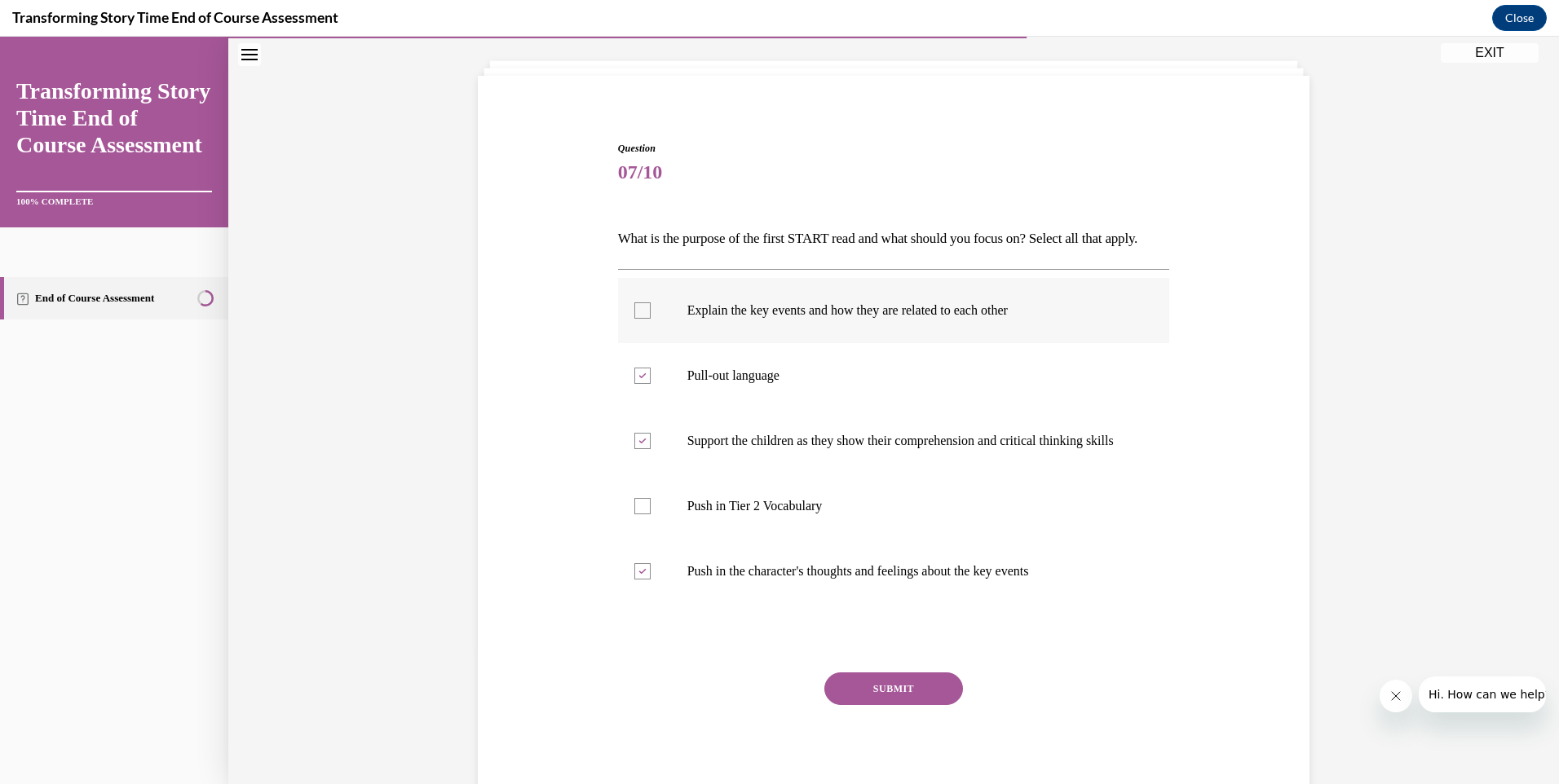
click at [634, 319] on input "Explain the key events and how they are related to each other" at bounding box center [642, 310] width 16 height 16
checkbox input "true"
click at [900, 705] on button "SUBMIT" at bounding box center [893, 688] width 139 height 33
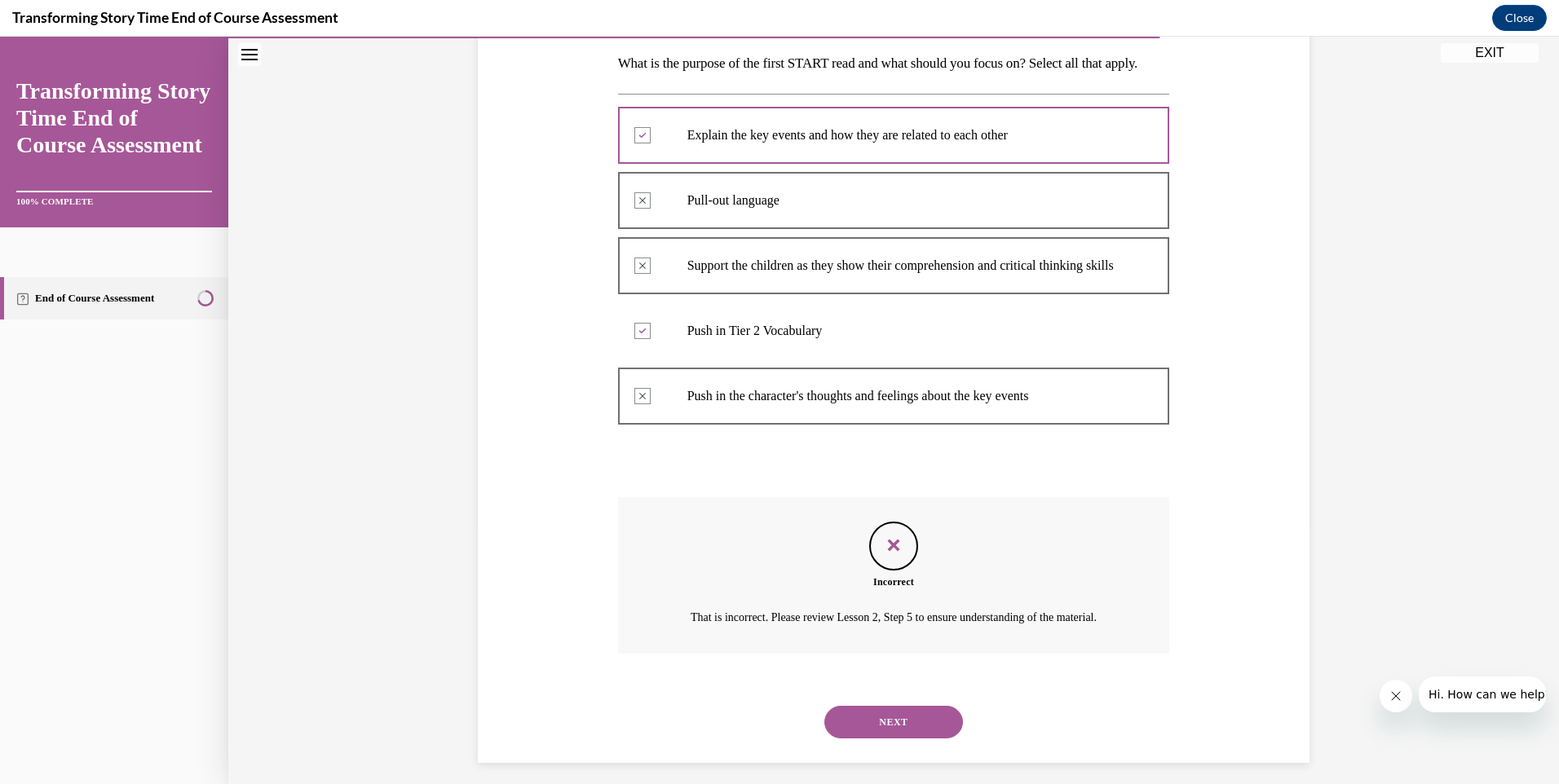
scroll to position [336, 0]
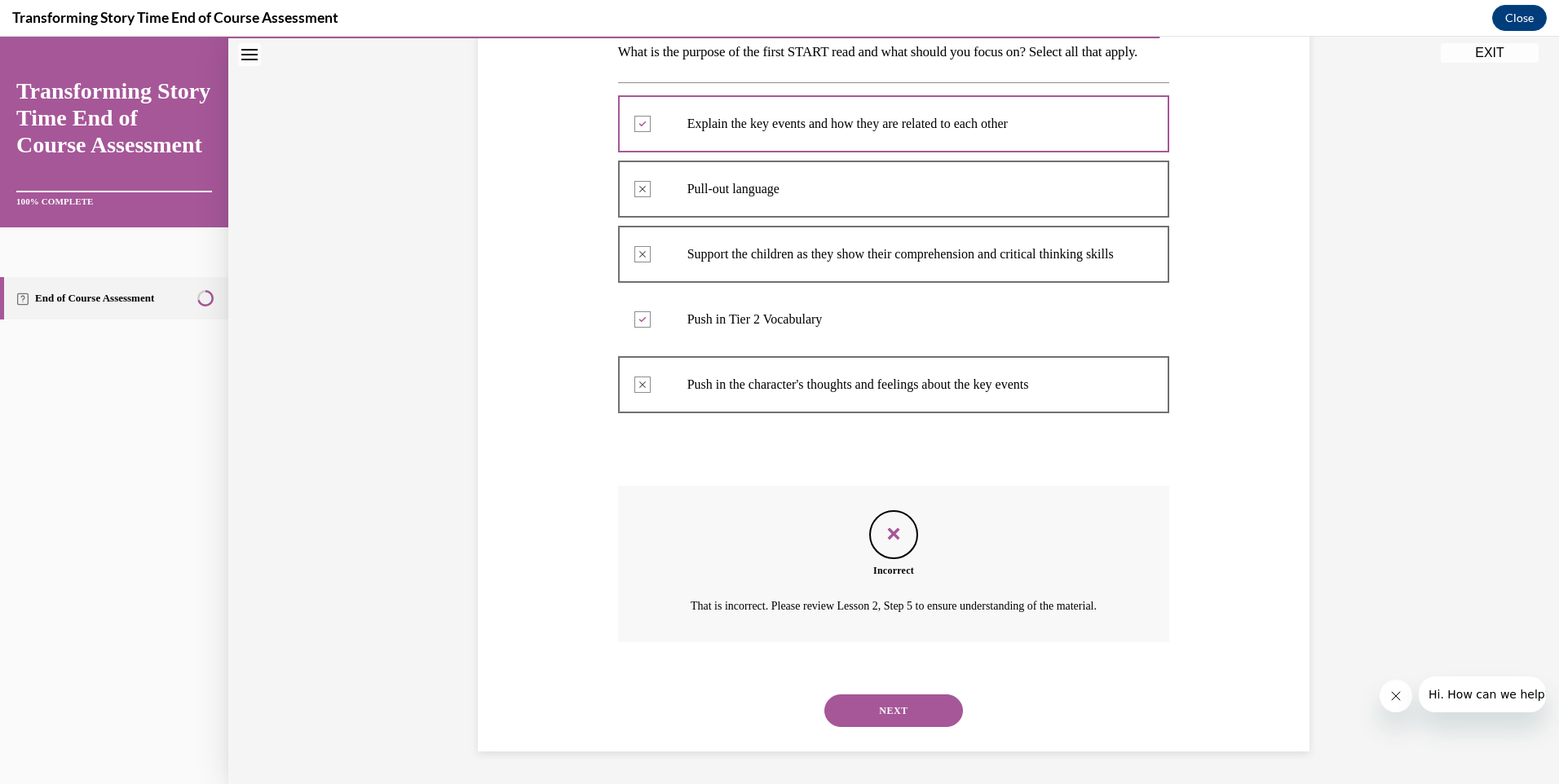
click at [934, 716] on button "NEXT" at bounding box center [893, 710] width 139 height 33
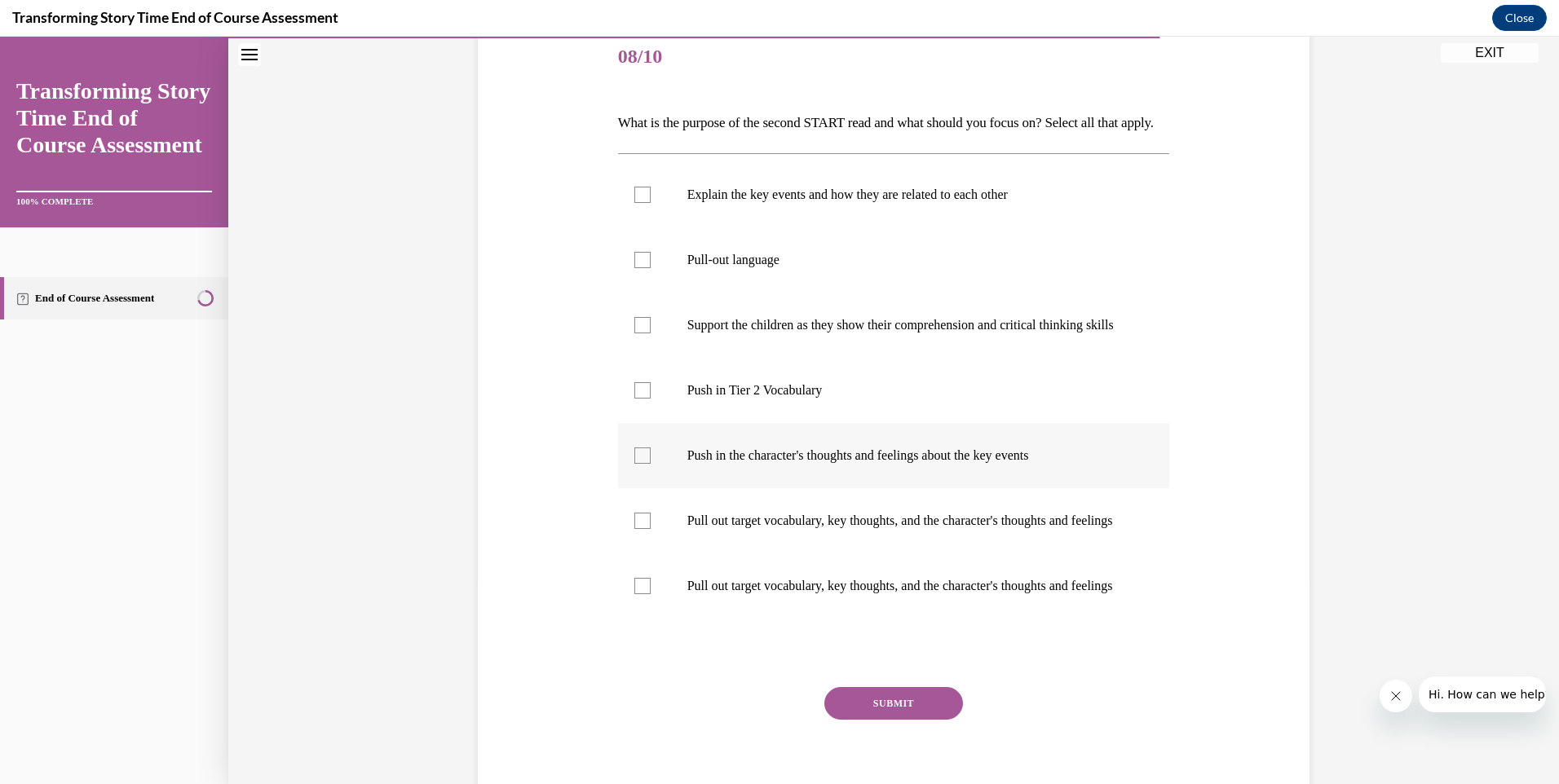
scroll to position [203, 0]
click at [634, 592] on div at bounding box center [642, 584] width 16 height 16
click at [634, 592] on input "Pull out target vocabulary, key thoughts, and the character's thoughts and feel…" at bounding box center [642, 584] width 16 height 16
checkbox input "true"
click at [634, 528] on div at bounding box center [642, 519] width 16 height 16
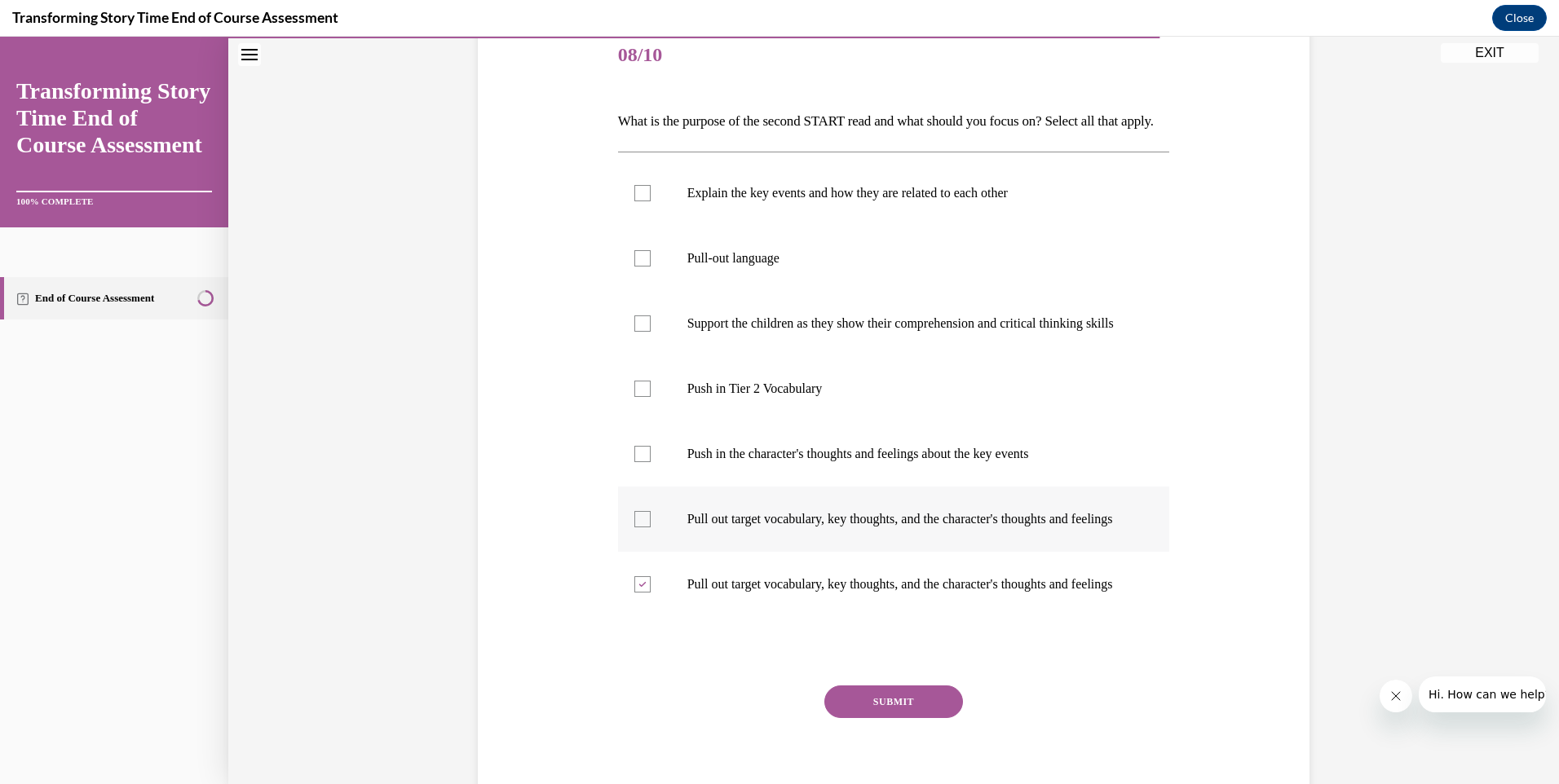
click at [634, 528] on input "Pull out target vocabulary, key thoughts, and the character's thoughts and feel…" at bounding box center [642, 519] width 16 height 16
checkbox input "true"
click at [641, 462] on div at bounding box center [642, 453] width 16 height 16
click at [641, 462] on input "Push in the character's thoughts and feelings about the key events" at bounding box center [642, 453] width 16 height 16
checkbox input "true"
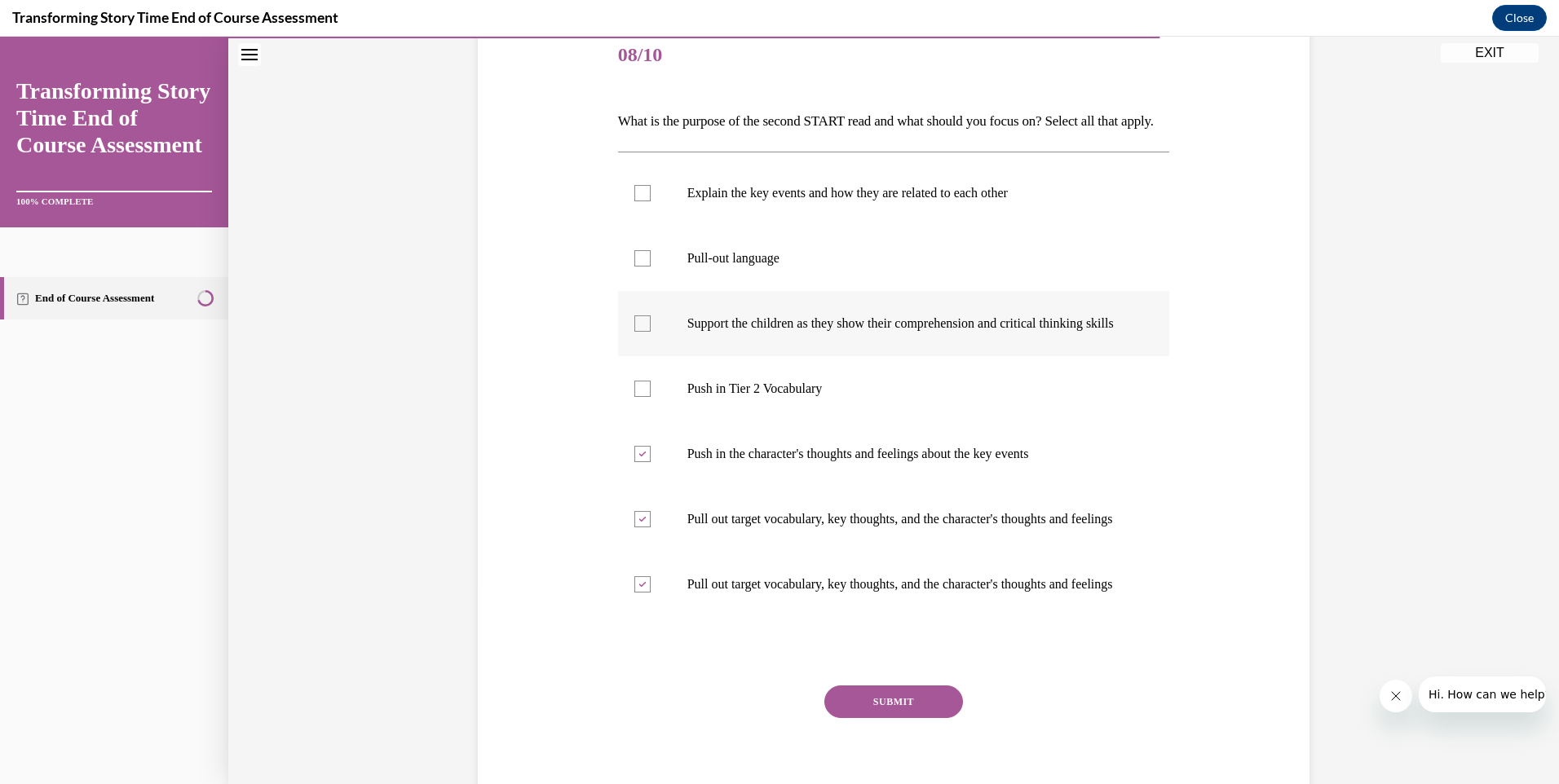
click at [634, 332] on div at bounding box center [642, 324] width 16 height 16
click at [634, 332] on input "Support the children as they show their comprehension and critical thinking ski…" at bounding box center [642, 324] width 16 height 16
checkbox input "true"
click at [634, 201] on div at bounding box center [642, 193] width 16 height 16
click at [634, 201] on input "Explain the key events and how they are related to each other" at bounding box center [642, 193] width 16 height 16
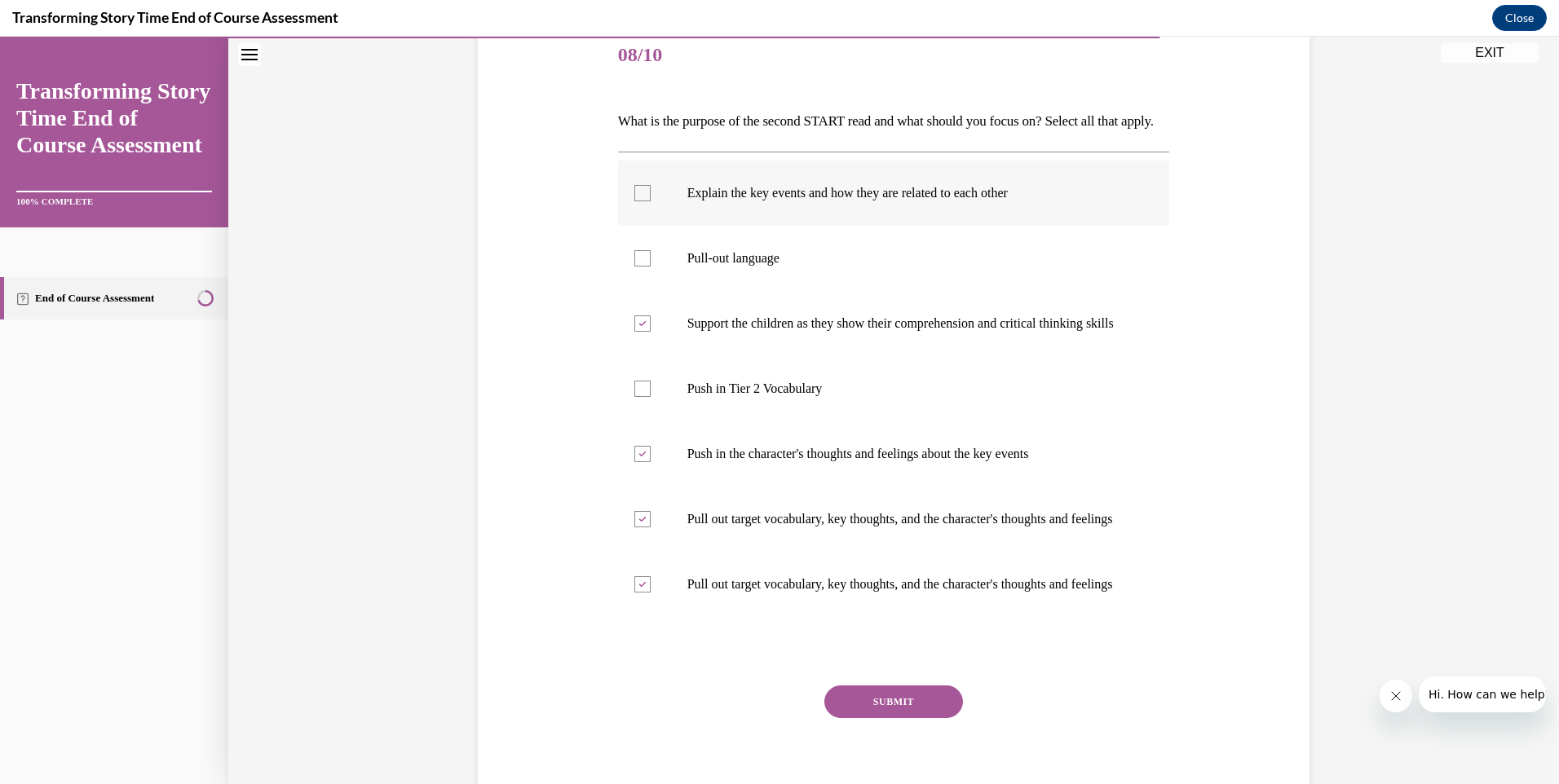
checkbox input "true"
click at [905, 718] on button "SUBMIT" at bounding box center [893, 701] width 139 height 33
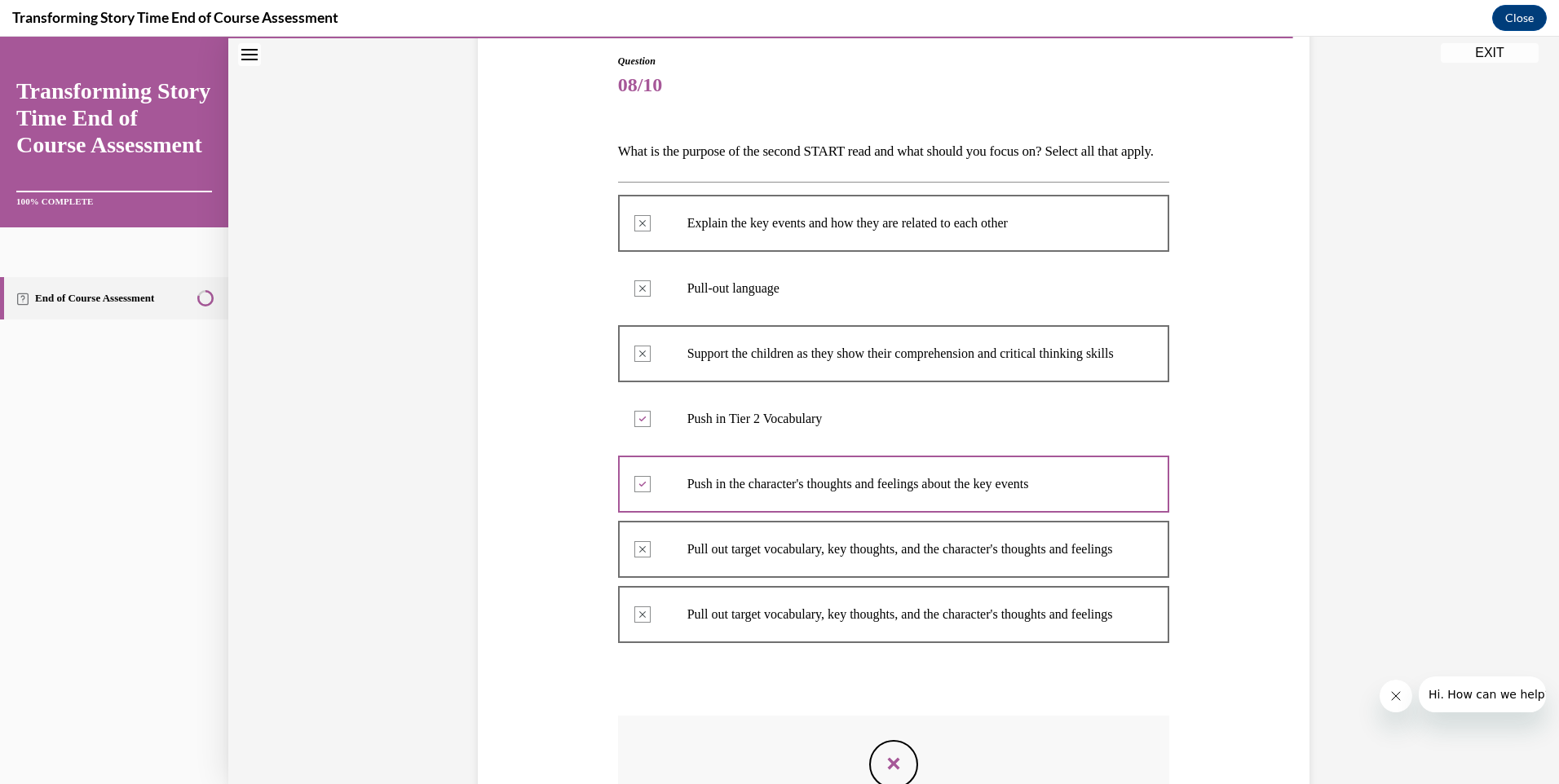
scroll to position [499, 0]
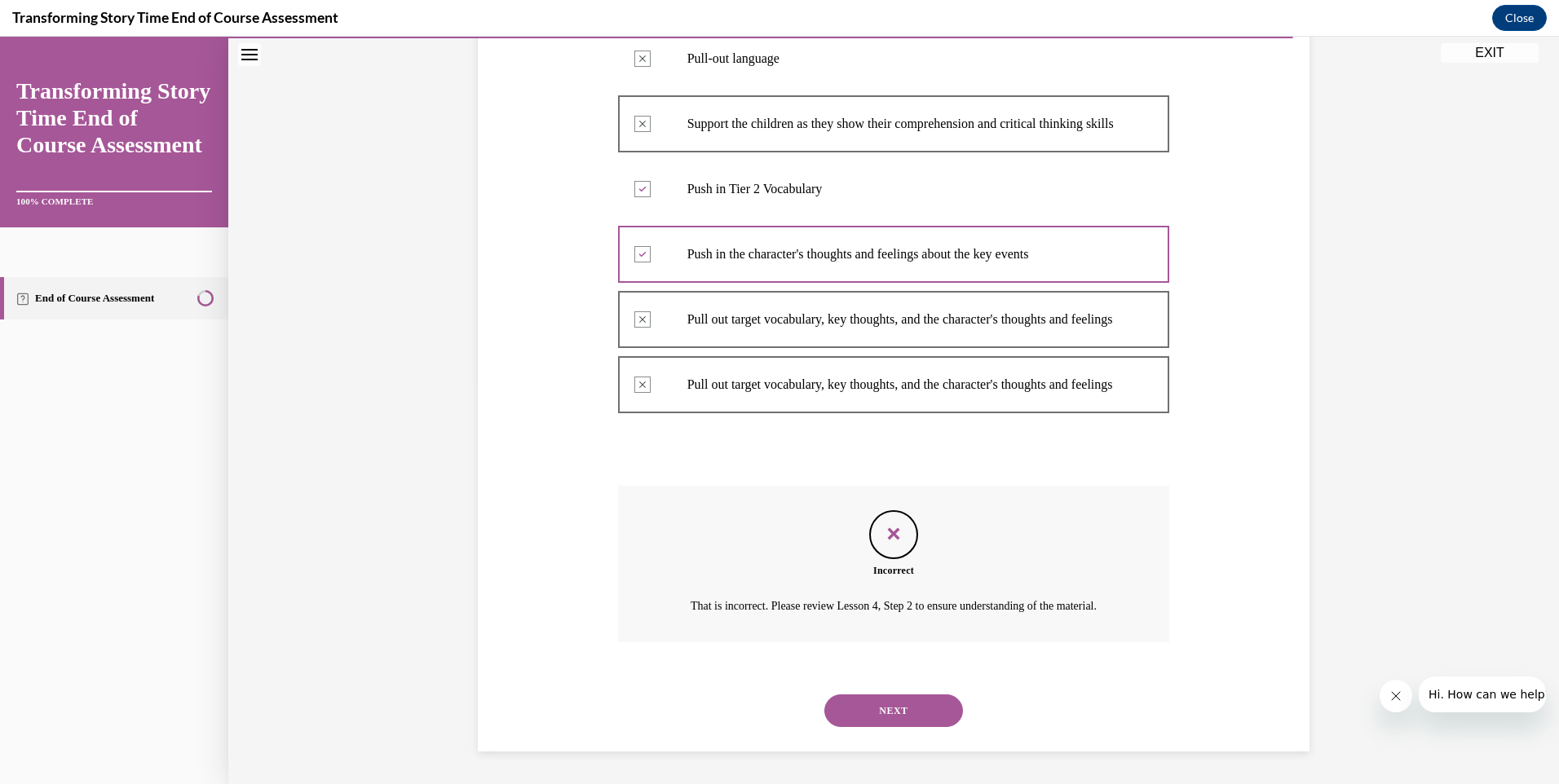
click at [901, 702] on button "NEXT" at bounding box center [893, 710] width 139 height 33
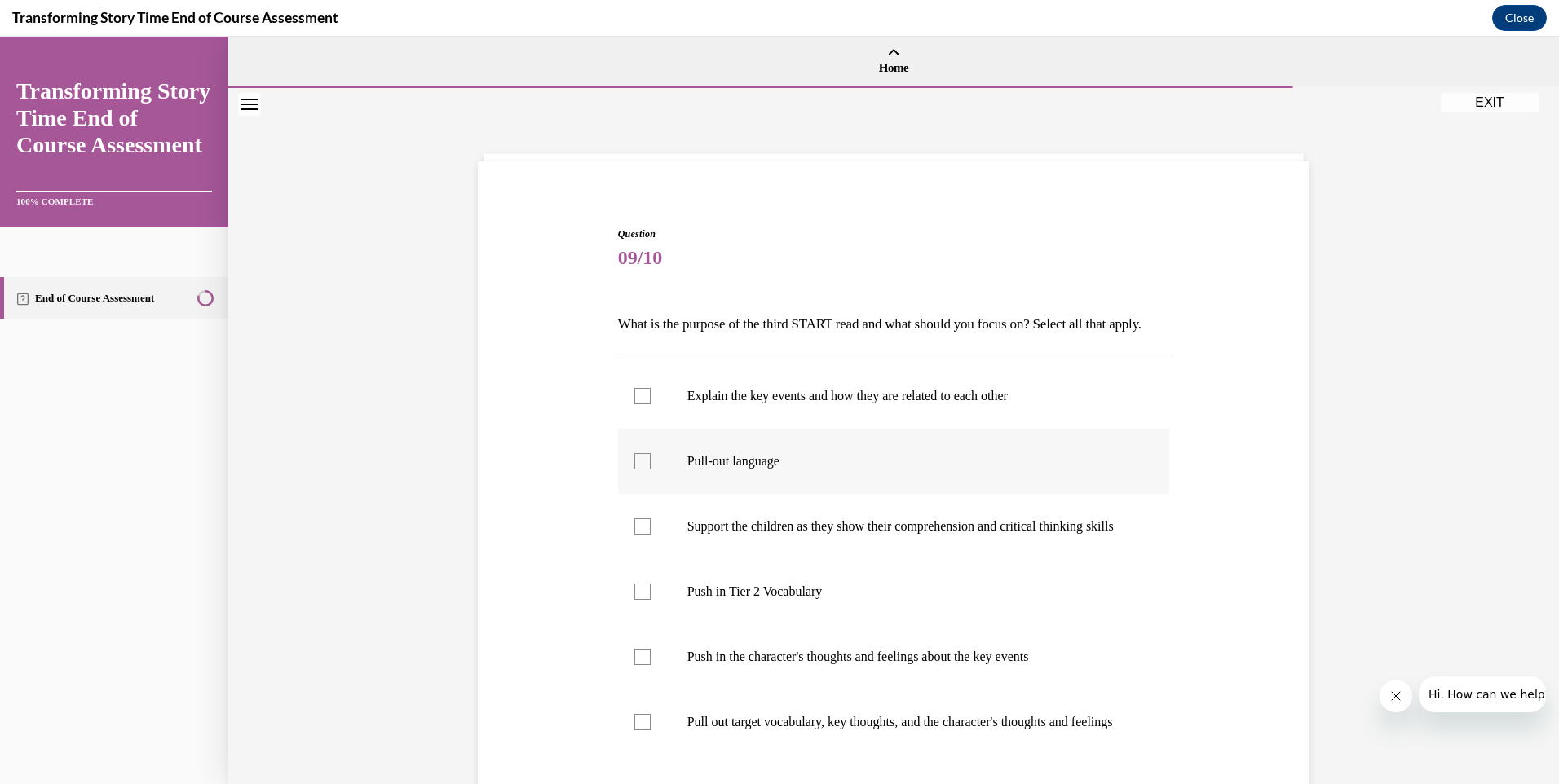
scroll to position [163, 0]
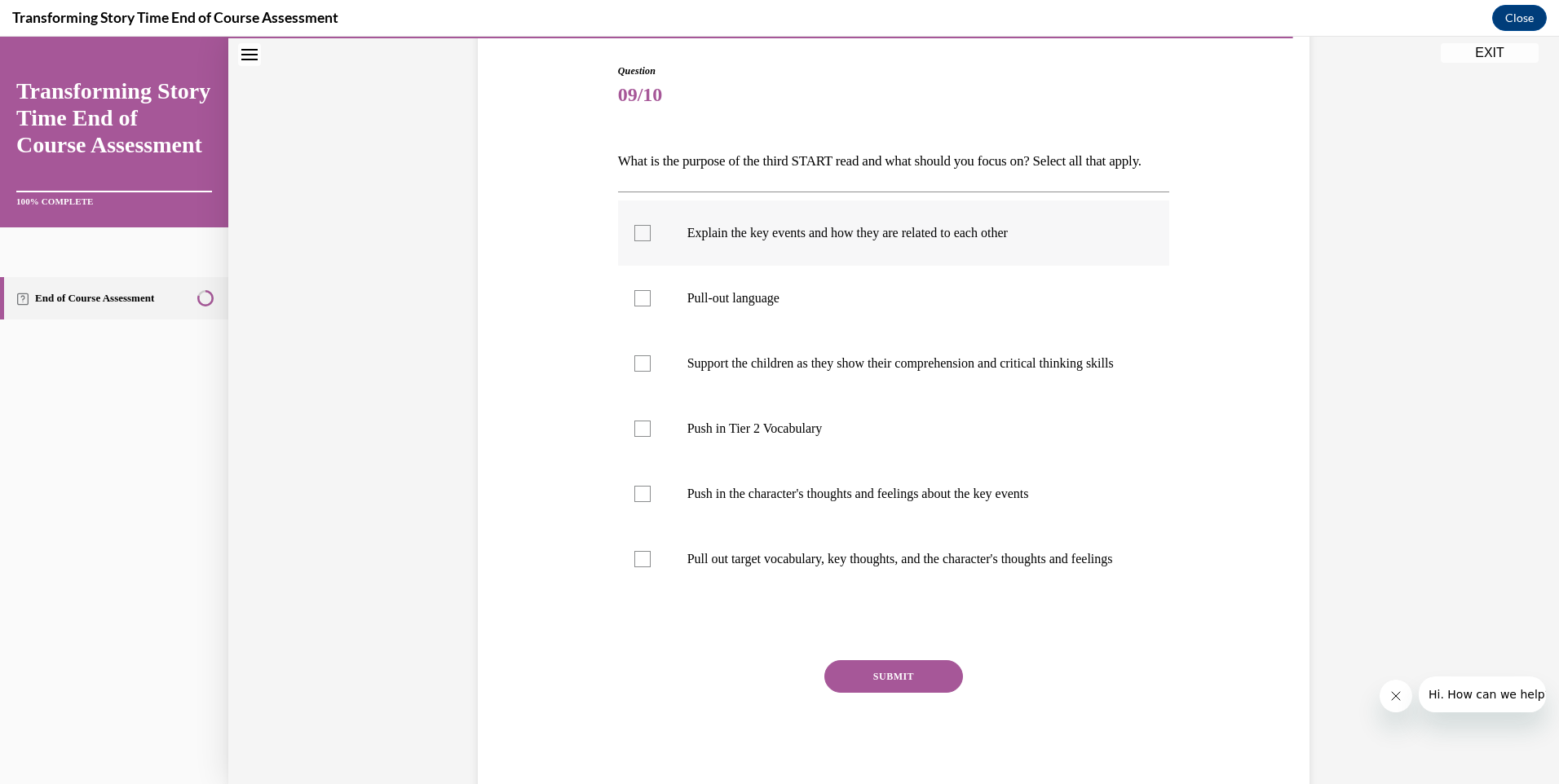
click at [620, 255] on label "Explain the key events and how they are related to each other" at bounding box center [893, 233] width 552 height 65
click at [634, 242] on input "Explain the key events and how they are related to each other" at bounding box center [642, 233] width 16 height 16
checkbox input "true"
click at [643, 306] on div at bounding box center [642, 298] width 16 height 16
click at [643, 306] on input "Pull-out language" at bounding box center [642, 298] width 16 height 16
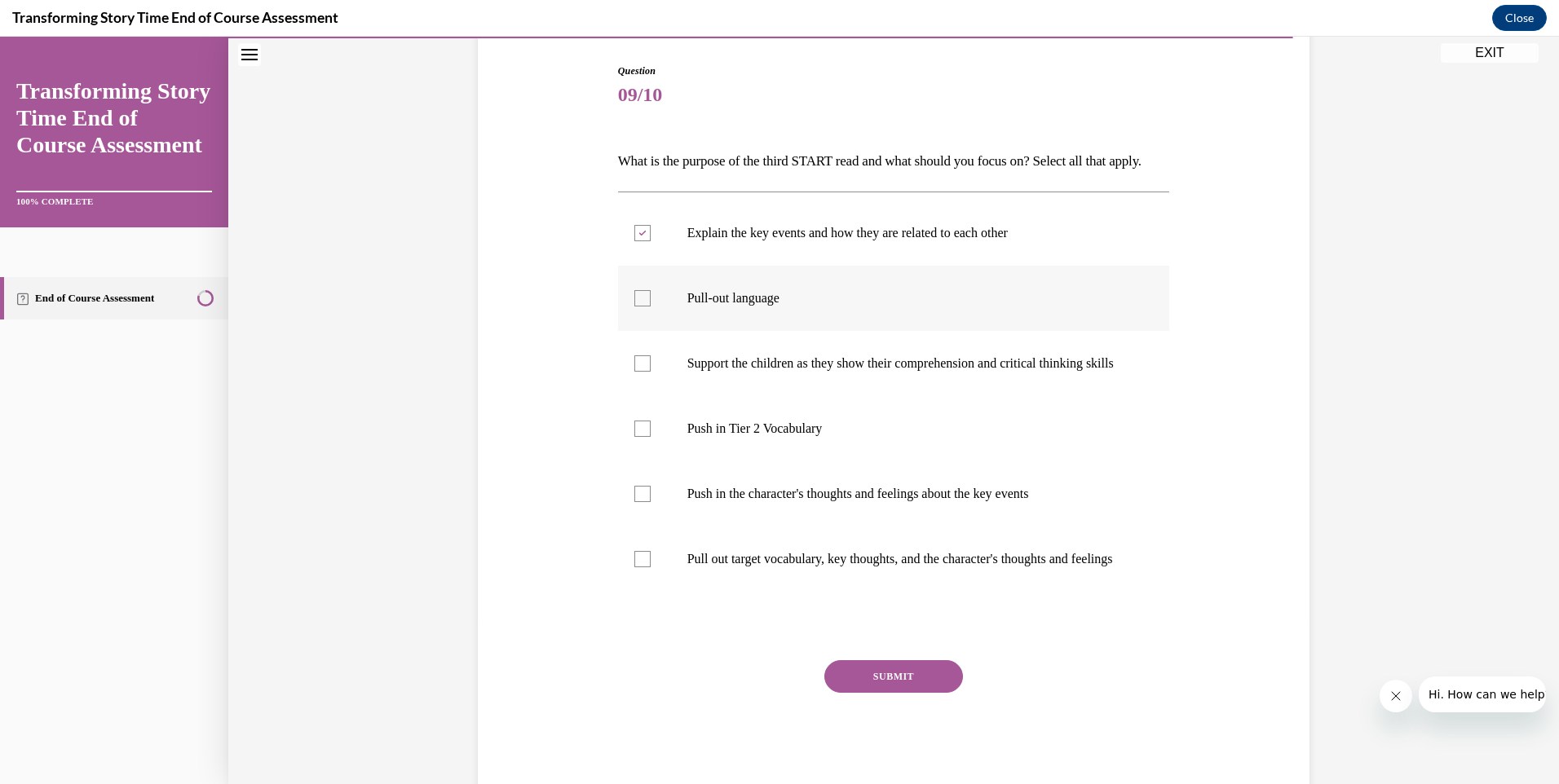
checkbox input "true"
click at [643, 371] on div at bounding box center [642, 363] width 16 height 16
click at [643, 371] on input "Support the children as they show their comprehension and critical thinking ski…" at bounding box center [642, 363] width 16 height 16
checkbox input "true"
drag, startPoint x: 624, startPoint y: 526, endPoint x: 633, endPoint y: 529, distance: 9.5
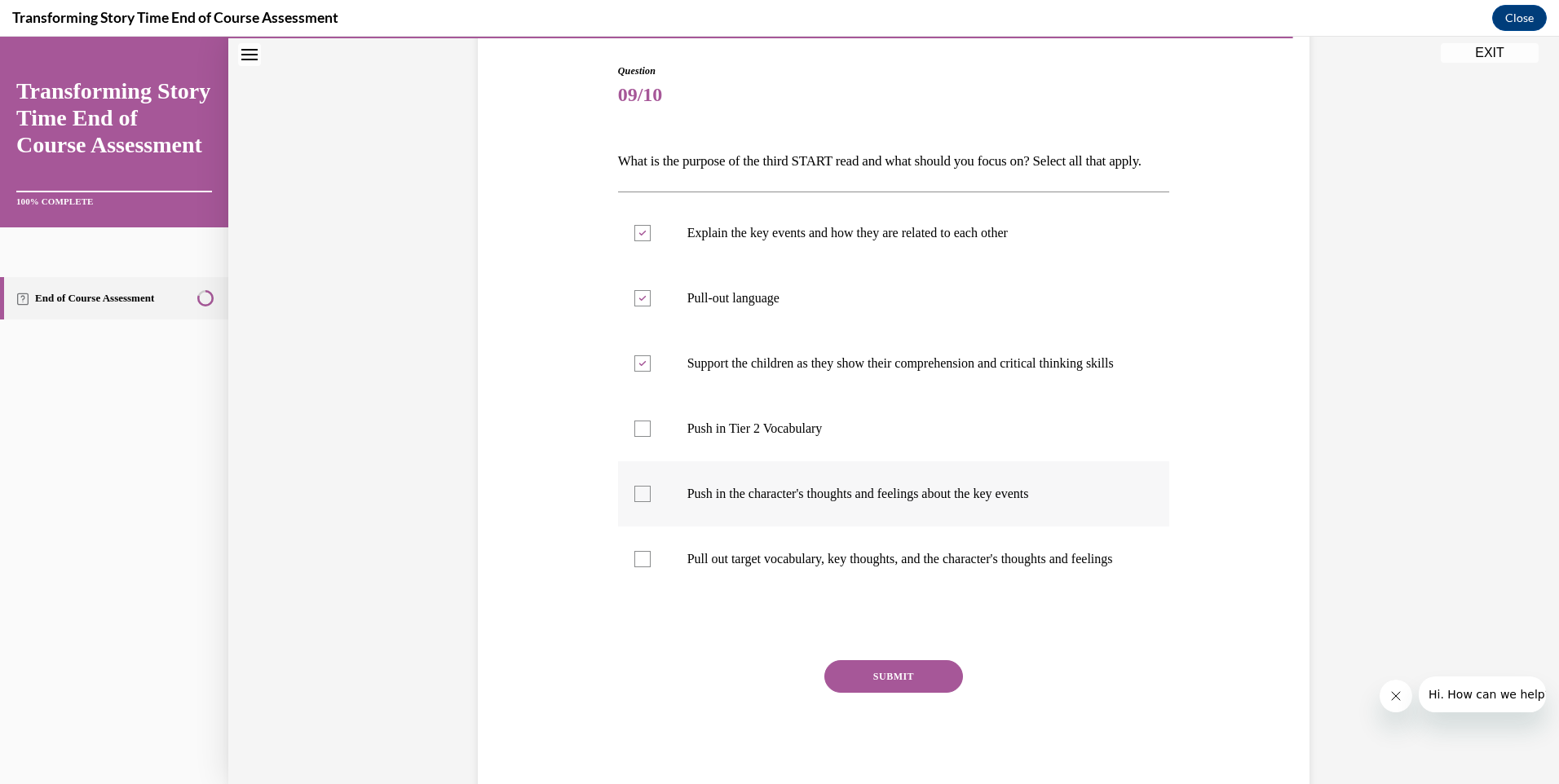
click at [628, 527] on label "Push in the character's thoughts and feelings about the key events" at bounding box center [893, 494] width 552 height 65
click at [634, 502] on input "Push in the character's thoughts and feelings about the key events" at bounding box center [642, 494] width 16 height 16
checkbox input "true"
click at [641, 567] on div at bounding box center [642, 558] width 16 height 16
click at [641, 567] on input "Pull out target vocabulary, key thoughts, and the character's thoughts and feel…" at bounding box center [642, 558] width 16 height 16
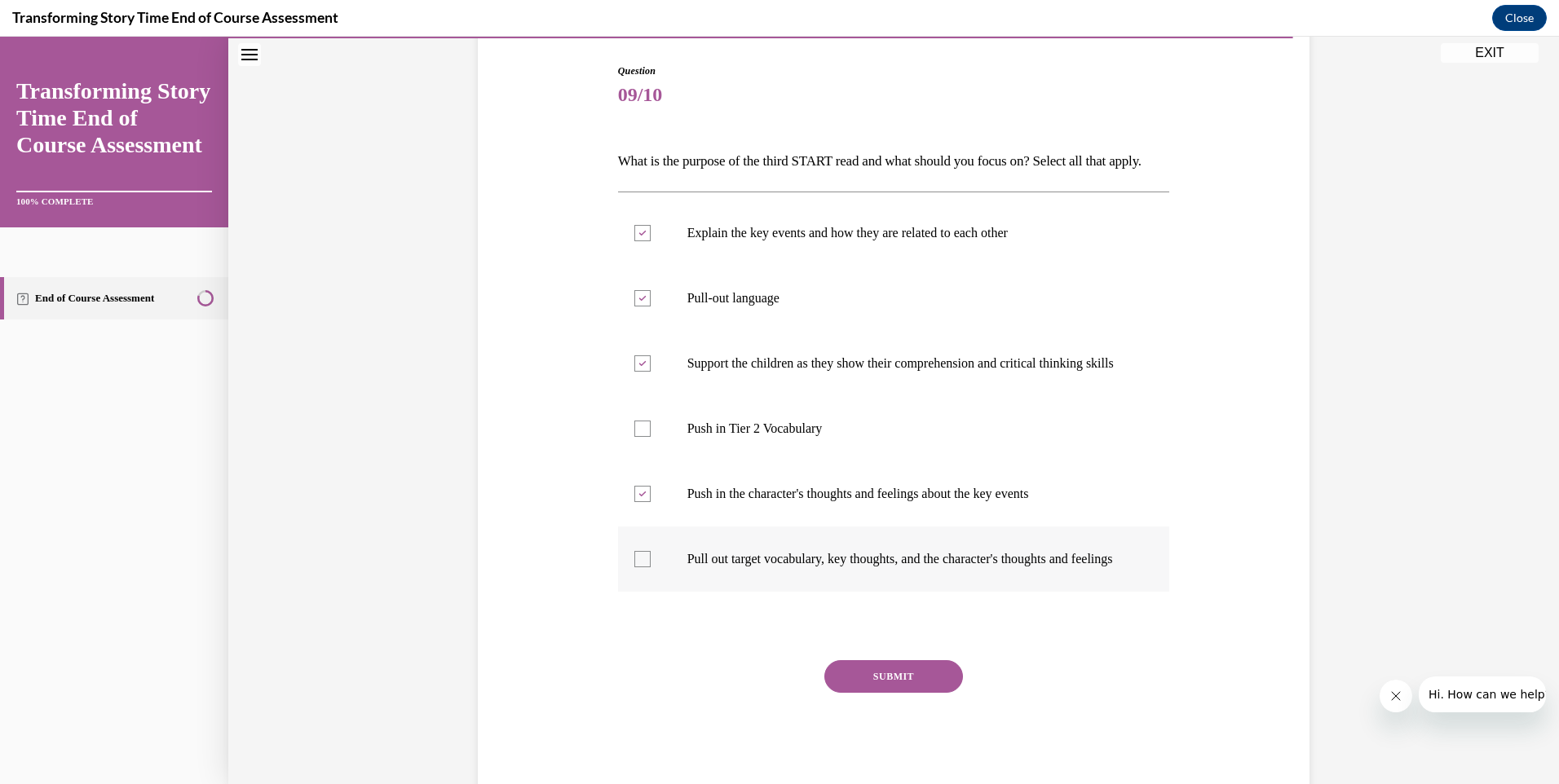
checkbox input "true"
click at [925, 693] on button "SUBMIT" at bounding box center [893, 676] width 139 height 33
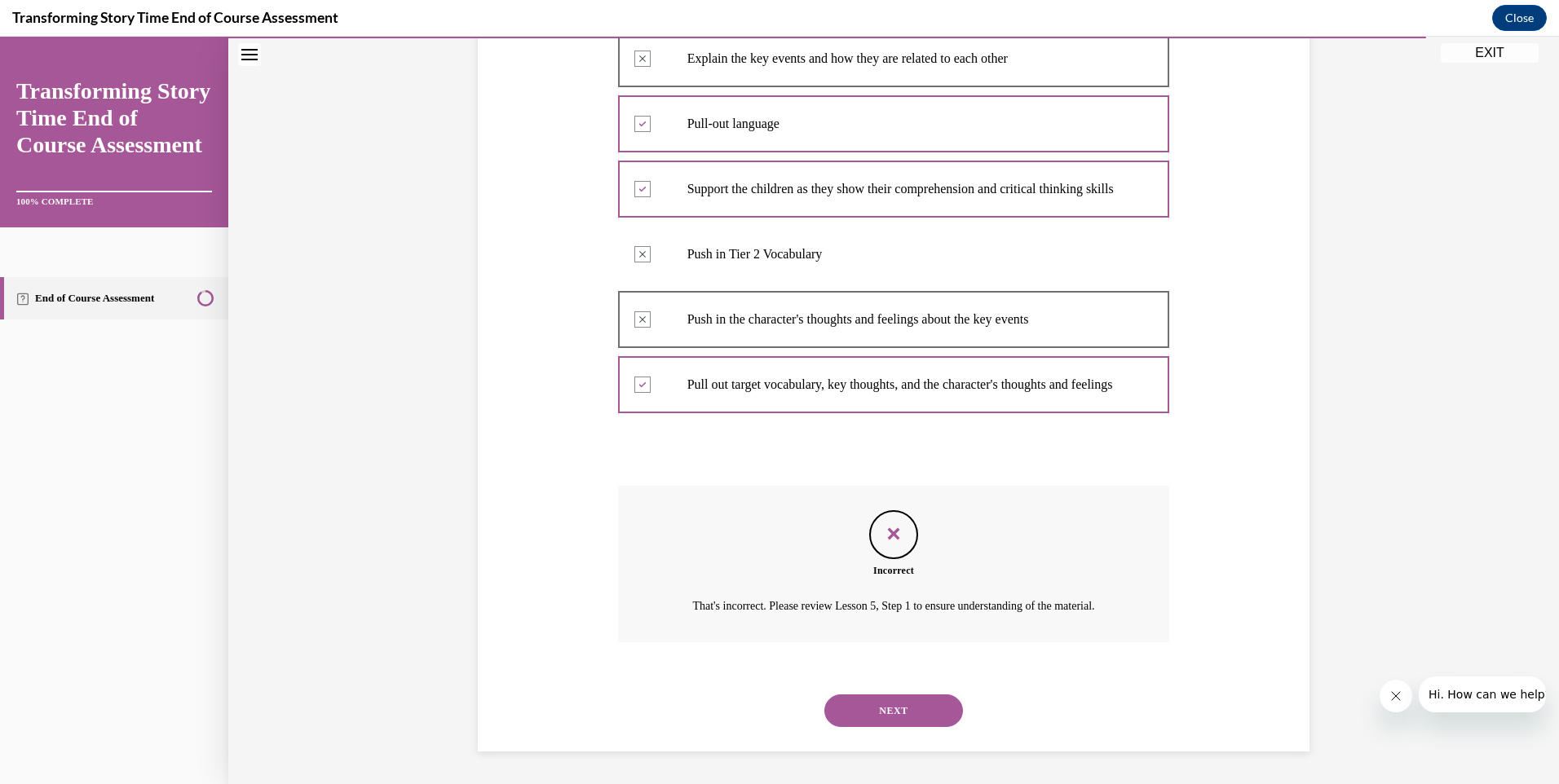
click at [866, 701] on button "NEXT" at bounding box center [893, 710] width 139 height 33
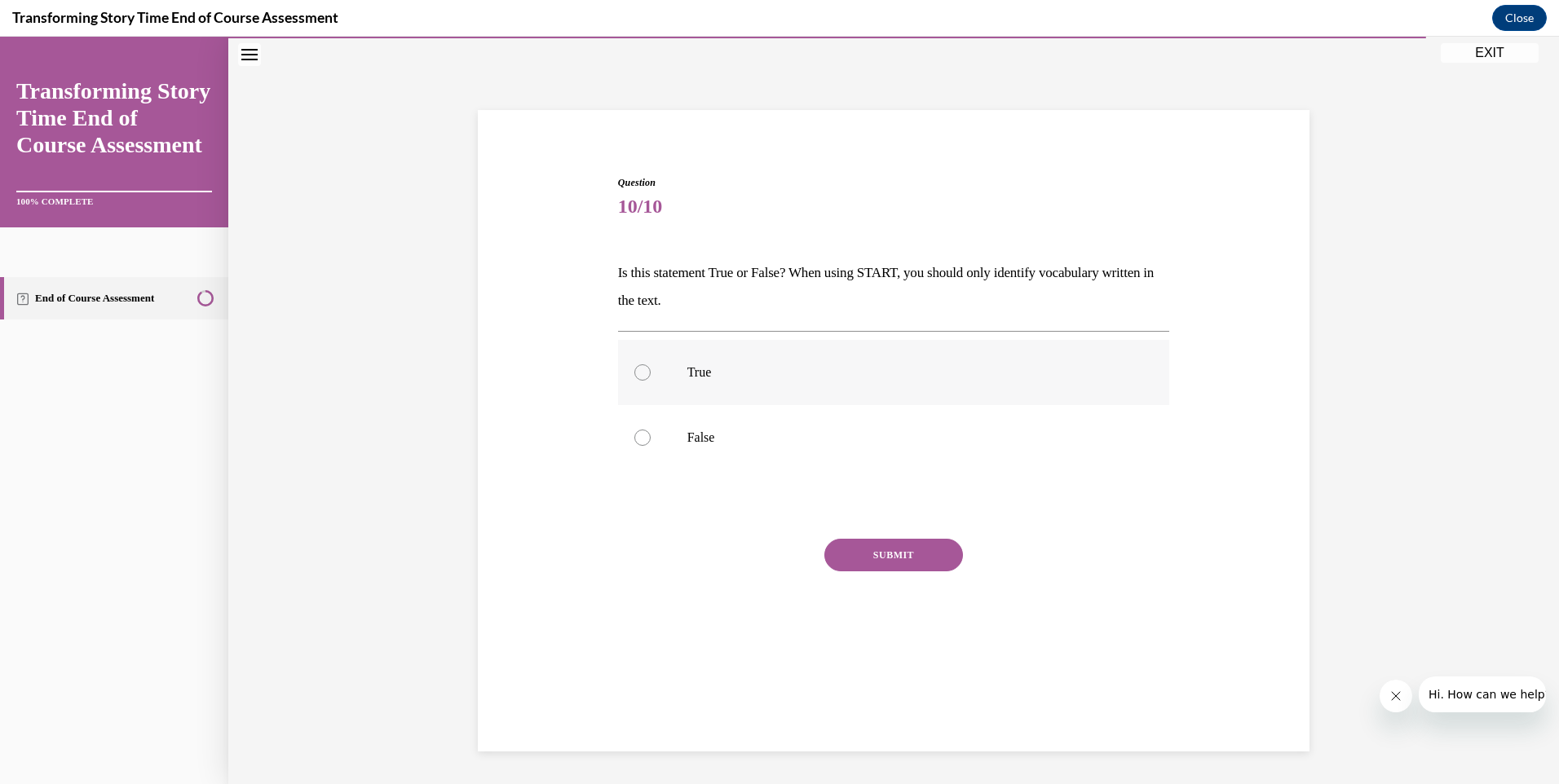
click at [634, 370] on div at bounding box center [642, 372] width 16 height 16
click at [634, 370] on input "True" at bounding box center [642, 372] width 16 height 16
radio input "true"
click at [864, 534] on div "Question 10/10 Is this statement True or False? When using START, you should on…" at bounding box center [893, 424] width 552 height 497
click at [865, 550] on button "SUBMIT" at bounding box center [893, 554] width 139 height 33
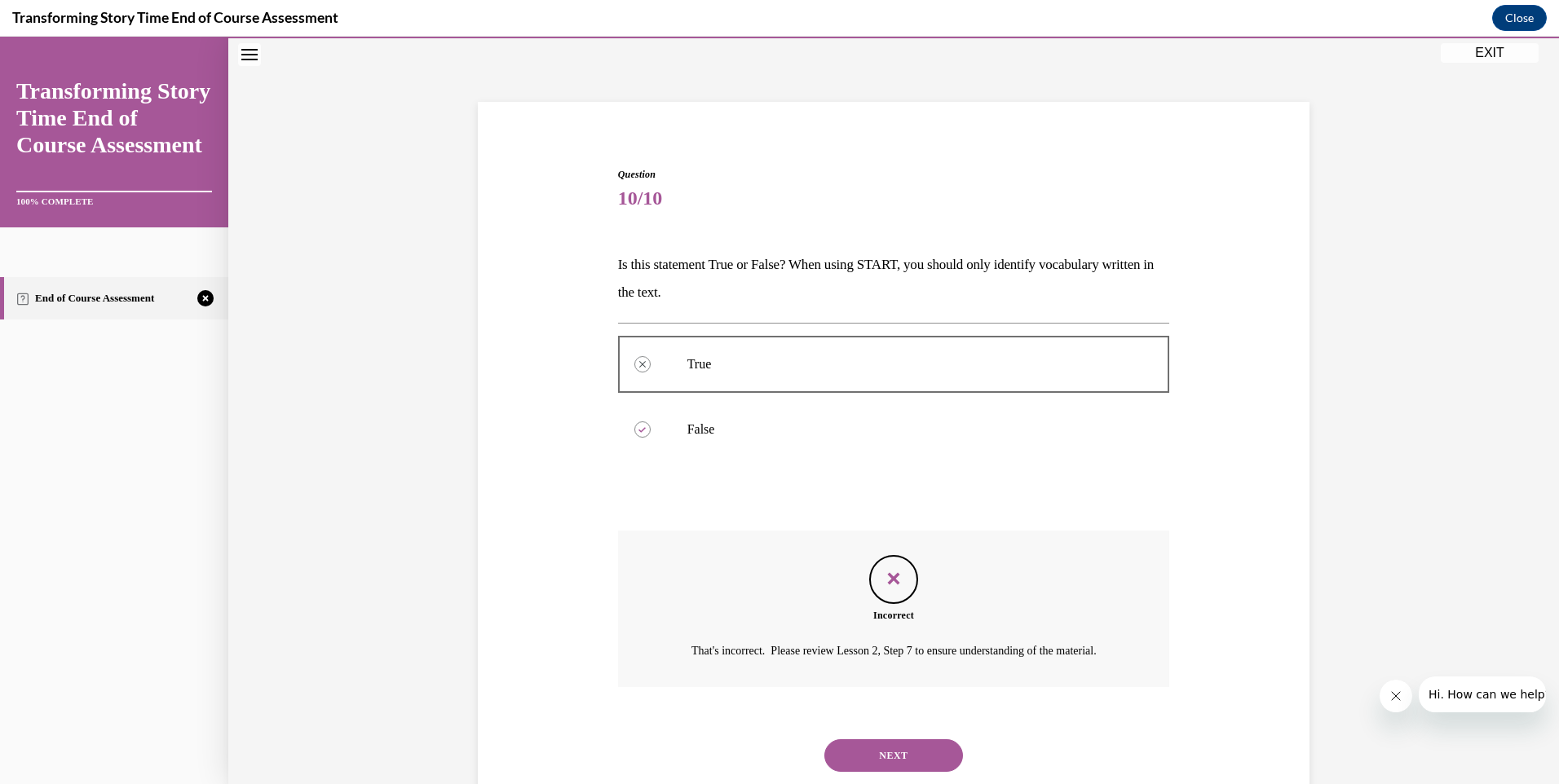
scroll to position [124, 0]
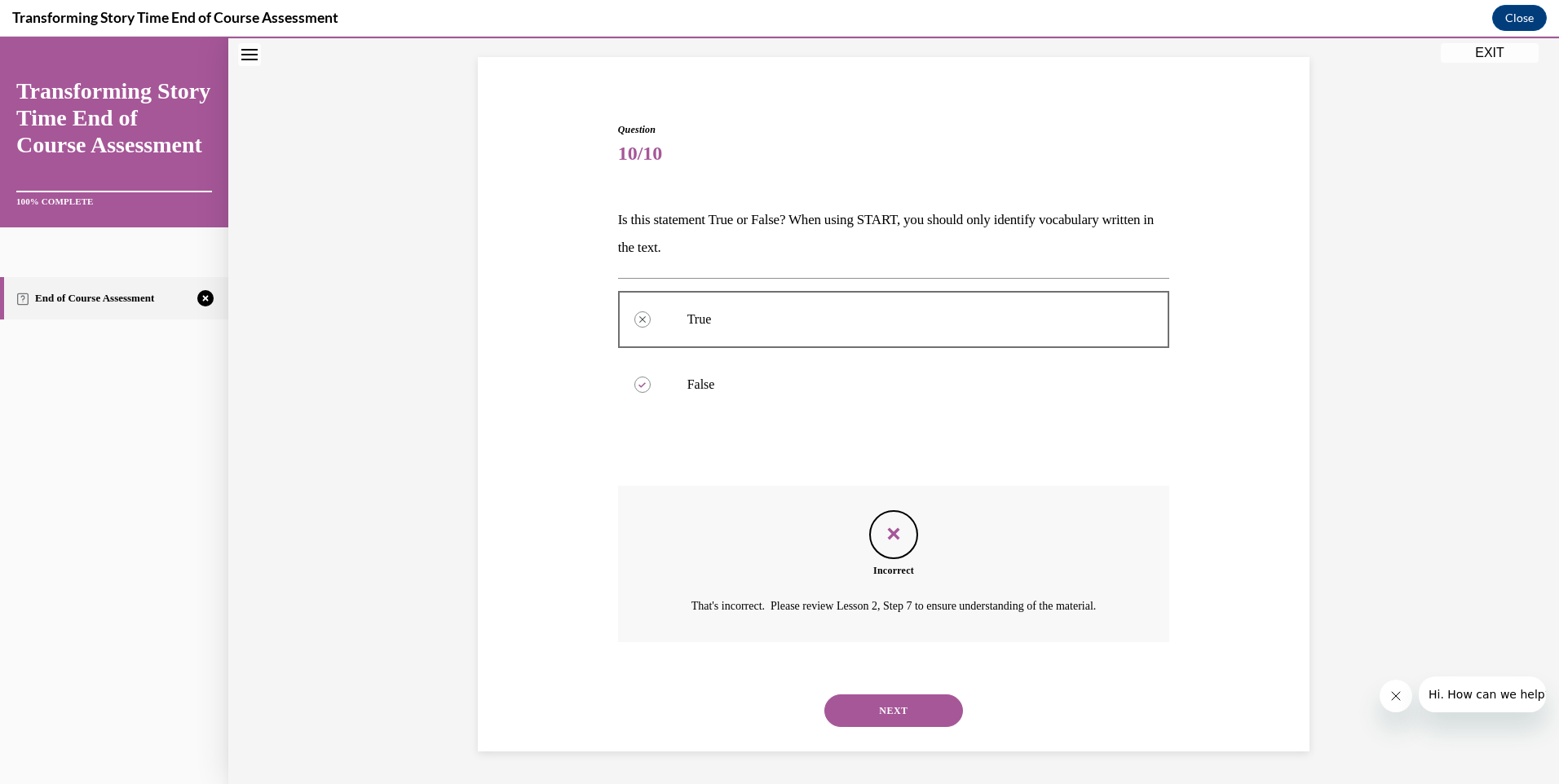
click at [886, 721] on button "NEXT" at bounding box center [893, 710] width 139 height 33
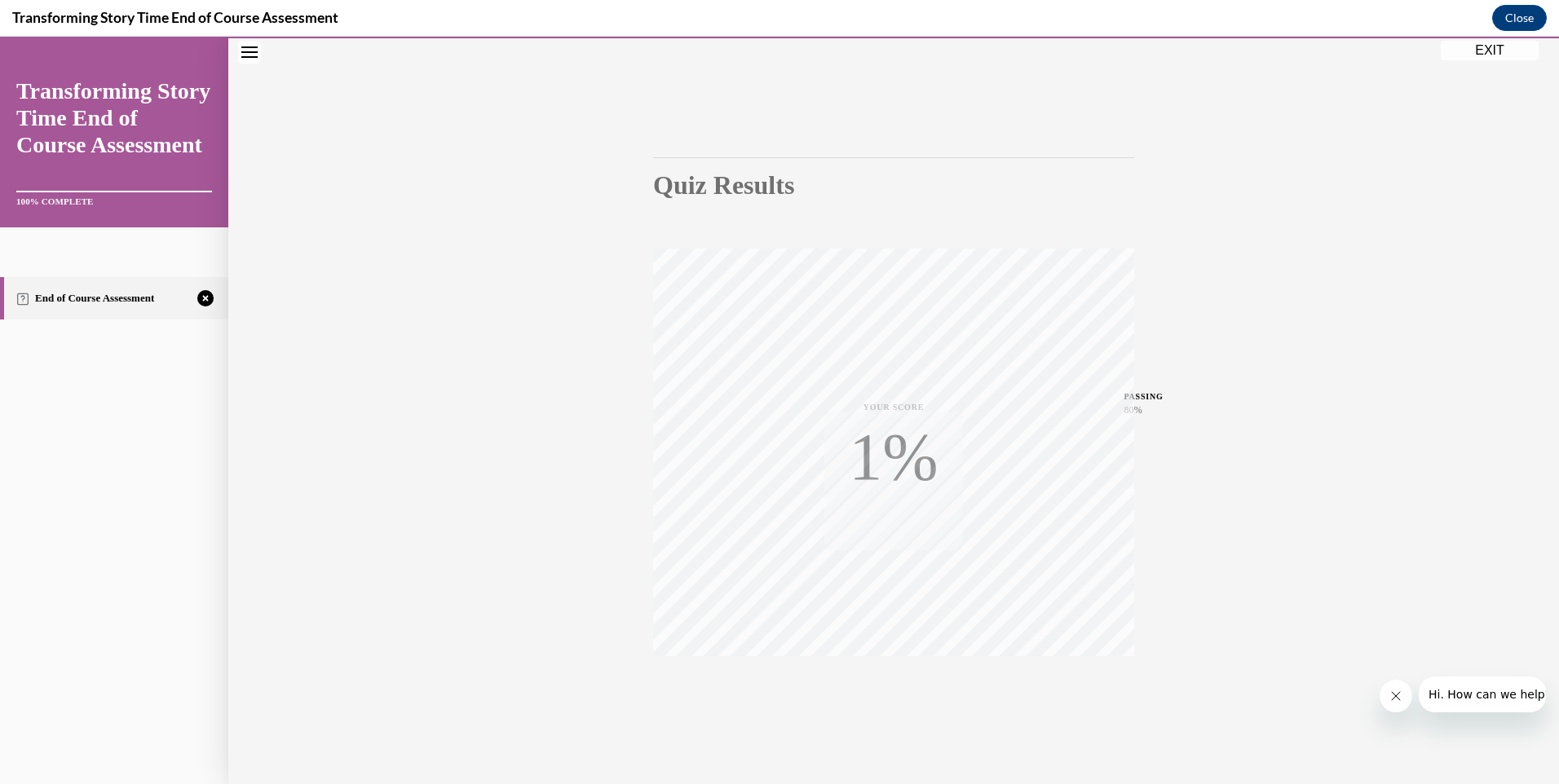
scroll to position [88, 0]
click at [885, 655] on div "TAKE AGAIN" at bounding box center [893, 674] width 57 height 39
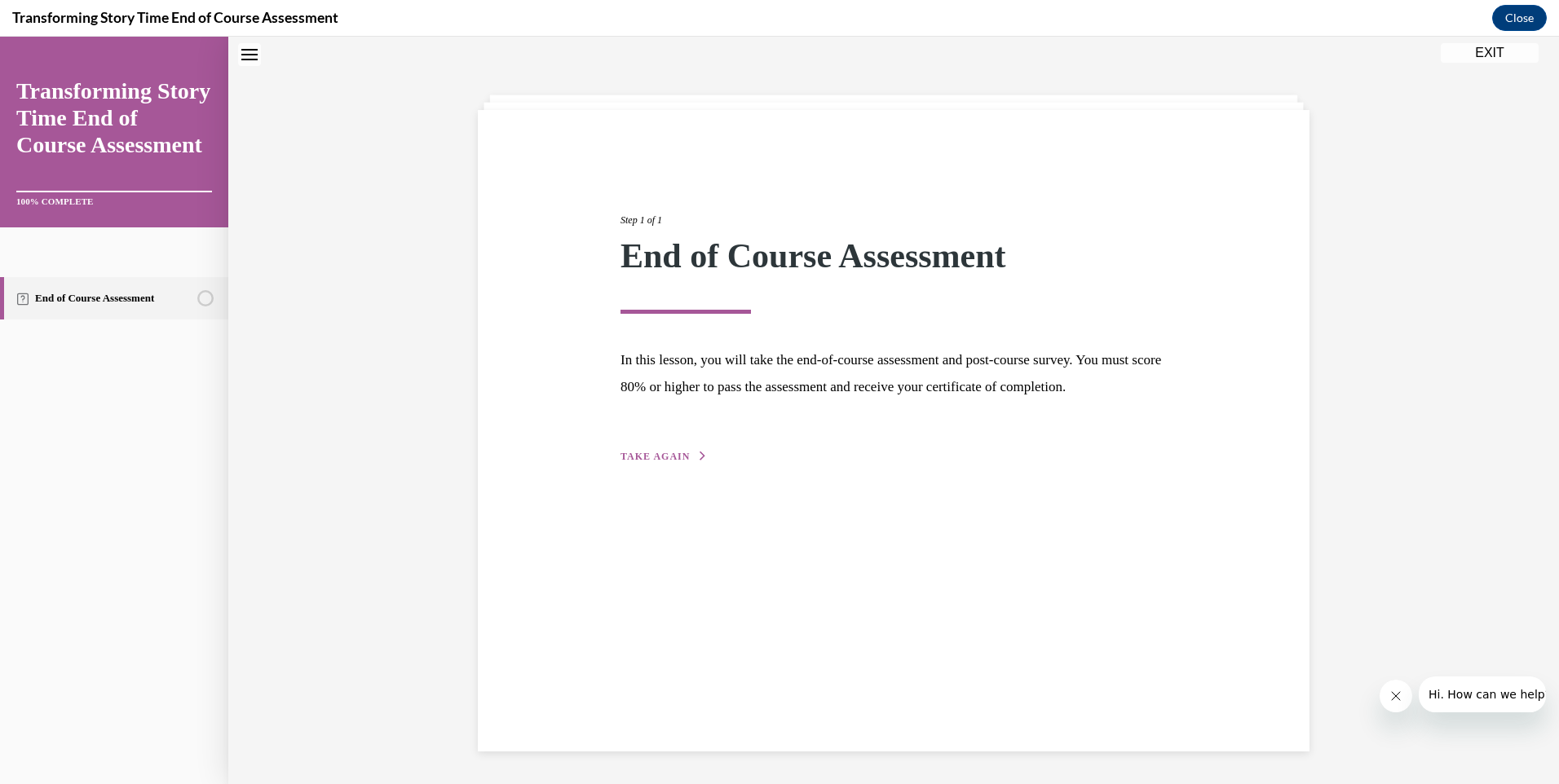
scroll to position [51, 0]
click at [663, 462] on span "TAKE AGAIN" at bounding box center [655, 456] width 69 height 12
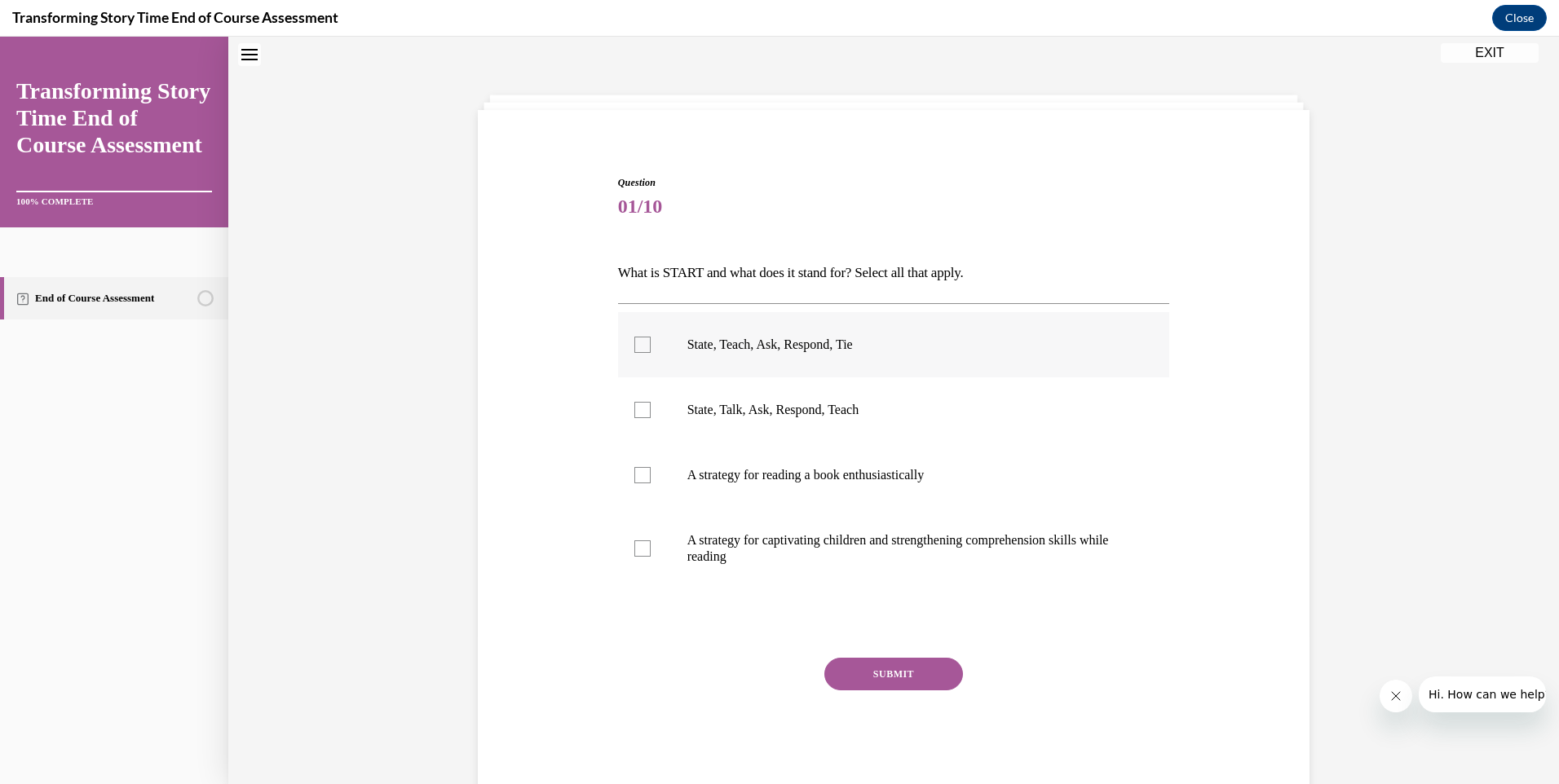
click at [625, 347] on label "State, Teach, Ask, Respond, Tie" at bounding box center [893, 344] width 552 height 65
click at [634, 347] on input "State, Teach, Ask, Respond, Tie" at bounding box center [642, 344] width 16 height 16
checkbox input "true"
click at [883, 678] on button "SUBMIT" at bounding box center [893, 673] width 139 height 33
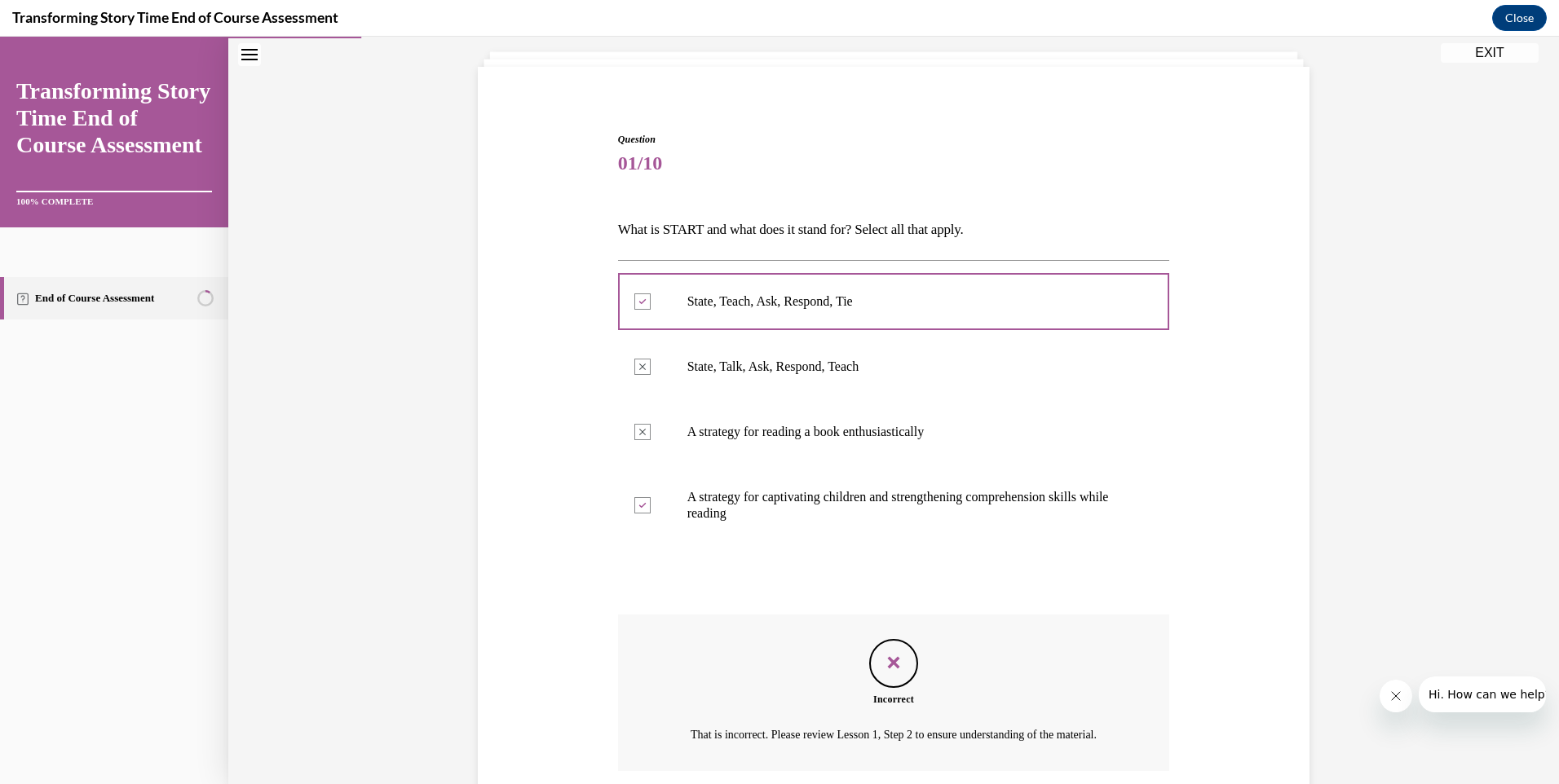
scroll to position [80, 0]
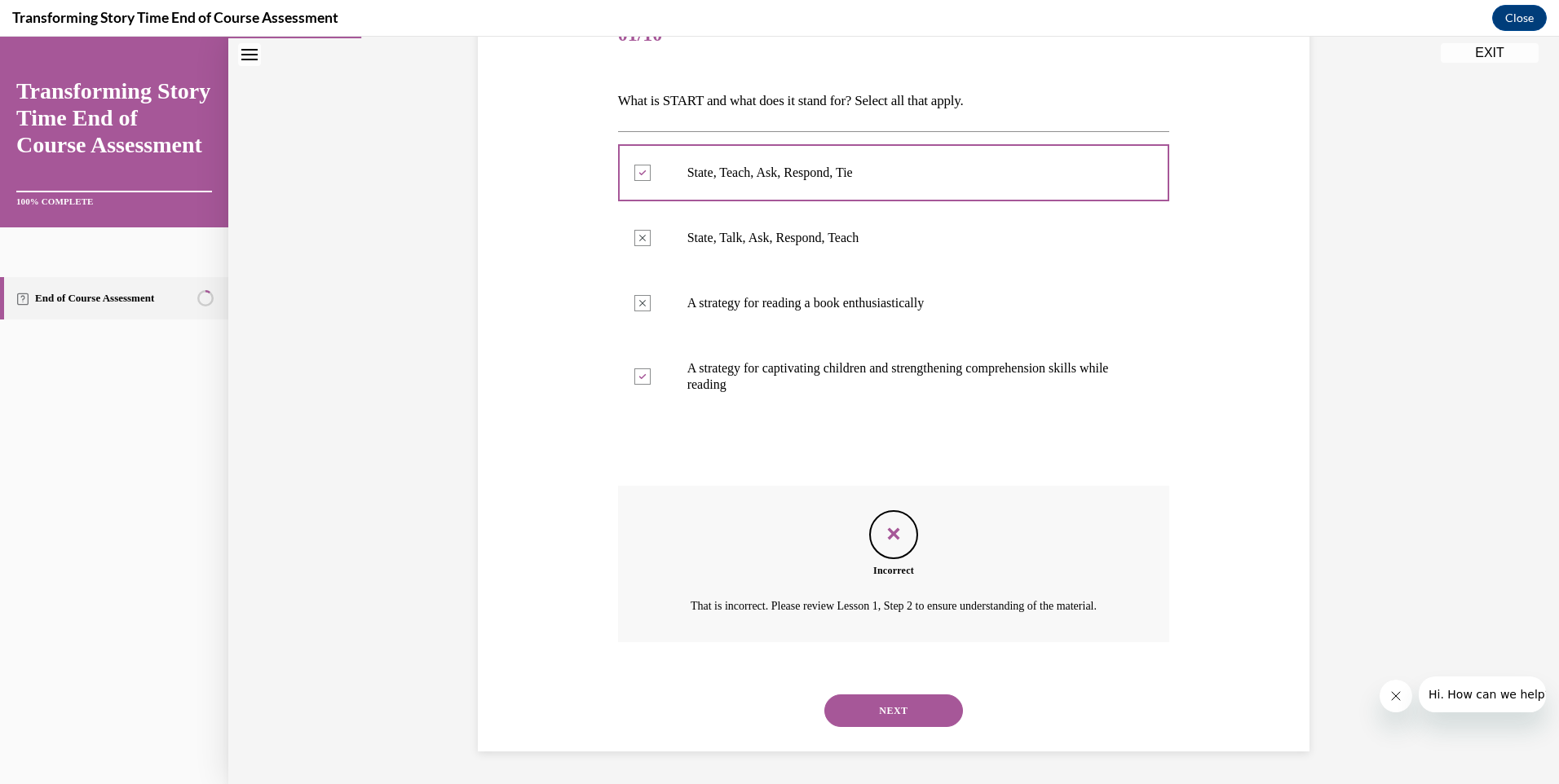
click at [865, 723] on button "NEXT" at bounding box center [893, 710] width 139 height 33
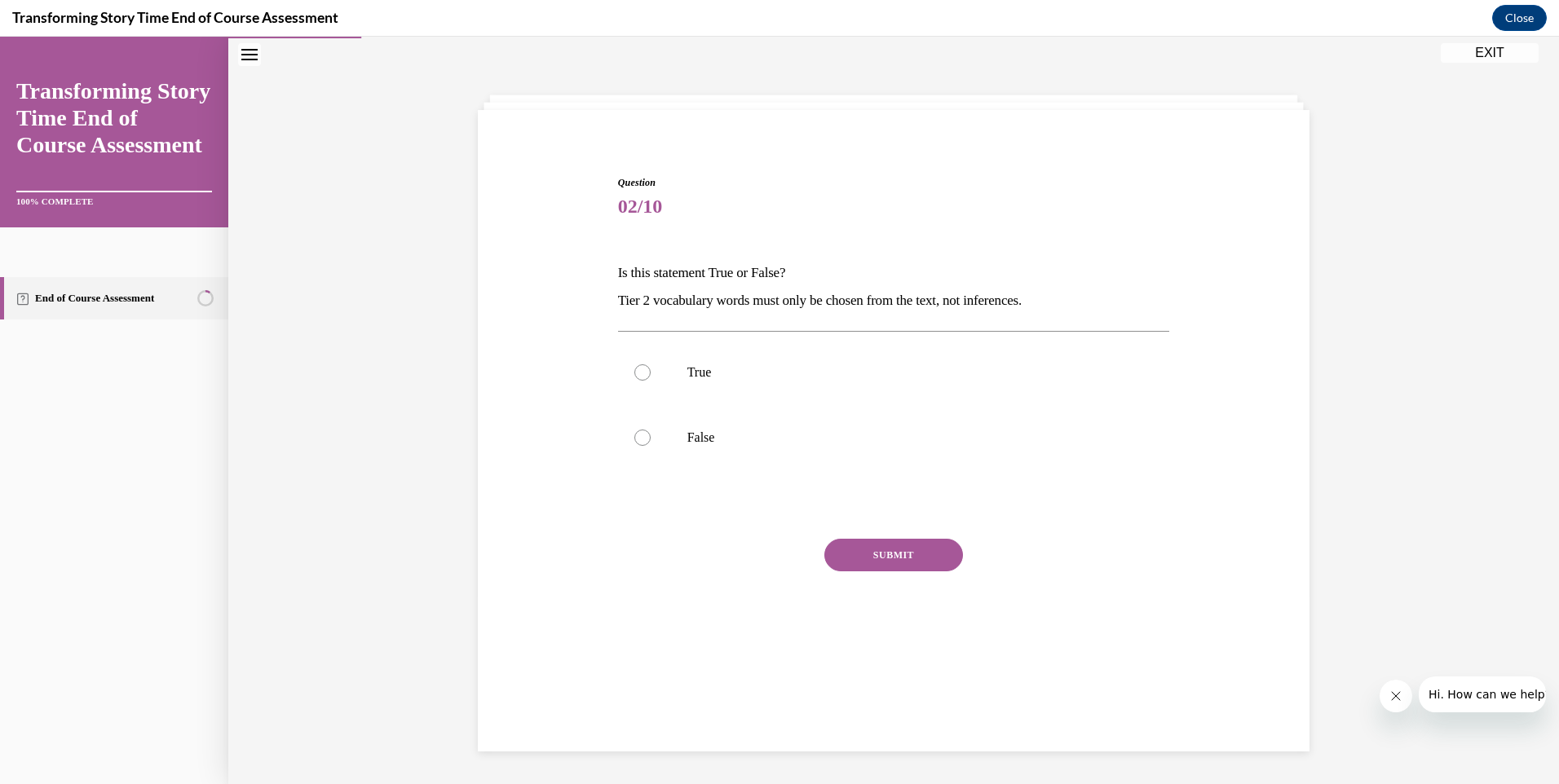
scroll to position [51, 0]
click at [634, 436] on div at bounding box center [642, 438] width 16 height 16
click at [634, 436] on input "False" at bounding box center [642, 438] width 16 height 16
radio input "true"
click at [864, 553] on button "SUBMIT" at bounding box center [893, 554] width 139 height 33
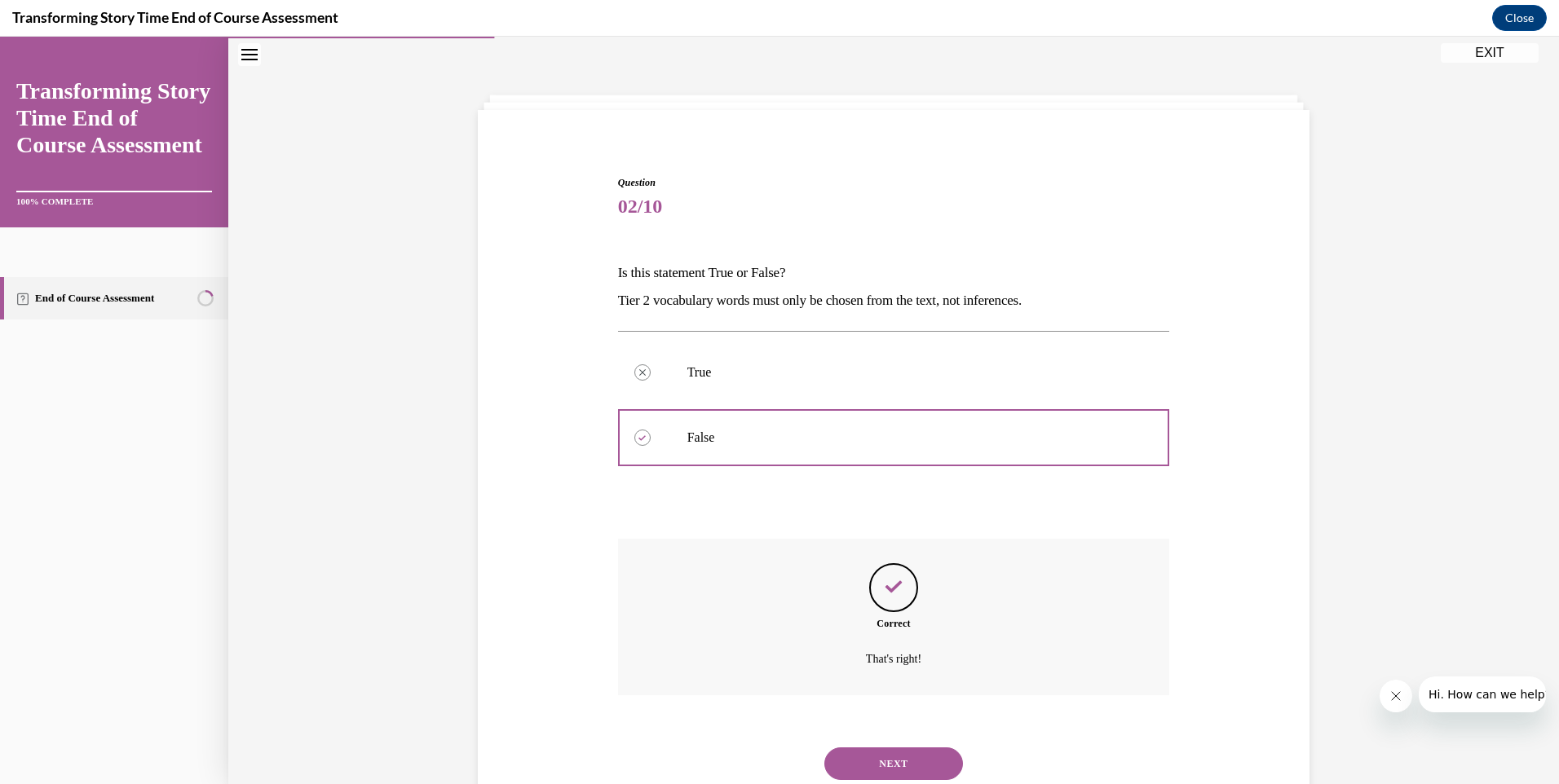
scroll to position [104, 0]
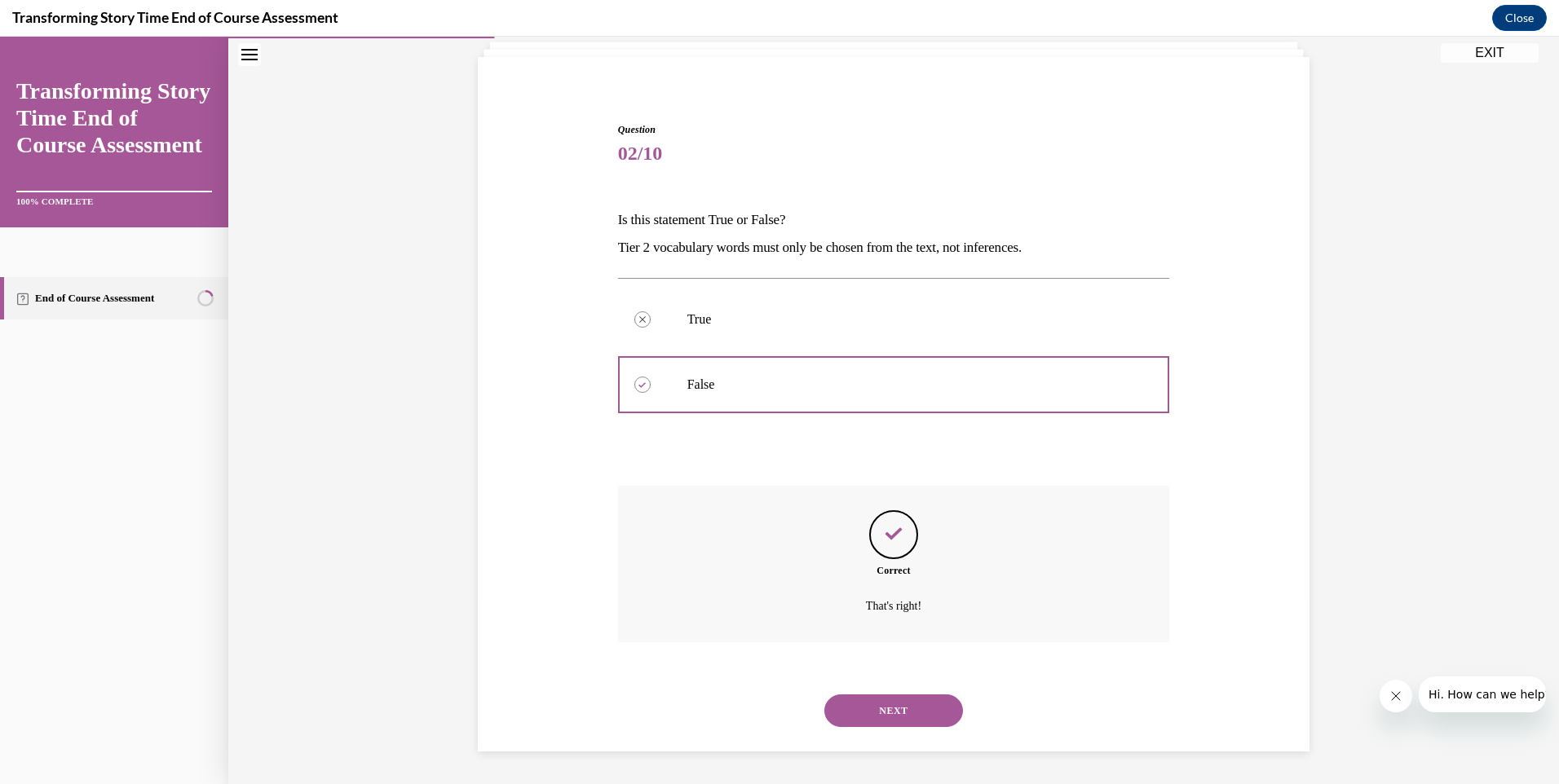
click at [867, 709] on button "NEXT" at bounding box center [893, 710] width 139 height 33
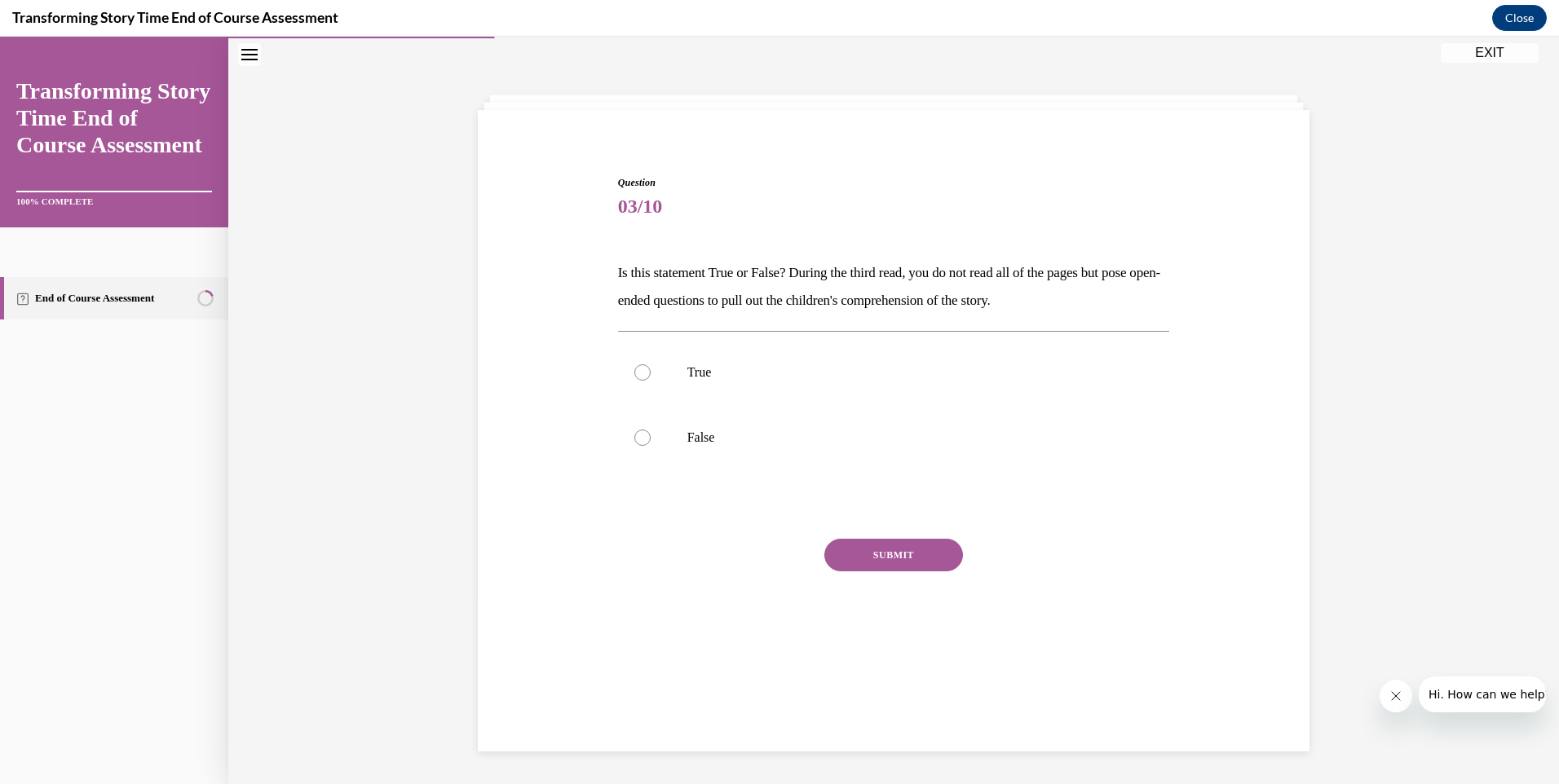
scroll to position [51, 0]
click at [624, 369] on label "True" at bounding box center [893, 372] width 552 height 65
click at [634, 369] on input "True" at bounding box center [642, 372] width 16 height 16
radio input "true"
click at [889, 555] on button "SUBMIT" at bounding box center [893, 554] width 139 height 33
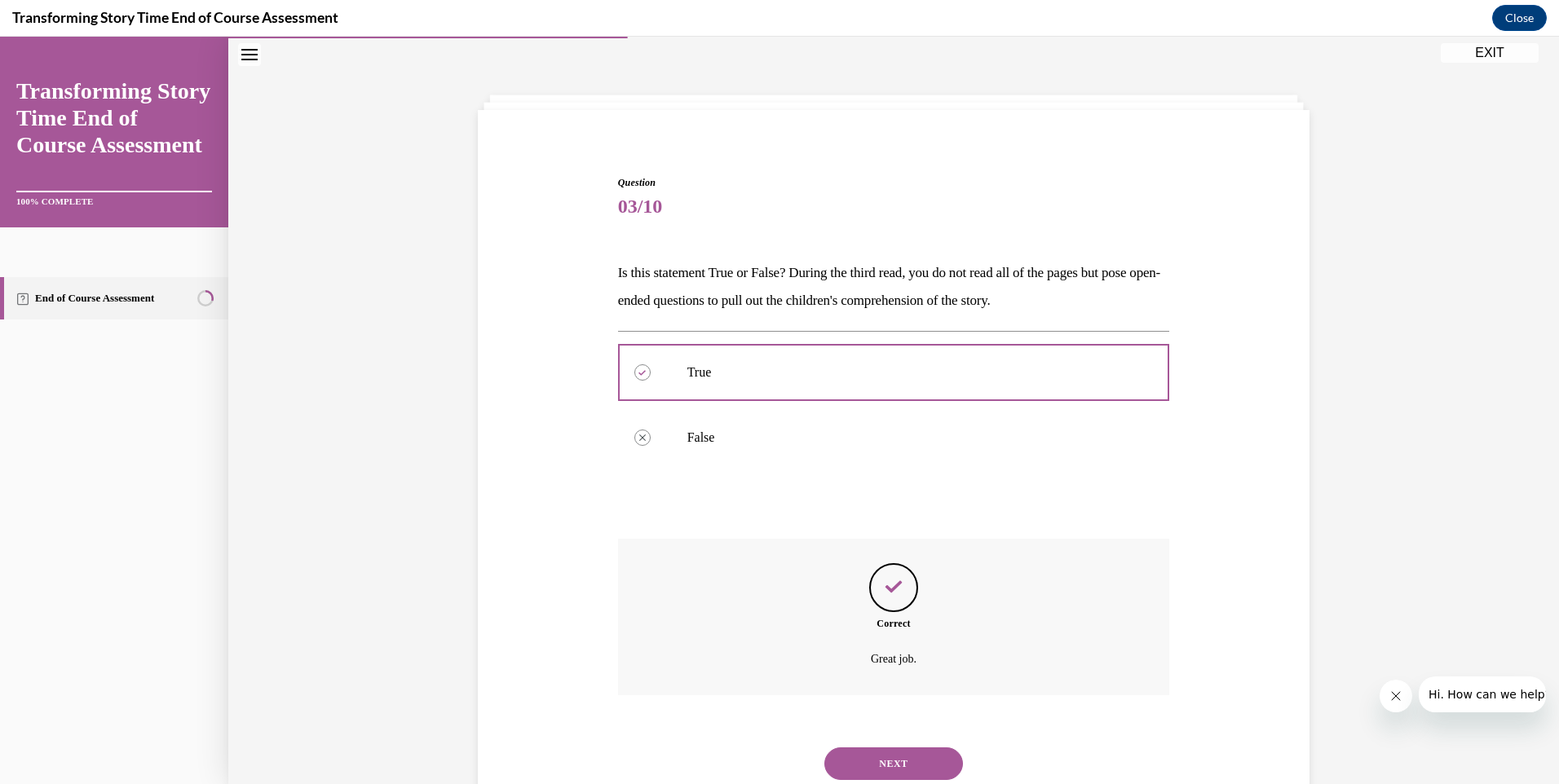
scroll to position [104, 0]
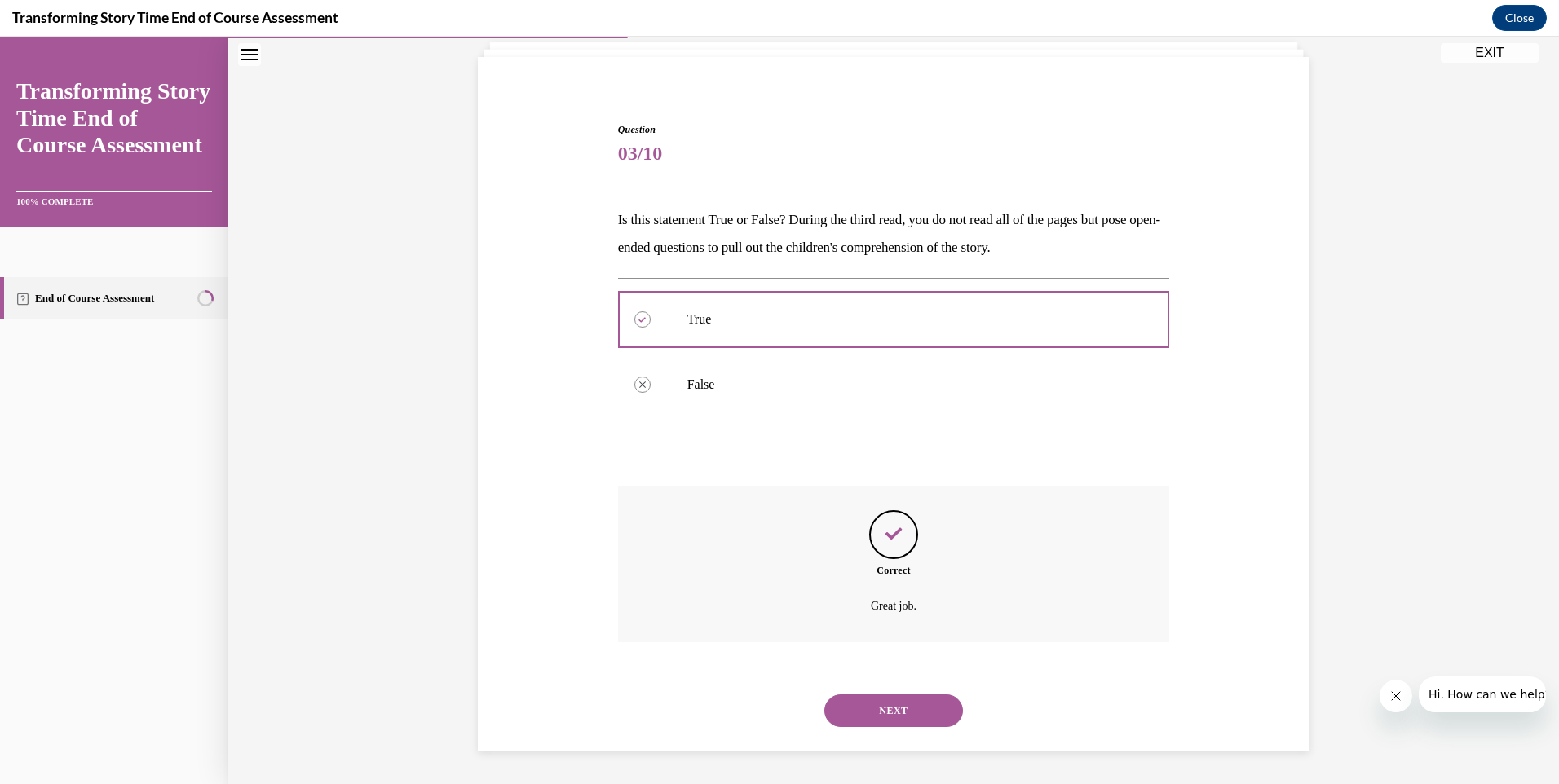
click at [920, 721] on button "NEXT" at bounding box center [893, 710] width 139 height 33
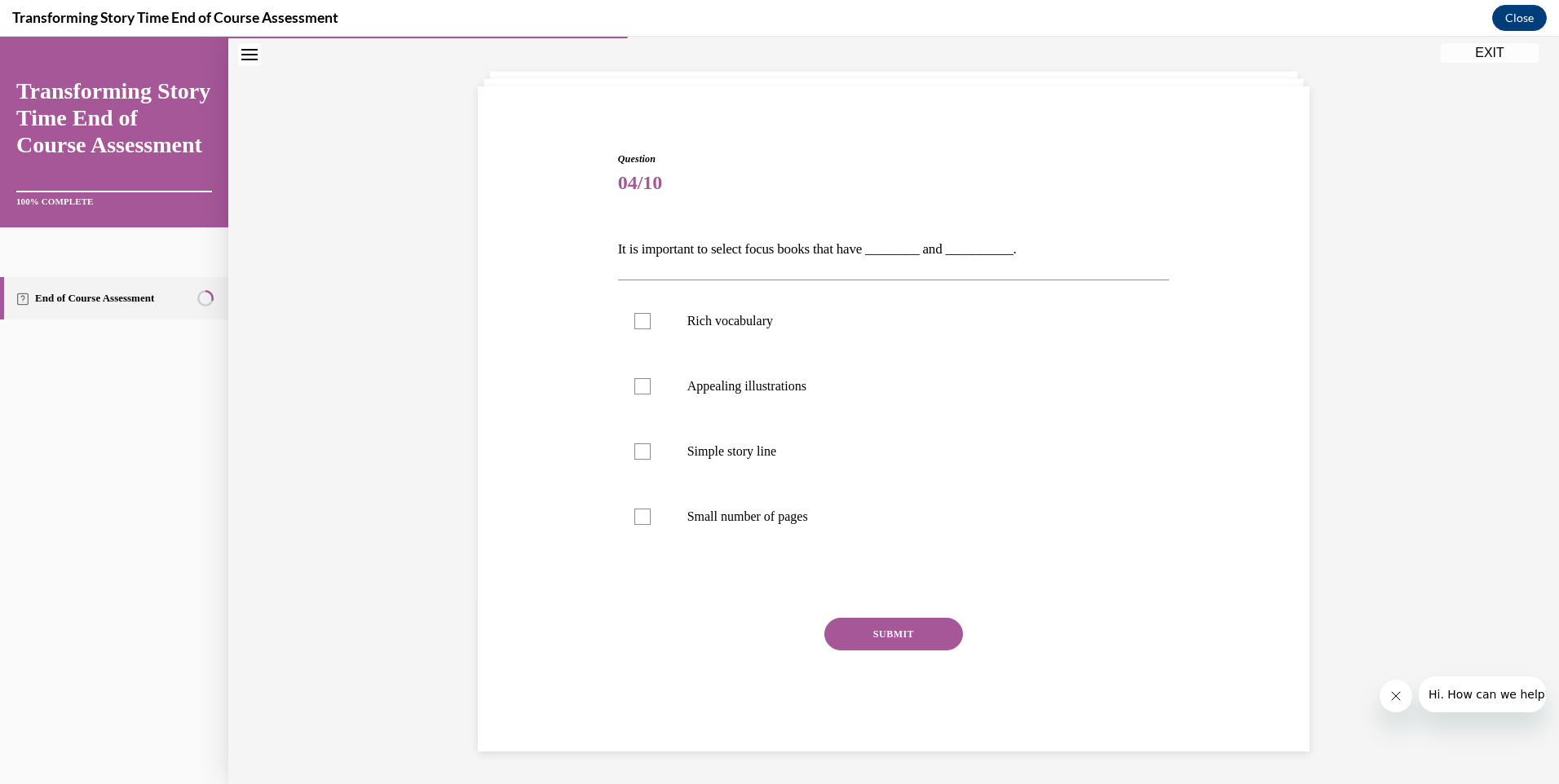
scroll to position [56, 0]
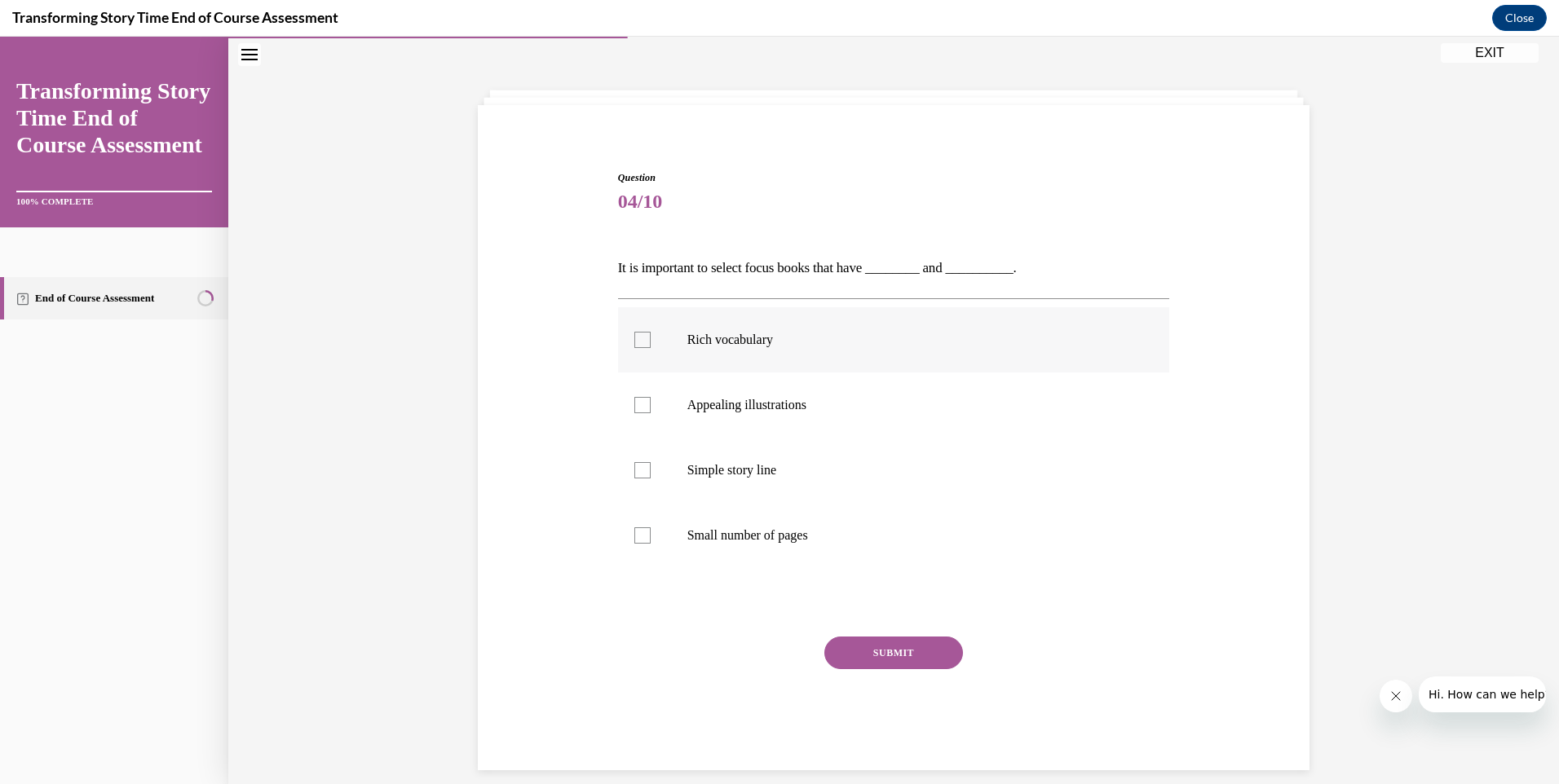
click at [634, 342] on div at bounding box center [642, 340] width 16 height 16
click at [634, 342] on input "Rich vocabulary" at bounding box center [642, 340] width 16 height 16
checkbox input "true"
click at [636, 394] on label "Appealing illustrations" at bounding box center [893, 405] width 552 height 65
click at [636, 397] on input "Appealing illustrations" at bounding box center [642, 405] width 16 height 16
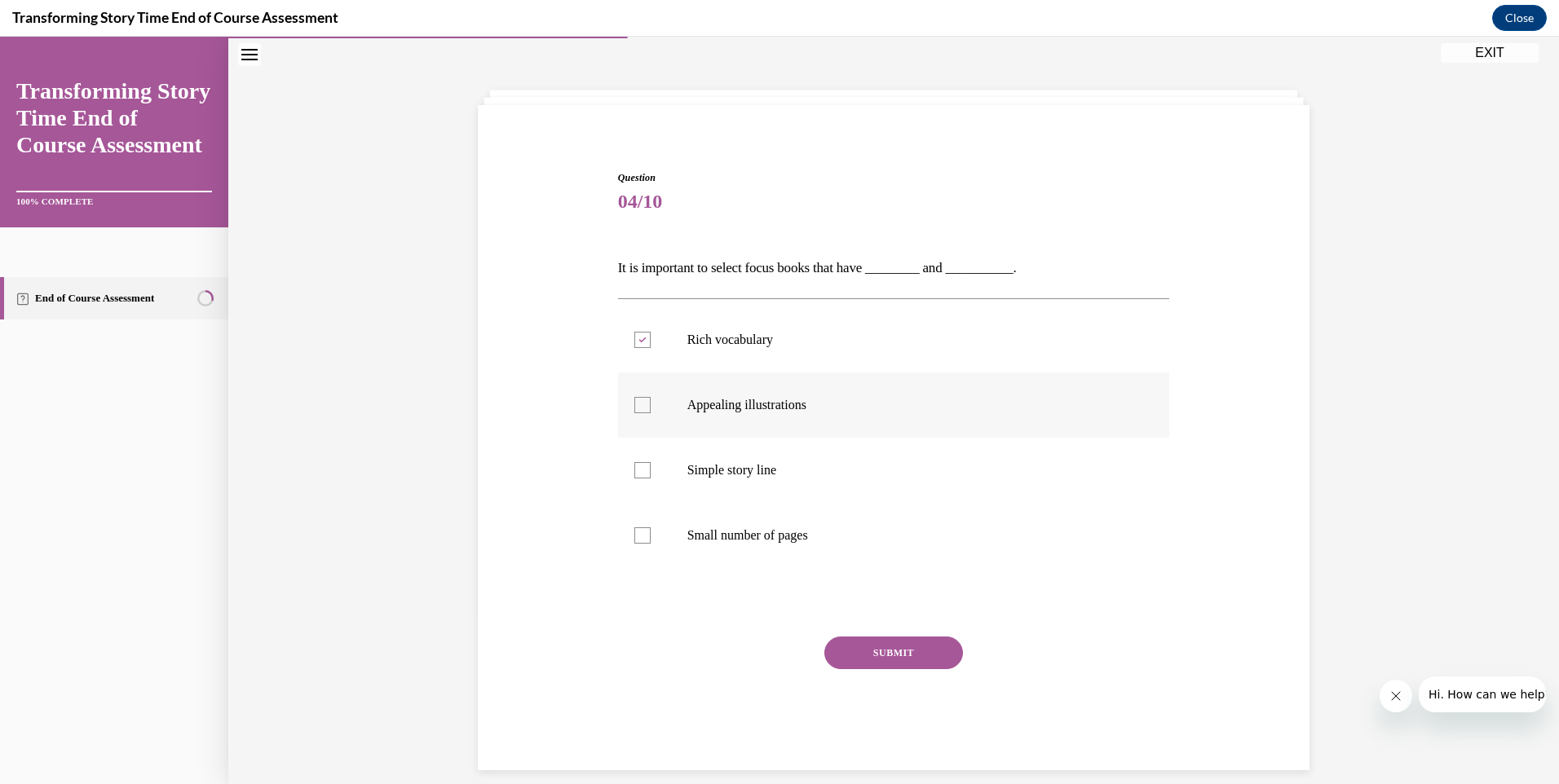
checkbox input "true"
click at [900, 643] on button "SUBMIT" at bounding box center [893, 652] width 139 height 33
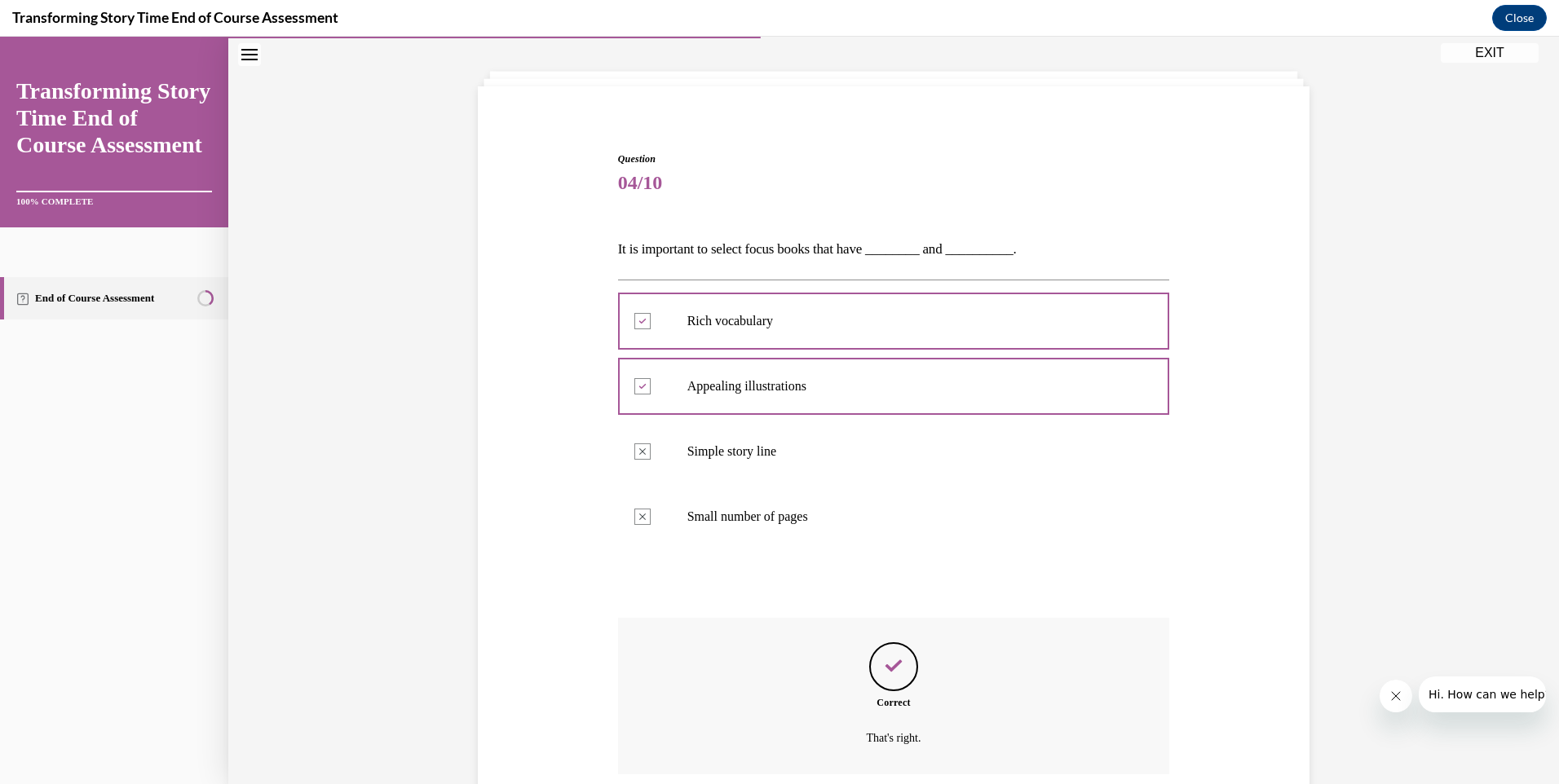
scroll to position [207, 0]
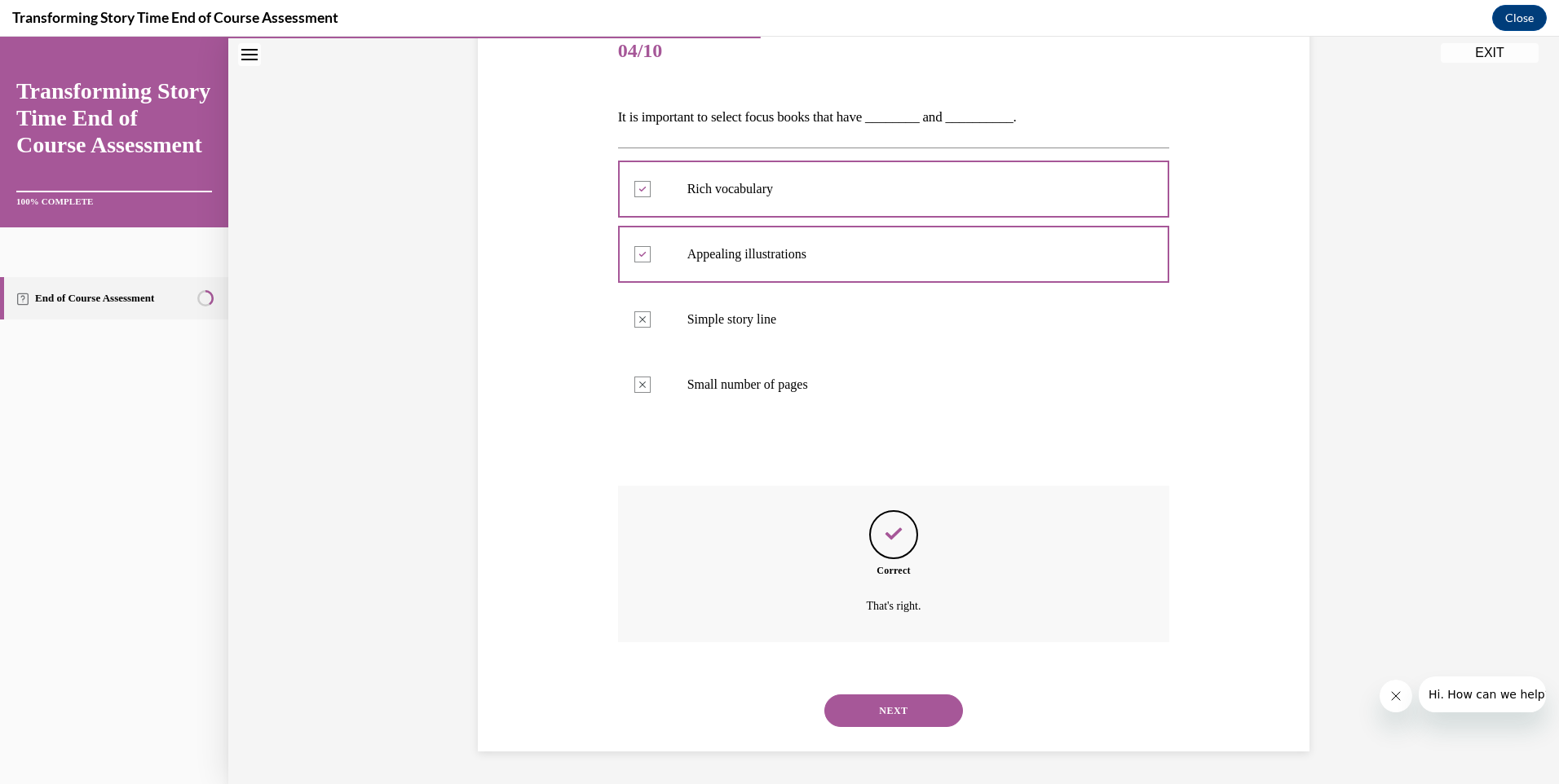
click at [901, 719] on button "NEXT" at bounding box center [893, 710] width 139 height 33
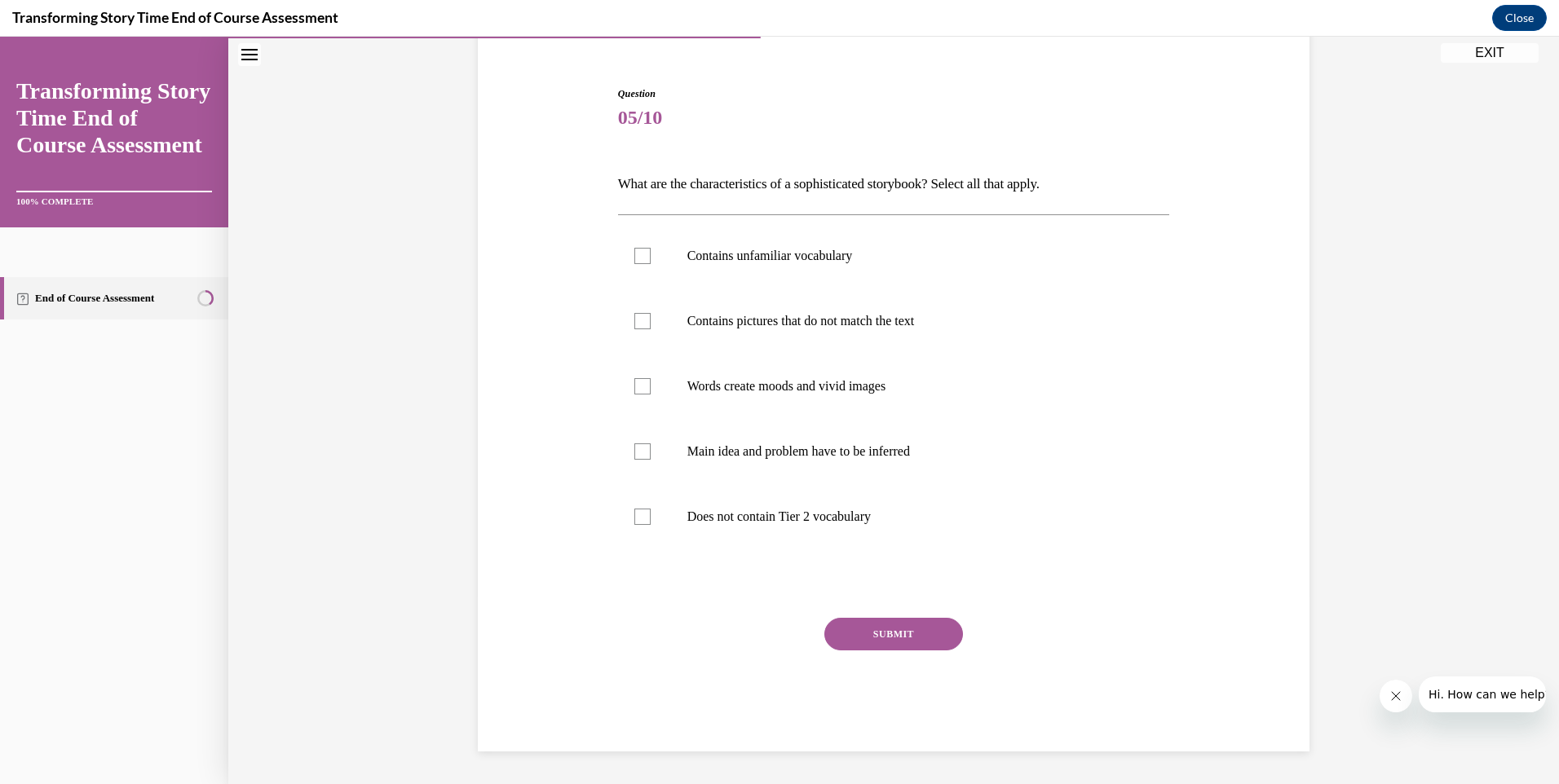
scroll to position [141, 0]
click at [639, 256] on div at bounding box center [642, 255] width 16 height 16
click at [639, 256] on input "Contains unfamiliar vocabulary" at bounding box center [642, 255] width 16 height 16
checkbox input "true"
click at [634, 315] on div at bounding box center [642, 321] width 16 height 16
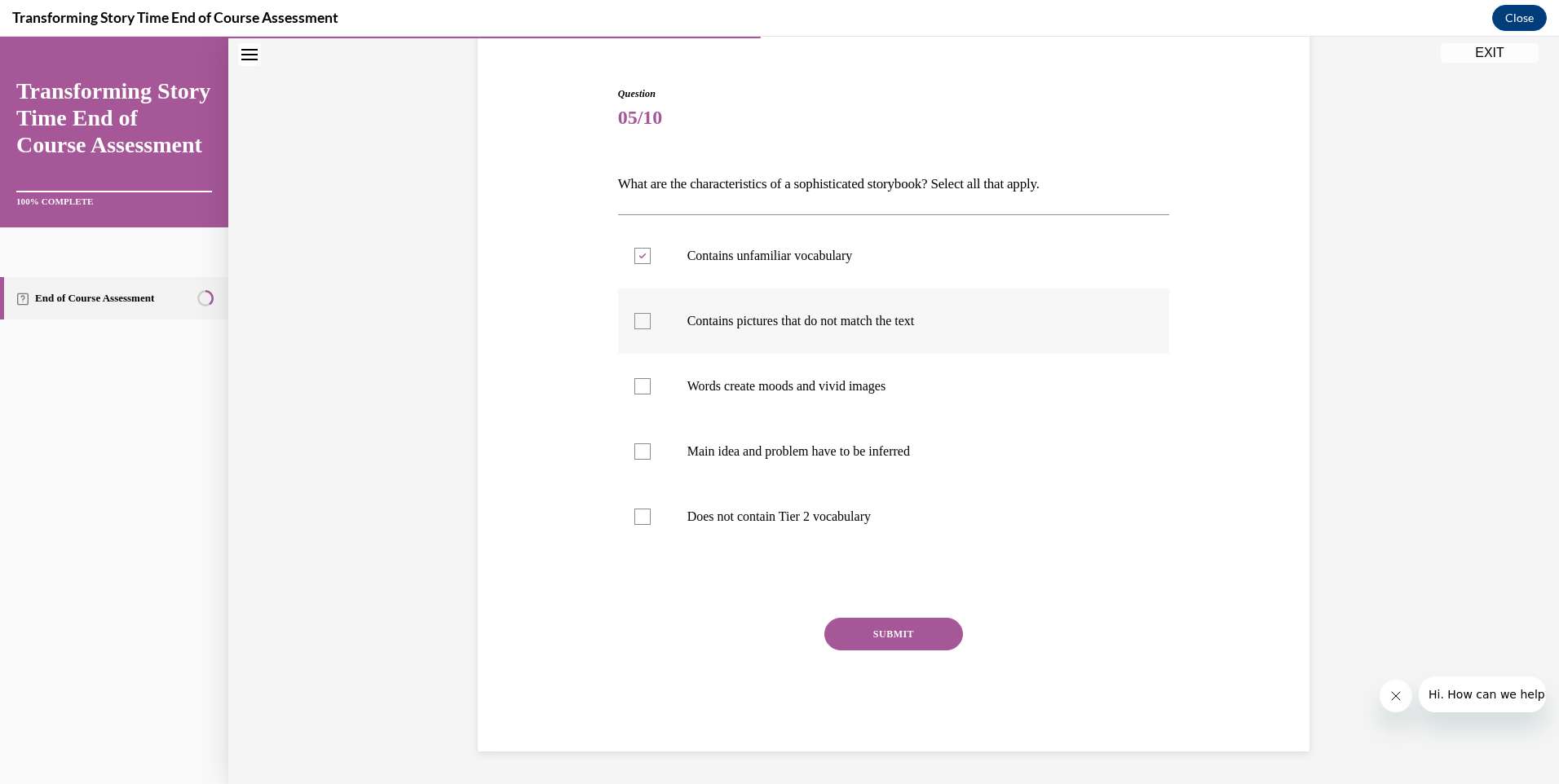
click at [634, 315] on input "Contains pictures that do not match the text" at bounding box center [642, 321] width 16 height 16
checkbox input "true"
click at [641, 386] on div at bounding box center [642, 386] width 16 height 16
click at [641, 386] on input "Words create moods and vivid images" at bounding box center [642, 386] width 16 height 16
checkbox input "true"
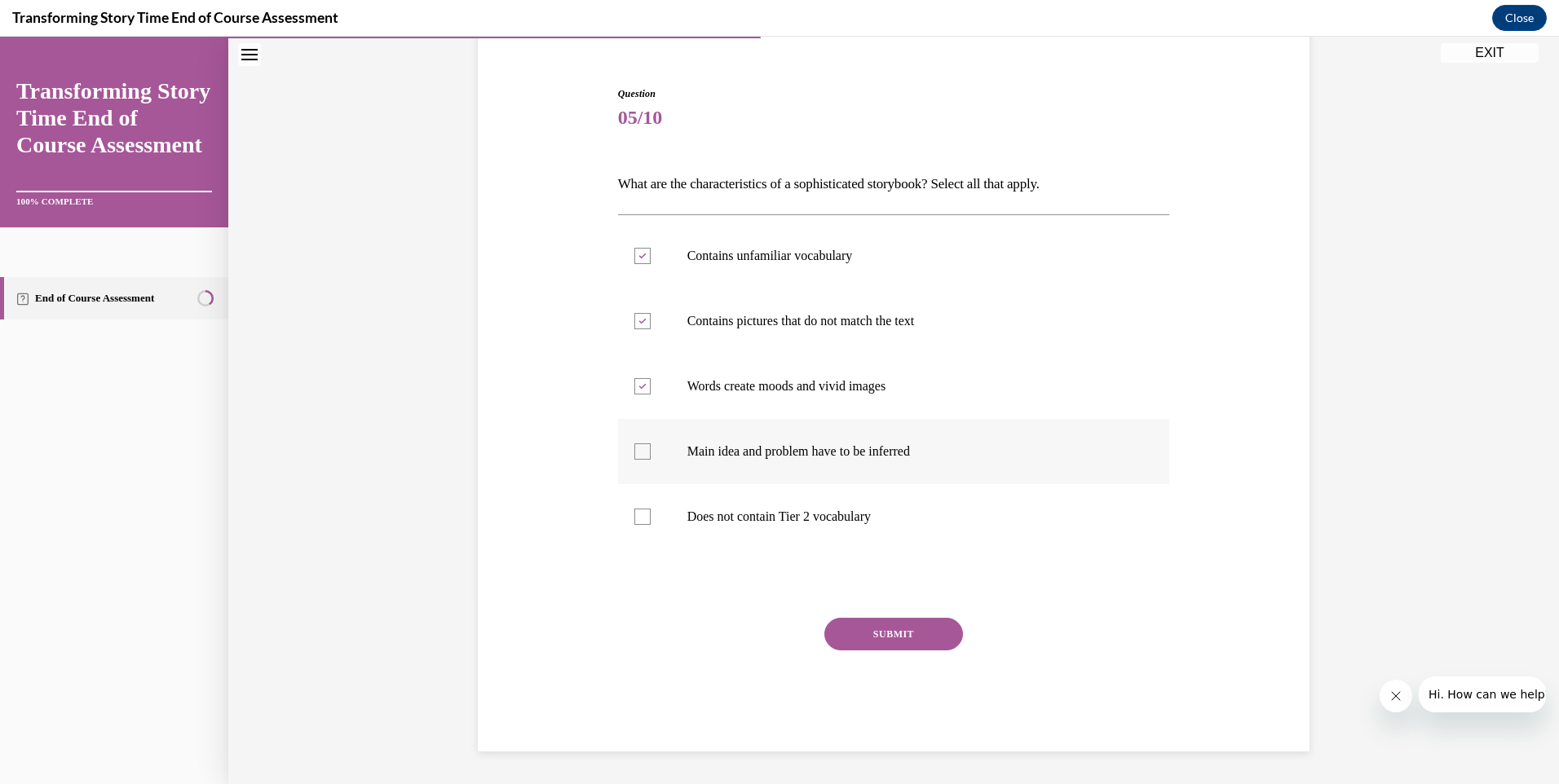
click at [634, 449] on div at bounding box center [642, 451] width 16 height 16
click at [634, 449] on input "Main idea and problem have to be inferred" at bounding box center [642, 451] width 16 height 16
checkbox input "true"
click at [899, 637] on button "SUBMIT" at bounding box center [893, 634] width 139 height 33
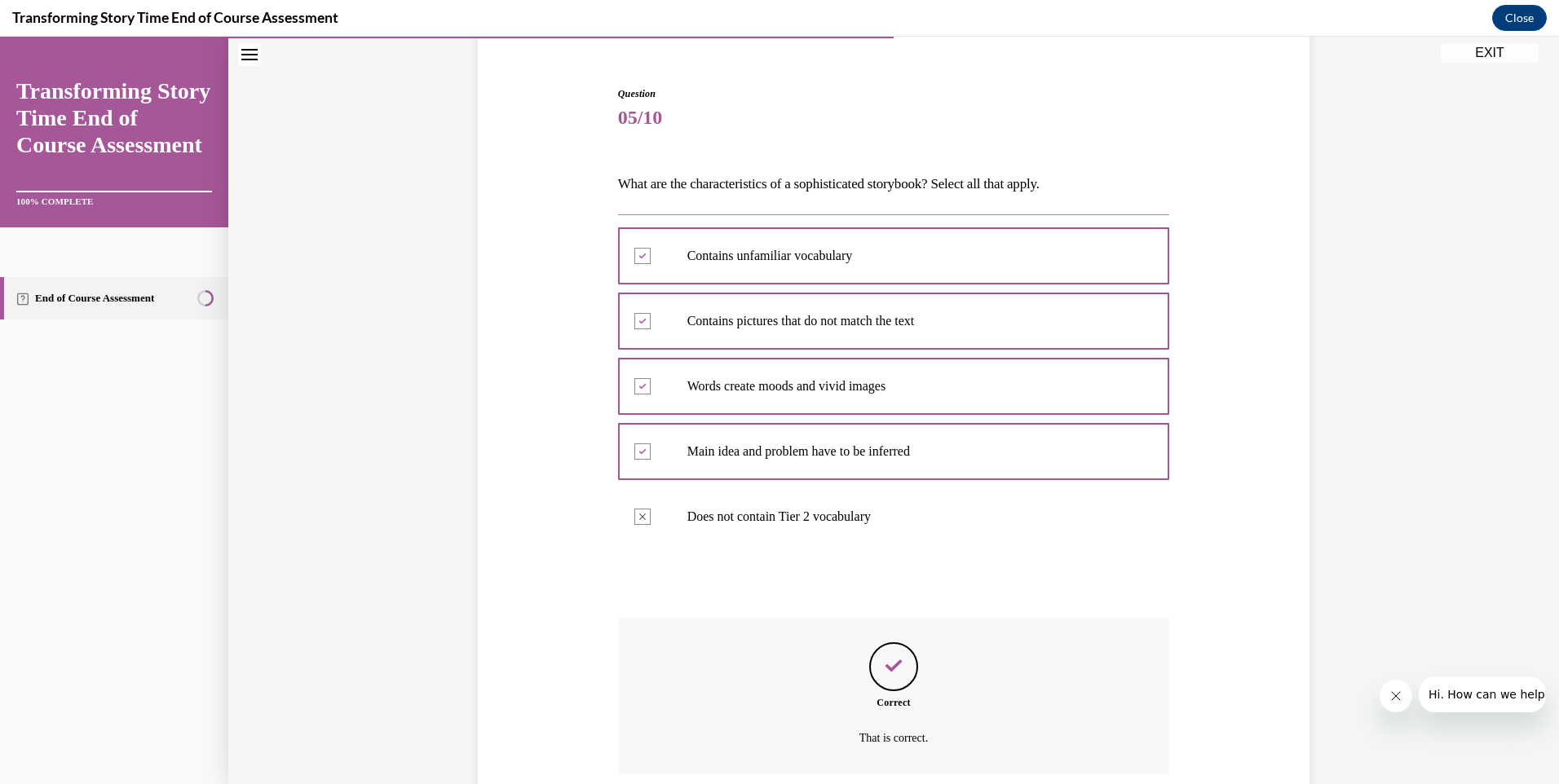
scroll to position [272, 0]
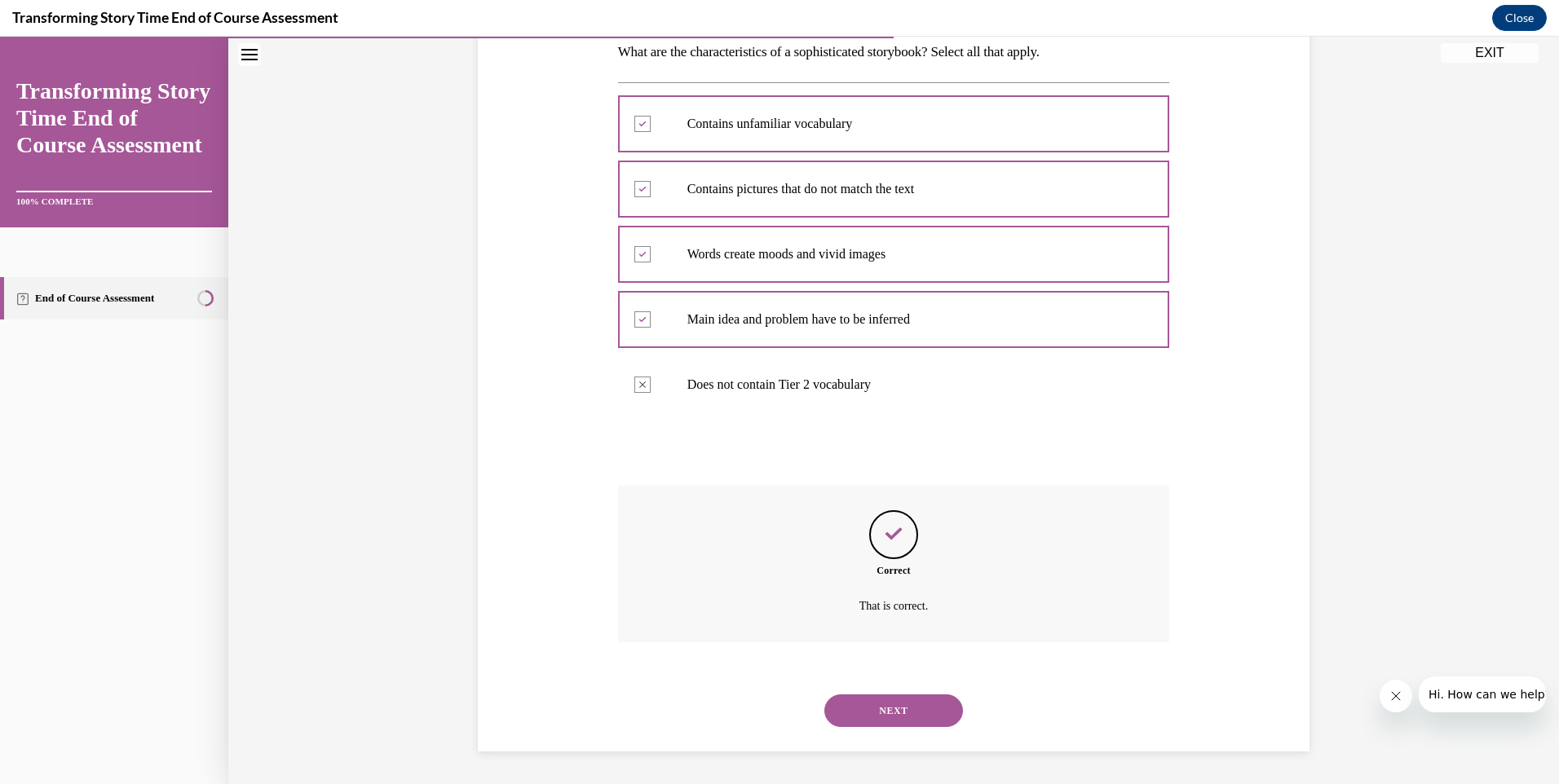
click at [899, 706] on button "NEXT" at bounding box center [893, 710] width 139 height 33
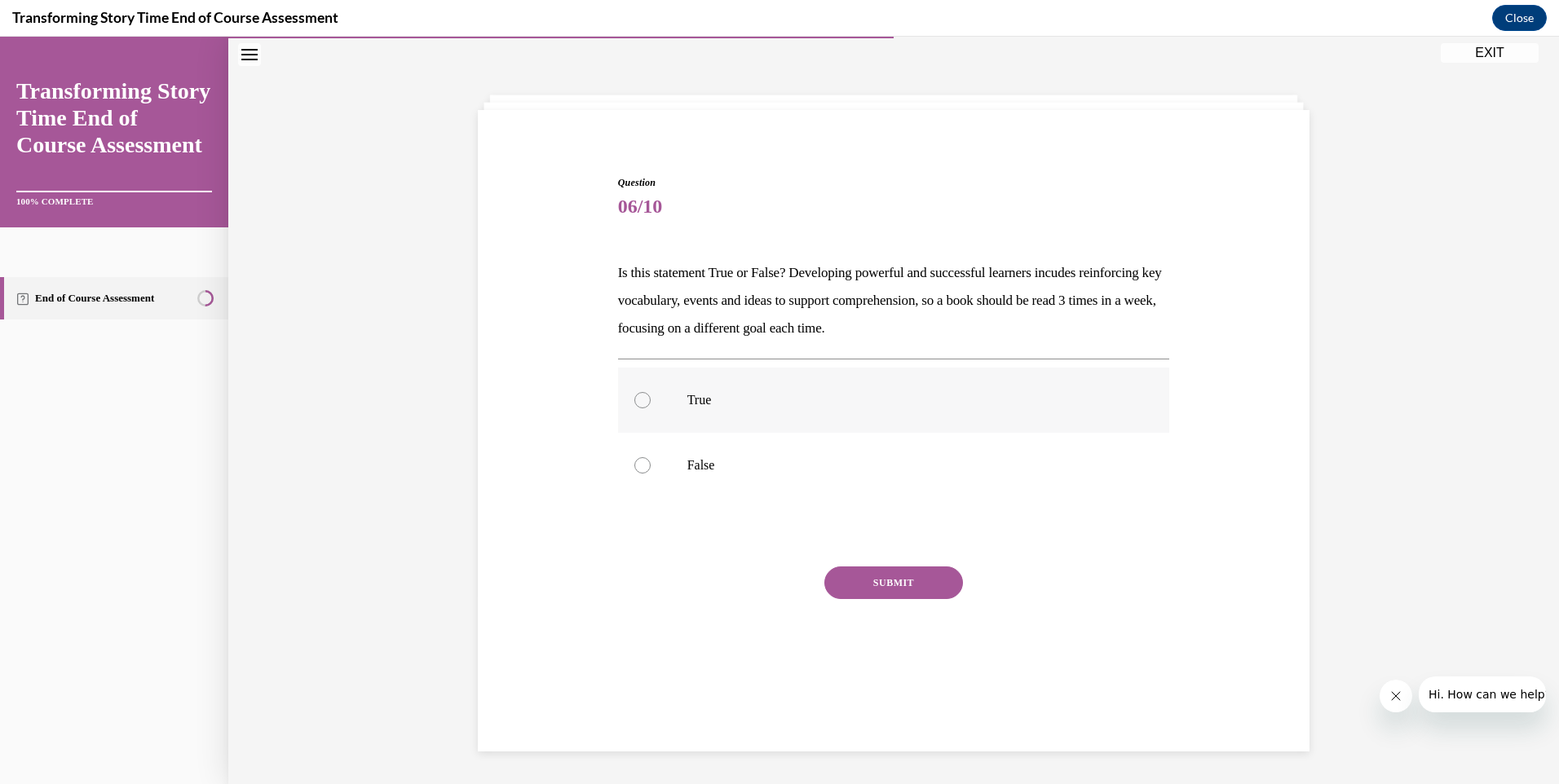
click at [634, 399] on div at bounding box center [642, 400] width 16 height 16
click at [634, 399] on input "True" at bounding box center [642, 400] width 16 height 16
radio input "true"
click at [864, 572] on button "SUBMIT" at bounding box center [893, 582] width 139 height 33
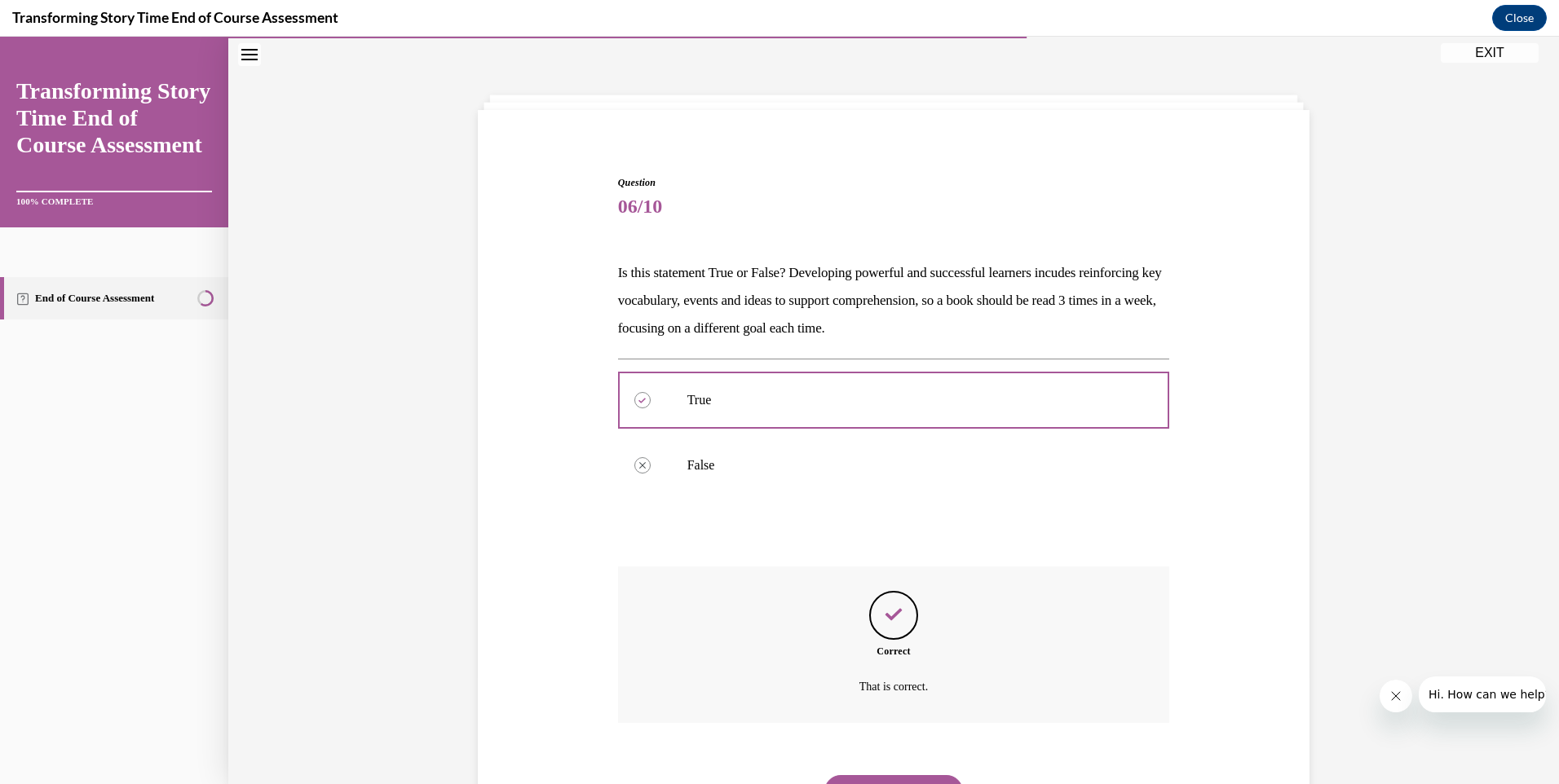
scroll to position [132, 0]
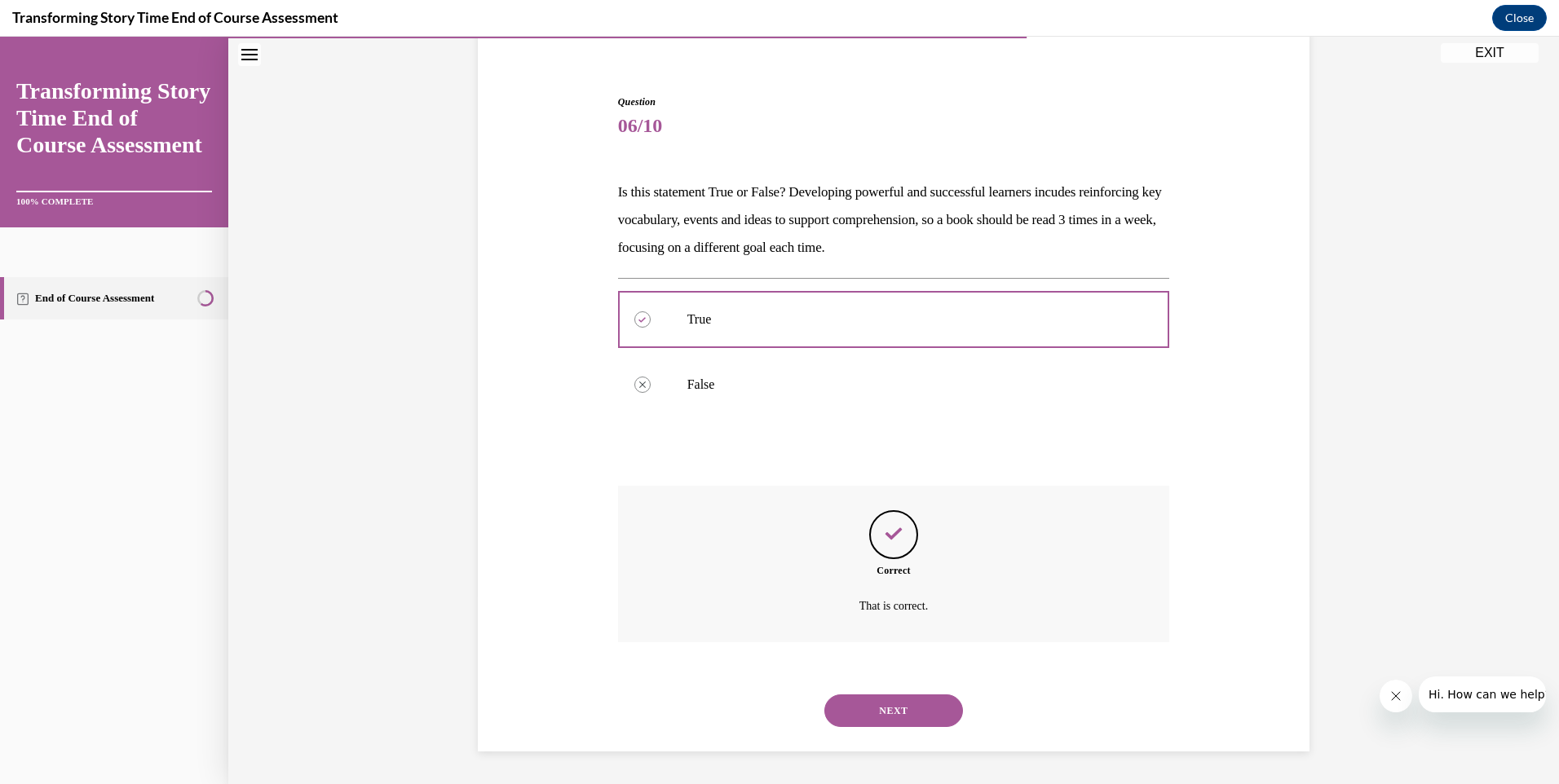
click at [883, 712] on button "NEXT" at bounding box center [893, 710] width 139 height 33
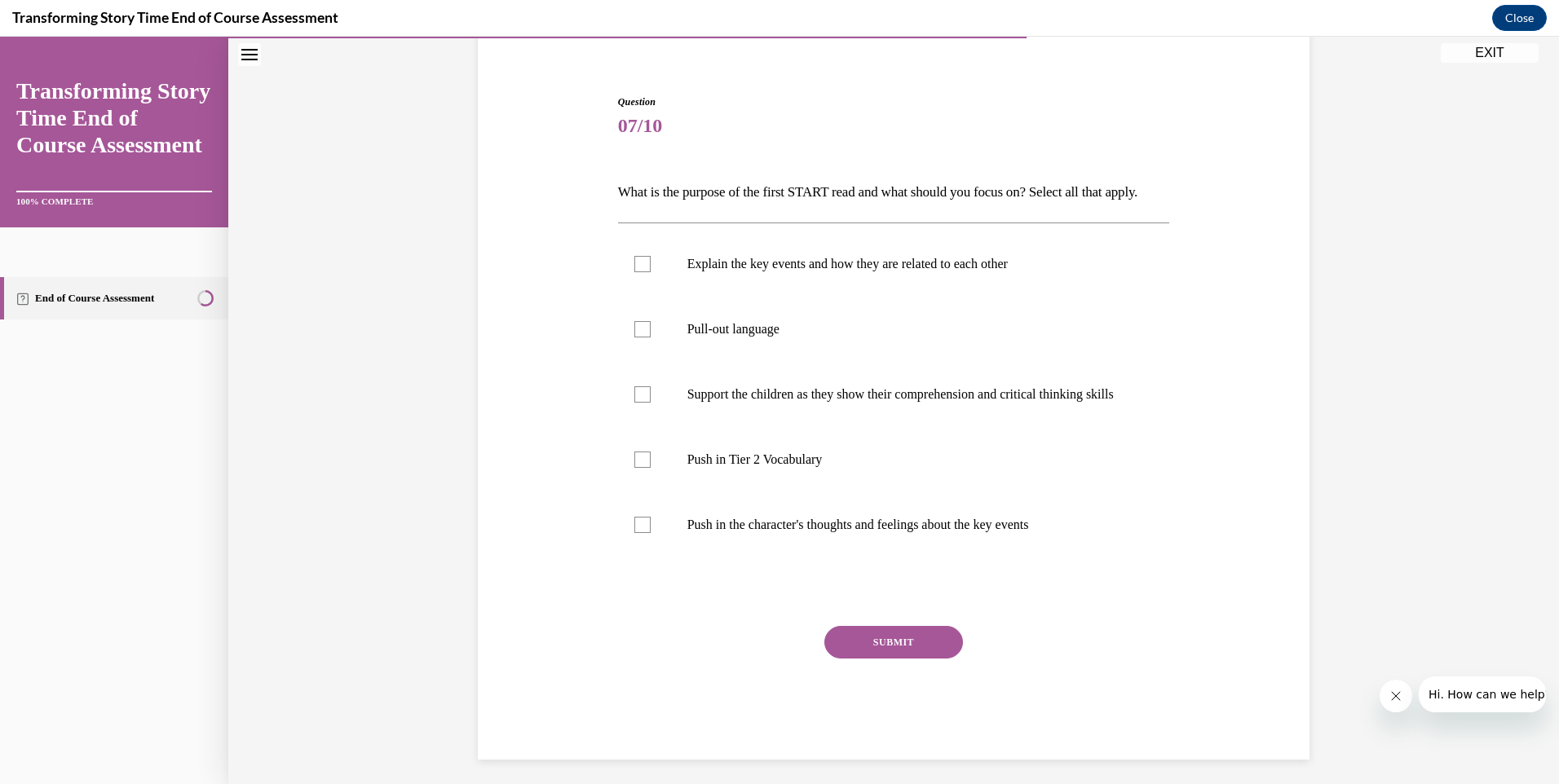
scroll to position [85, 0]
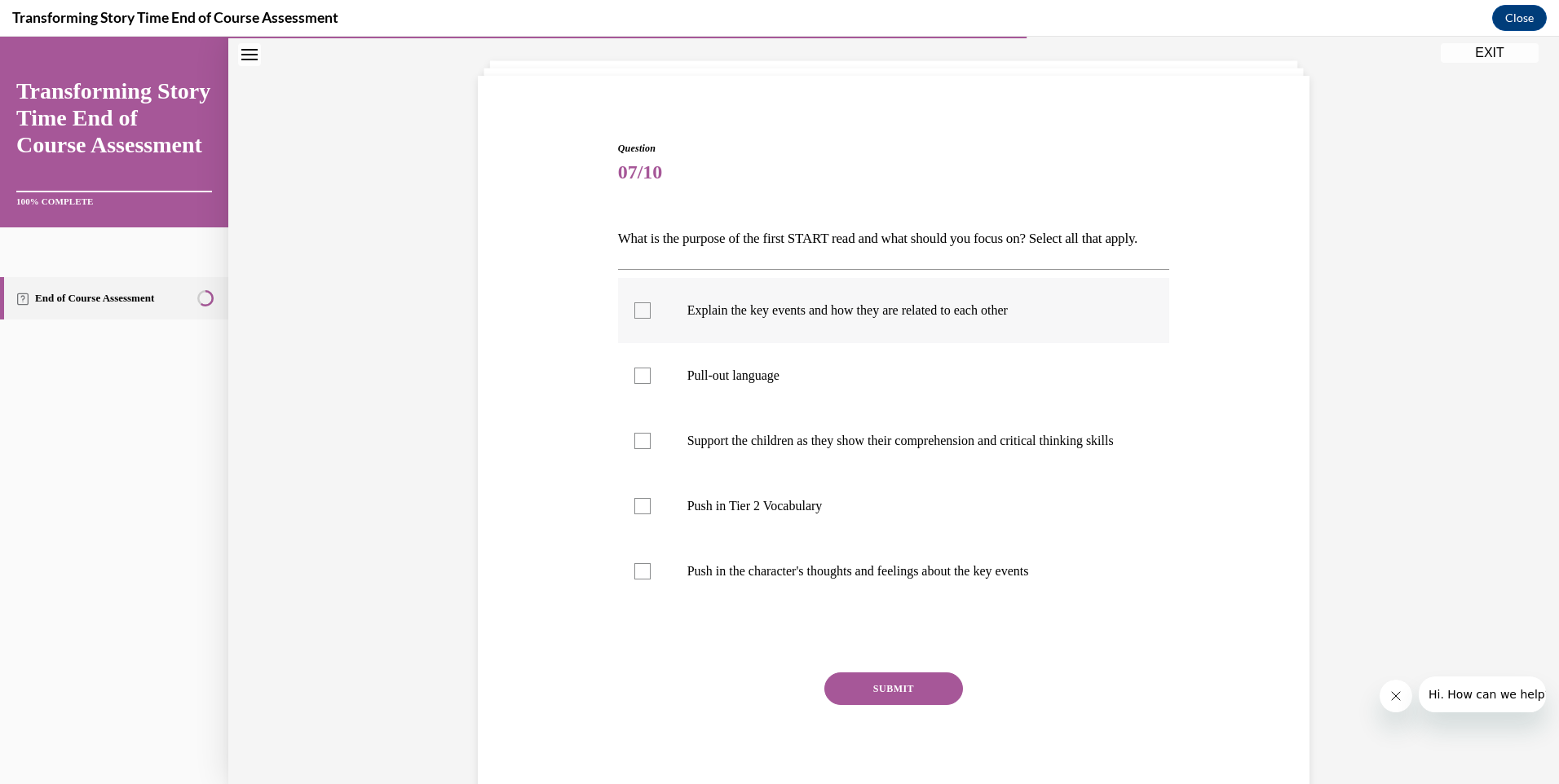
click at [642, 319] on div at bounding box center [642, 310] width 16 height 16
click at [642, 319] on input "Explain the key events and how they are related to each other" at bounding box center [642, 310] width 16 height 16
checkbox input "true"
click at [638, 514] on div at bounding box center [642, 506] width 16 height 16
click at [638, 514] on input "Push in Tier 2 Vocabulary" at bounding box center [642, 506] width 16 height 16
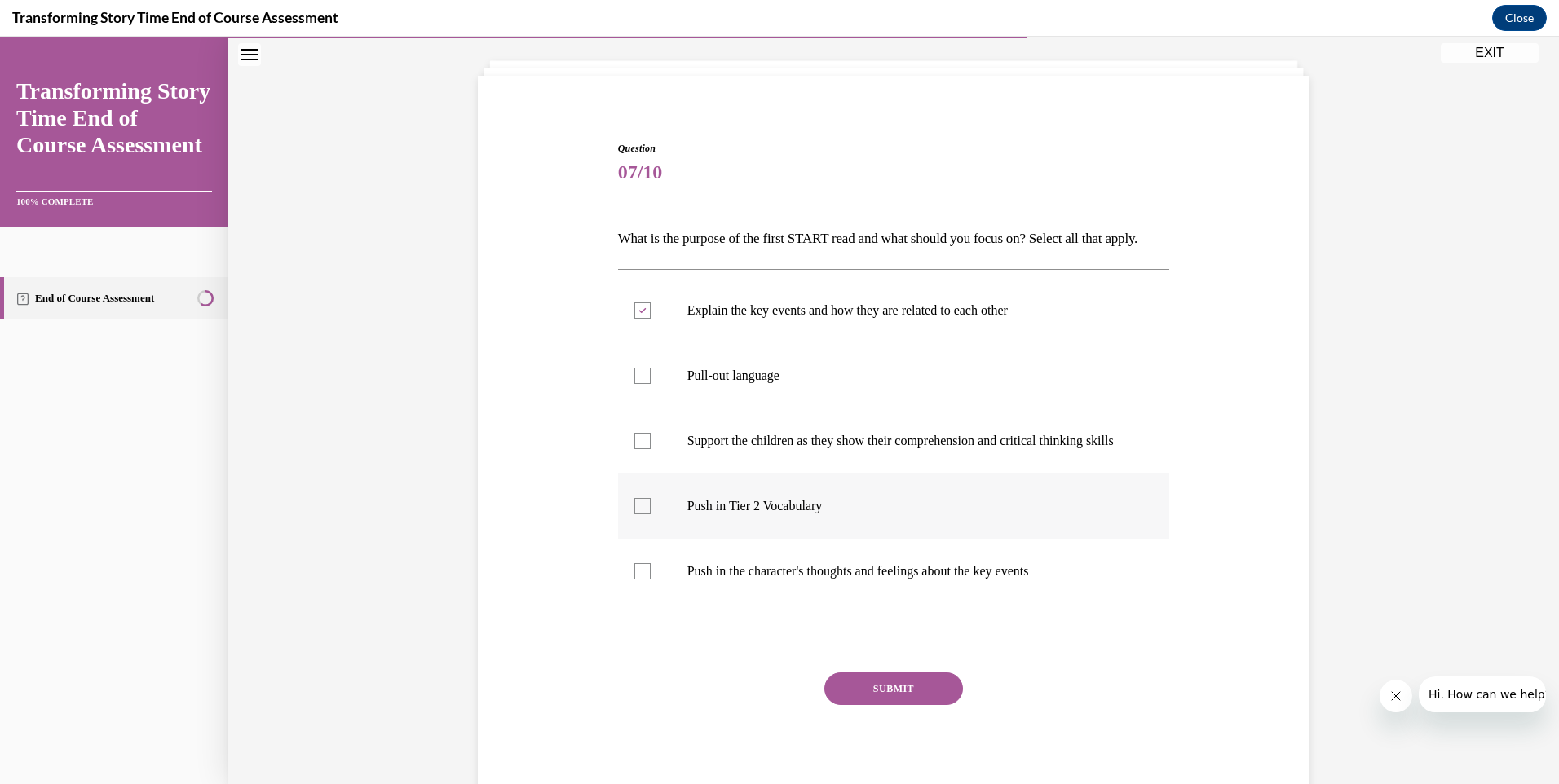
checkbox input "true"
click at [913, 705] on button "SUBMIT" at bounding box center [893, 688] width 139 height 33
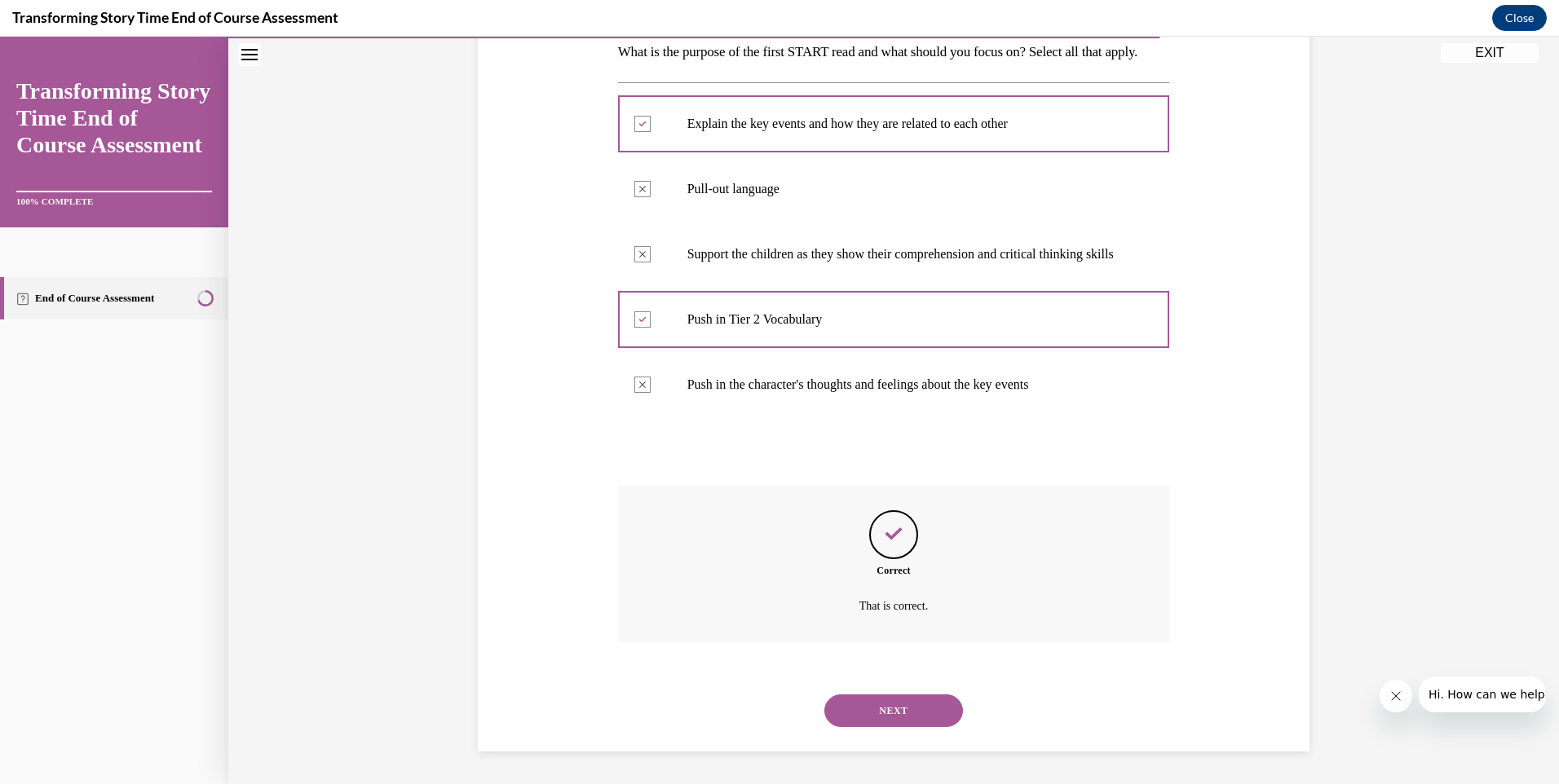
scroll to position [316, 0]
click at [908, 728] on div "NEXT" at bounding box center [893, 711] width 552 height 65
click at [908, 715] on button "NEXT" at bounding box center [893, 710] width 139 height 33
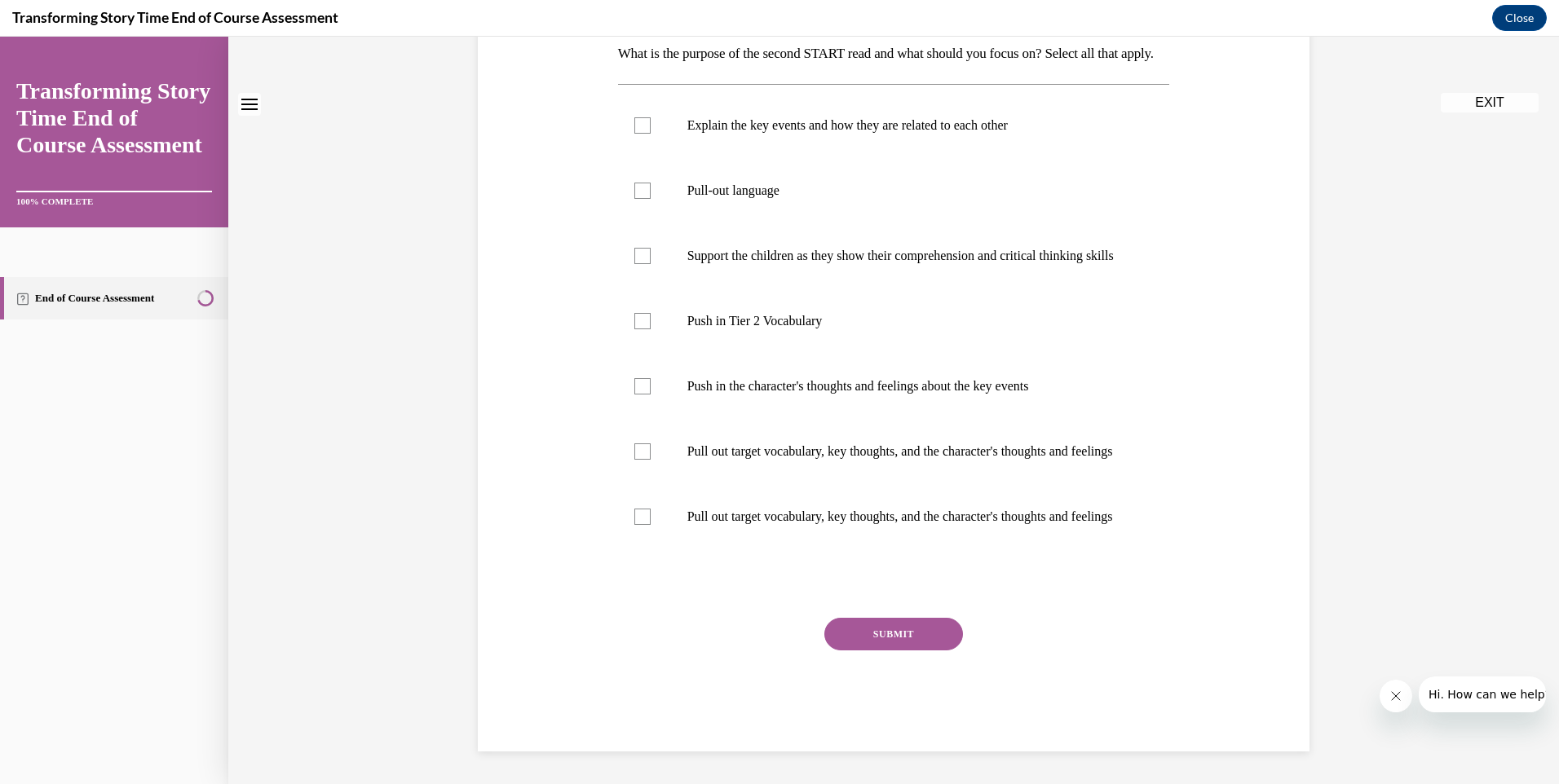
scroll to position [0, 0]
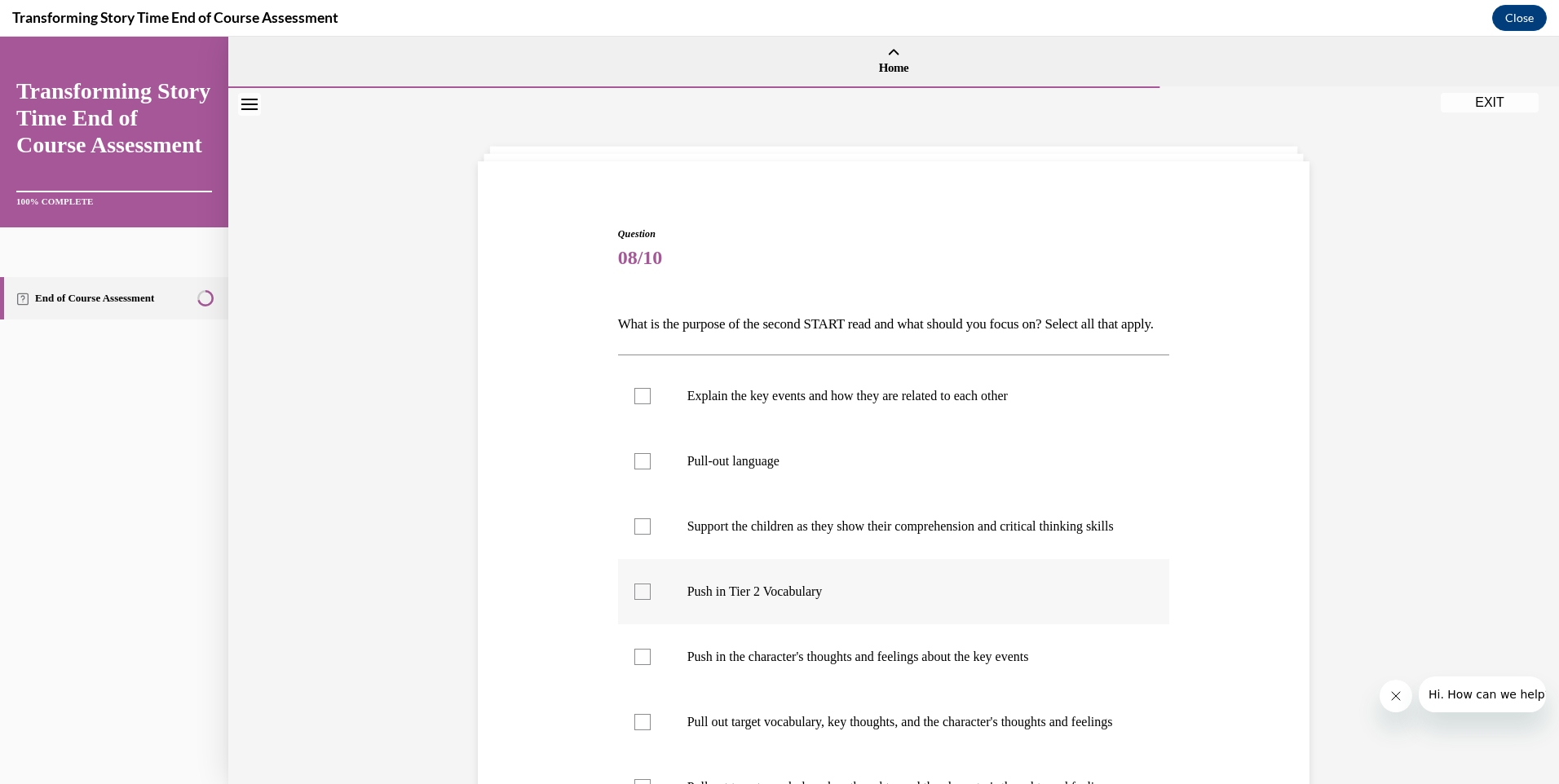
click at [640, 600] on div at bounding box center [642, 591] width 16 height 16
click at [640, 600] on input "Push in Tier 2 Vocabulary" at bounding box center [642, 591] width 16 height 16
checkbox input "true"
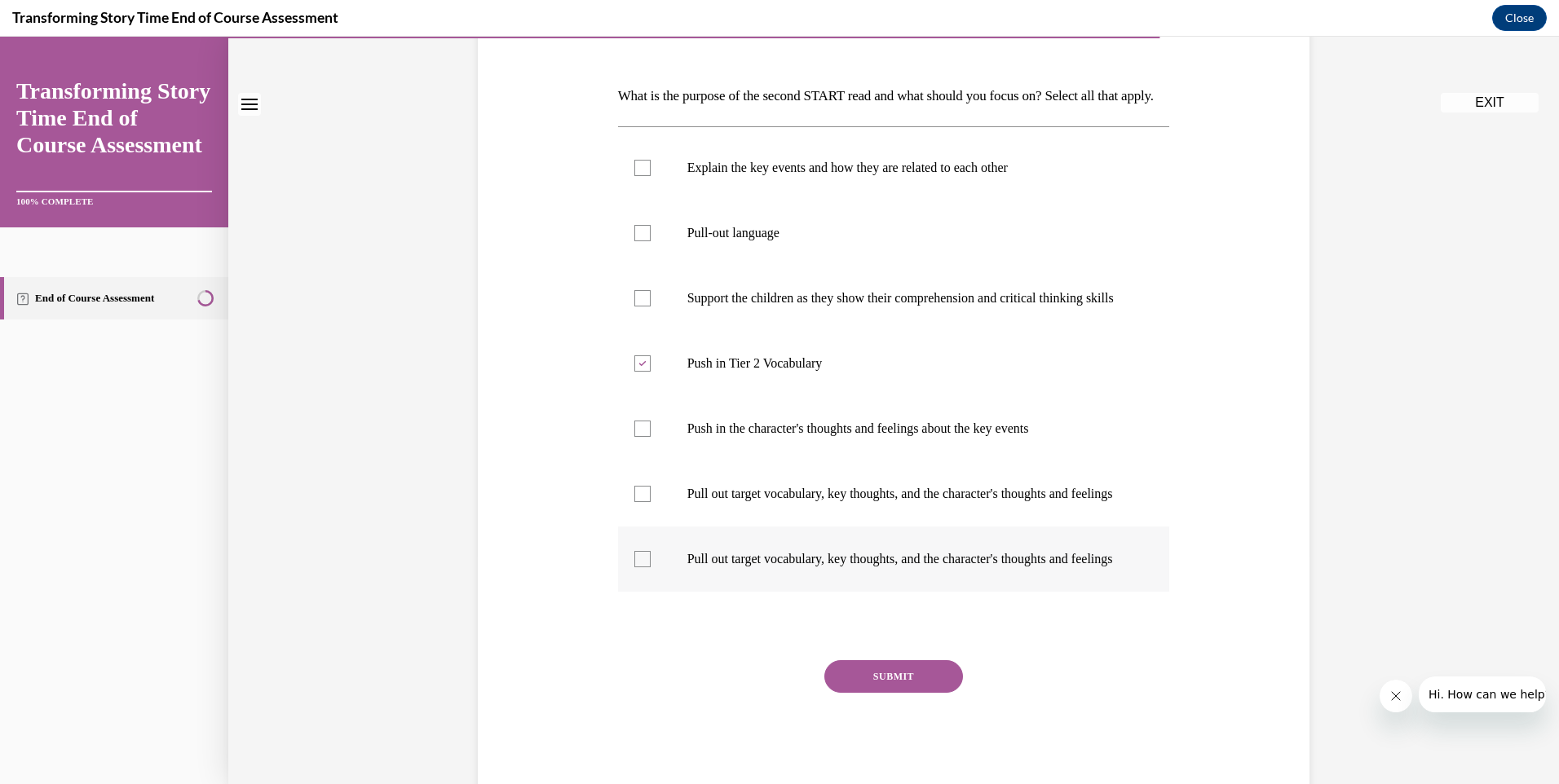
scroll to position [326, 0]
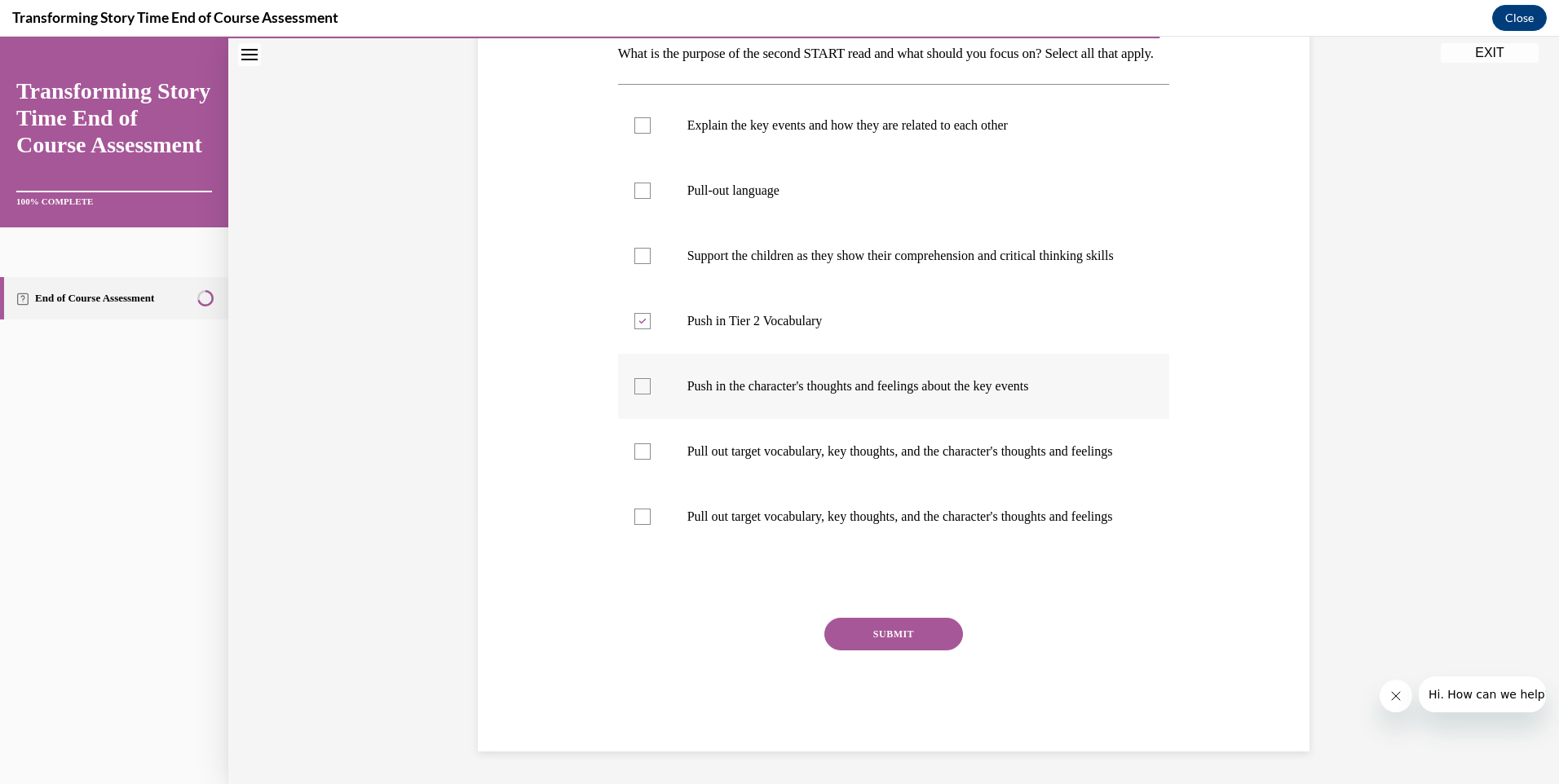
click at [634, 378] on div at bounding box center [642, 386] width 16 height 16
click at [634, 378] on input "Push in the character's thoughts and feelings about the key events" at bounding box center [642, 386] width 16 height 16
checkbox input "true"
click at [914, 650] on button "SUBMIT" at bounding box center [893, 634] width 139 height 33
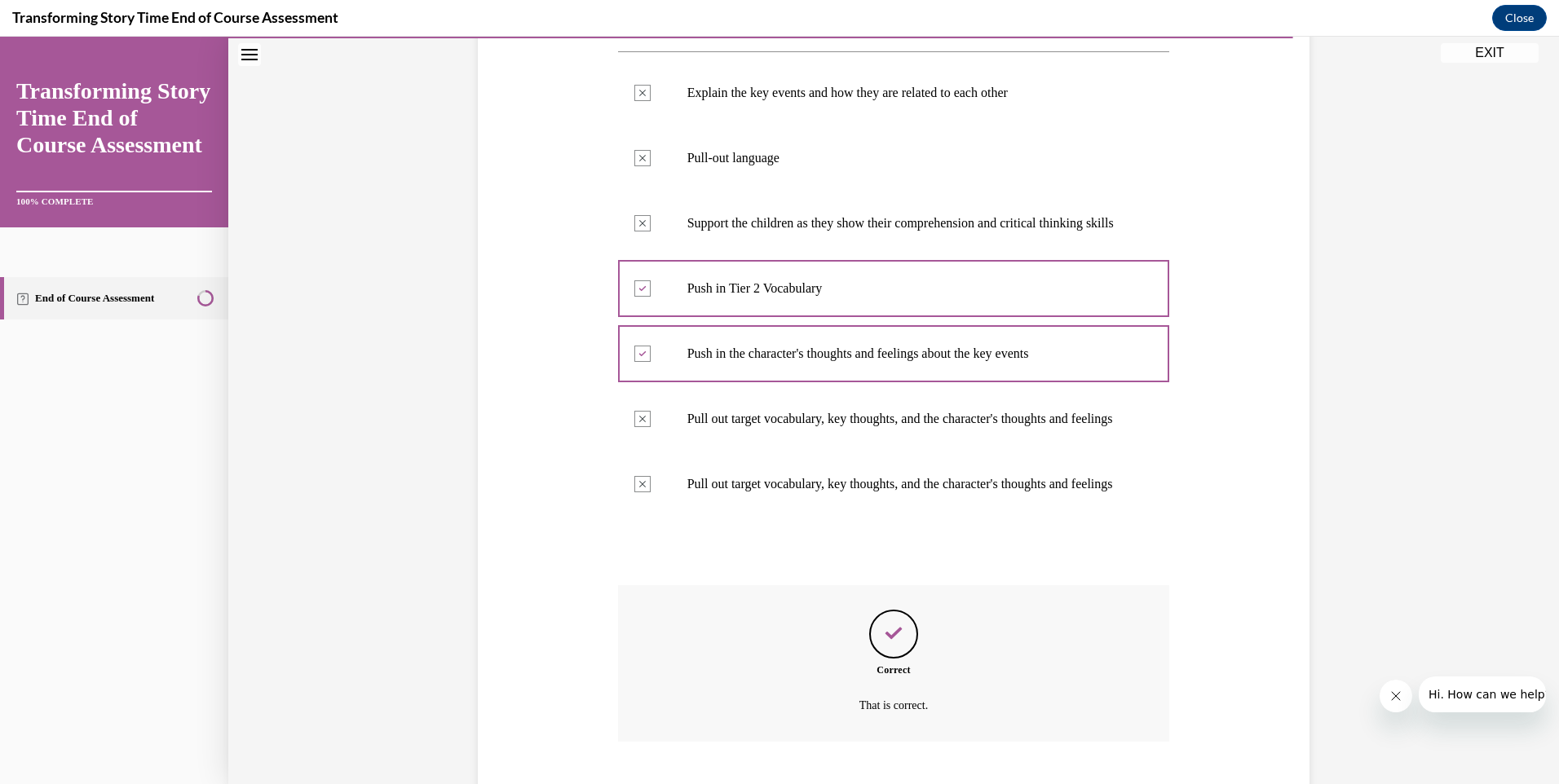
scroll to position [479, 0]
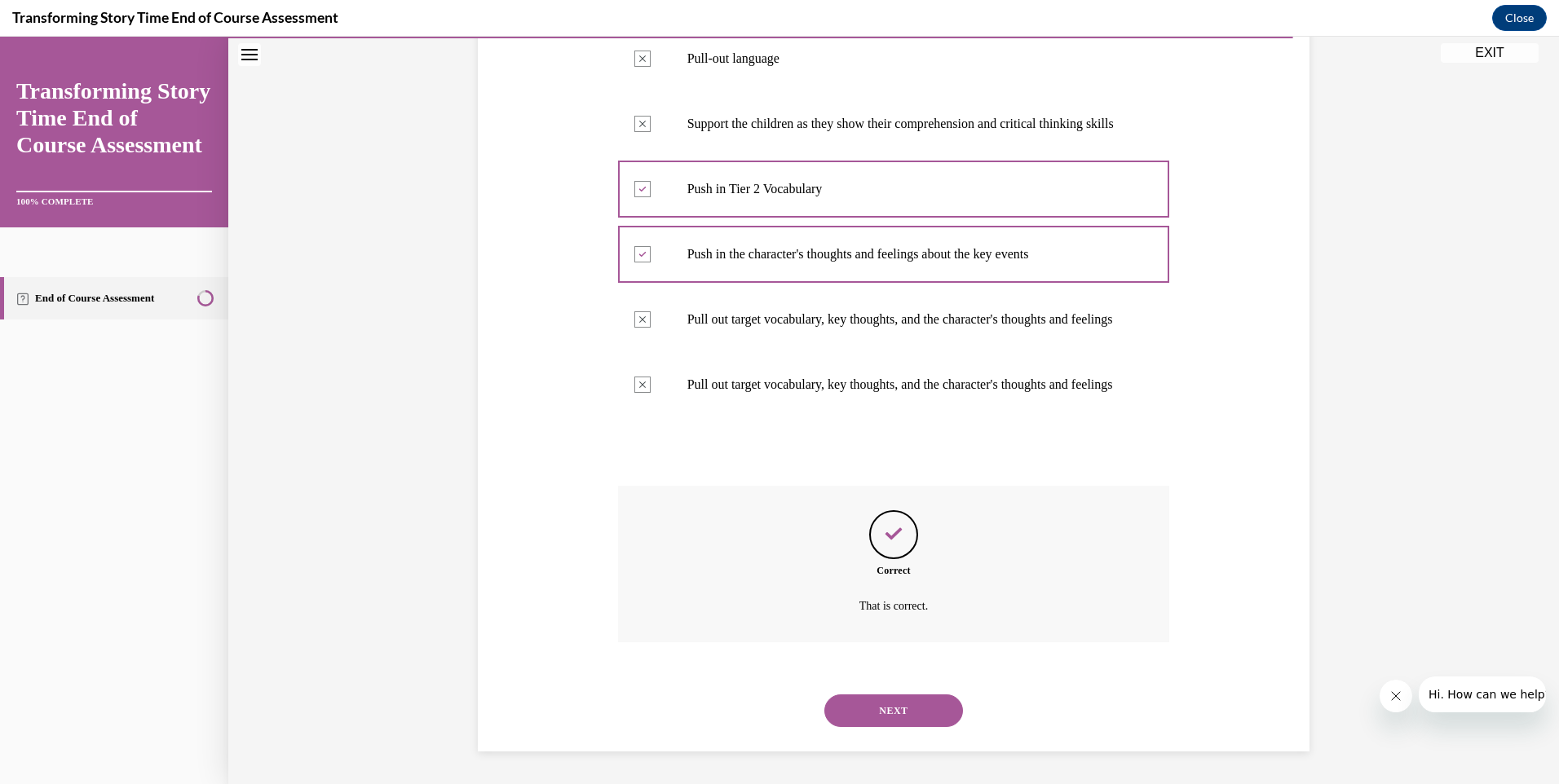
click at [902, 707] on button "NEXT" at bounding box center [893, 710] width 139 height 33
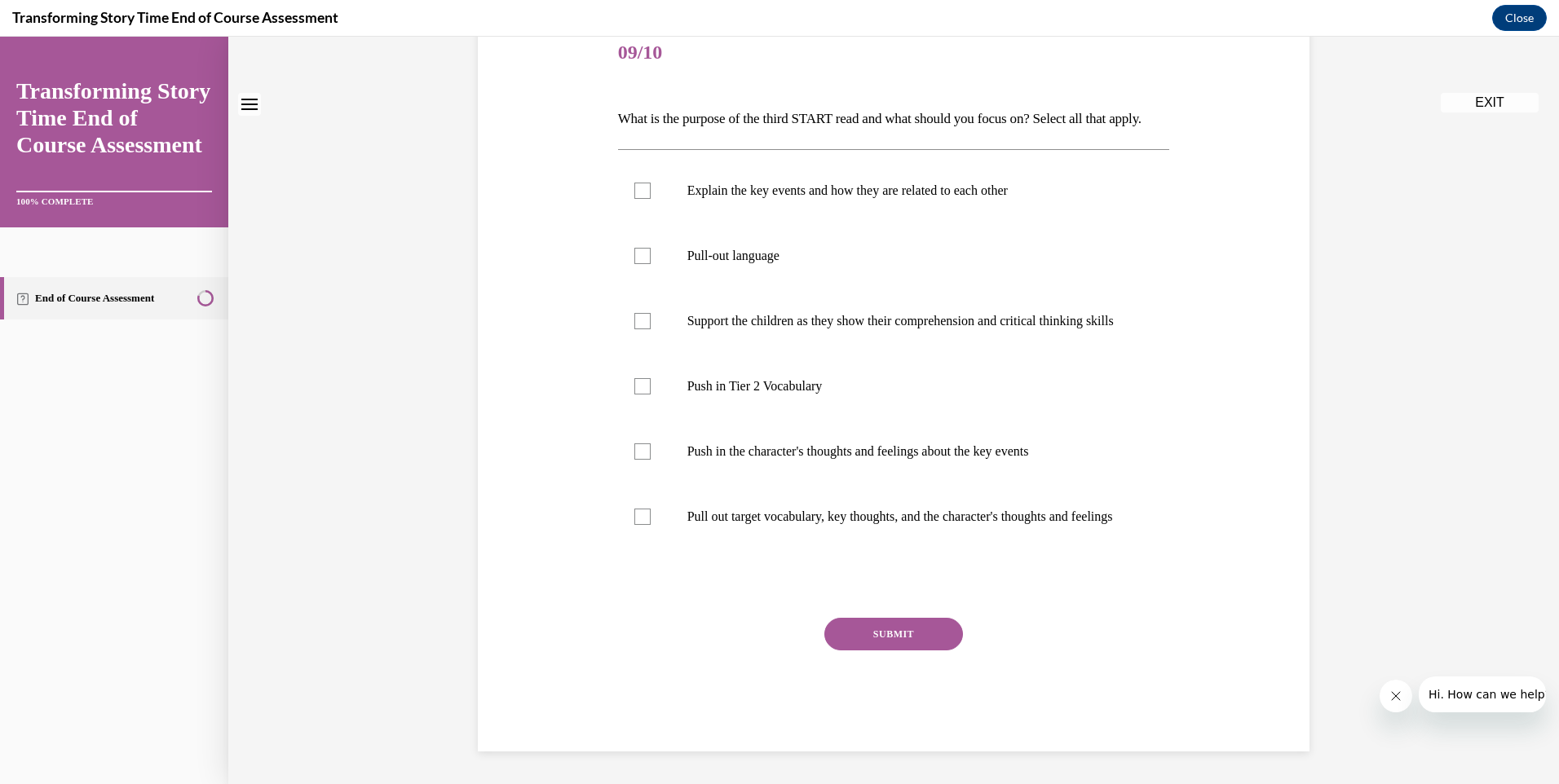
scroll to position [0, 0]
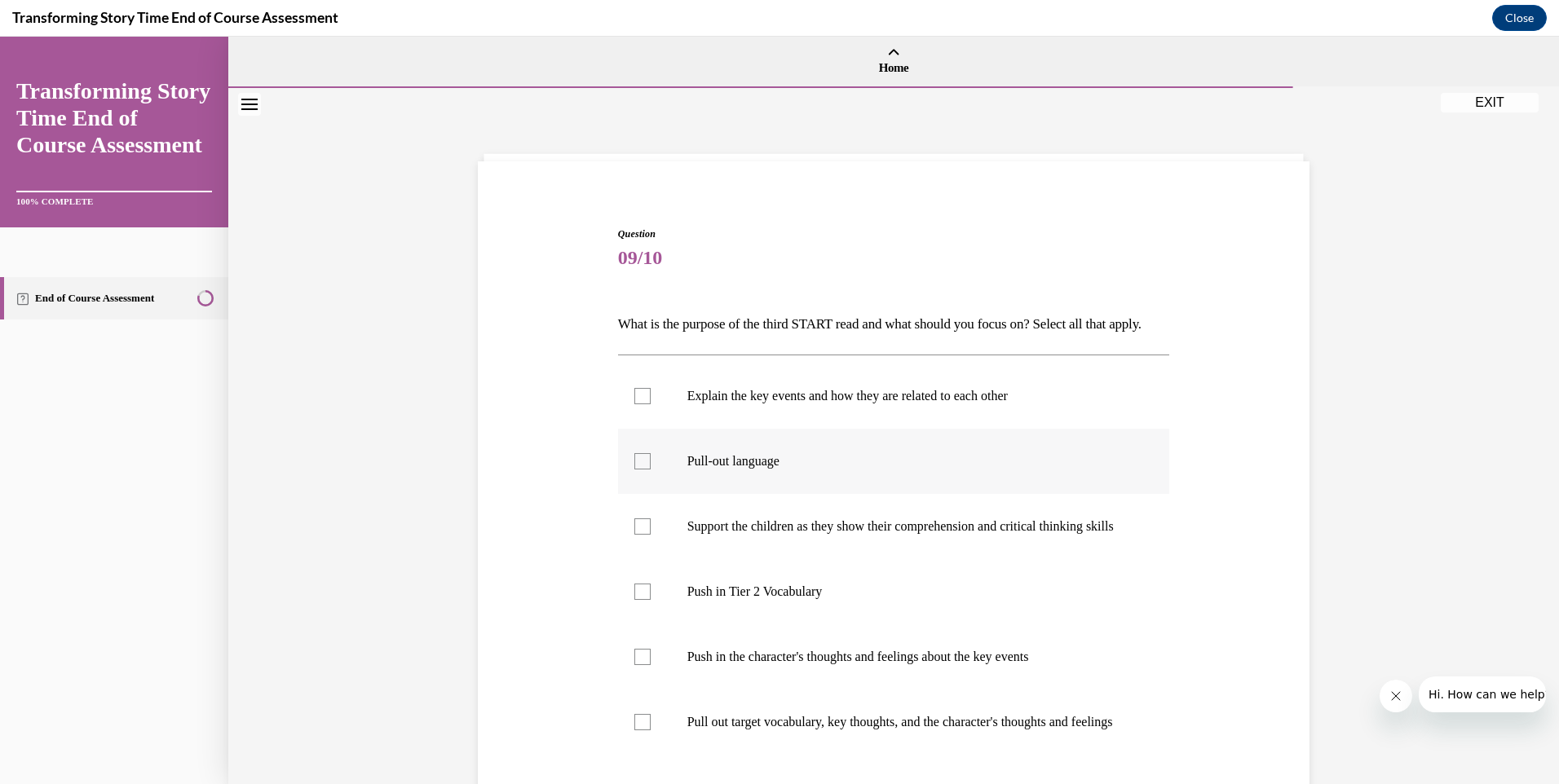
click at [645, 481] on label "Pull-out language" at bounding box center [893, 461] width 552 height 65
click at [645, 469] on input "Pull-out language" at bounding box center [642, 461] width 16 height 16
checkbox input "true"
click at [644, 535] on div at bounding box center [642, 526] width 16 height 16
click at [644, 535] on input "Support the children as they show their comprehension and critical thinking ski…" at bounding box center [642, 526] width 16 height 16
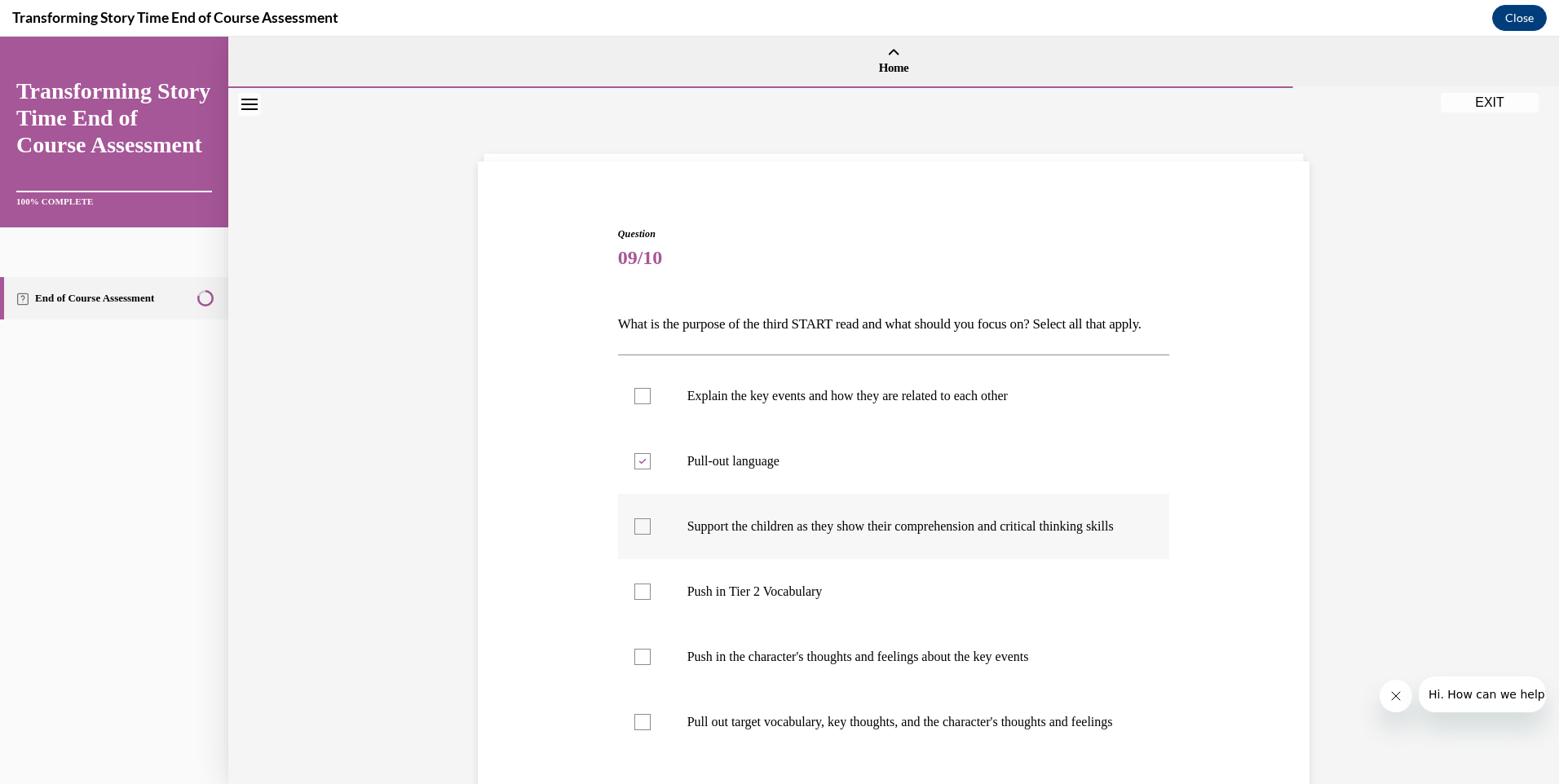
checkbox input "true"
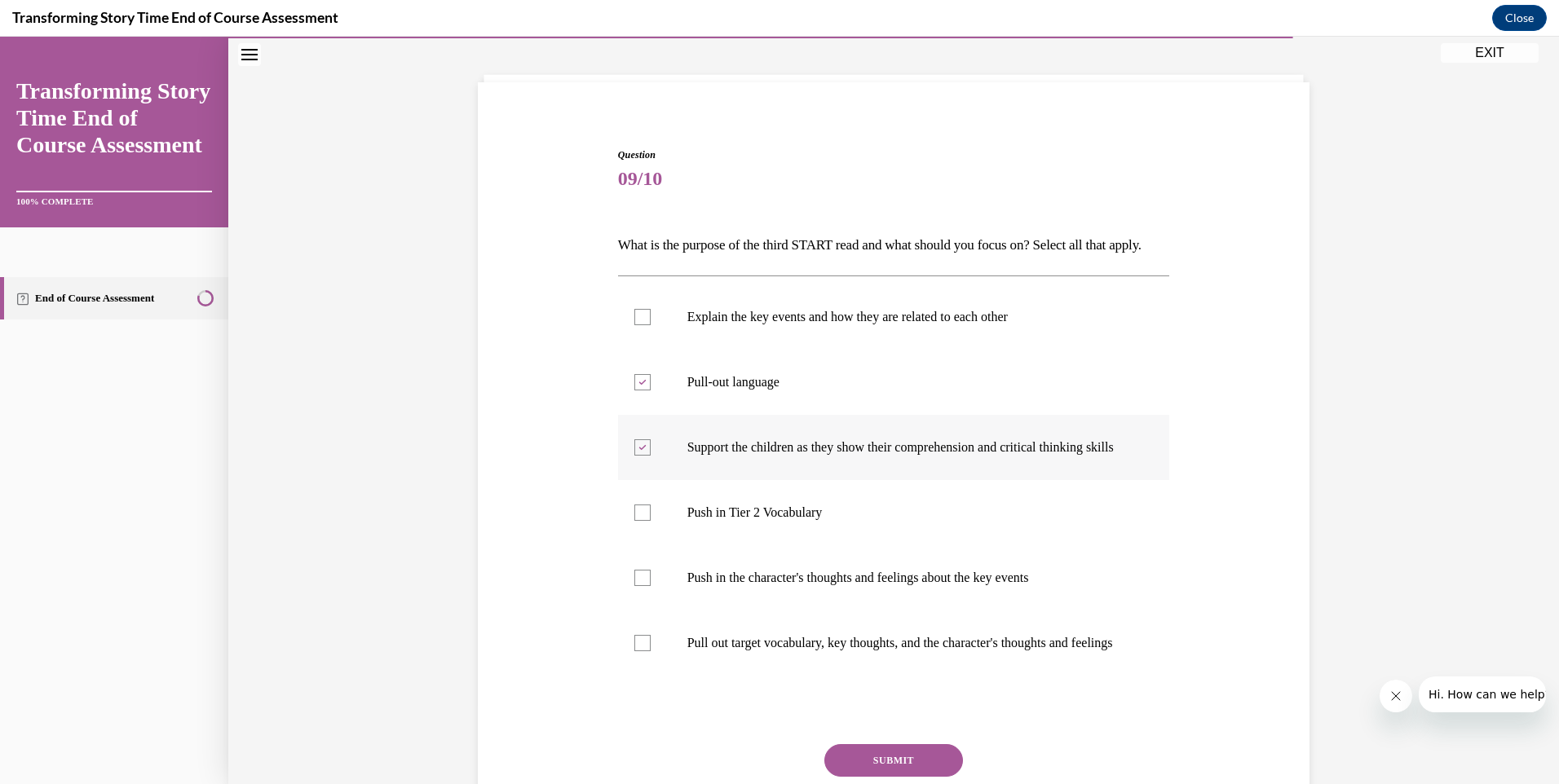
scroll to position [163, 0]
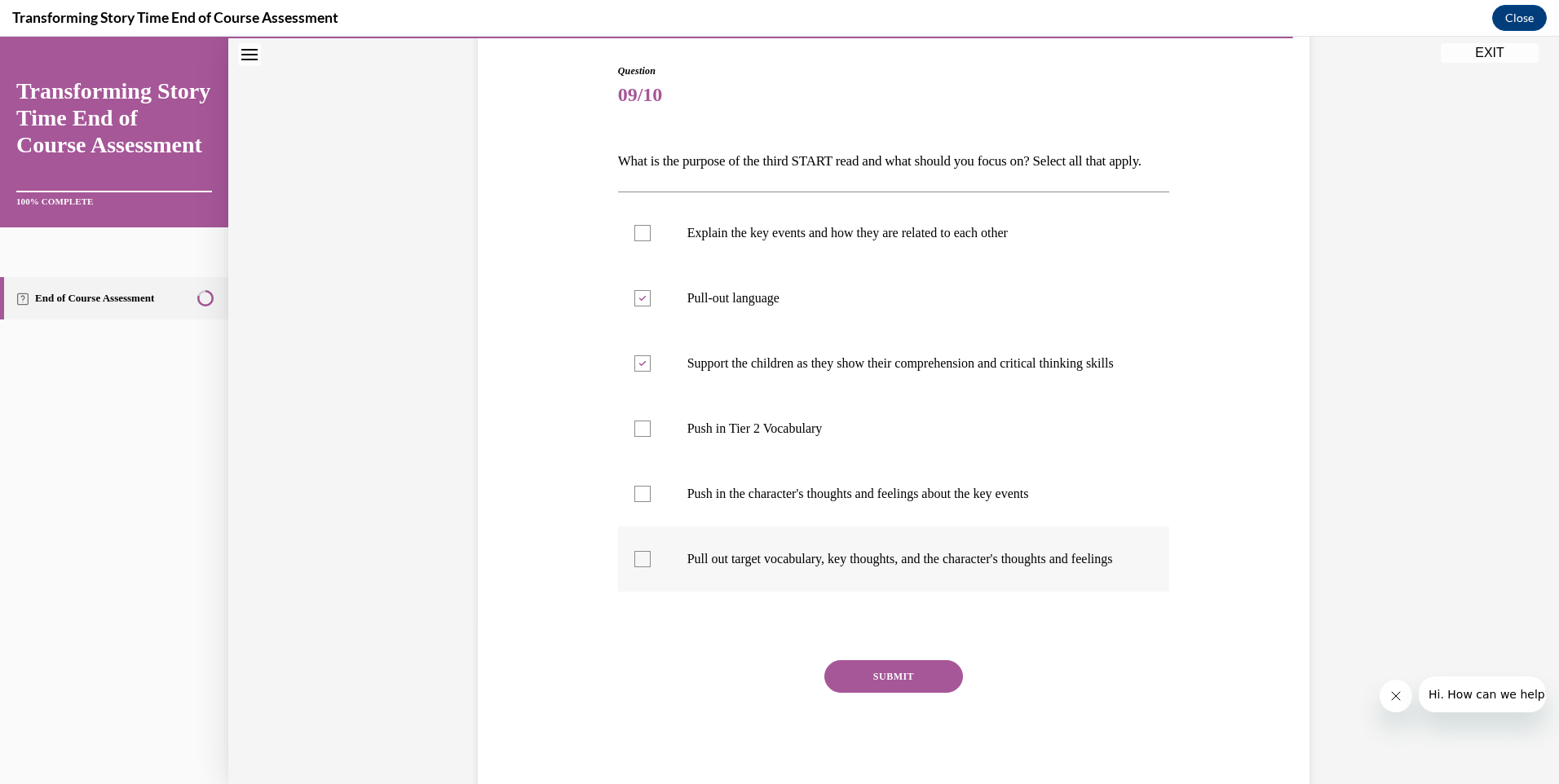
click at [638, 567] on div at bounding box center [642, 558] width 16 height 16
click at [638, 567] on input "Pull out target vocabulary, key thoughts, and the character's thoughts and feel…" at bounding box center [642, 558] width 16 height 16
checkbox input "true"
click at [906, 693] on button "SUBMIT" at bounding box center [893, 676] width 139 height 33
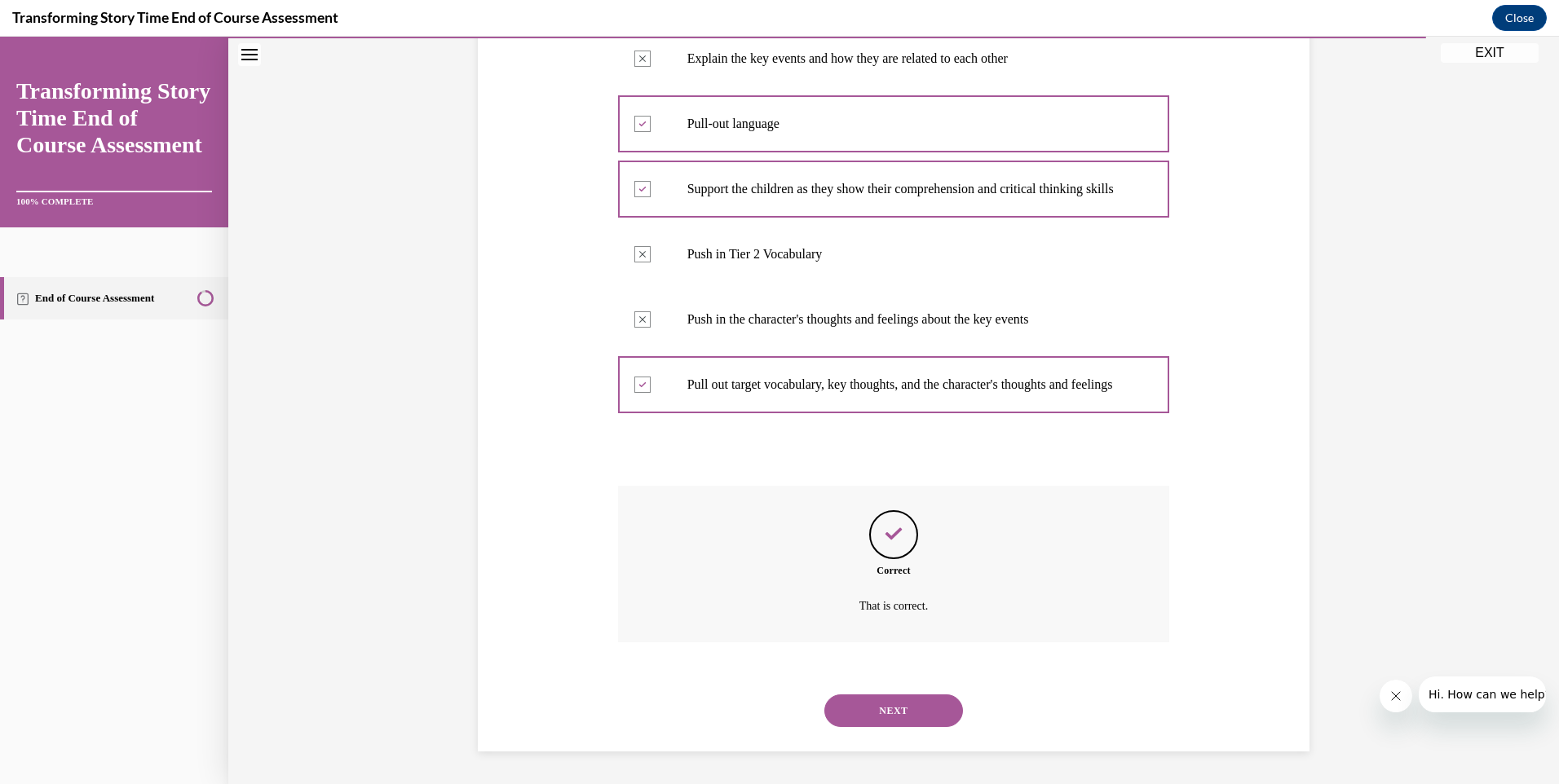
scroll to position [51, 0]
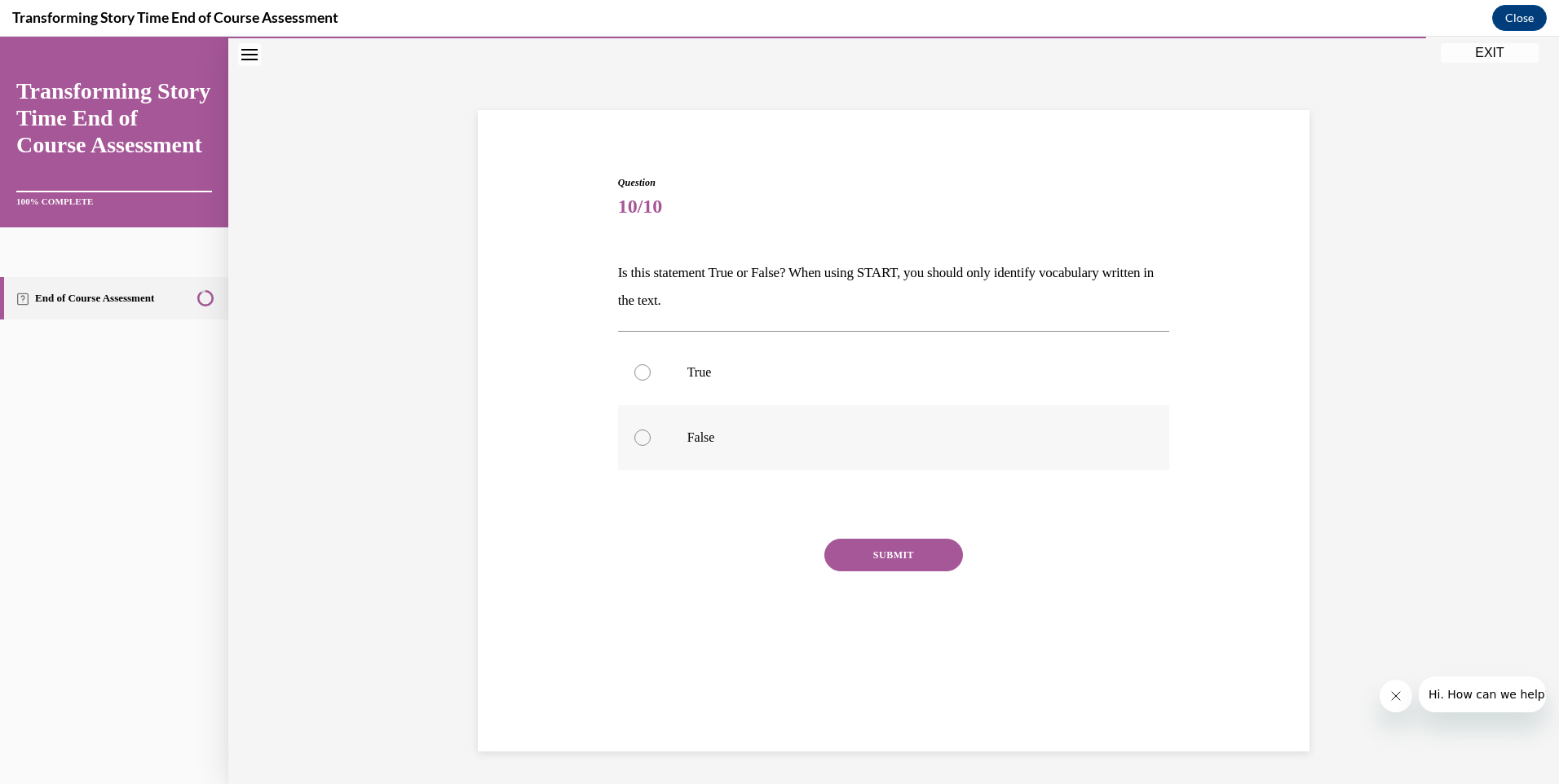
click at [634, 431] on div at bounding box center [642, 438] width 16 height 16
click at [634, 431] on input "False" at bounding box center [642, 438] width 16 height 16
radio input "true"
click at [918, 544] on button "SUBMIT" at bounding box center [893, 554] width 139 height 33
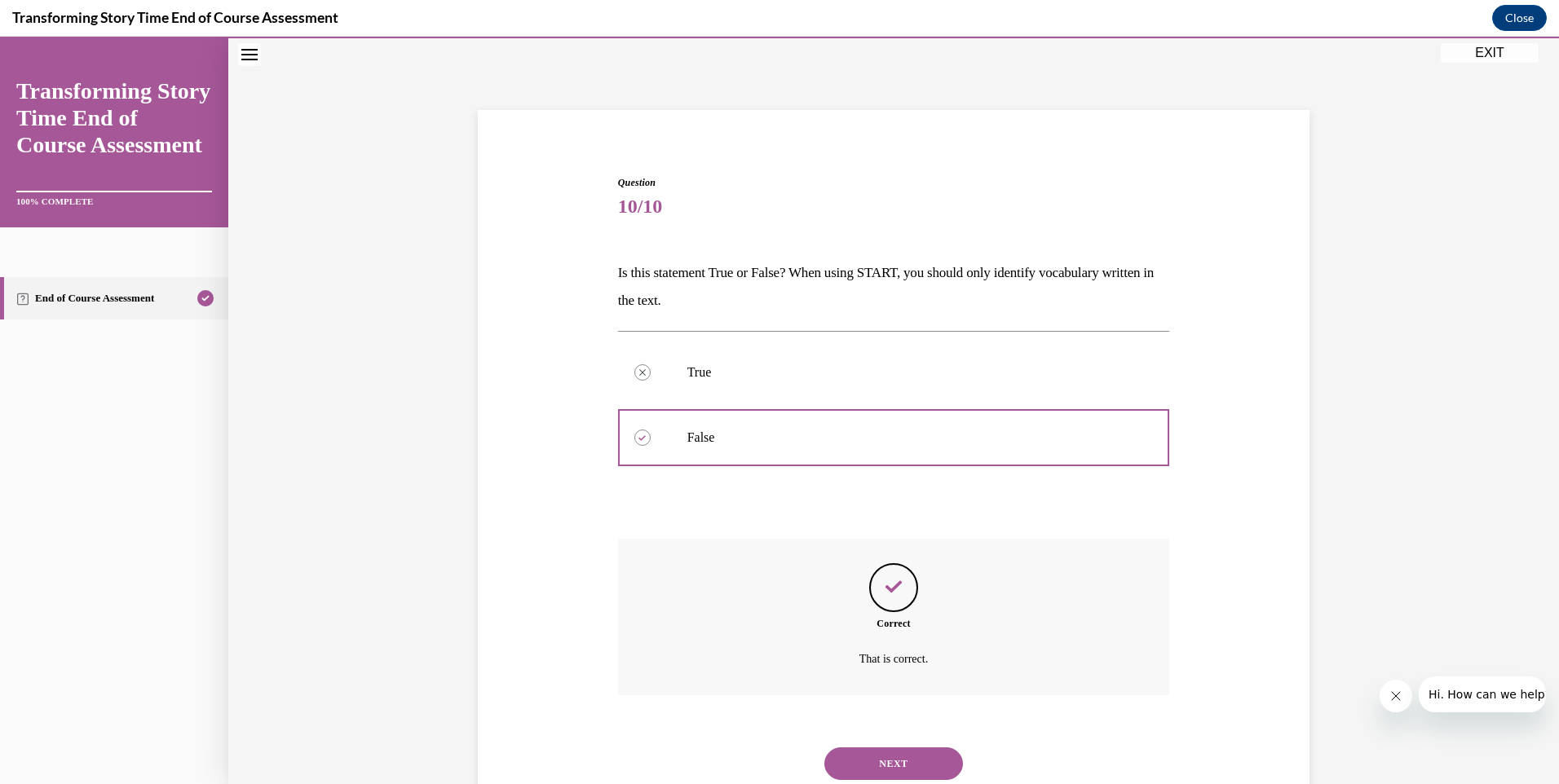
scroll to position [104, 0]
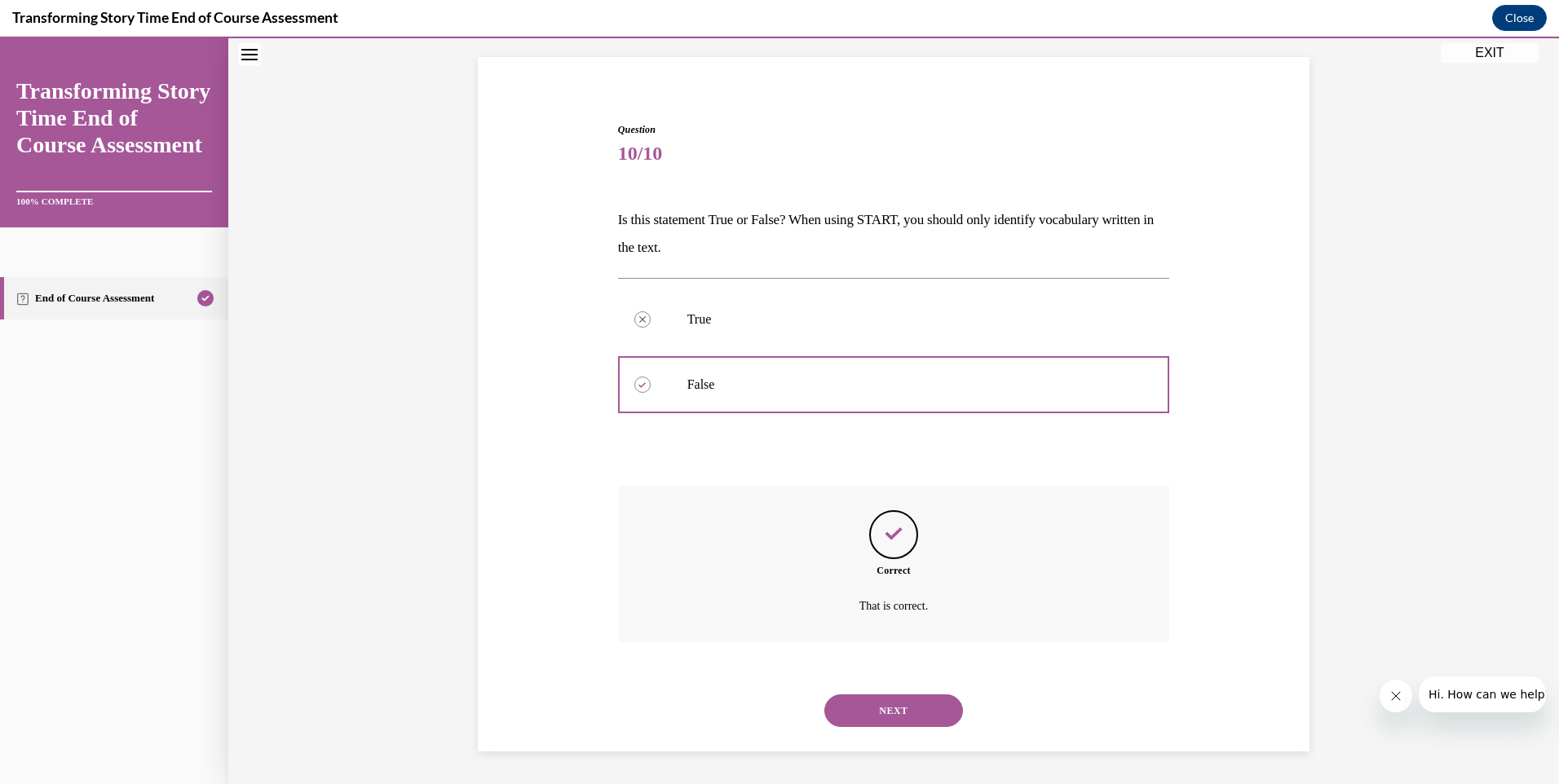
click at [941, 702] on button "NEXT" at bounding box center [893, 710] width 139 height 33
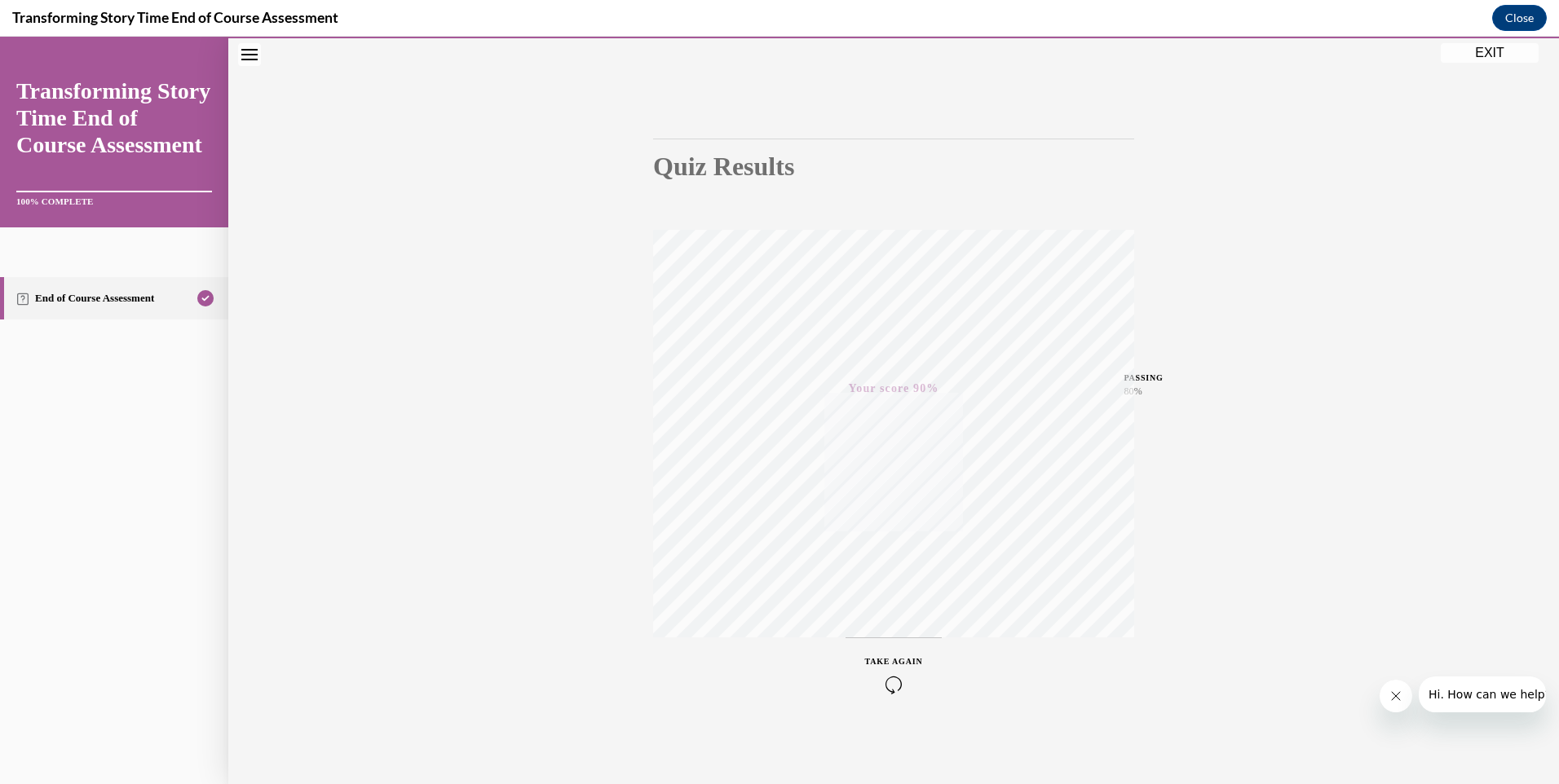
scroll to position [0, 0]
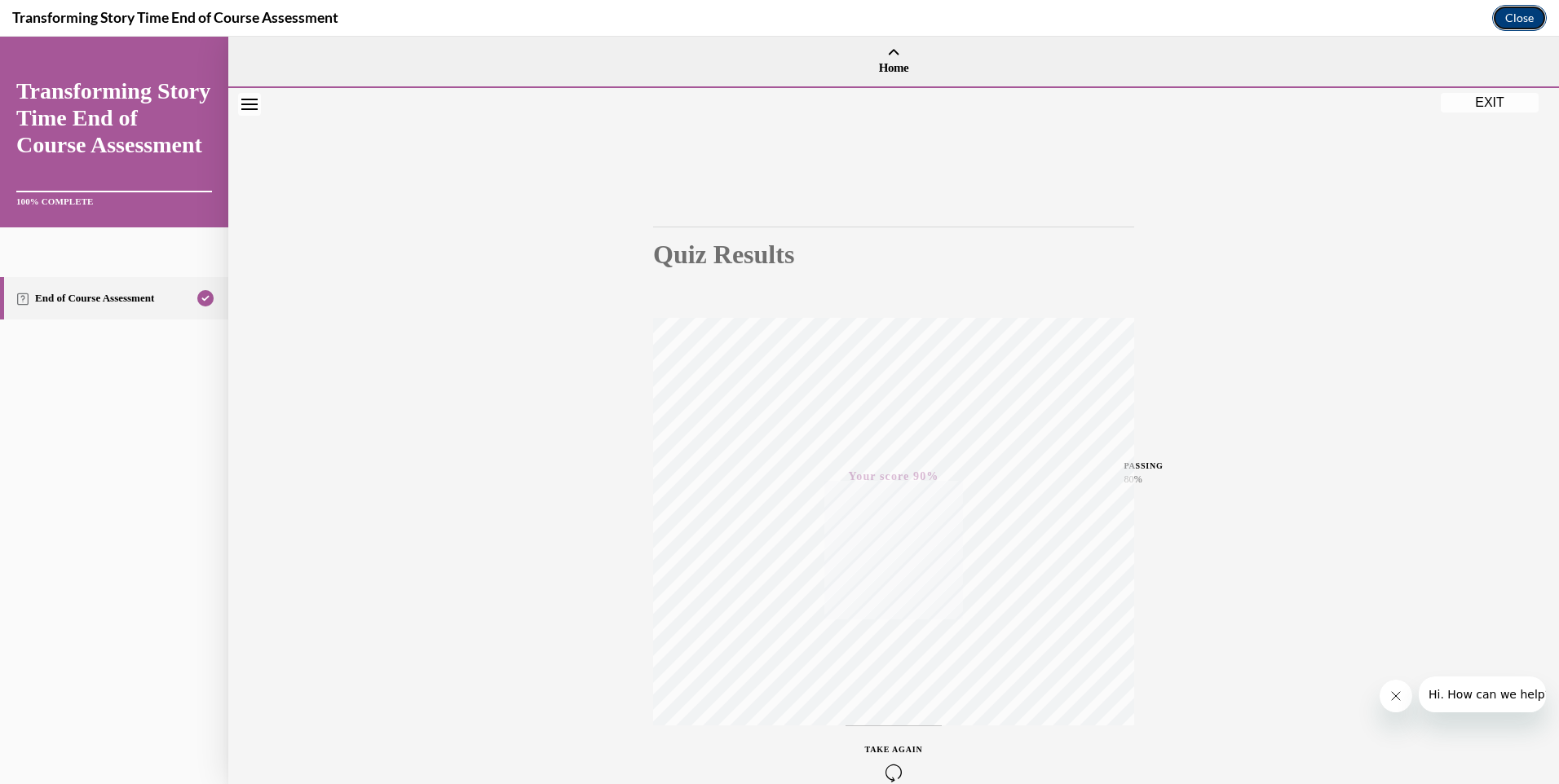
click at [1511, 26] on button "Close" at bounding box center [1518, 18] width 54 height 26
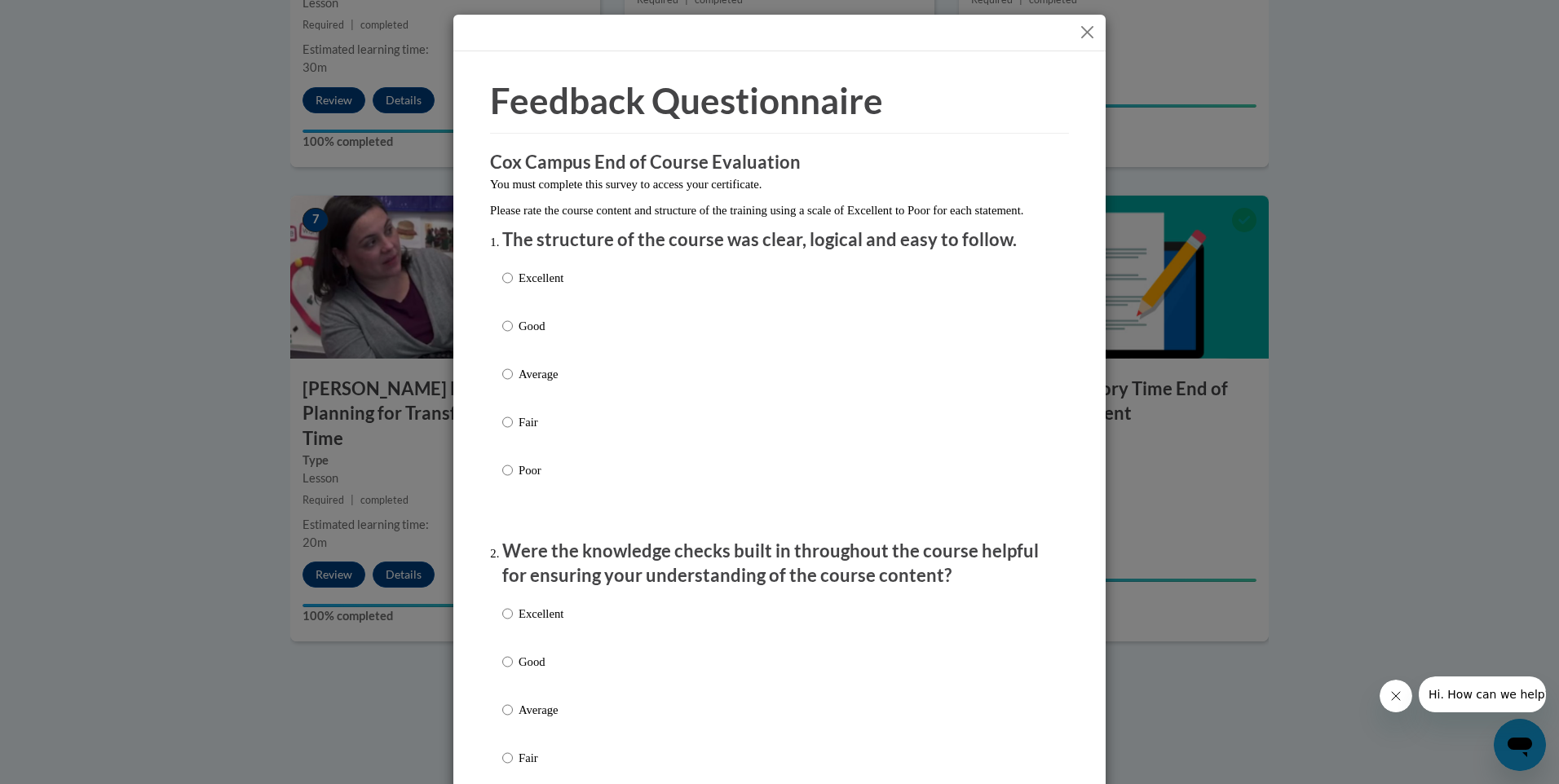
click at [507, 340] on label "Good" at bounding box center [533, 339] width 61 height 44
click at [507, 335] on input "Good" at bounding box center [507, 326] width 11 height 18
radio input "true"
click at [502, 670] on input "Good" at bounding box center [507, 661] width 11 height 18
radio input "true"
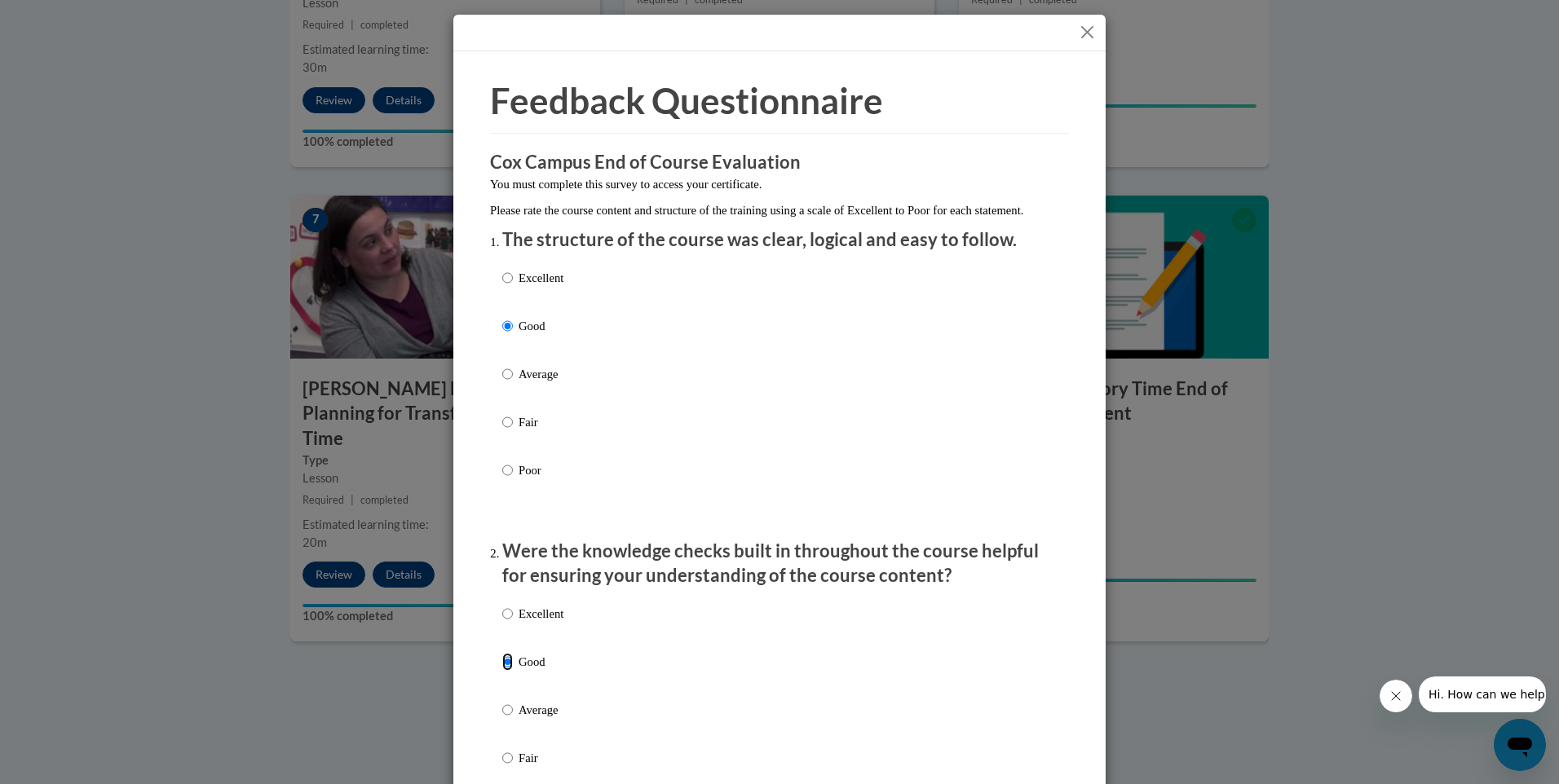
scroll to position [489, 0]
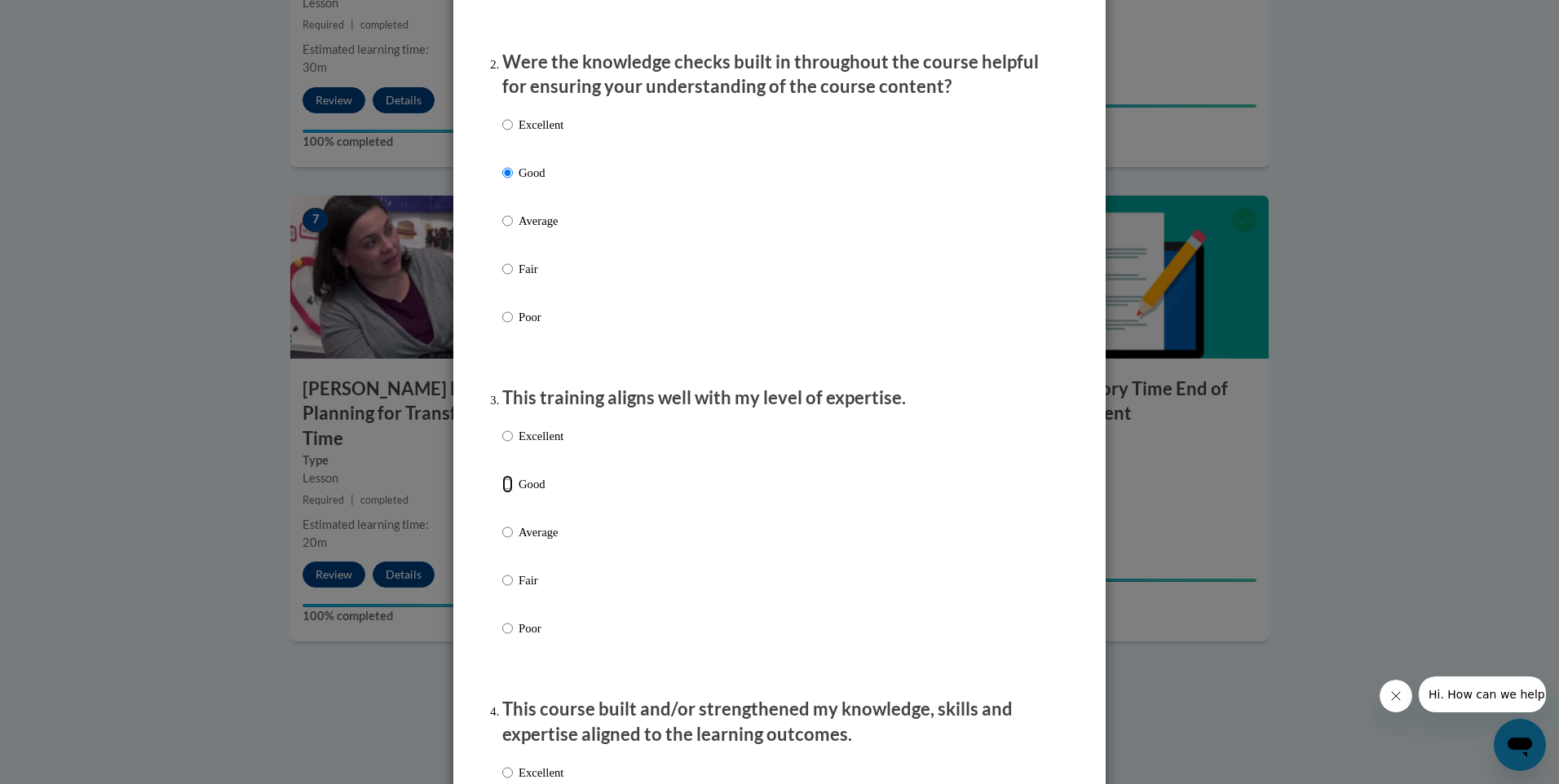
click at [502, 493] on input "Good" at bounding box center [507, 484] width 11 height 18
radio input "true"
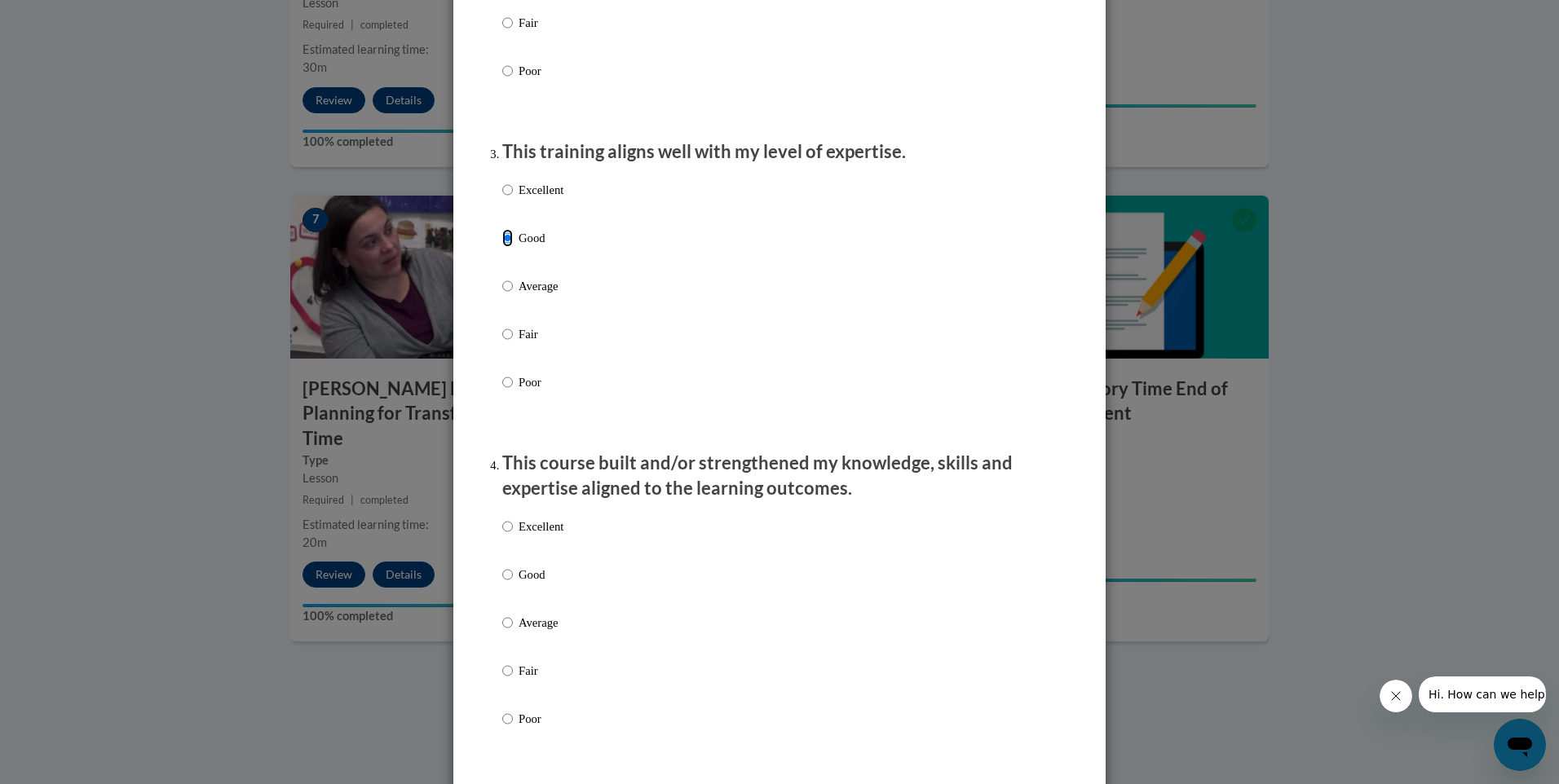
scroll to position [896, 0]
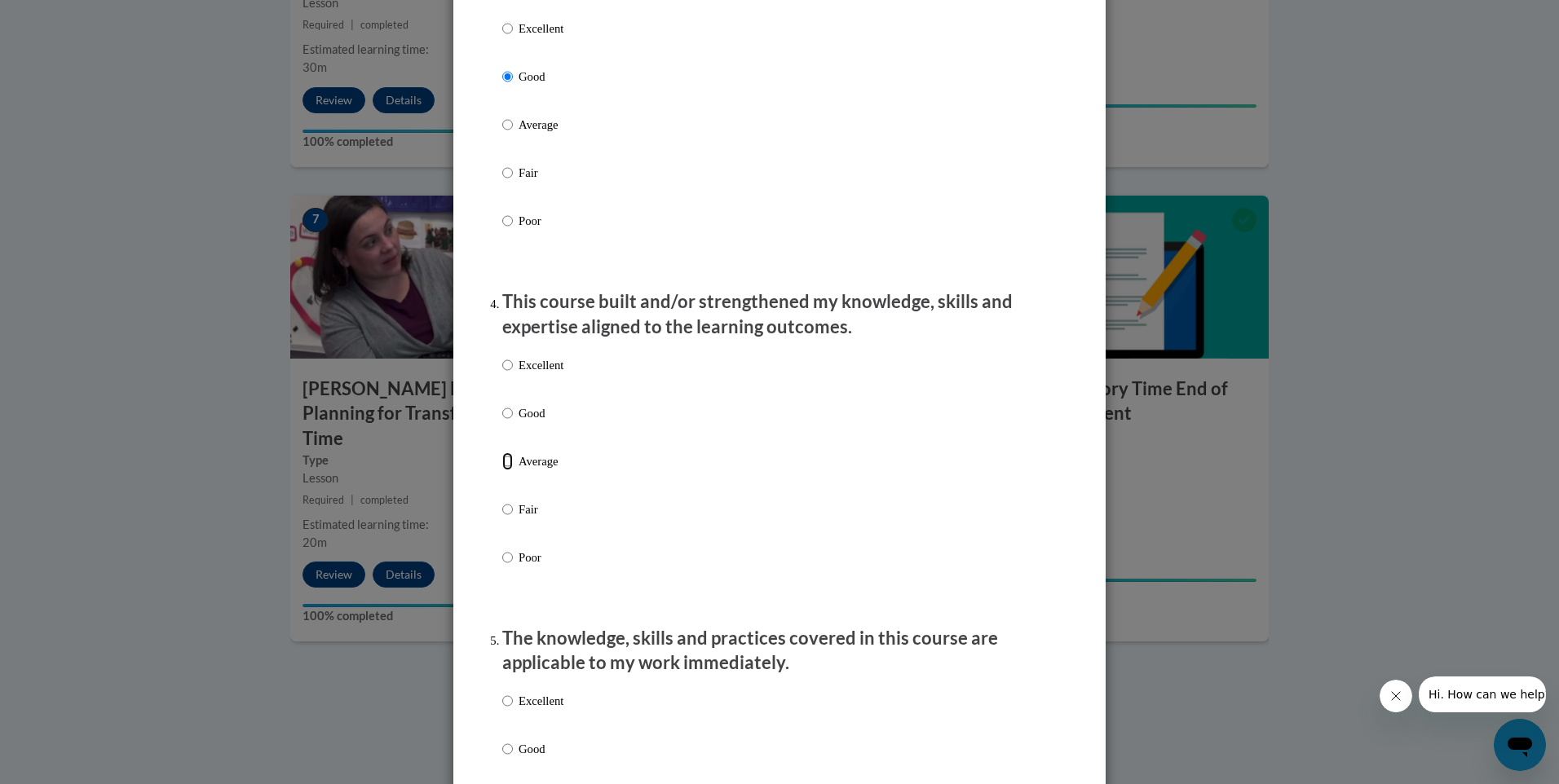
click at [502, 470] on input "Average" at bounding box center [507, 461] width 11 height 18
radio input "true"
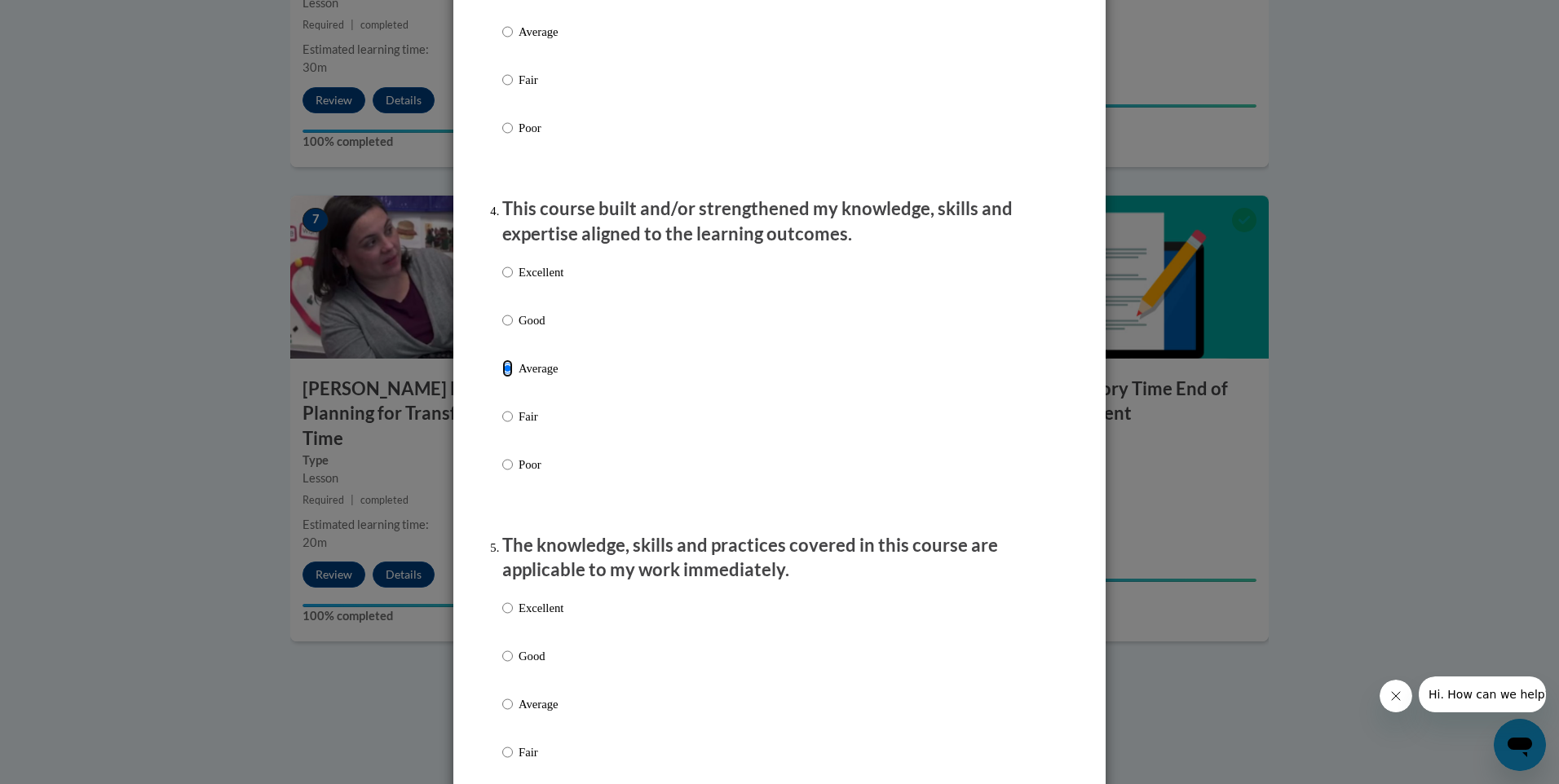
scroll to position [1059, 0]
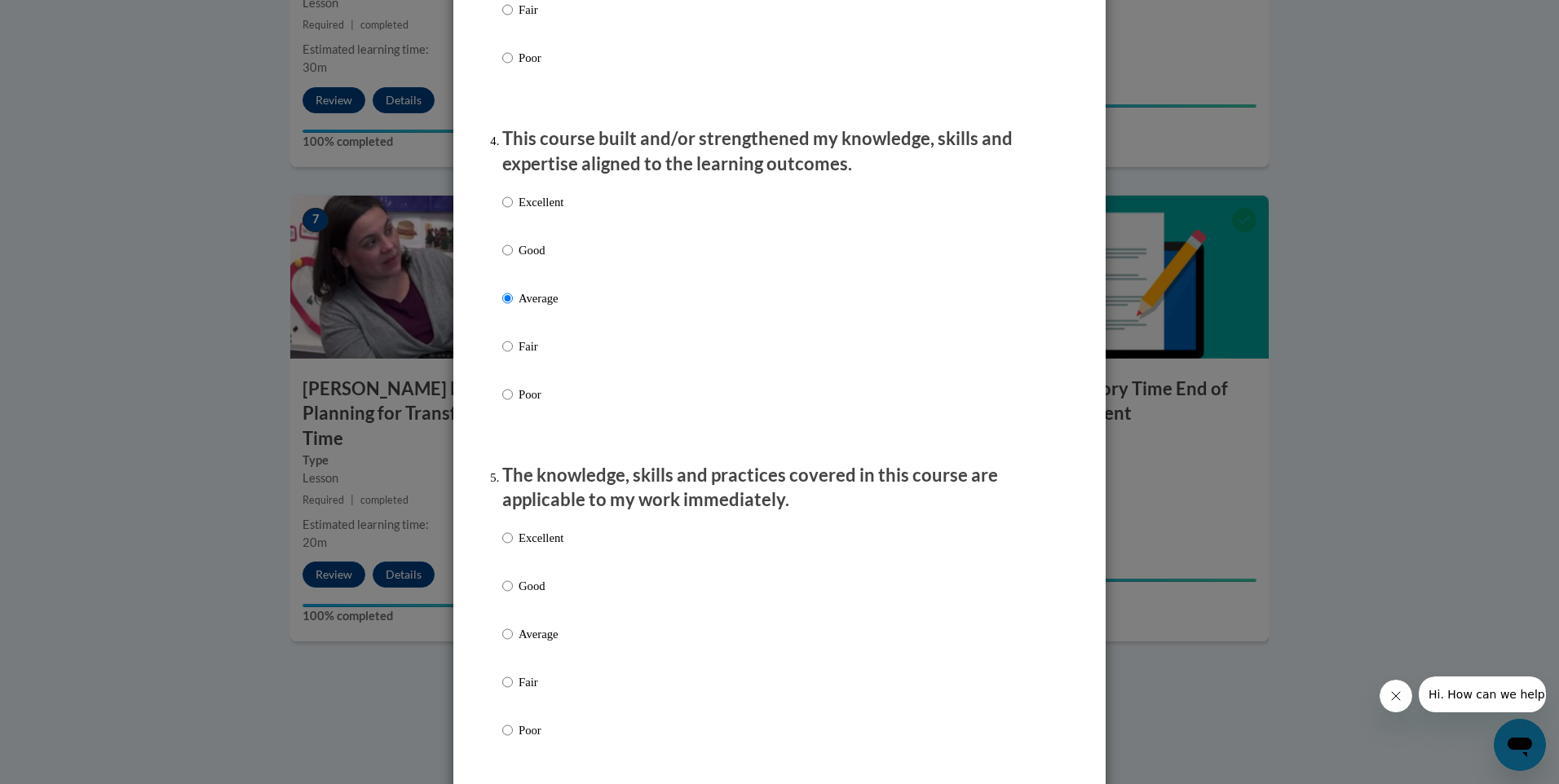
click at [507, 601] on label "Good" at bounding box center [533, 599] width 61 height 44
click at [507, 595] on input "Good" at bounding box center [507, 586] width 11 height 18
radio input "true"
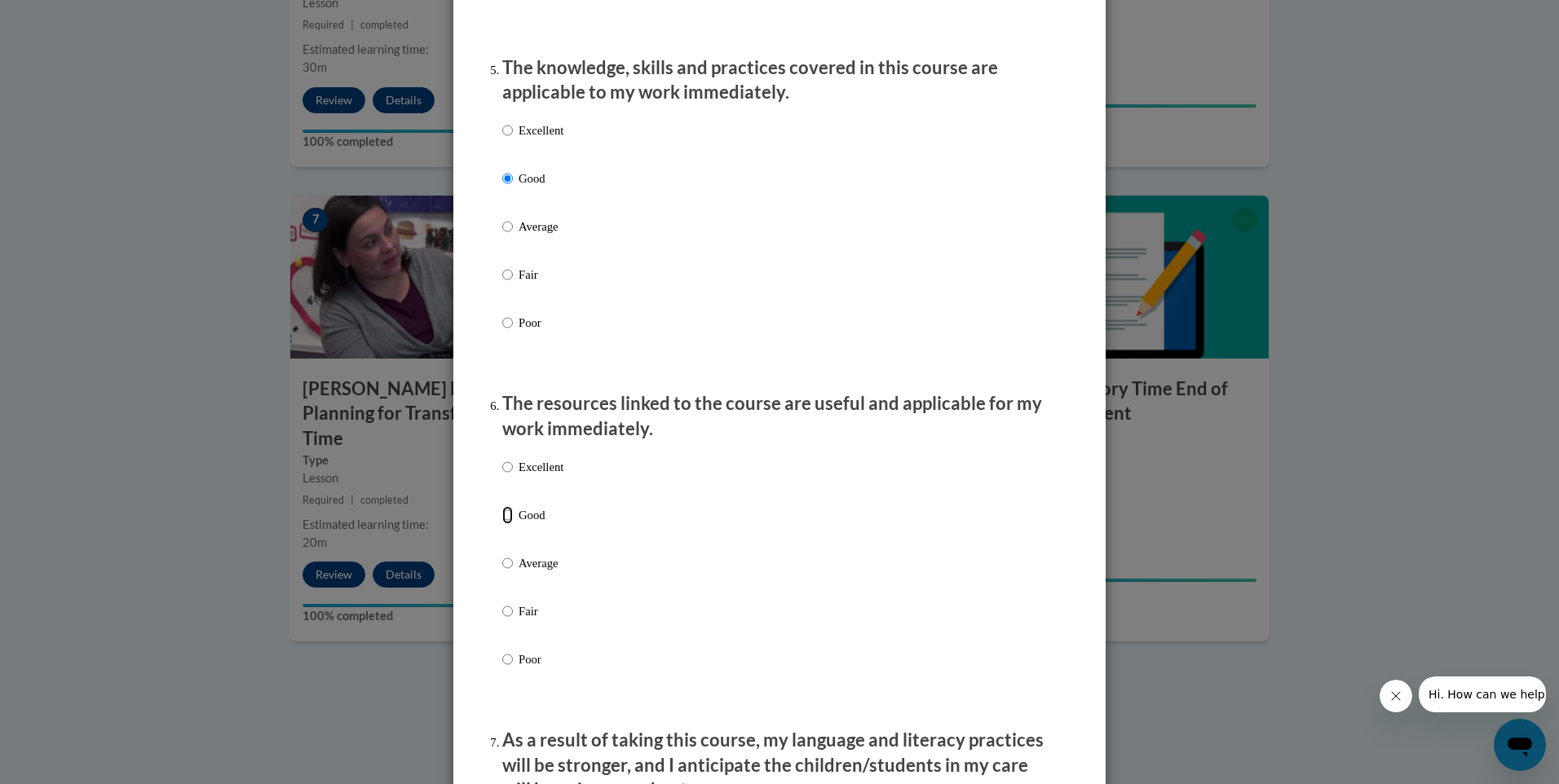
click at [502, 524] on input "Good" at bounding box center [507, 515] width 11 height 18
radio input "true"
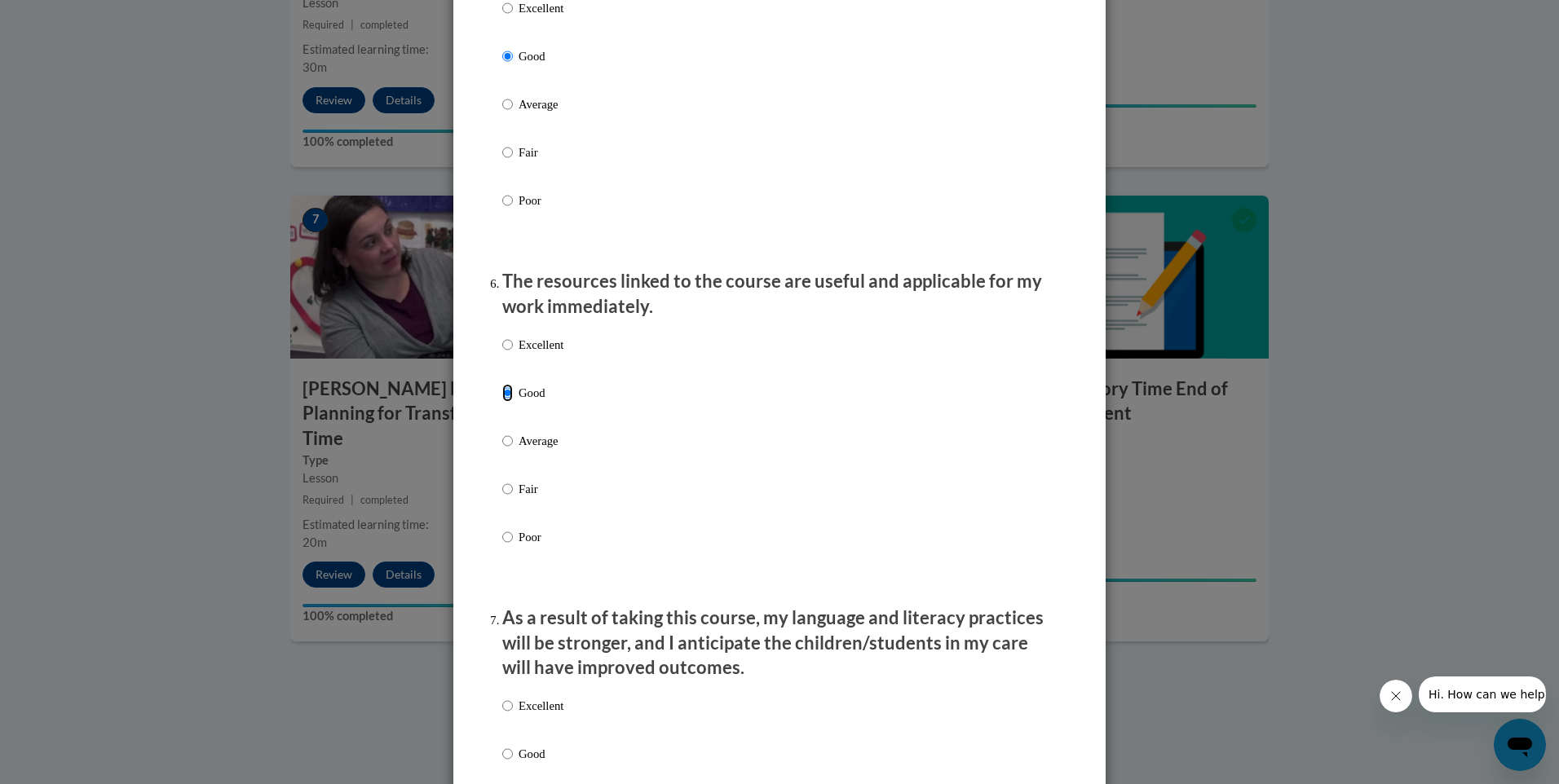
scroll to position [1629, 0]
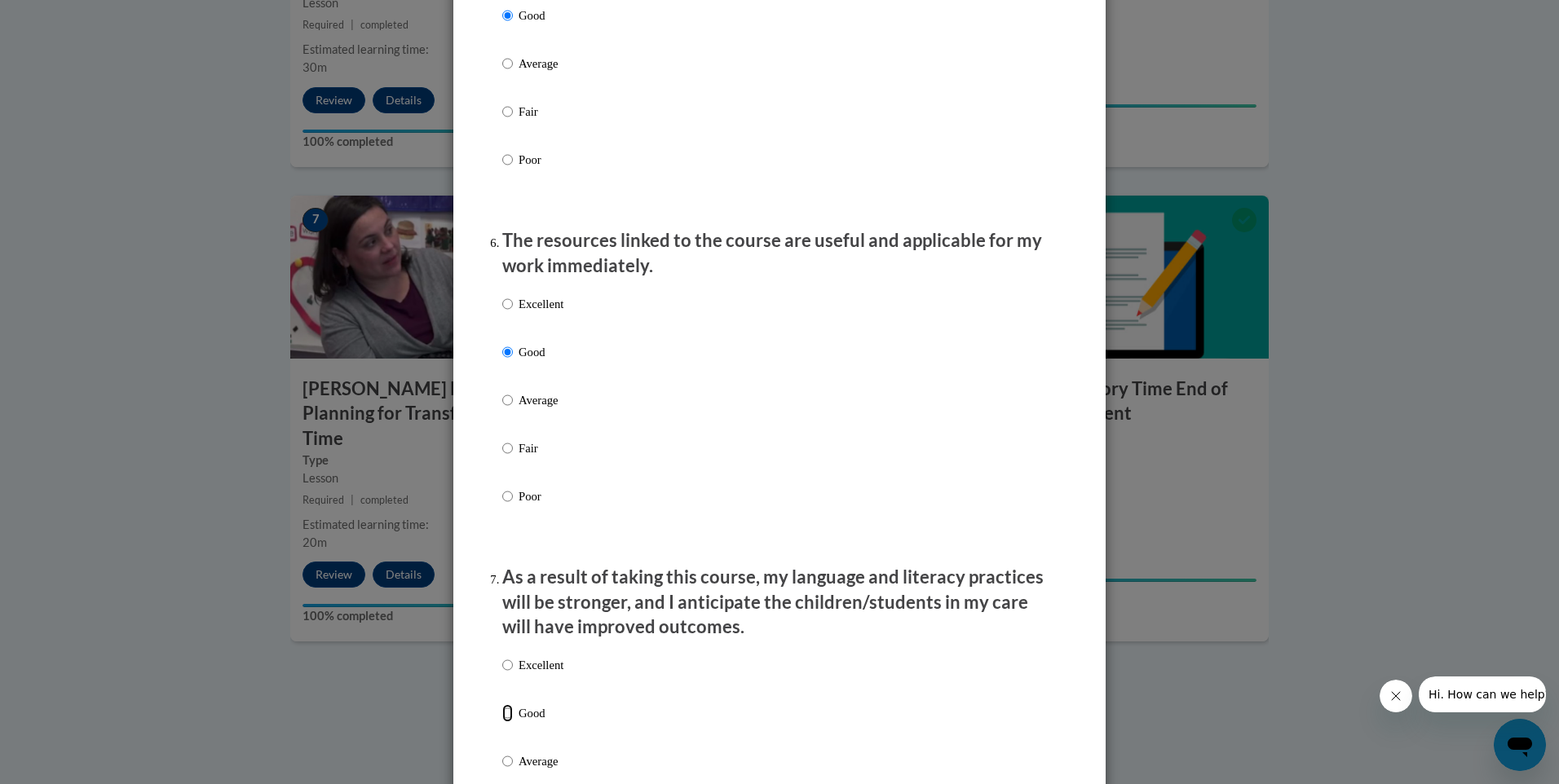
click at [504, 722] on input "Good" at bounding box center [507, 713] width 11 height 18
radio input "true"
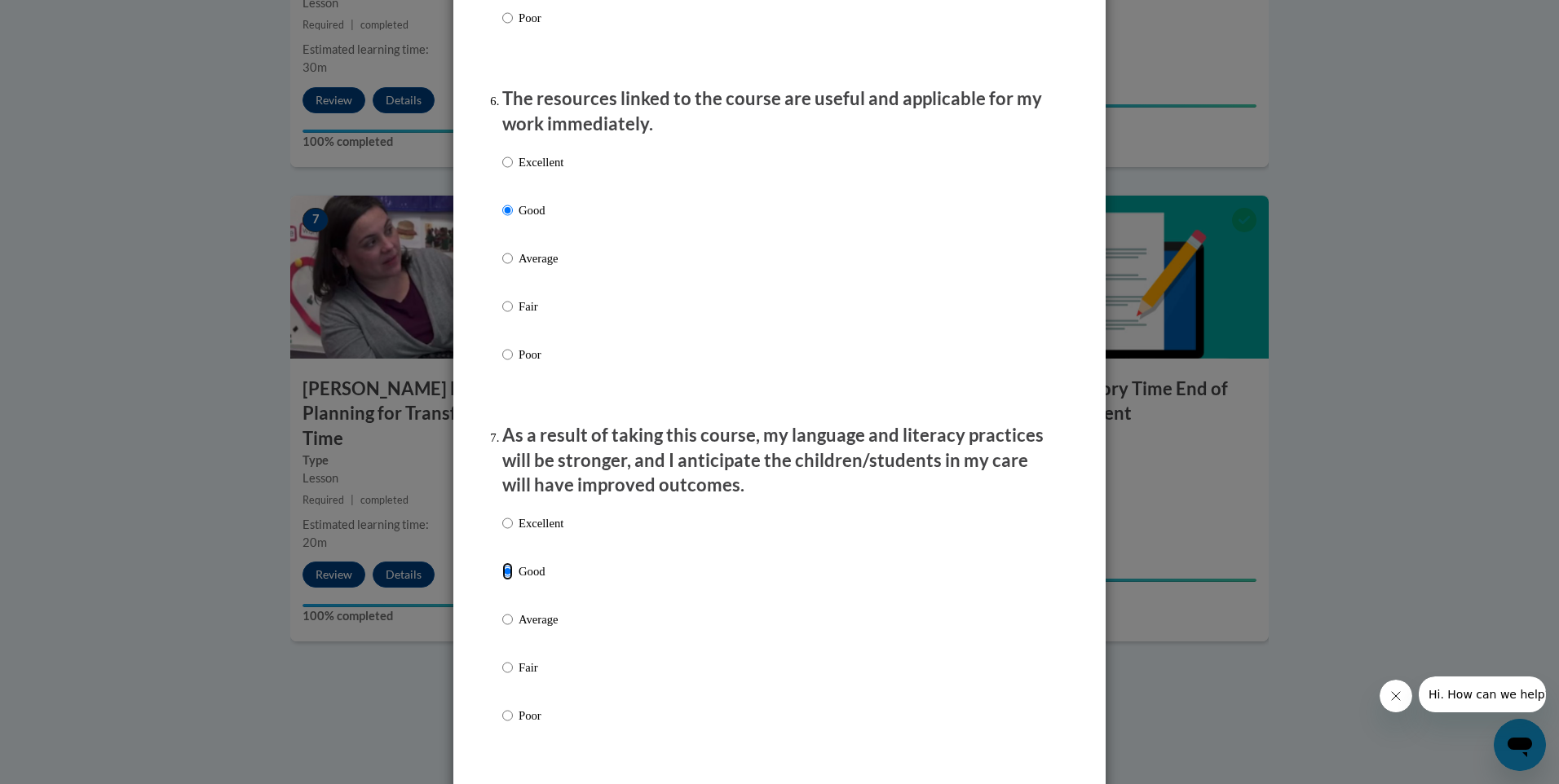
scroll to position [2037, 0]
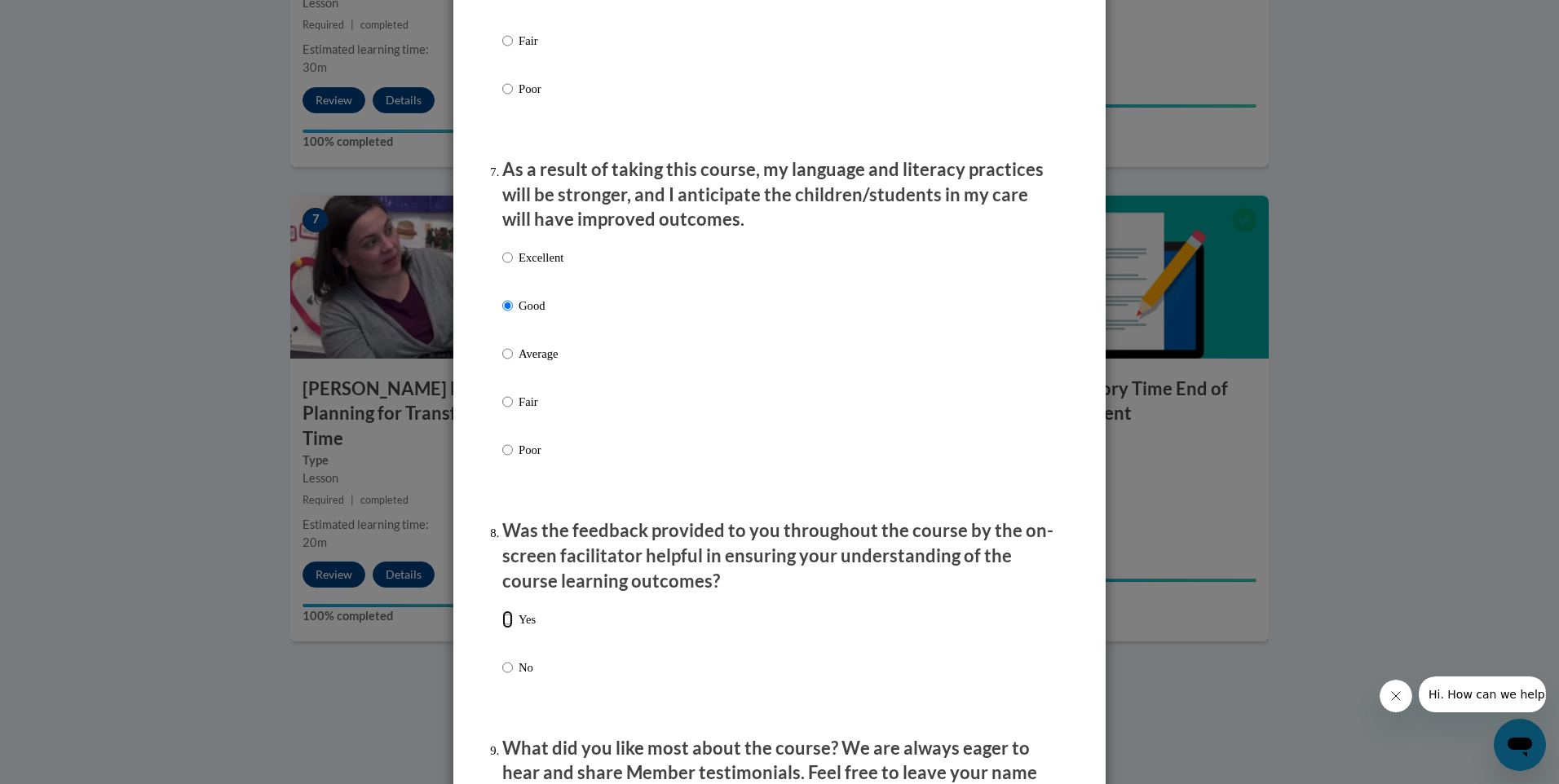
click at [504, 629] on input "Yes" at bounding box center [507, 619] width 11 height 18
radio input "true"
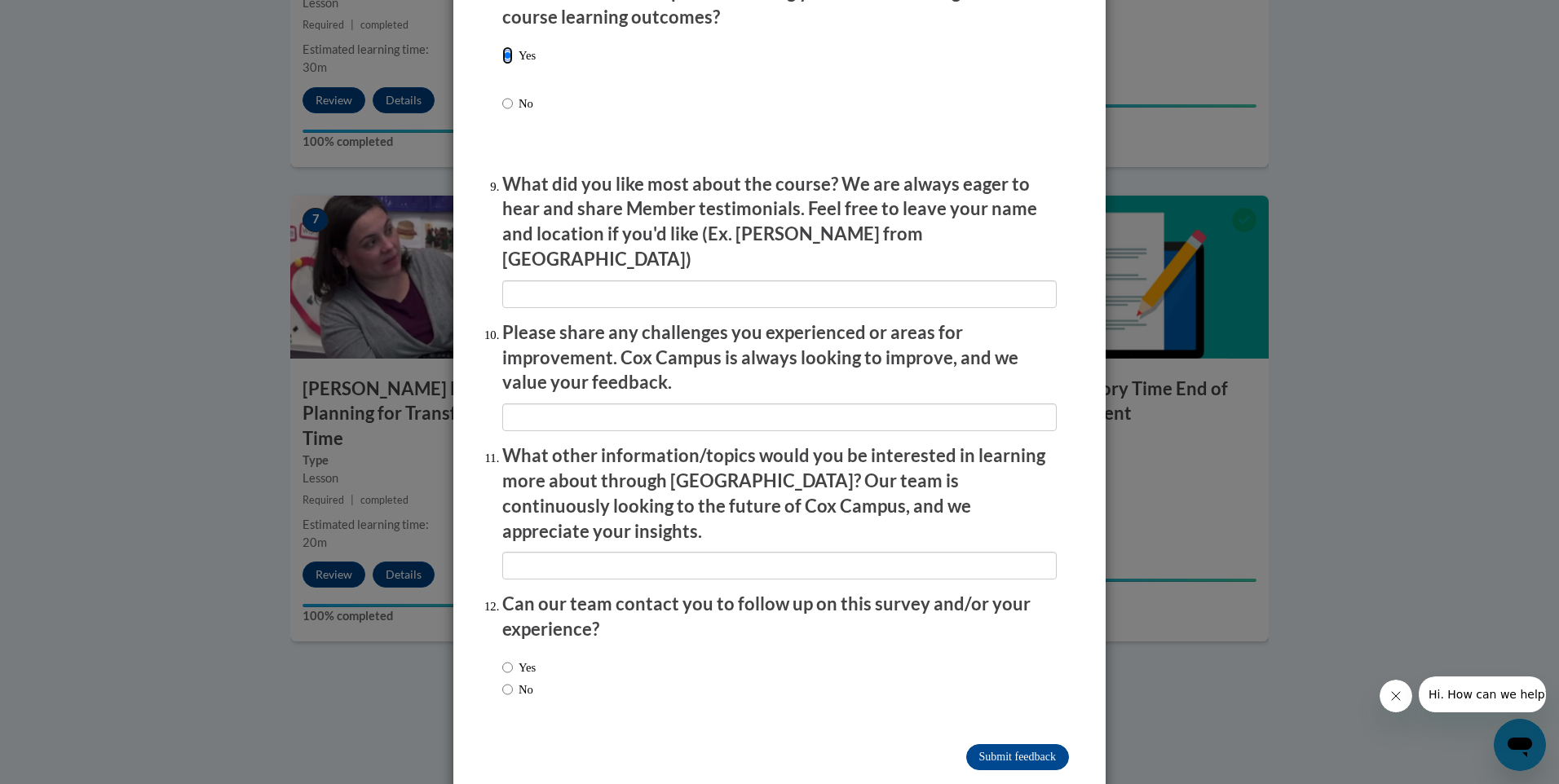
scroll to position [2601, 0]
click at [999, 743] on input "Submit feedback" at bounding box center [1017, 756] width 103 height 26
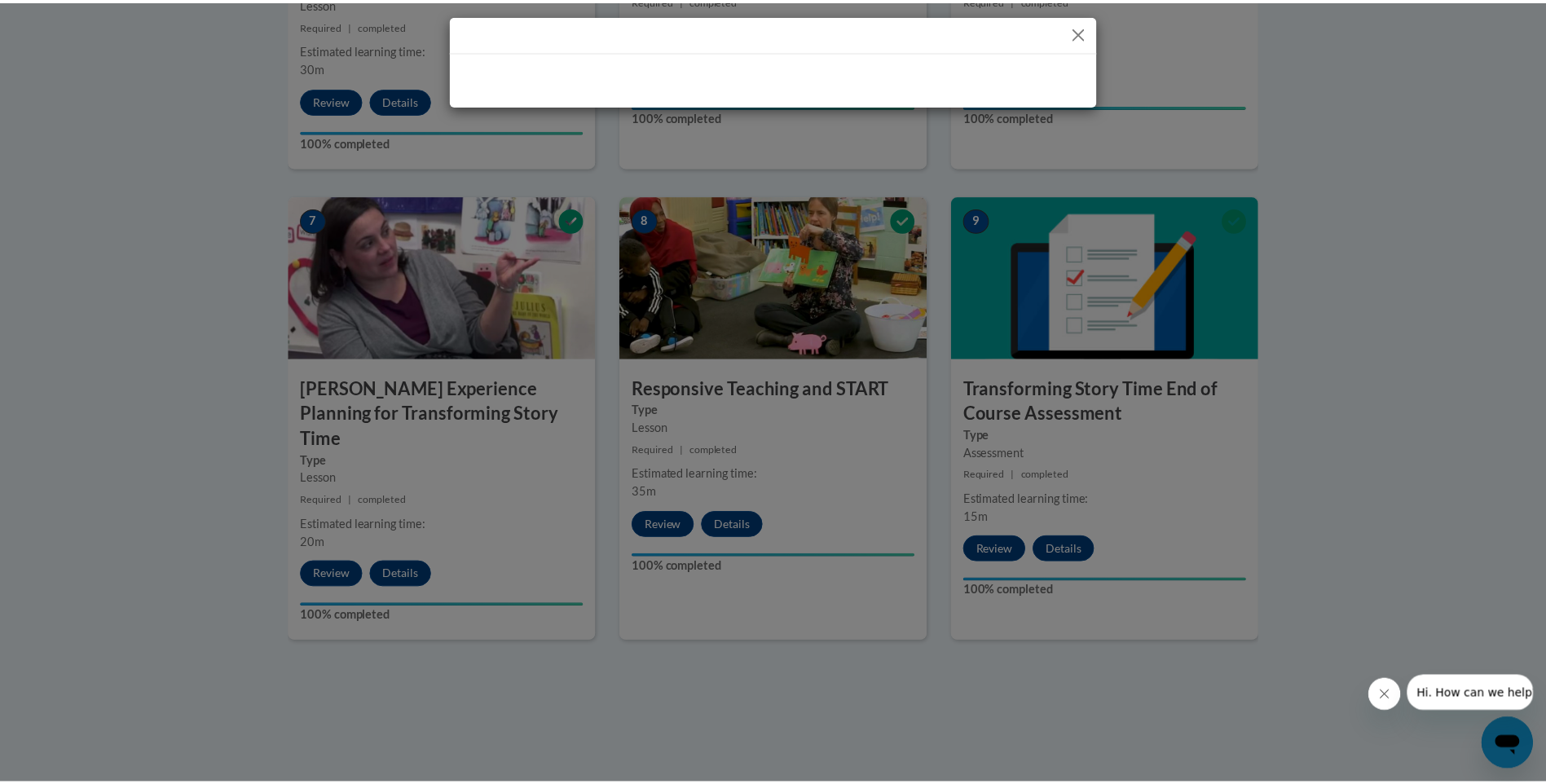
scroll to position [0, 0]
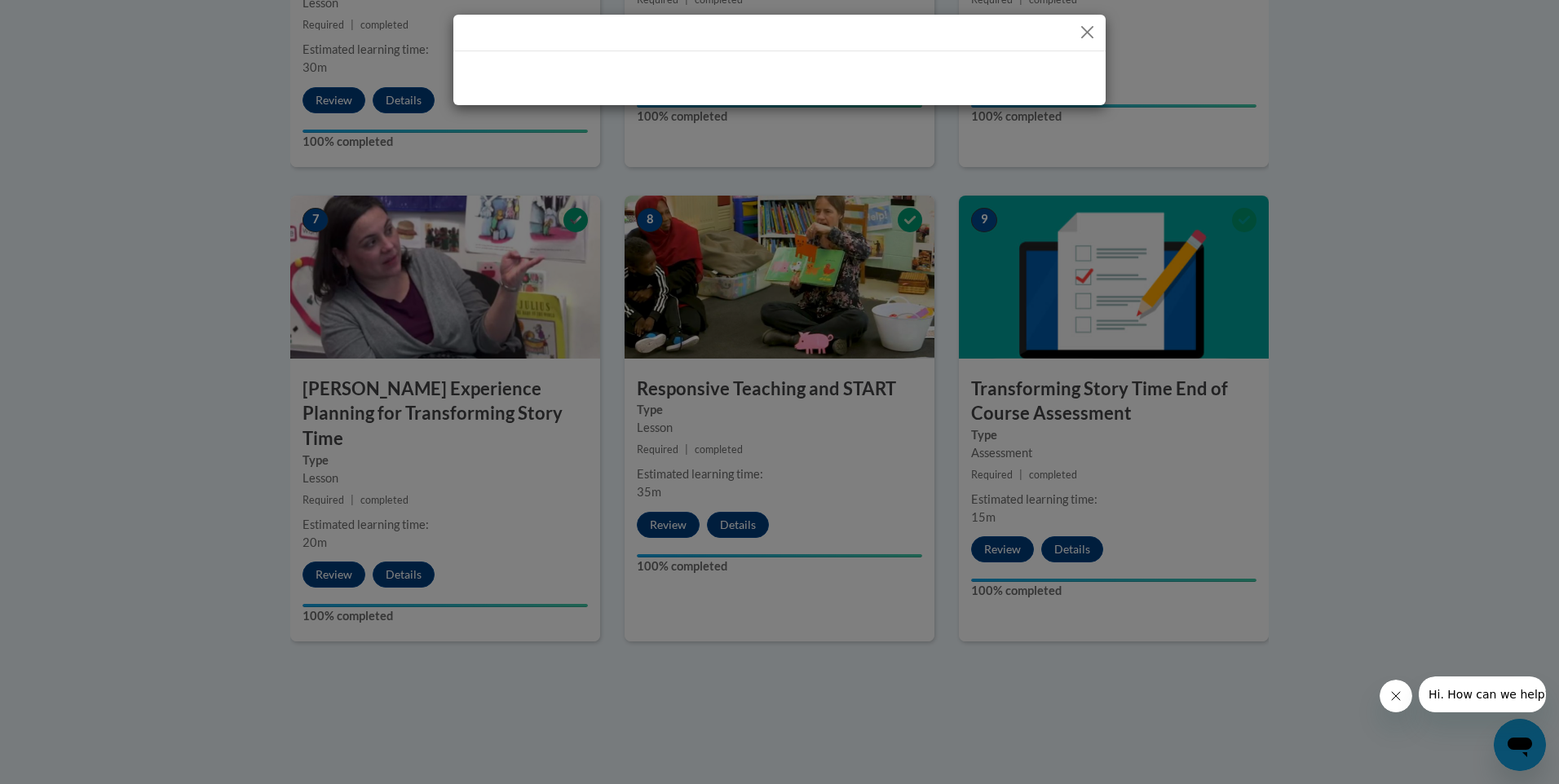
click at [1089, 30] on button "Close" at bounding box center [1087, 32] width 21 height 21
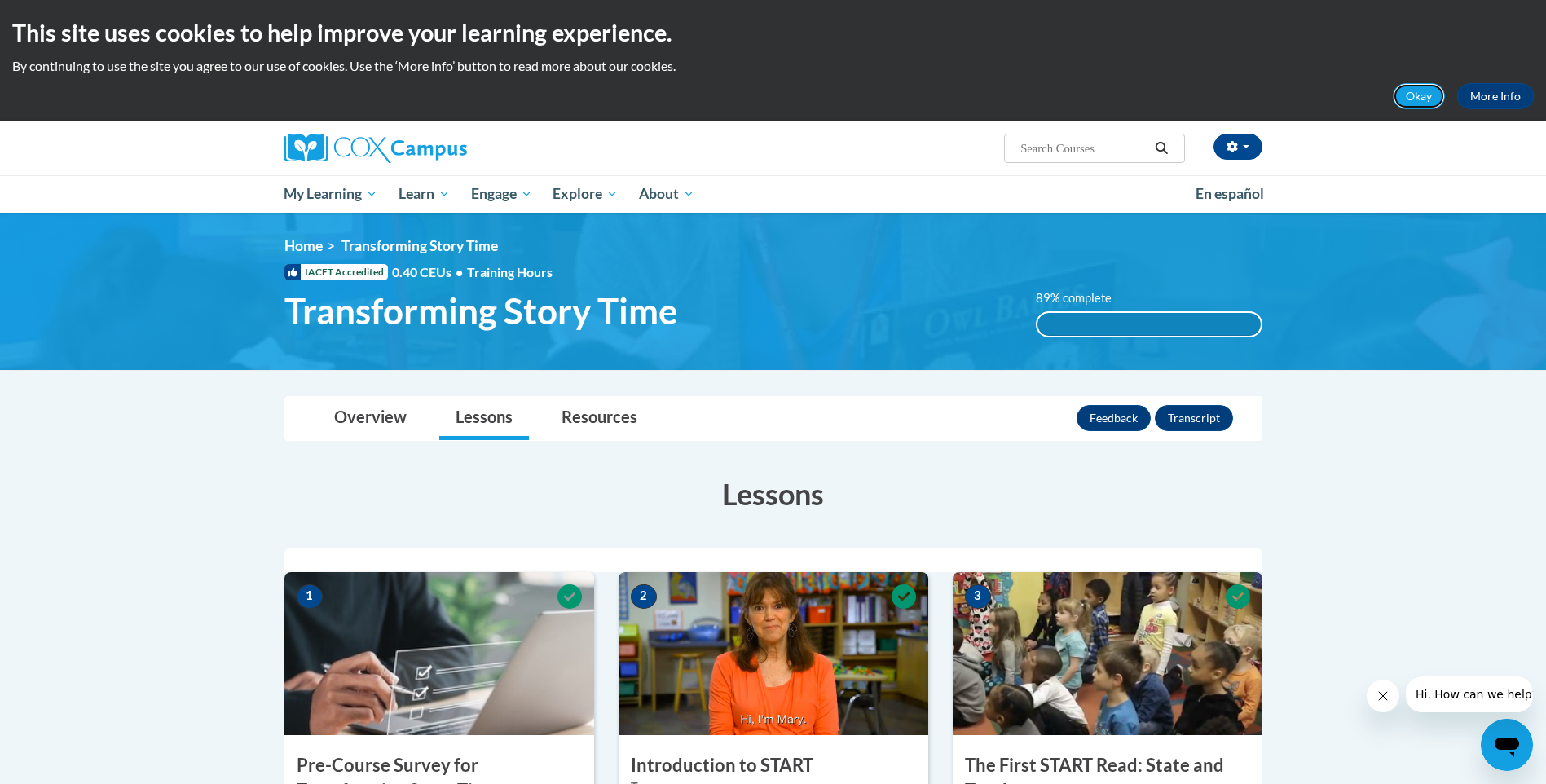
click at [1411, 91] on button "Okay" at bounding box center [1419, 96] width 52 height 26
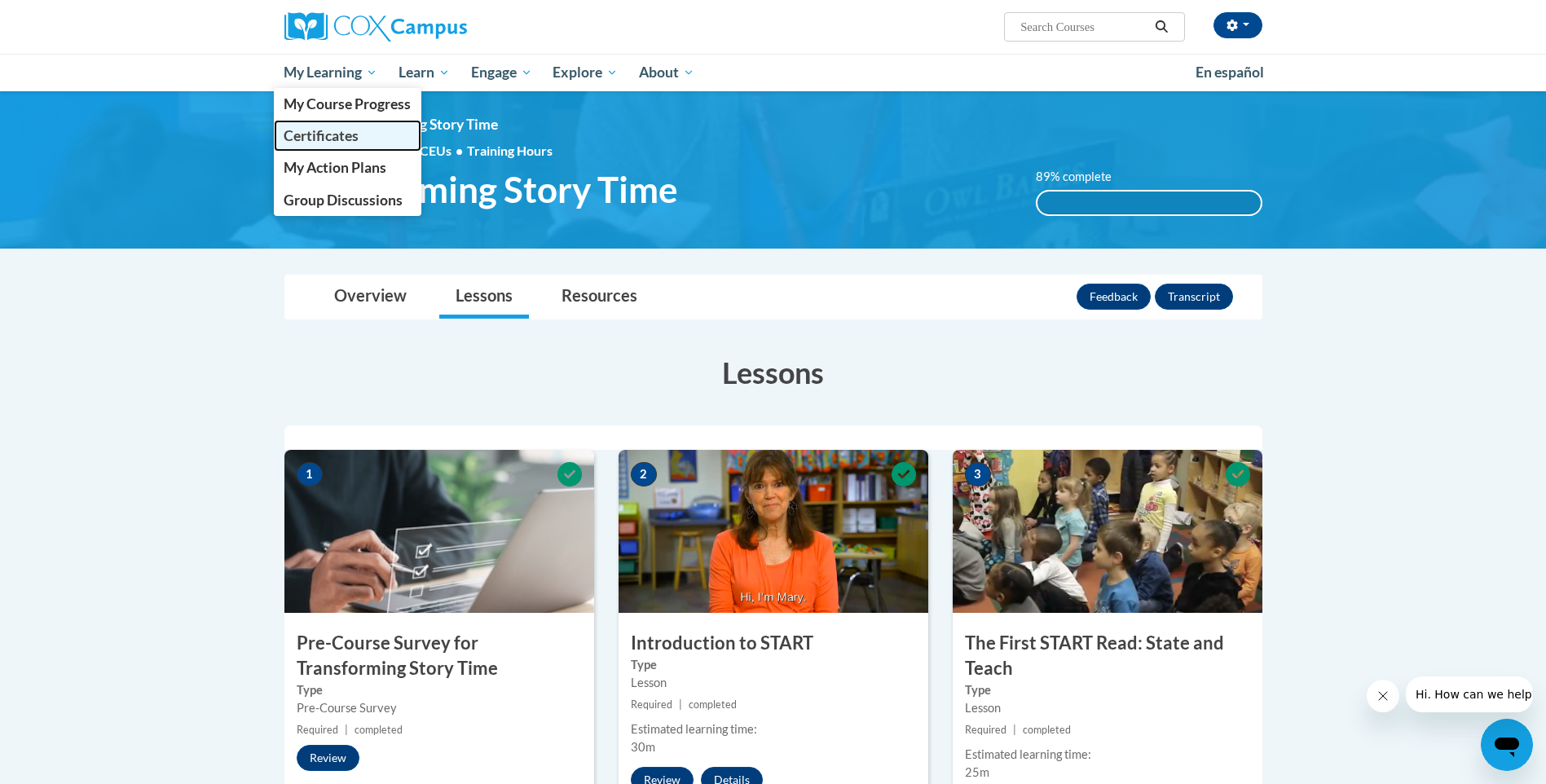
click at [335, 120] on link "Certificates" at bounding box center [349, 136] width 149 height 32
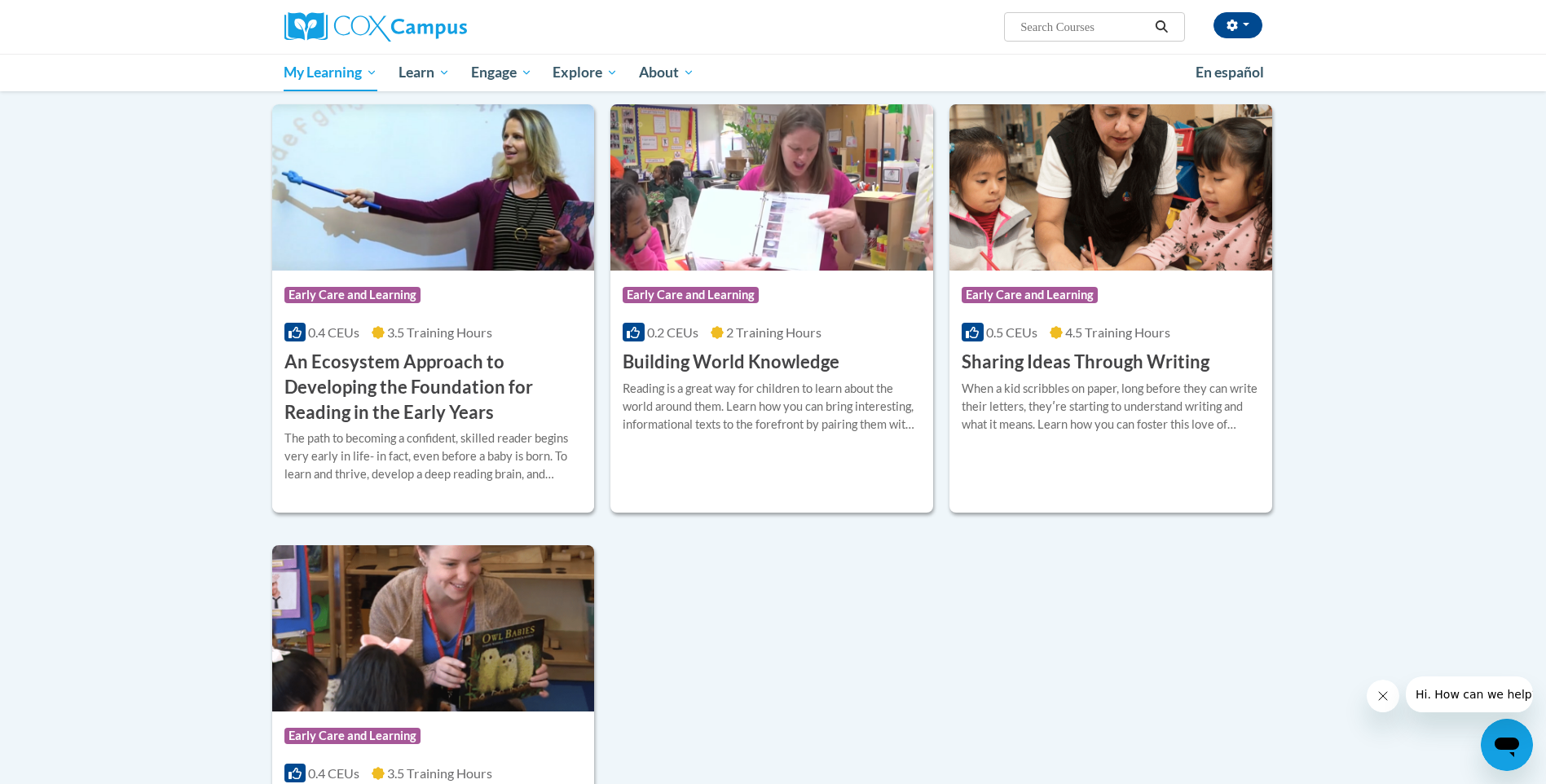
scroll to position [570, 0]
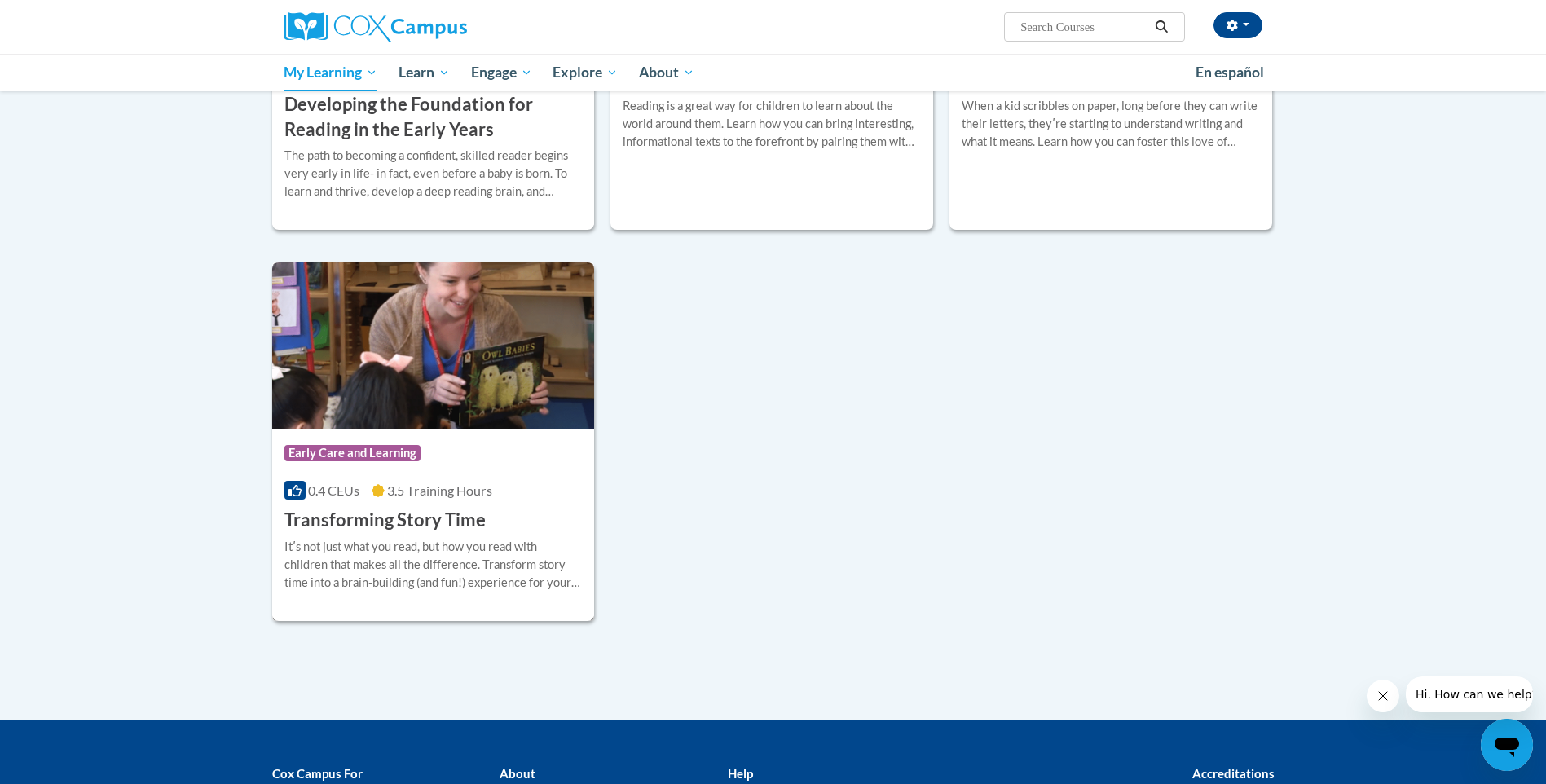
click at [463, 352] on img at bounding box center [434, 345] width 323 height 166
